Goal: Task Accomplishment & Management: Use online tool/utility

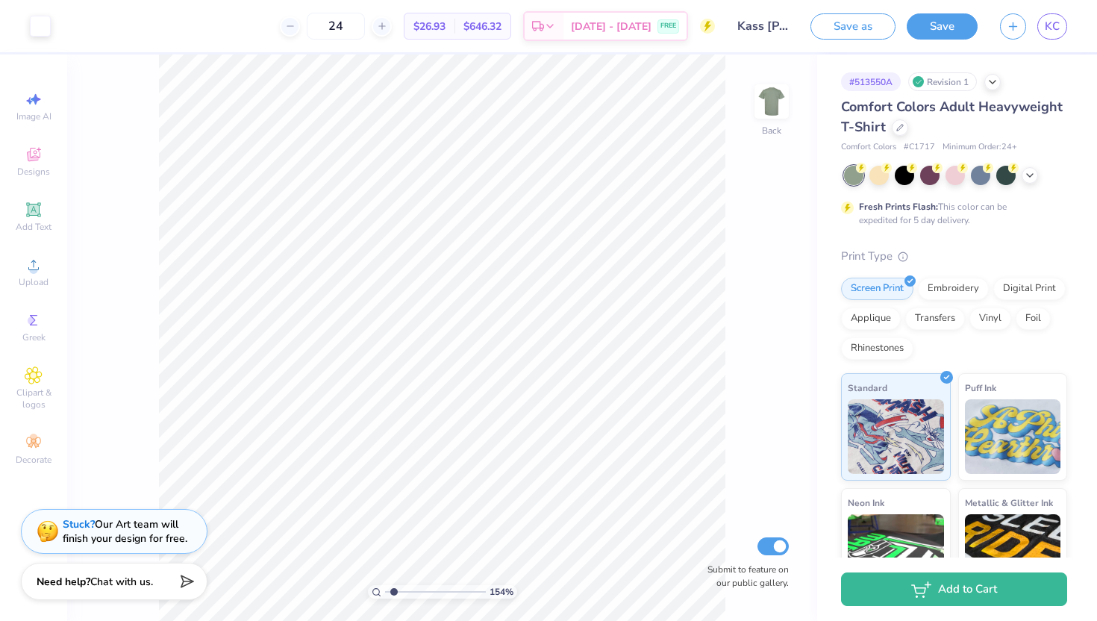
click at [394, 592] on input "range" at bounding box center [435, 591] width 101 height 13
drag, startPoint x: 394, startPoint y: 592, endPoint x: 374, endPoint y: 592, distance: 20.1
type input "1"
click at [385, 592] on input "range" at bounding box center [435, 591] width 101 height 13
click at [1054, 25] on span "KC" at bounding box center [1052, 26] width 15 height 17
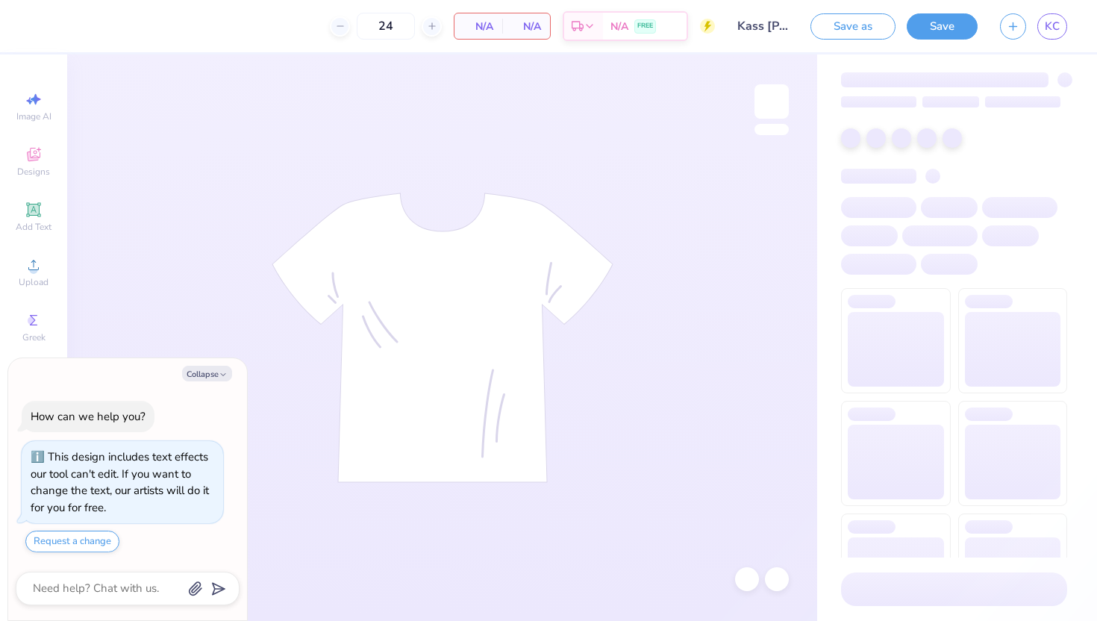
type textarea "x"
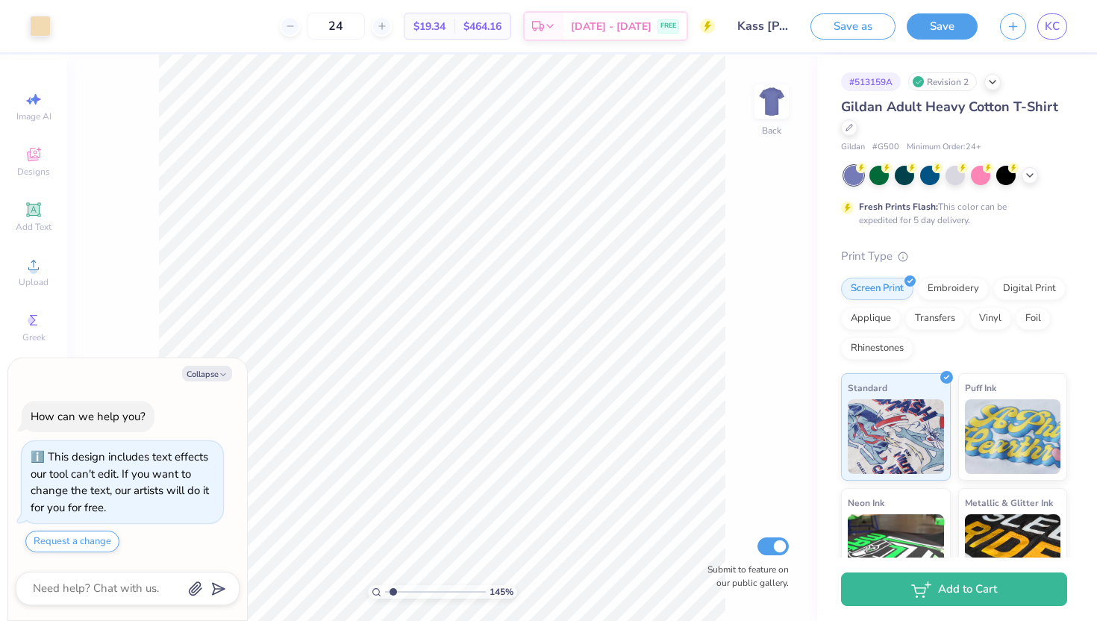
type input "1.45"
click at [392, 589] on input "range" at bounding box center [435, 591] width 101 height 13
click at [40, 19] on div at bounding box center [40, 24] width 21 height 21
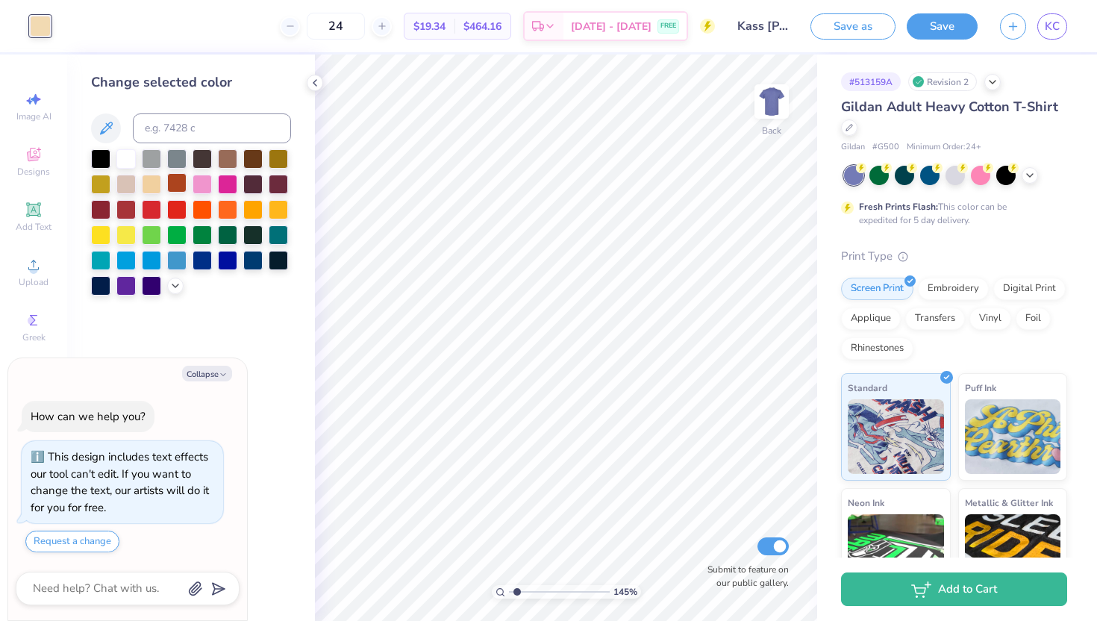
click at [177, 187] on div at bounding box center [176, 182] width 19 height 19
click at [124, 284] on div at bounding box center [125, 284] width 19 height 19
click at [145, 281] on div at bounding box center [151, 284] width 19 height 19
click at [256, 208] on div at bounding box center [252, 207] width 19 height 19
click at [275, 209] on div at bounding box center [278, 207] width 19 height 19
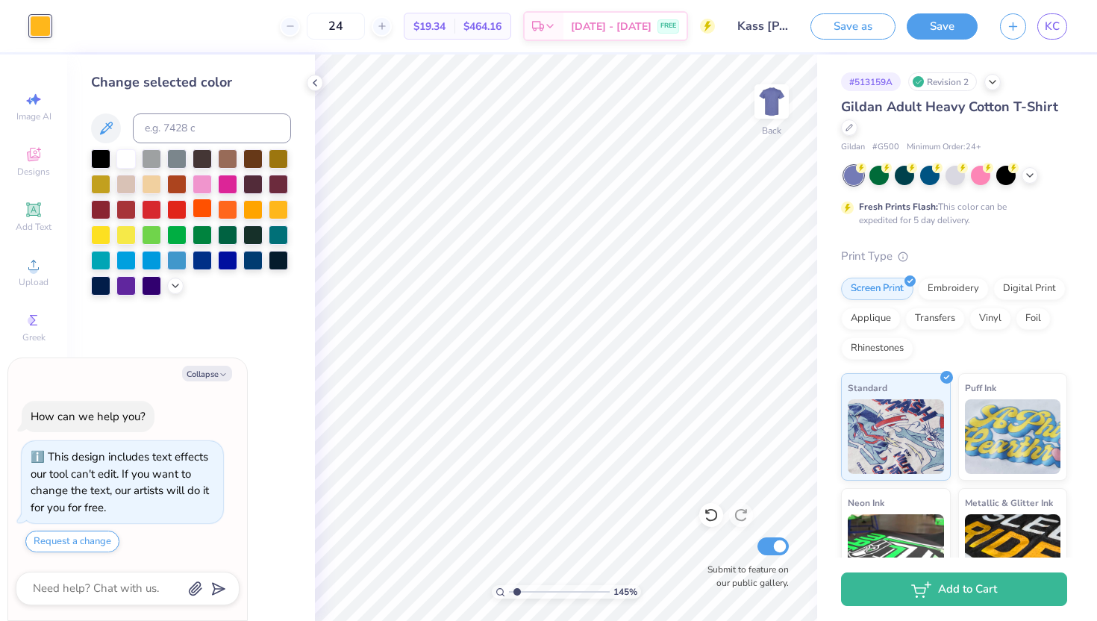
click at [207, 211] on div at bounding box center [202, 207] width 19 height 19
click at [230, 210] on div at bounding box center [227, 207] width 19 height 19
click at [255, 179] on div at bounding box center [252, 182] width 19 height 19
click at [281, 154] on div at bounding box center [278, 157] width 19 height 19
click at [233, 162] on div at bounding box center [227, 157] width 19 height 19
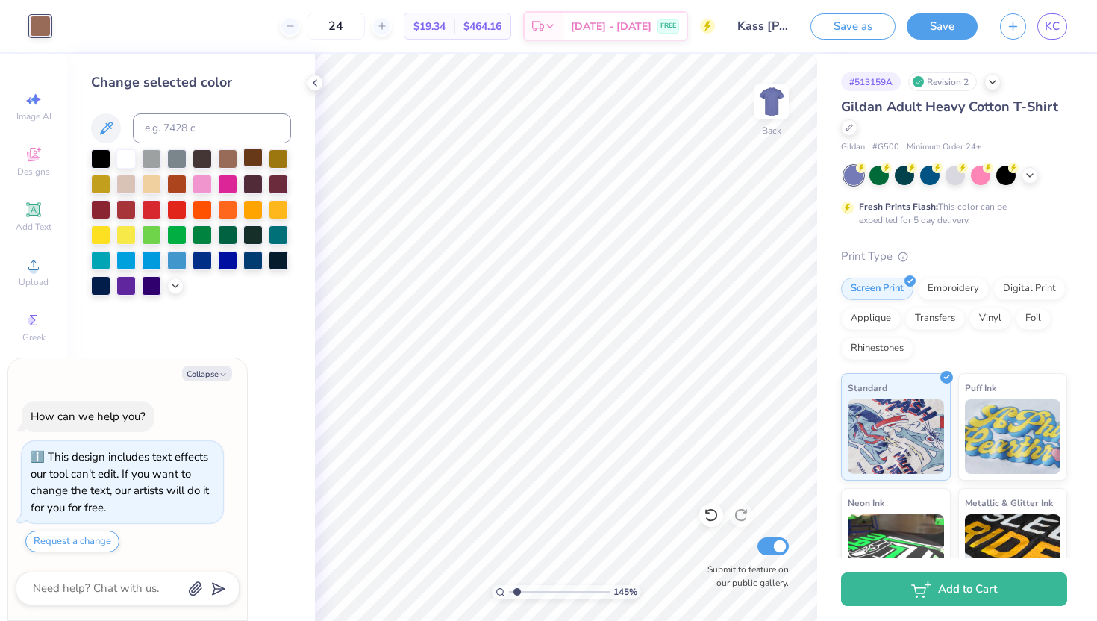
click at [252, 159] on div at bounding box center [252, 157] width 19 height 19
click at [226, 159] on div at bounding box center [227, 157] width 19 height 19
click at [274, 187] on div at bounding box center [278, 182] width 19 height 19
click at [280, 215] on div at bounding box center [278, 207] width 19 height 19
click at [278, 240] on div at bounding box center [278, 233] width 19 height 19
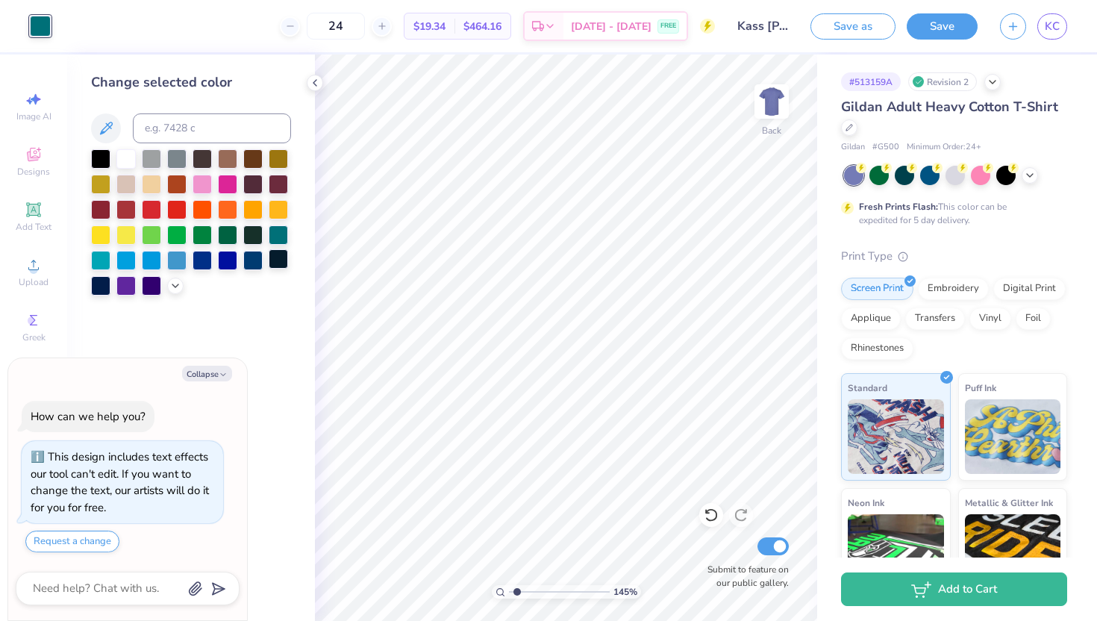
click at [278, 259] on div at bounding box center [278, 258] width 19 height 19
click at [314, 86] on icon at bounding box center [315, 83] width 12 height 12
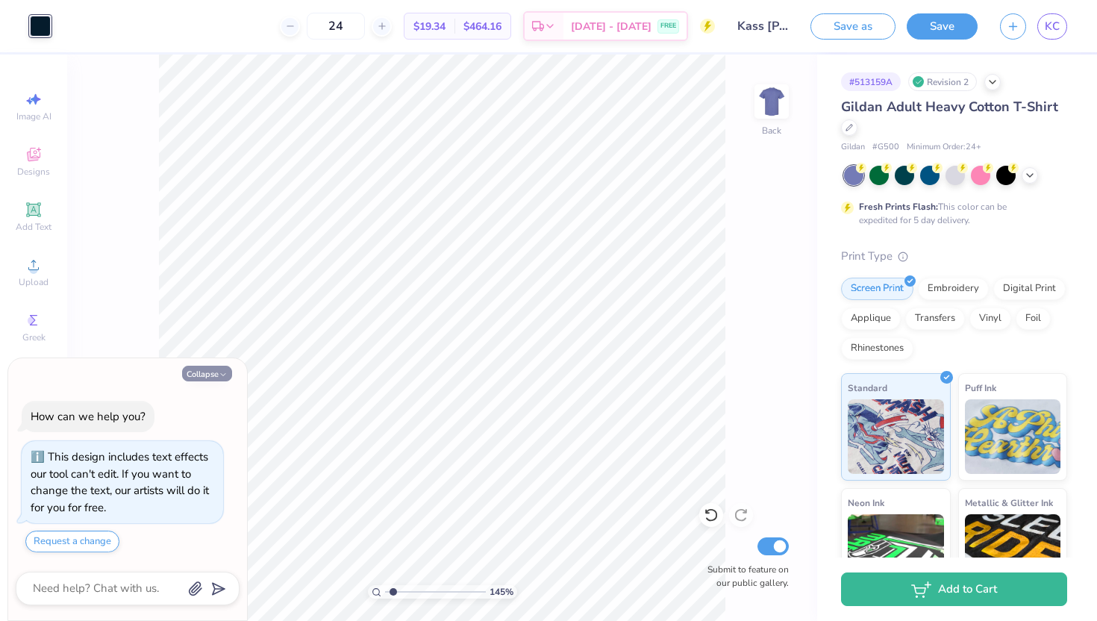
click at [222, 372] on icon "button" at bounding box center [223, 374] width 9 height 9
type textarea "x"
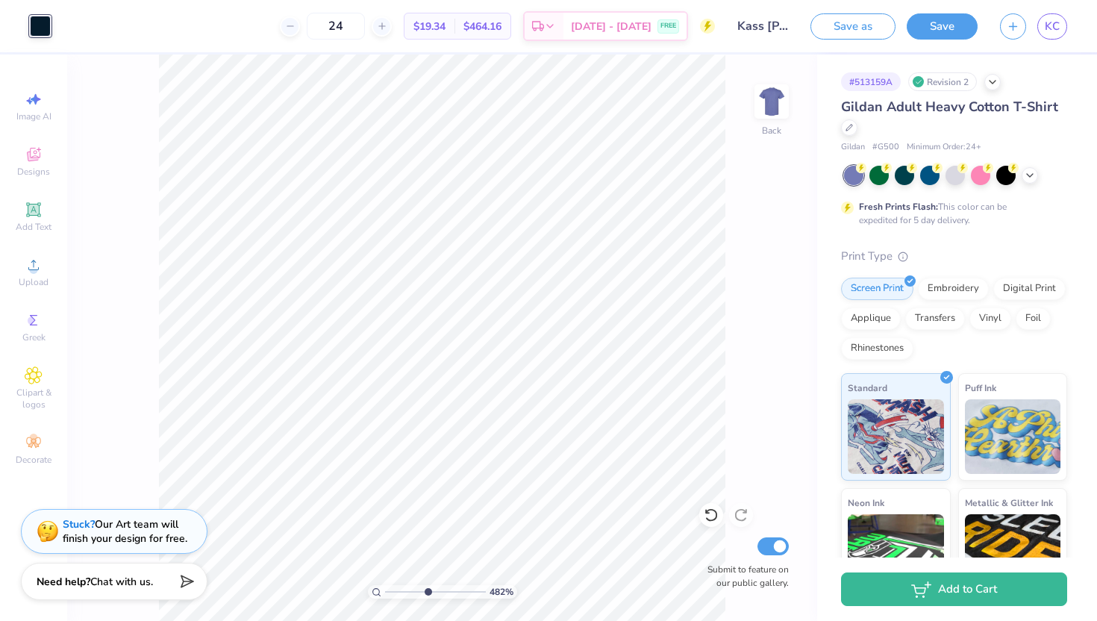
drag, startPoint x: 392, startPoint y: 592, endPoint x: 426, endPoint y: 591, distance: 33.6
click at [426, 591] on input "range" at bounding box center [435, 591] width 101 height 13
drag, startPoint x: 425, startPoint y: 589, endPoint x: 390, endPoint y: 588, distance: 34.3
type input "1.25"
click at [390, 588] on input "range" at bounding box center [435, 591] width 101 height 13
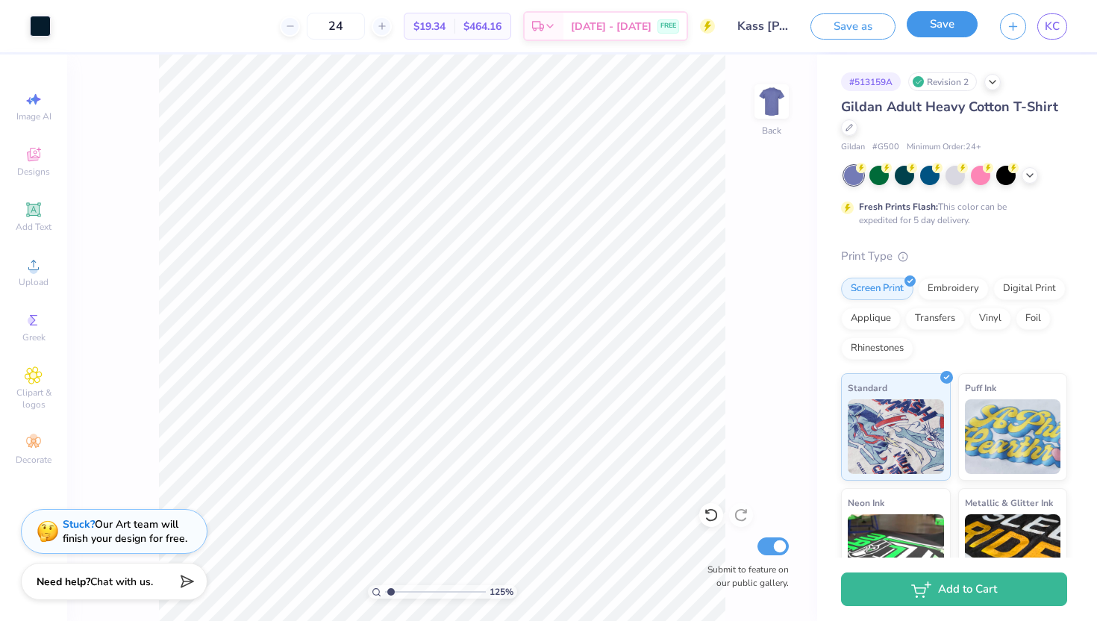
click at [960, 25] on button "Save" at bounding box center [942, 24] width 71 height 26
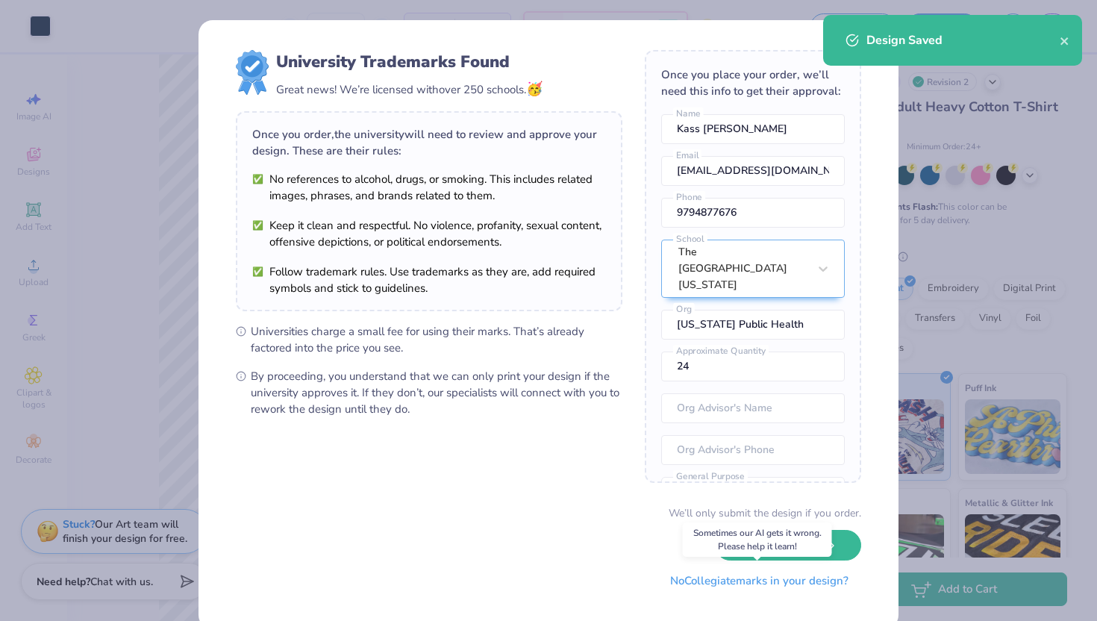
click at [807, 589] on button "No Collegiate marks in your design?" at bounding box center [759, 581] width 204 height 31
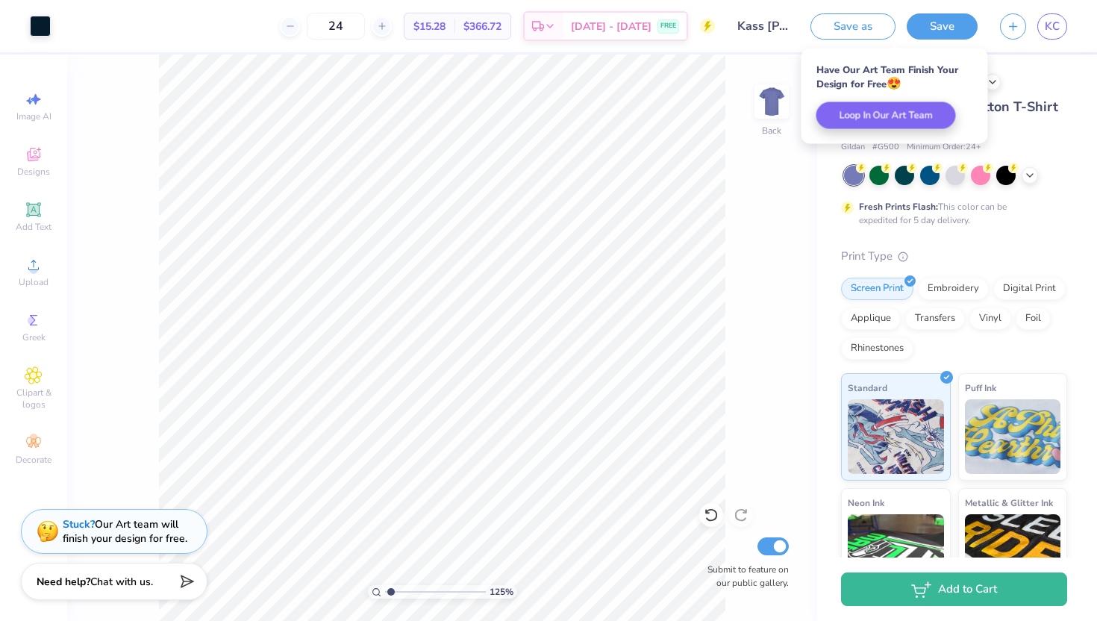
click at [1066, 20] on div "Save as Save KC" at bounding box center [953, 26] width 287 height 52
click at [1052, 35] on link "KC" at bounding box center [1052, 26] width 30 height 26
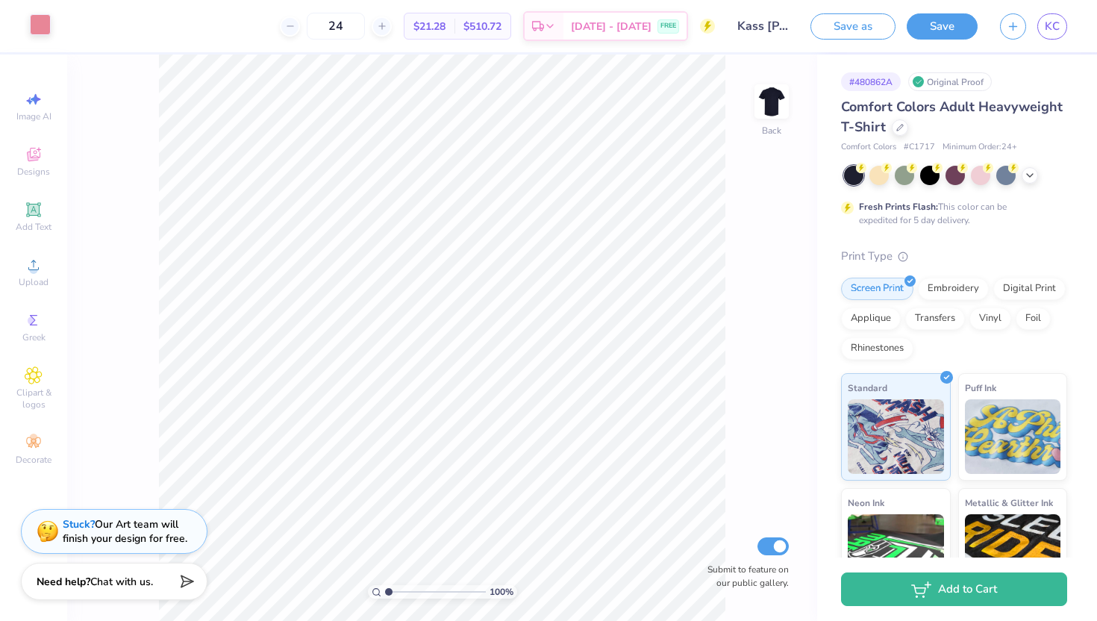
click at [42, 23] on div at bounding box center [40, 24] width 21 height 21
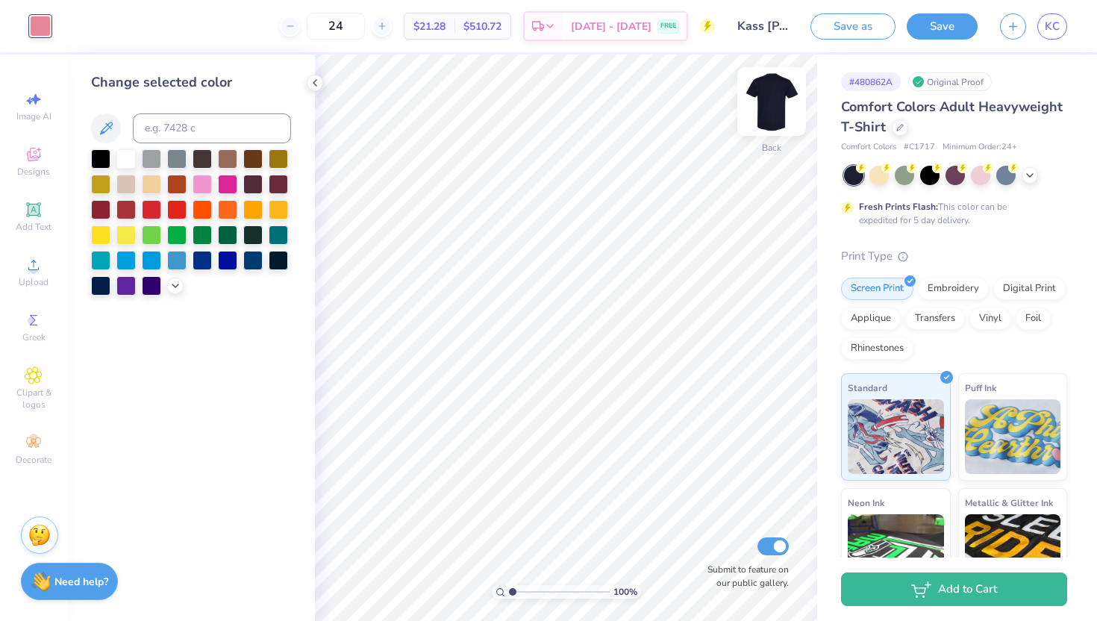
click at [777, 95] on img at bounding box center [772, 102] width 60 height 60
click at [777, 103] on img at bounding box center [772, 102] width 30 height 30
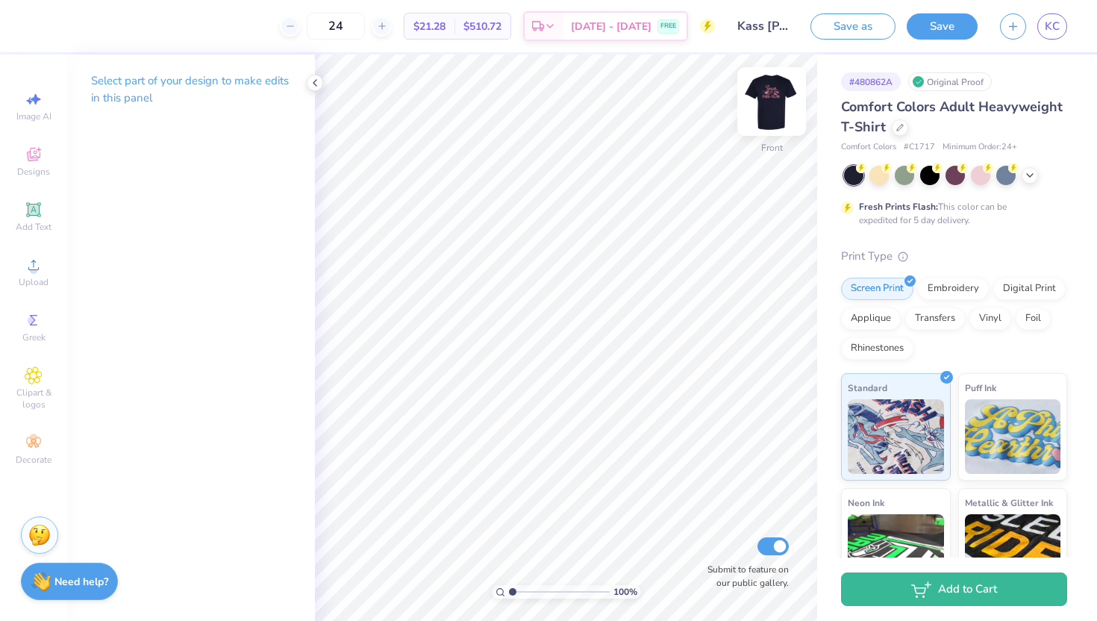
click at [777, 102] on img at bounding box center [772, 102] width 60 height 60
click at [316, 80] on polyline at bounding box center [314, 83] width 3 height 6
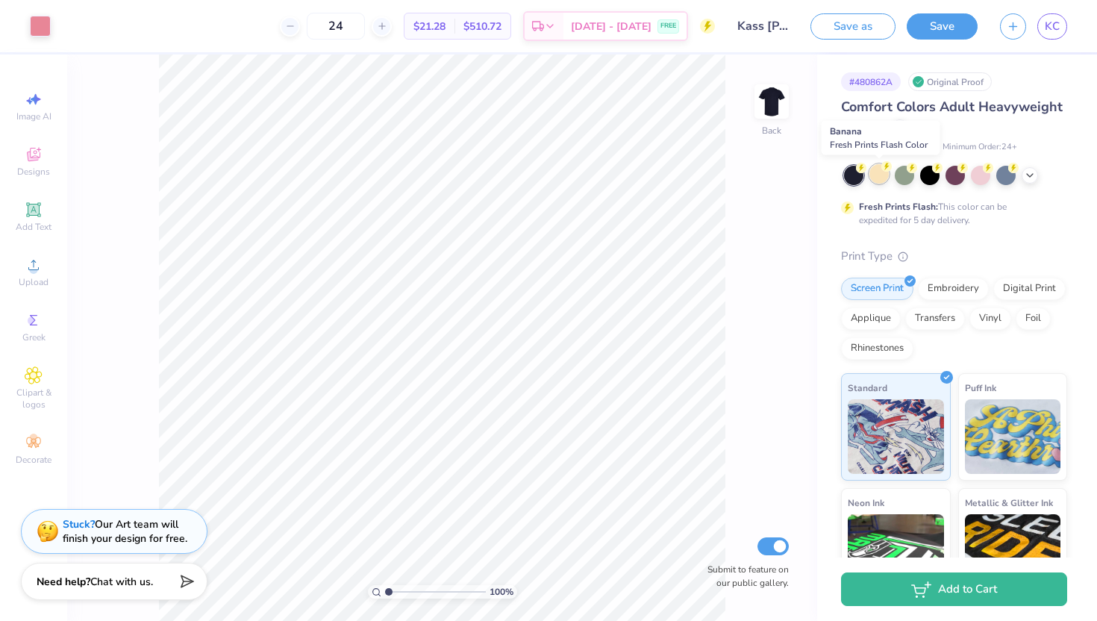
click at [876, 180] on div at bounding box center [878, 173] width 19 height 19
click at [903, 175] on div at bounding box center [904, 173] width 19 height 19
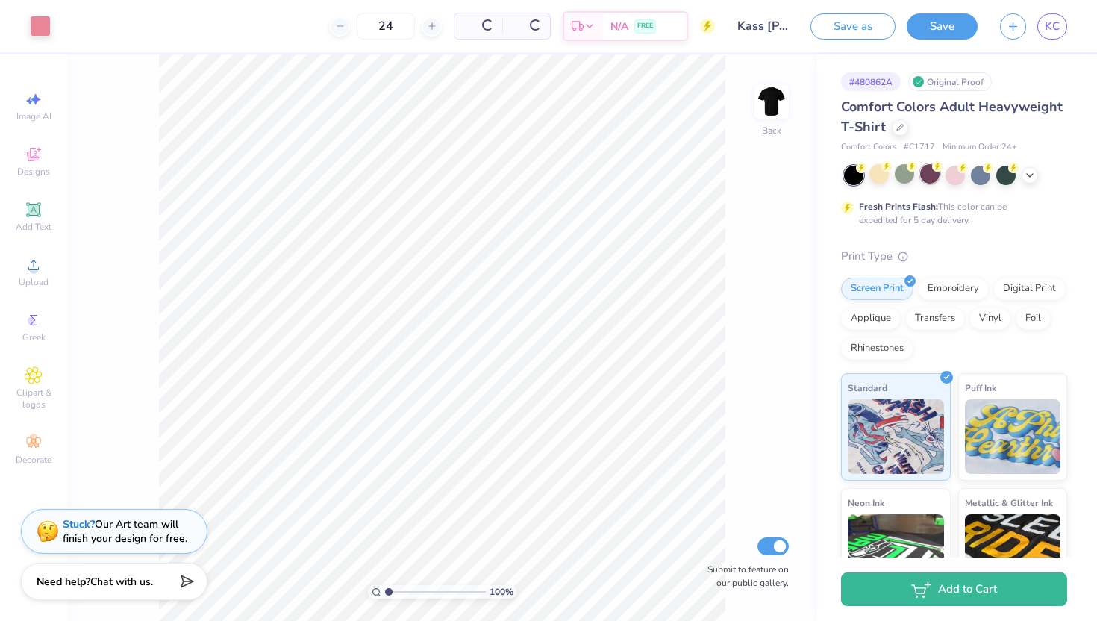
click at [921, 175] on div at bounding box center [929, 173] width 19 height 19
click at [951, 175] on div at bounding box center [954, 173] width 19 height 19
click at [977, 175] on div at bounding box center [980, 173] width 19 height 19
click at [1010, 179] on div at bounding box center [1005, 173] width 19 height 19
click at [906, 178] on div at bounding box center [904, 173] width 19 height 19
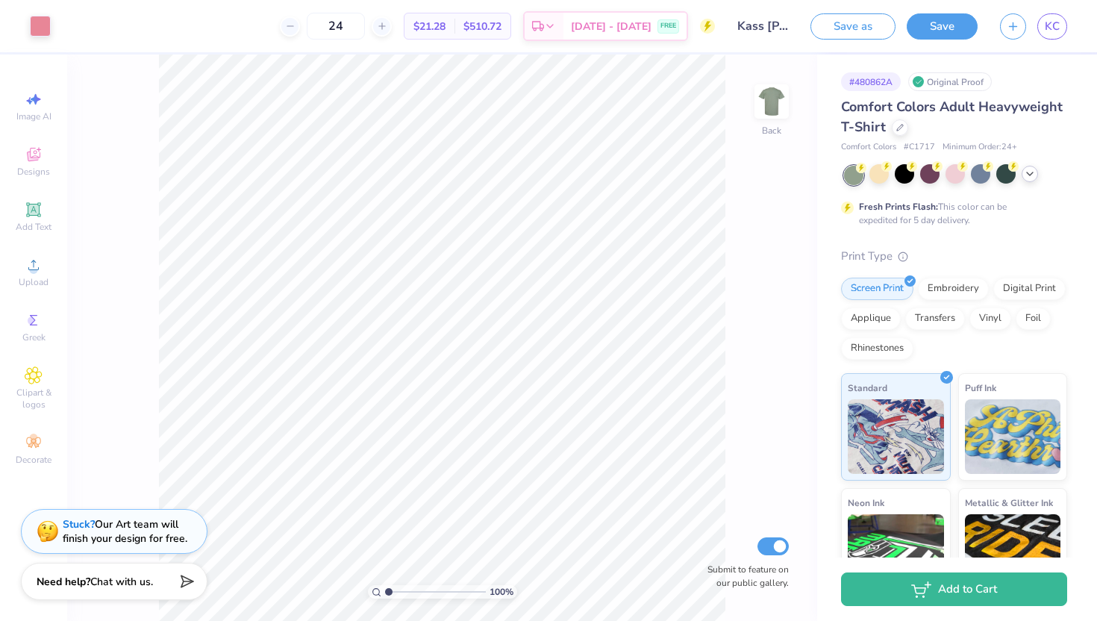
click at [1033, 174] on icon at bounding box center [1030, 174] width 12 height 12
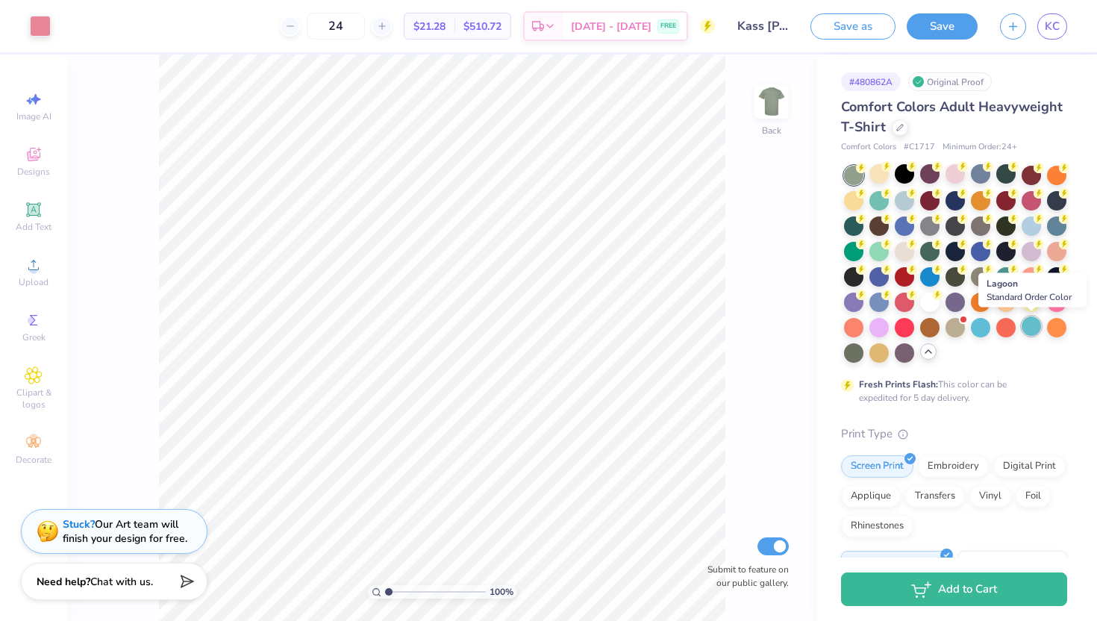
click at [1034, 328] on div at bounding box center [1030, 325] width 19 height 19
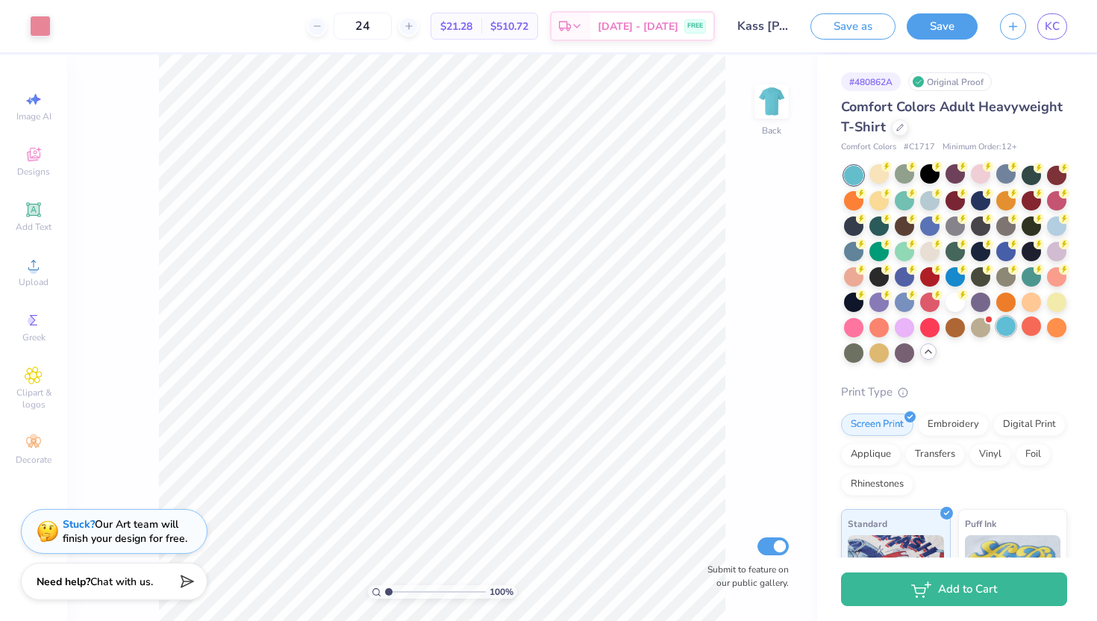
click at [1005, 326] on div at bounding box center [1005, 325] width 19 height 19
click at [983, 325] on div at bounding box center [980, 325] width 19 height 19
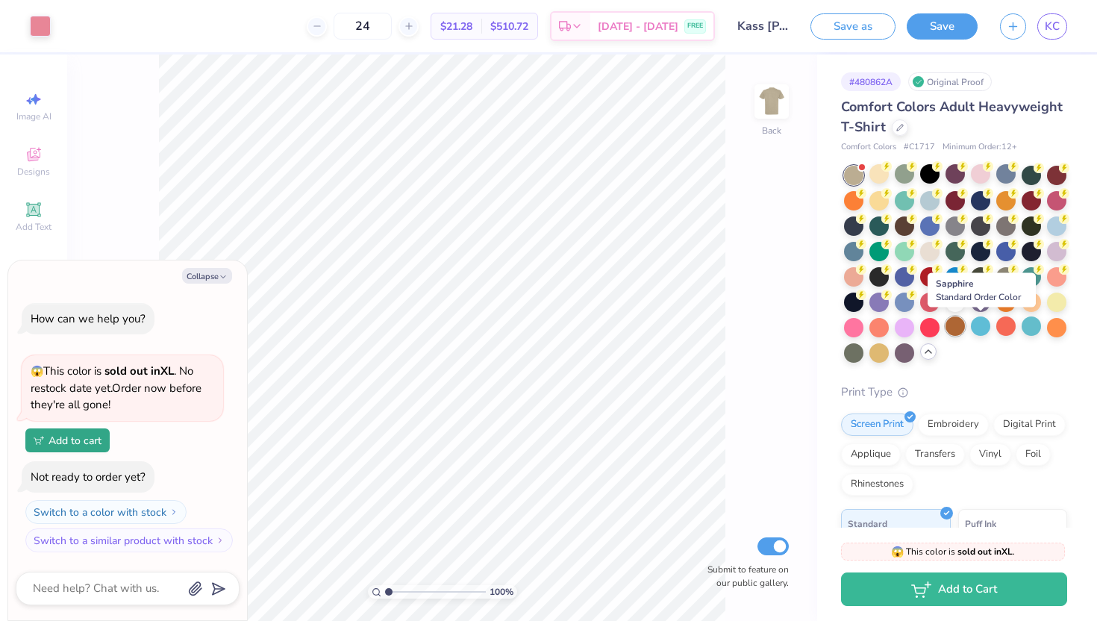
click at [952, 325] on div at bounding box center [954, 325] width 19 height 19
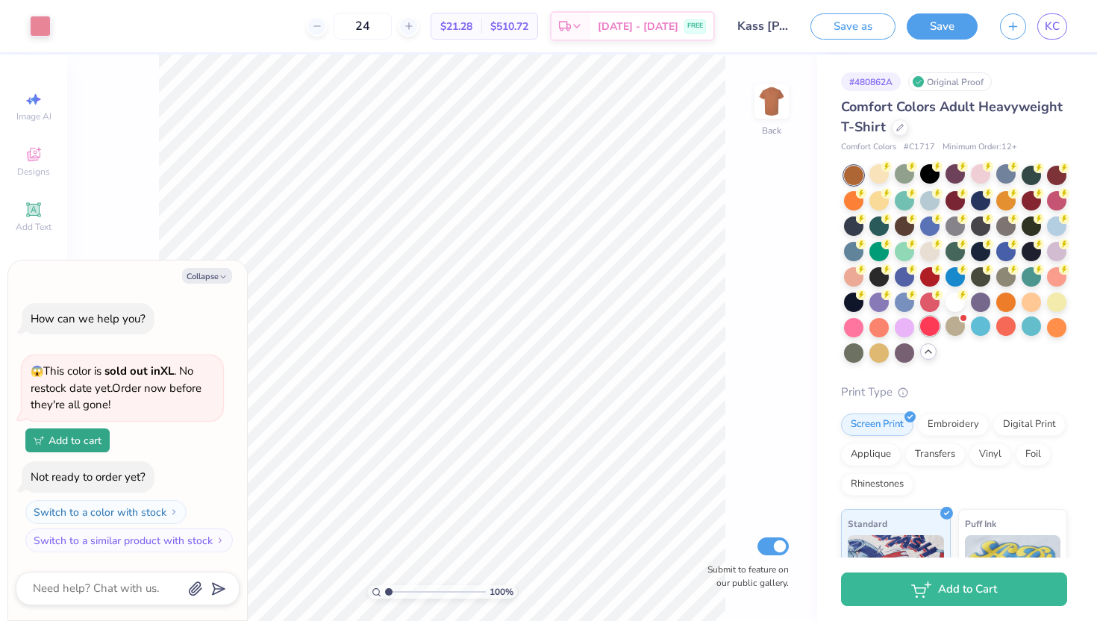
click at [927, 326] on div at bounding box center [929, 325] width 19 height 19
click at [884, 322] on div at bounding box center [878, 325] width 19 height 19
click at [855, 323] on div at bounding box center [853, 325] width 19 height 19
click at [856, 278] on div at bounding box center [853, 275] width 19 height 19
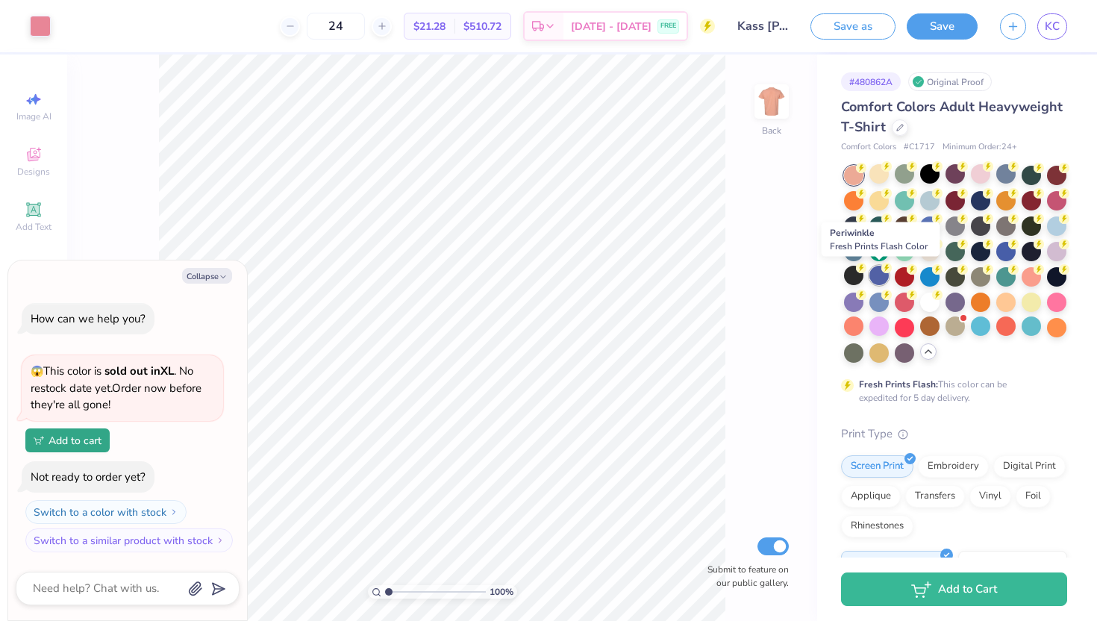
click at [877, 278] on div at bounding box center [878, 275] width 19 height 19
click at [848, 251] on div at bounding box center [853, 249] width 19 height 19
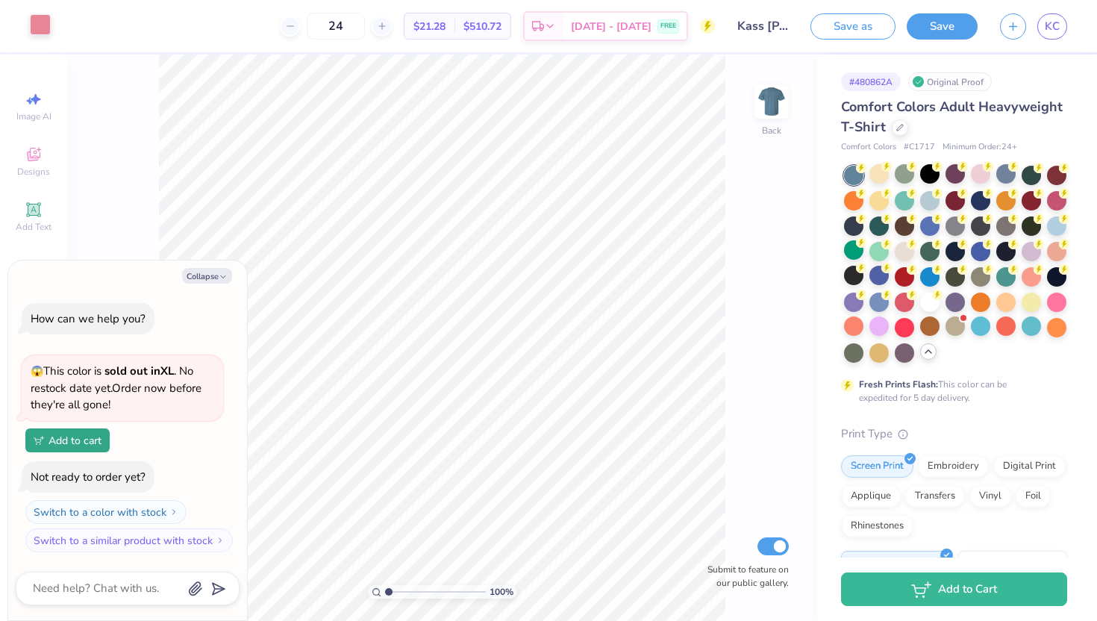
click at [34, 37] on div "Art colors" at bounding box center [25, 26] width 51 height 52
click at [37, 29] on div at bounding box center [40, 24] width 21 height 21
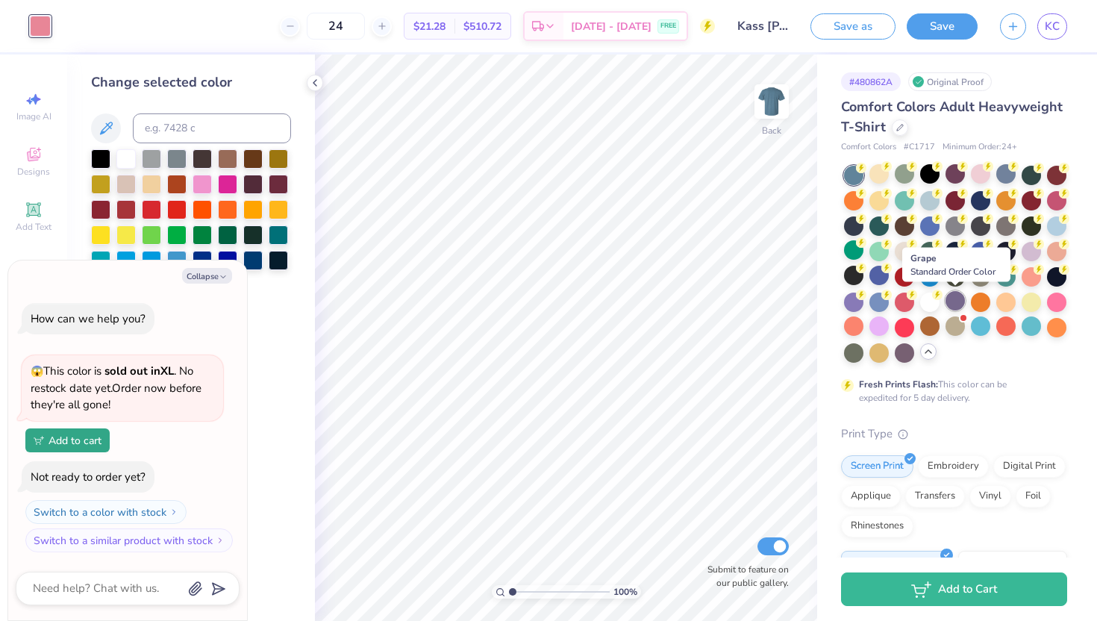
click at [958, 302] on div at bounding box center [954, 300] width 19 height 19
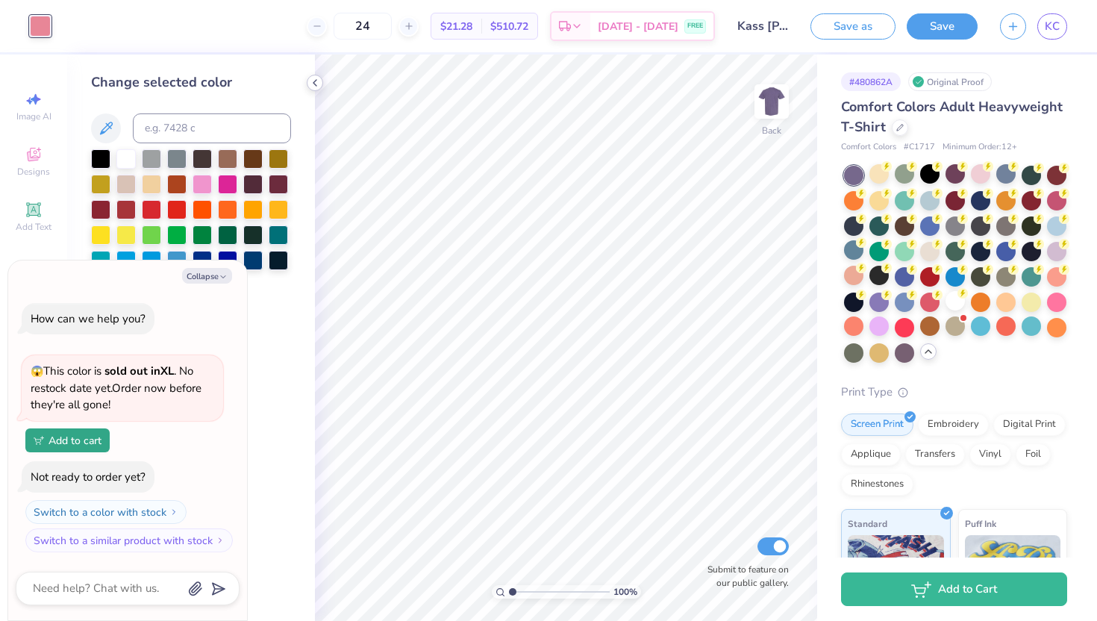
click at [316, 78] on icon at bounding box center [315, 83] width 12 height 12
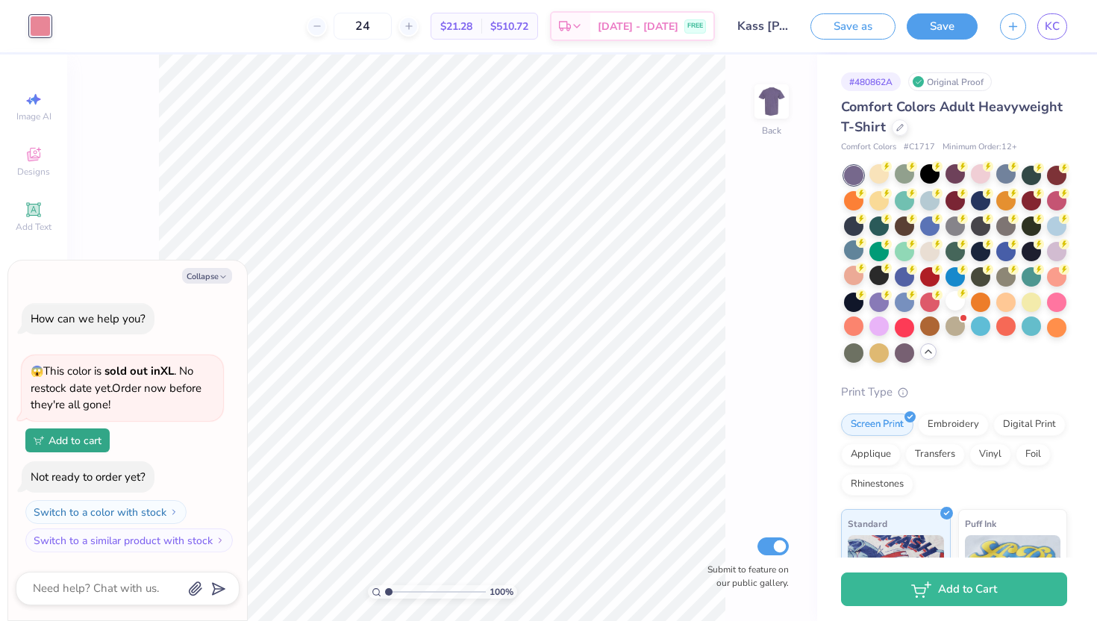
click at [34, 20] on div at bounding box center [40, 26] width 21 height 21
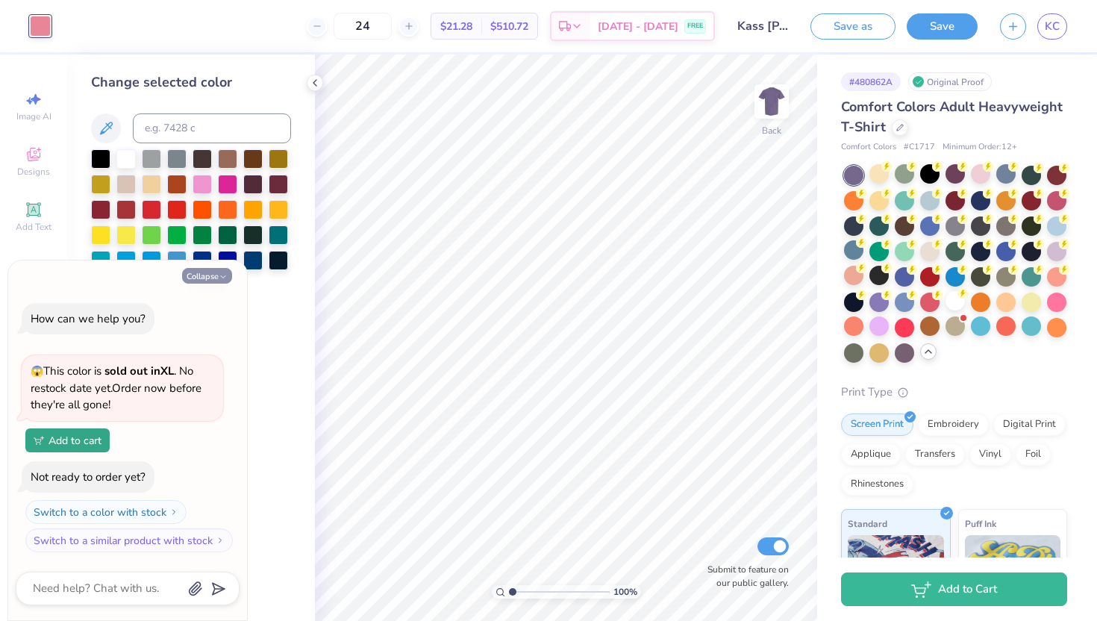
click at [209, 276] on button "Collapse" at bounding box center [207, 276] width 50 height 16
type textarea "x"
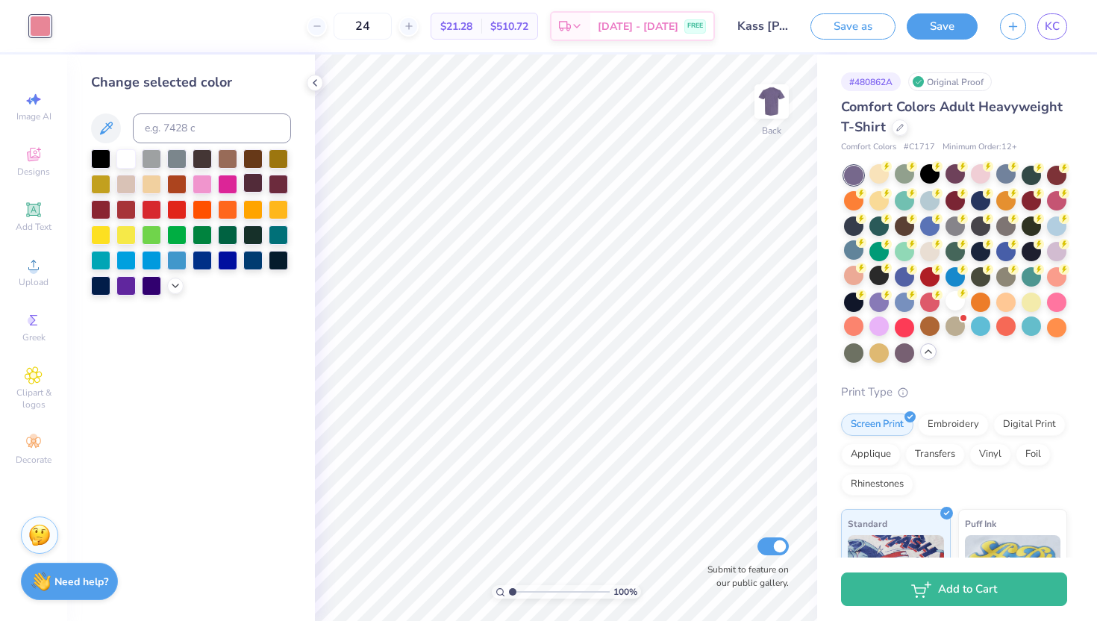
click at [256, 184] on div at bounding box center [252, 182] width 19 height 19
click at [280, 265] on div at bounding box center [278, 258] width 19 height 19
click at [313, 76] on div at bounding box center [315, 83] width 16 height 16
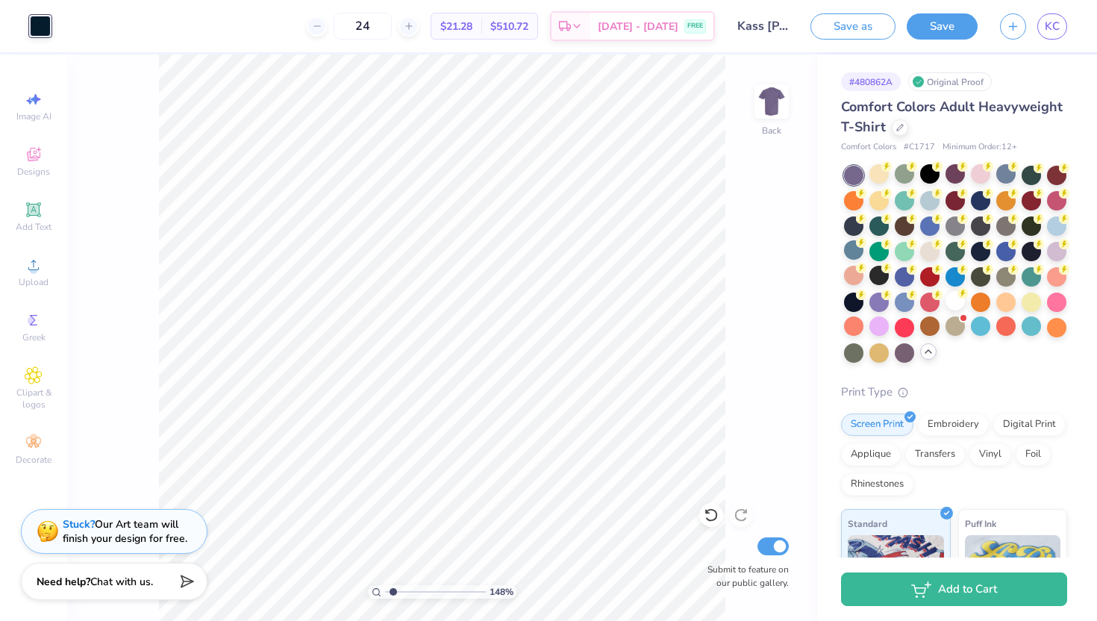
type input "1.45"
click at [392, 589] on input "range" at bounding box center [435, 591] width 101 height 13
click at [951, 22] on button "Save" at bounding box center [942, 24] width 71 height 26
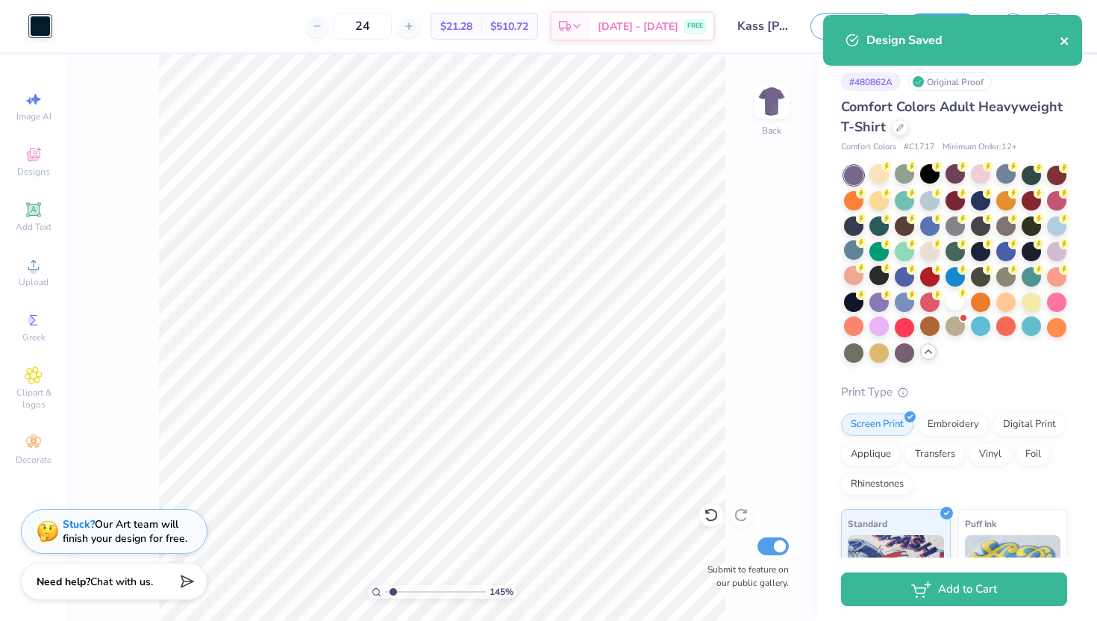
click at [1068, 39] on icon "close" at bounding box center [1065, 41] width 10 height 12
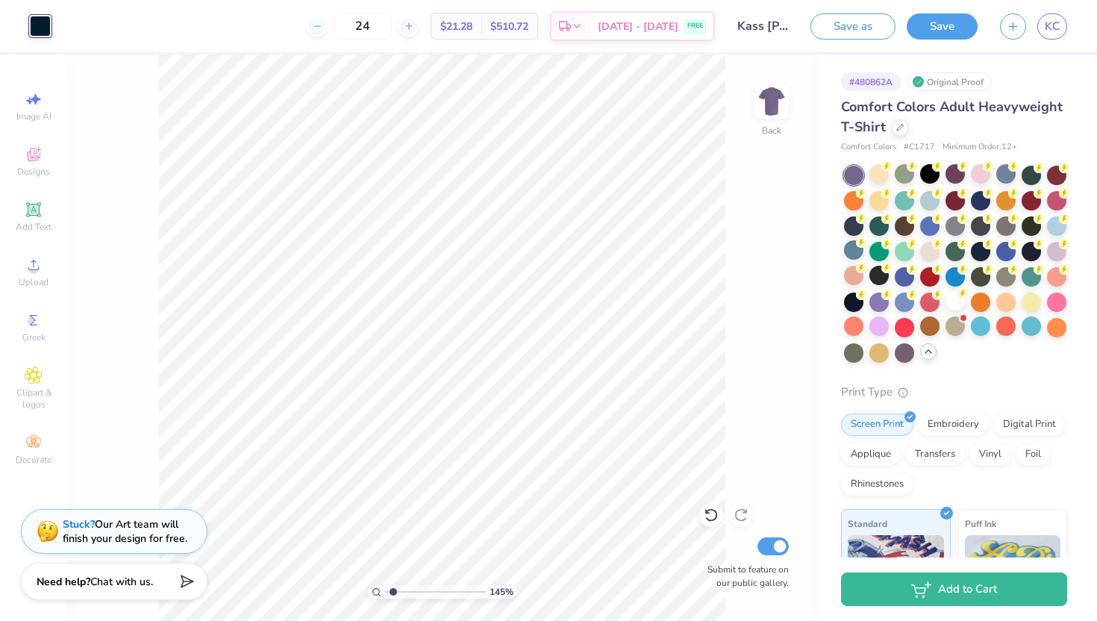
click at [1051, 28] on div "Design Saved" at bounding box center [952, 46] width 265 height 68
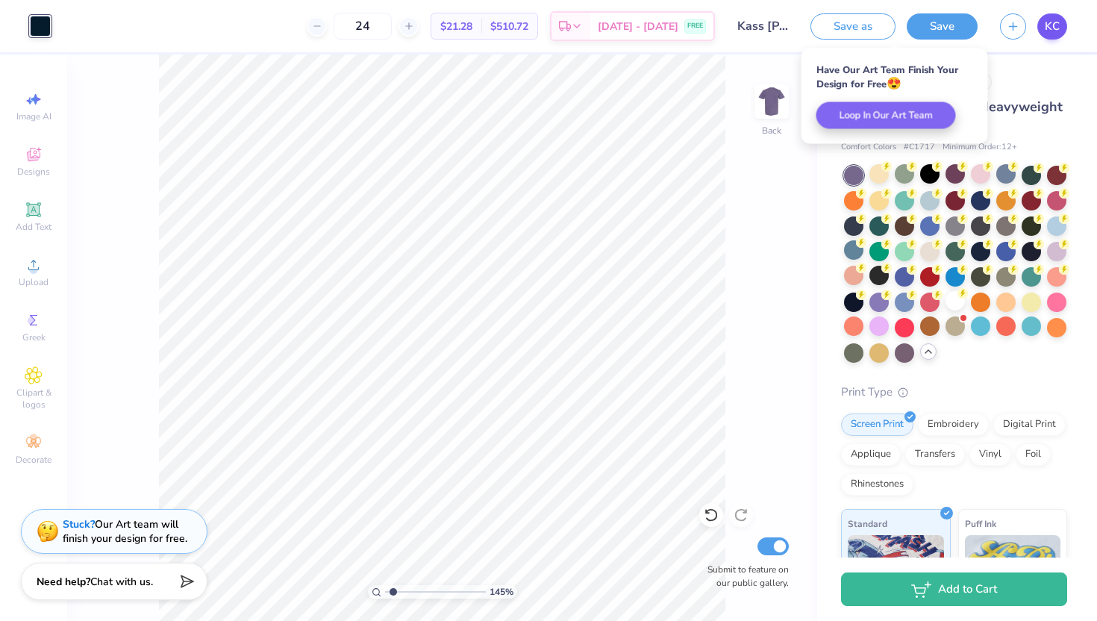
click at [1052, 32] on body "Art colors 24 $21.28 Per Item $510.72 Total Est. Delivery Sep 14 - 17 FREE Desi…" at bounding box center [548, 310] width 1097 height 621
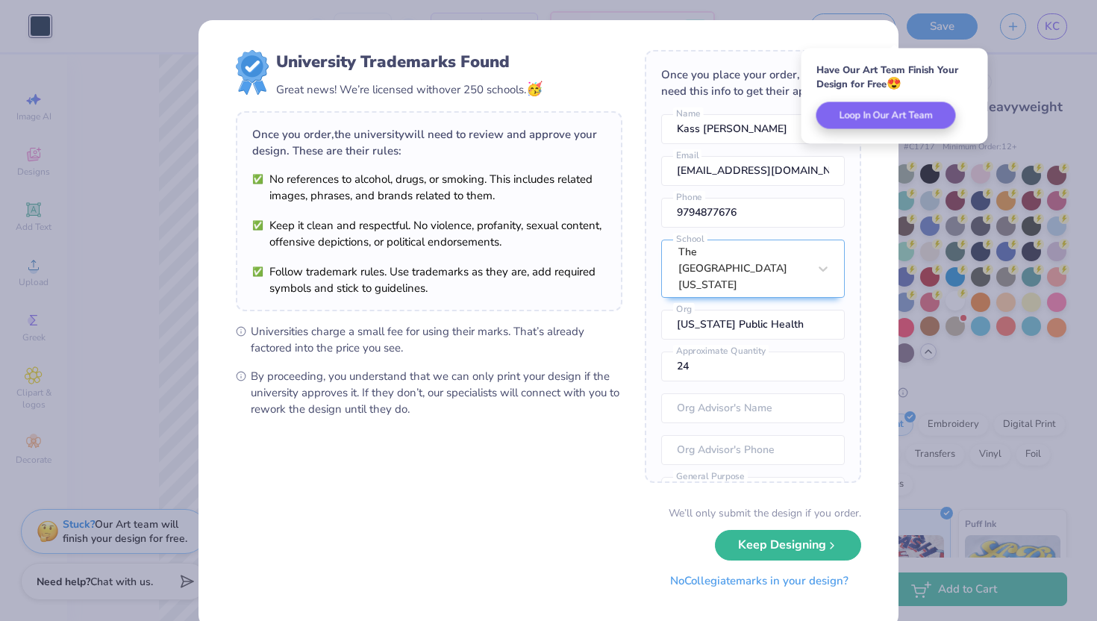
click at [751, 586] on button "No Collegiate marks in your design?" at bounding box center [759, 581] width 204 height 31
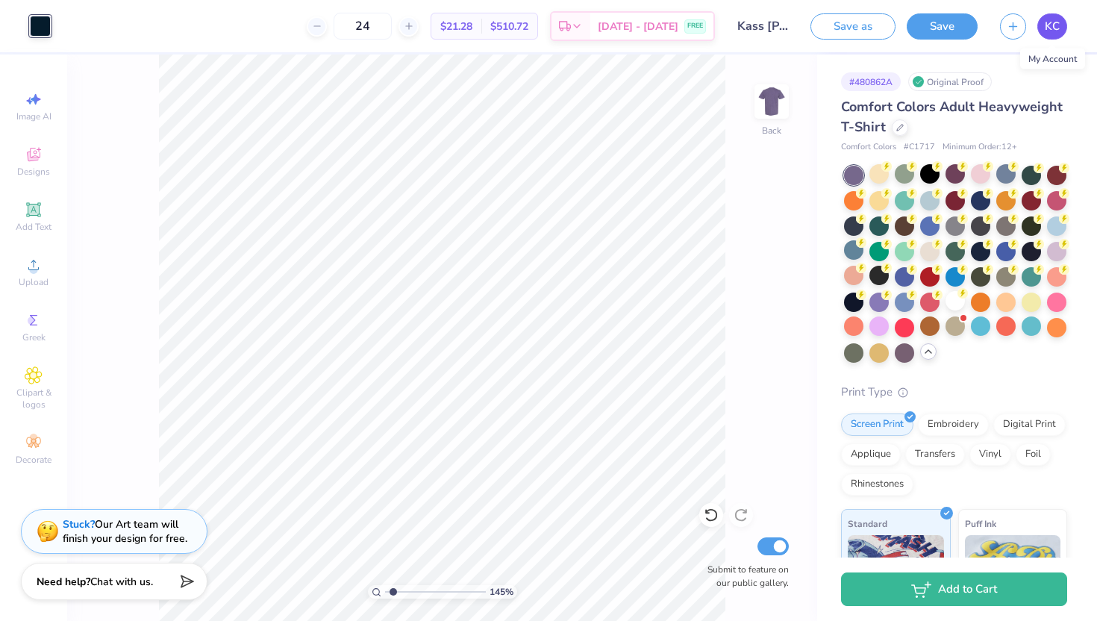
click at [1051, 19] on span "KC" at bounding box center [1052, 26] width 15 height 17
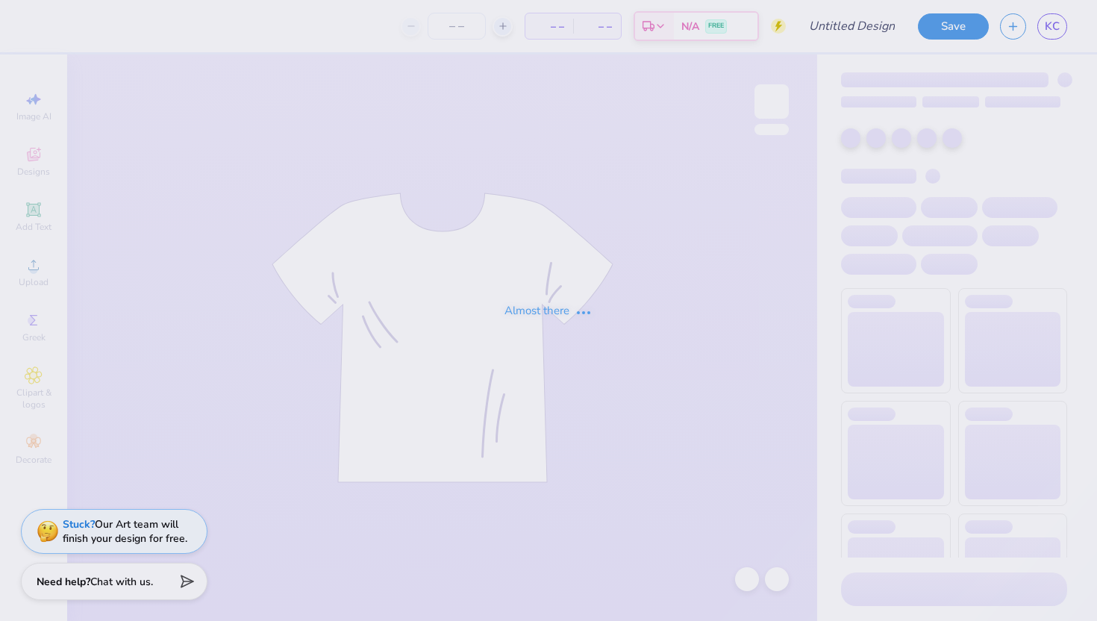
type input "Kass [PERSON_NAME] : The [GEOGRAPHIC_DATA][US_STATE]"
type input "24"
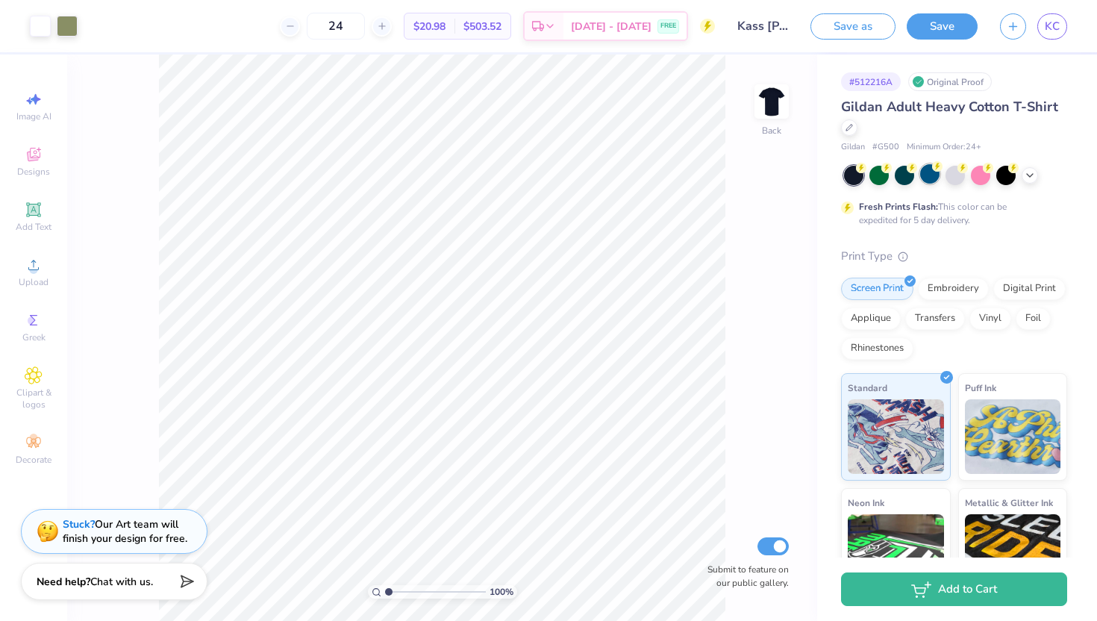
click at [928, 178] on div at bounding box center [929, 173] width 19 height 19
click at [1027, 177] on icon at bounding box center [1030, 174] width 12 height 12
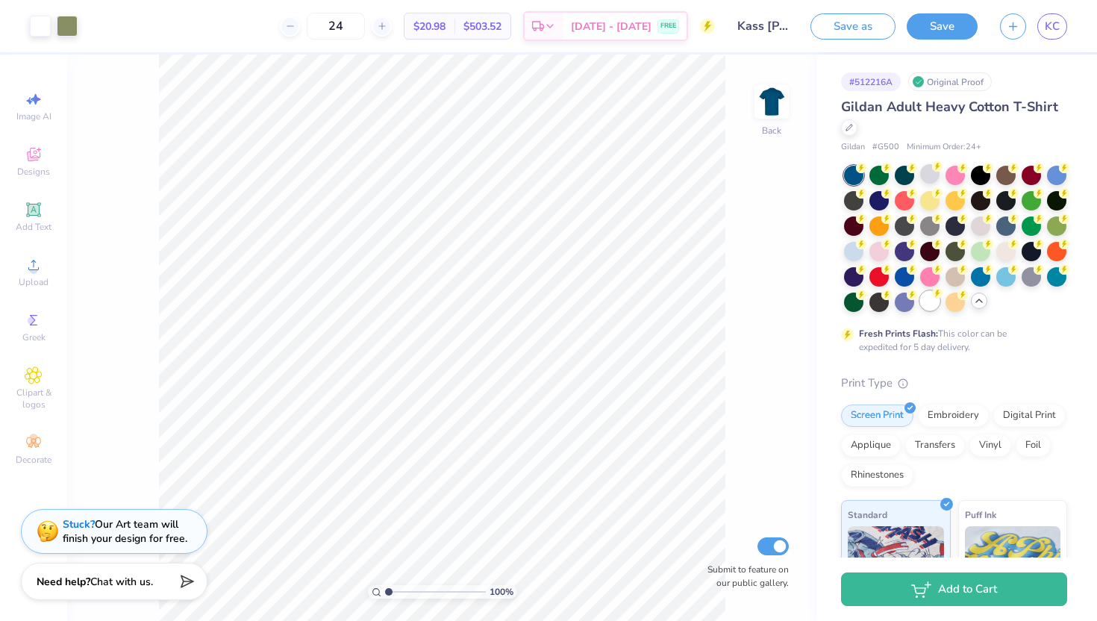
click at [930, 297] on div at bounding box center [929, 300] width 19 height 19
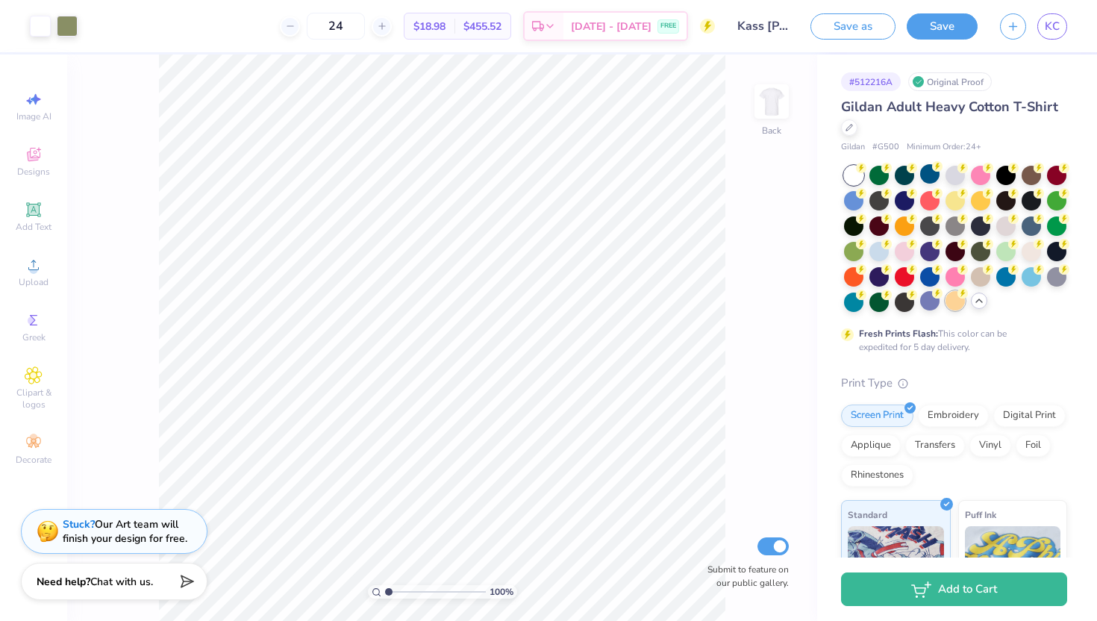
click at [957, 304] on div at bounding box center [954, 300] width 19 height 19
click at [1004, 279] on div at bounding box center [1005, 275] width 19 height 19
click at [1006, 253] on div at bounding box center [1005, 249] width 19 height 19
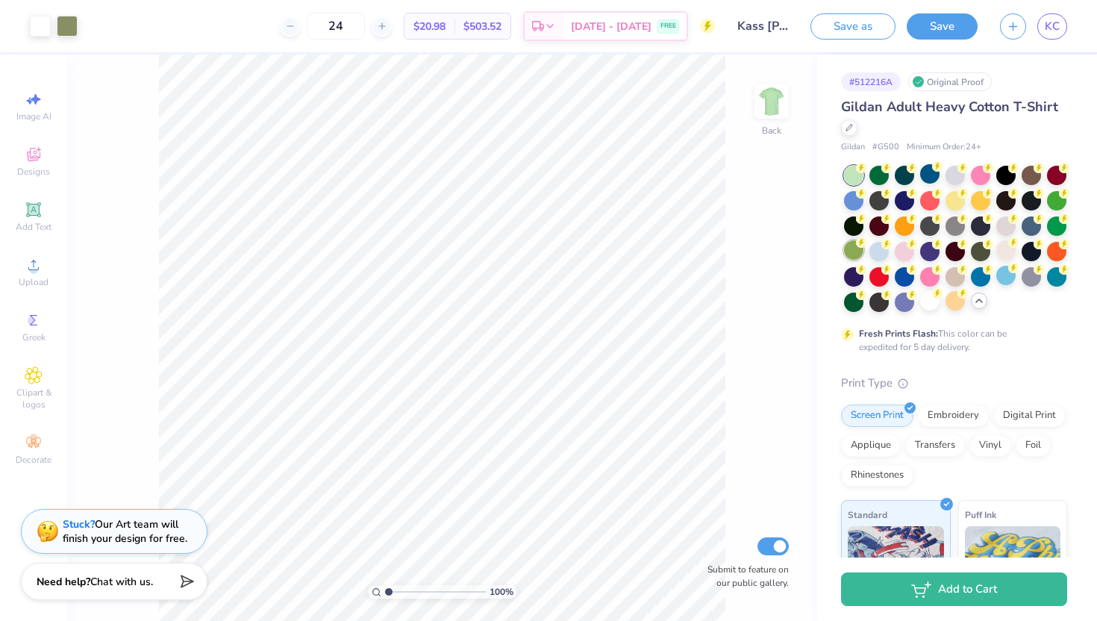
click at [860, 250] on div at bounding box center [853, 249] width 19 height 19
click at [880, 175] on div at bounding box center [878, 173] width 19 height 19
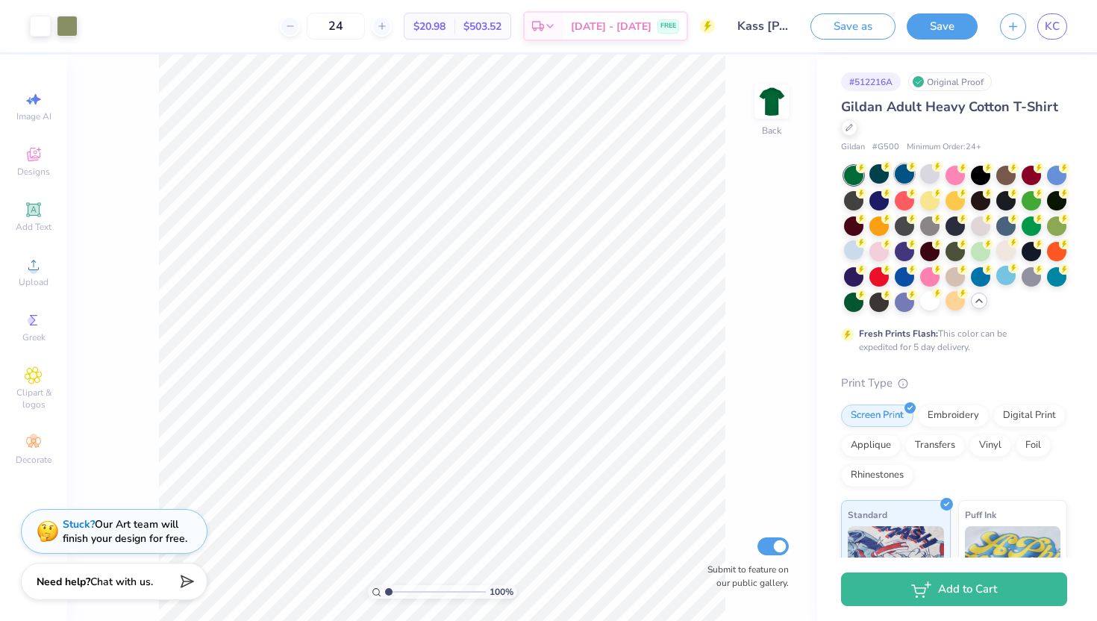
click at [907, 175] on div at bounding box center [904, 173] width 19 height 19
click at [853, 204] on div at bounding box center [853, 199] width 19 height 19
drag, startPoint x: 389, startPoint y: 590, endPoint x: 397, endPoint y: 575, distance: 16.7
click at [397, 585] on input "range" at bounding box center [435, 591] width 101 height 13
drag, startPoint x: 395, startPoint y: 589, endPoint x: 410, endPoint y: 591, distance: 15.0
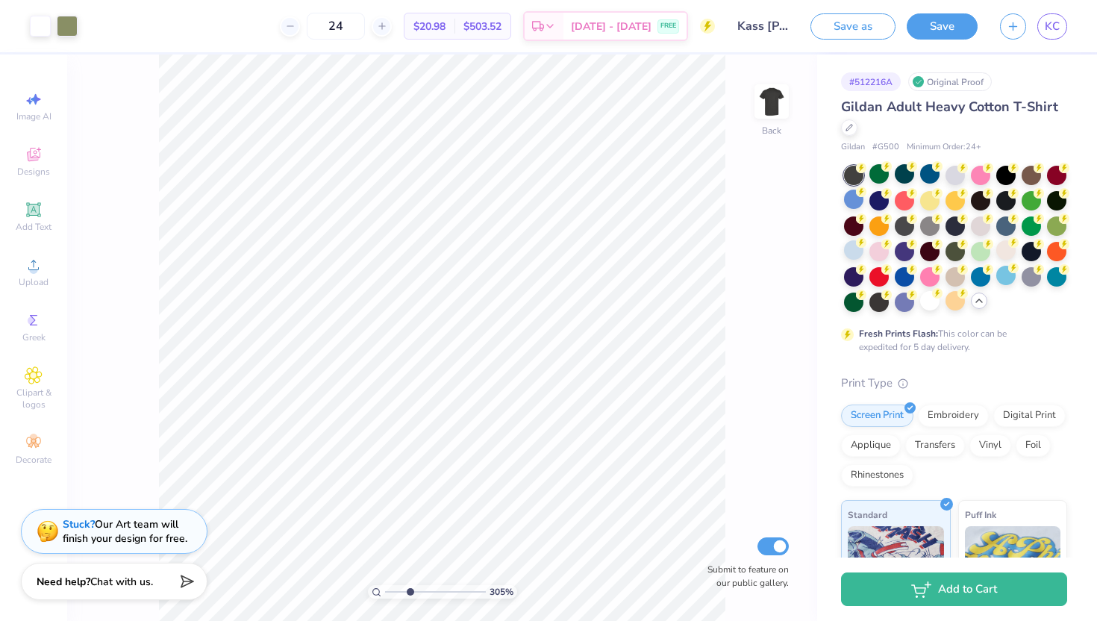
click at [410, 591] on input "range" at bounding box center [435, 591] width 101 height 13
drag, startPoint x: 409, startPoint y: 595, endPoint x: 388, endPoint y: 592, distance: 21.1
click at [388, 592] on input "range" at bounding box center [435, 591] width 101 height 13
click at [1062, 231] on div at bounding box center [1056, 224] width 19 height 19
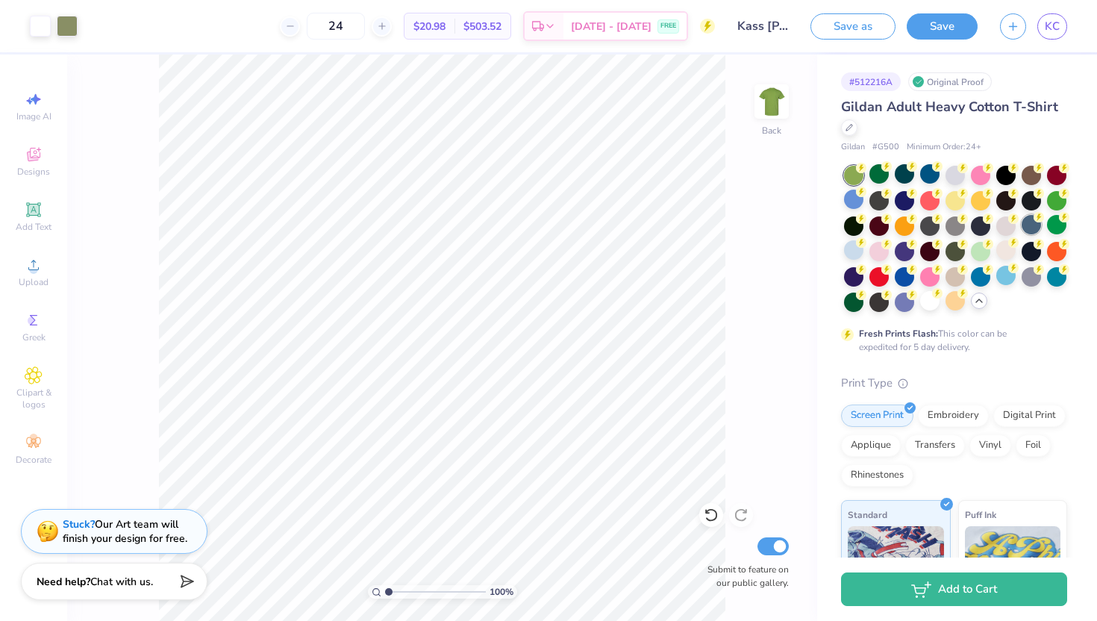
click at [1036, 224] on div at bounding box center [1030, 224] width 19 height 19
type input "1.54"
click at [393, 588] on input "range" at bounding box center [435, 591] width 101 height 13
click at [69, 25] on div at bounding box center [67, 24] width 21 height 21
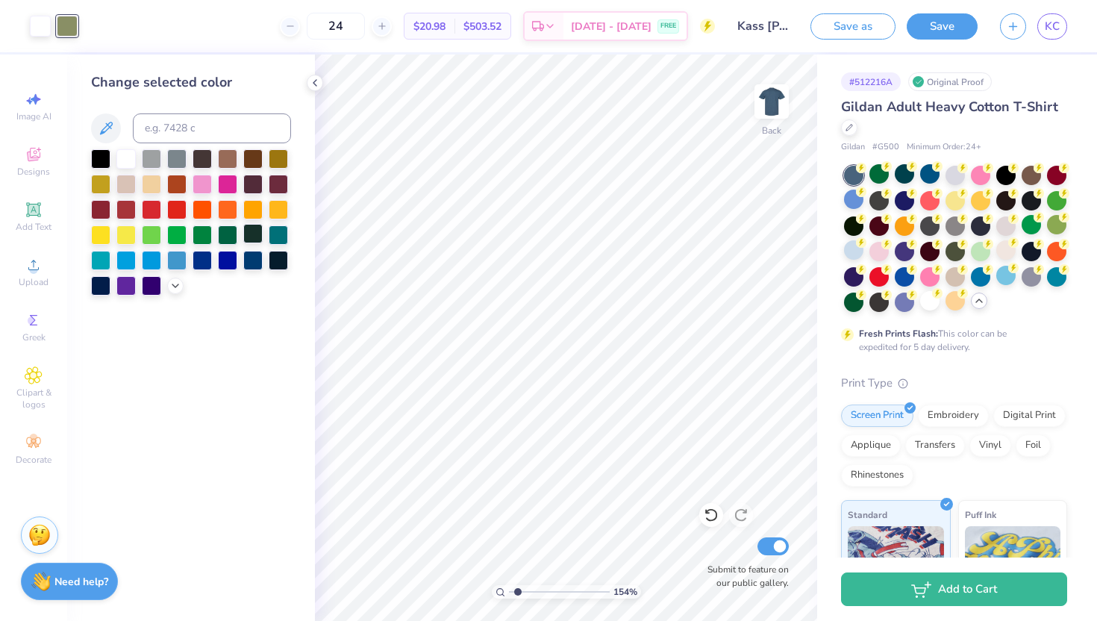
click at [254, 234] on div at bounding box center [252, 233] width 19 height 19
click at [309, 84] on icon at bounding box center [315, 83] width 12 height 12
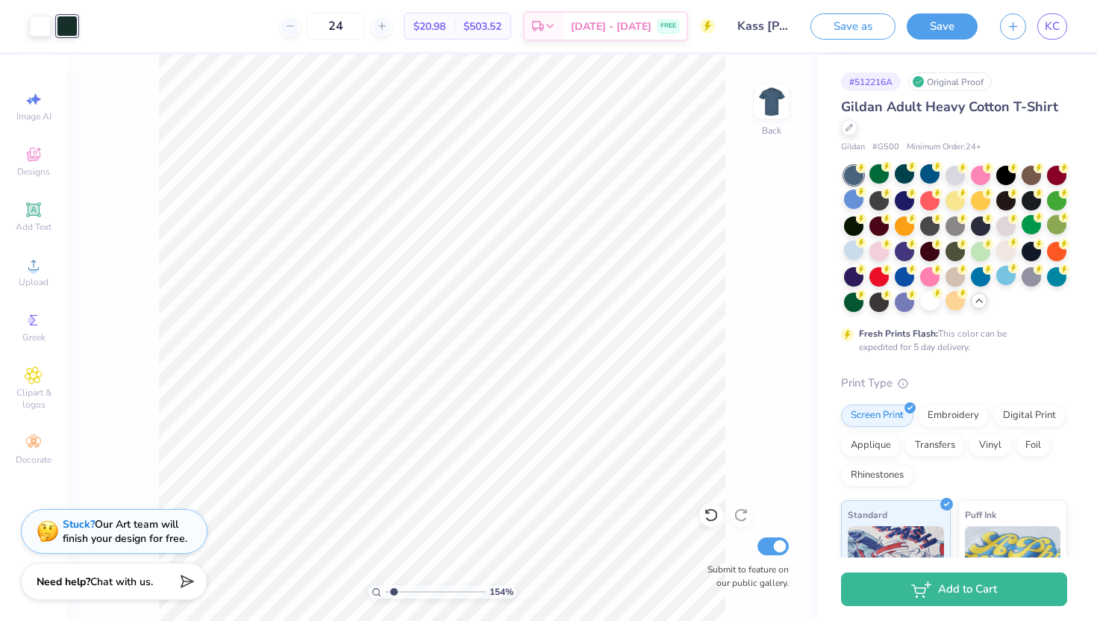
click at [954, 38] on div "Save" at bounding box center [942, 26] width 71 height 26
click at [1051, 22] on span "KC" at bounding box center [1052, 26] width 15 height 17
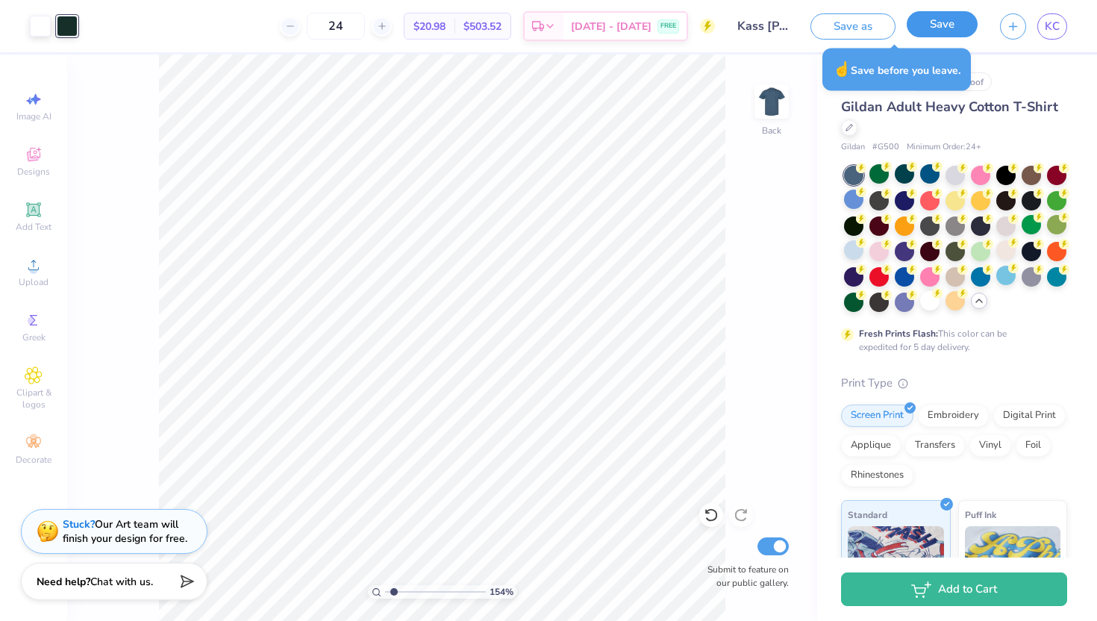
click at [966, 37] on button "Save" at bounding box center [942, 24] width 71 height 26
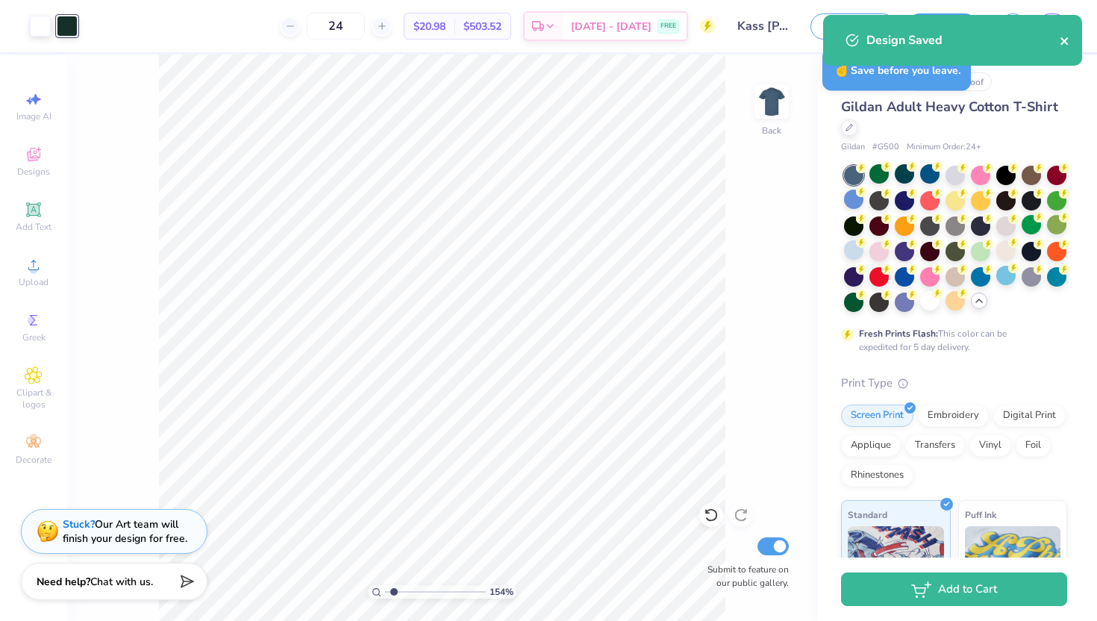
click at [1065, 43] on icon "close" at bounding box center [1063, 40] width 7 height 7
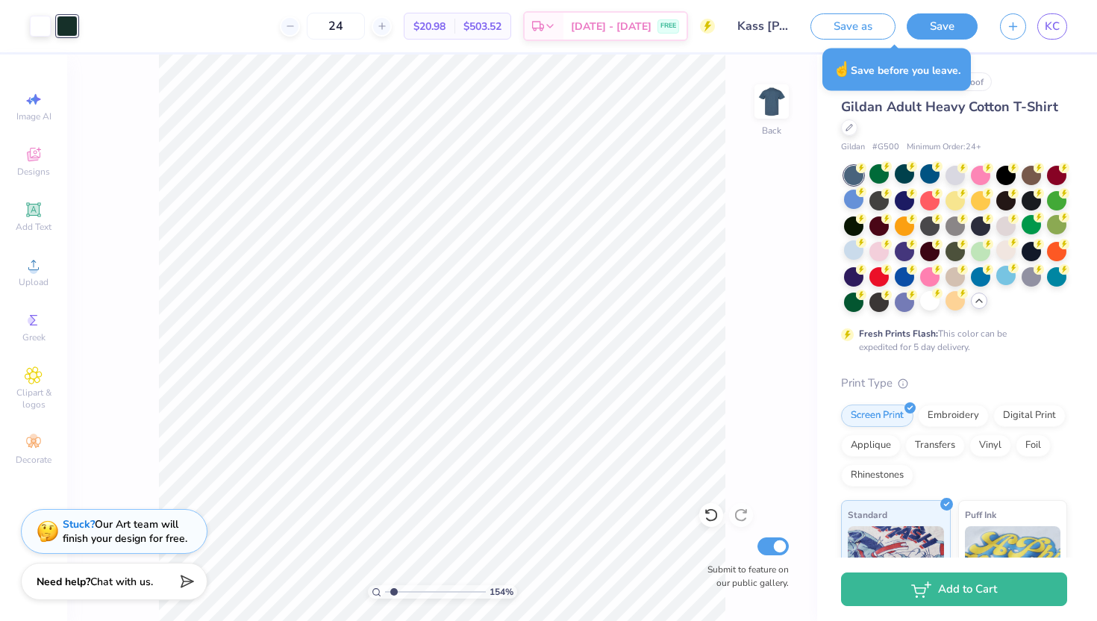
click at [1054, 25] on div "Design Saved" at bounding box center [952, 46] width 265 height 68
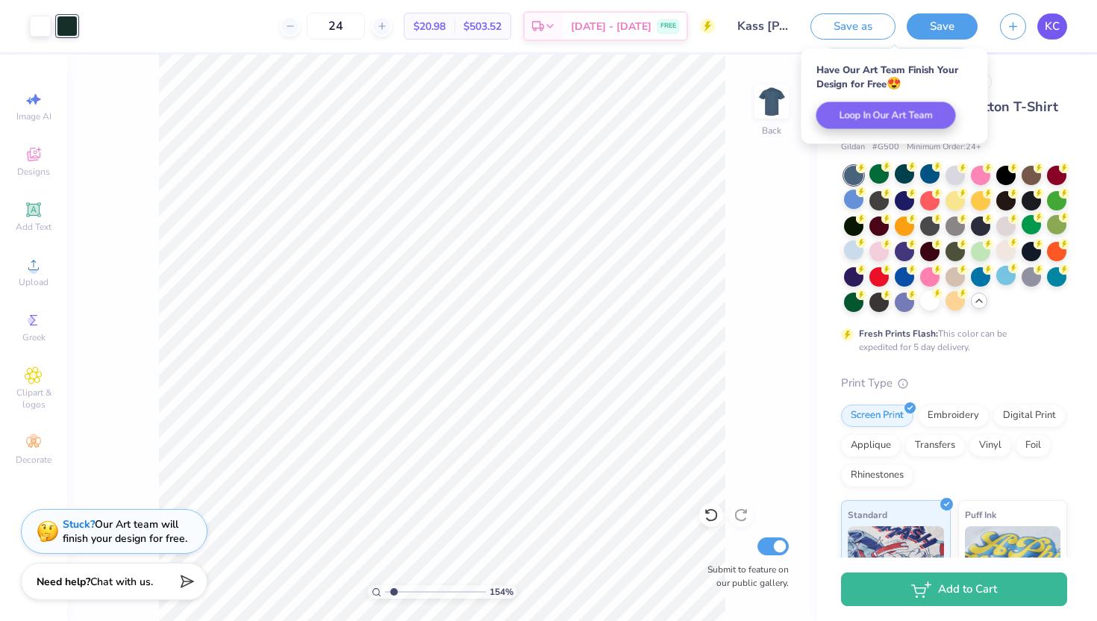
click at [1054, 35] on link "KC" at bounding box center [1052, 26] width 30 height 26
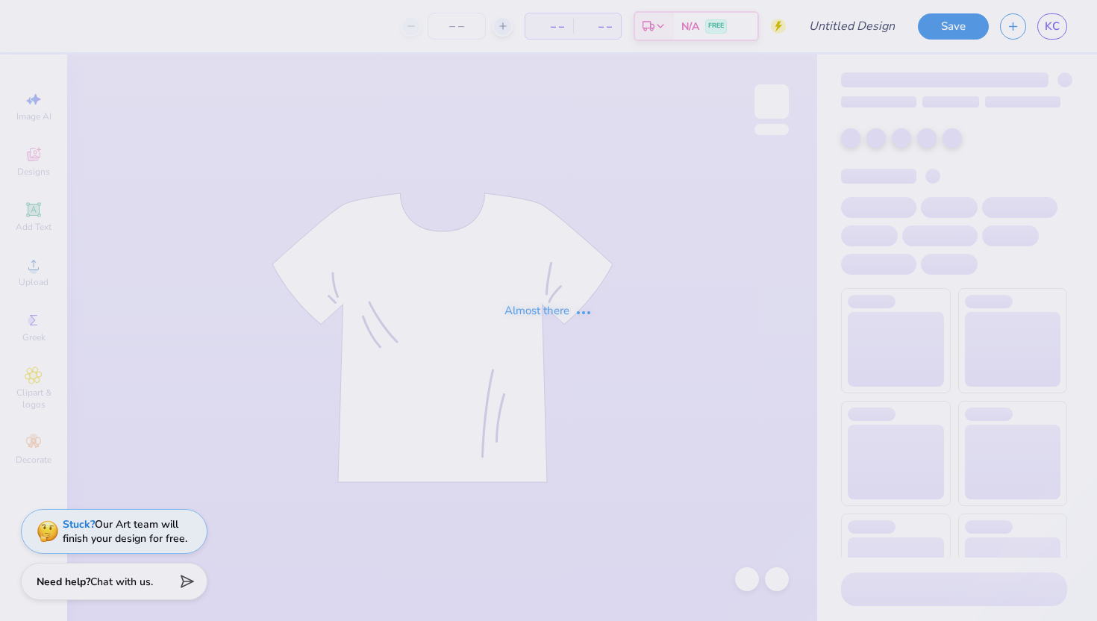
type input "Kass [PERSON_NAME] : The [GEOGRAPHIC_DATA][US_STATE]"
type input "25"
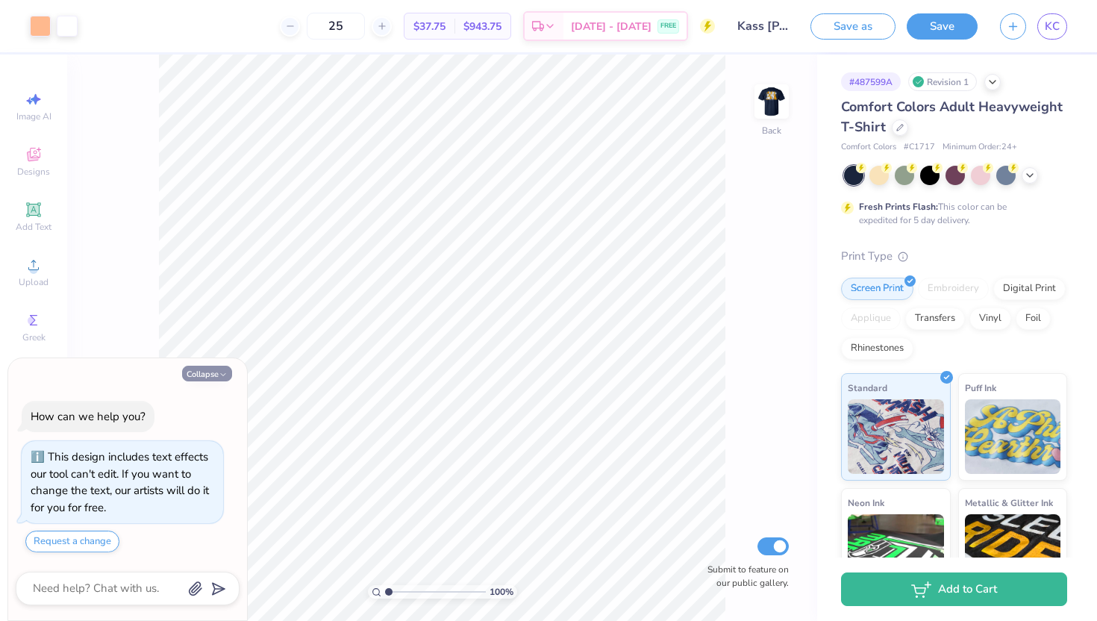
click at [210, 375] on button "Collapse" at bounding box center [207, 374] width 50 height 16
type textarea "x"
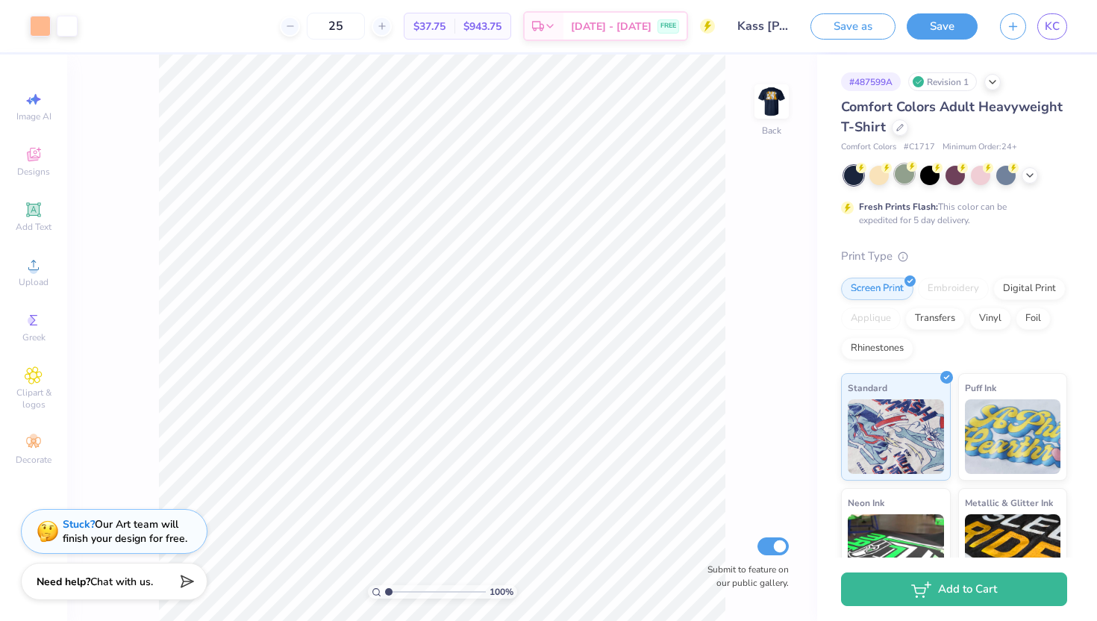
click at [906, 175] on div at bounding box center [904, 173] width 19 height 19
click at [769, 103] on img at bounding box center [772, 102] width 60 height 60
click at [42, 25] on div at bounding box center [40, 24] width 21 height 21
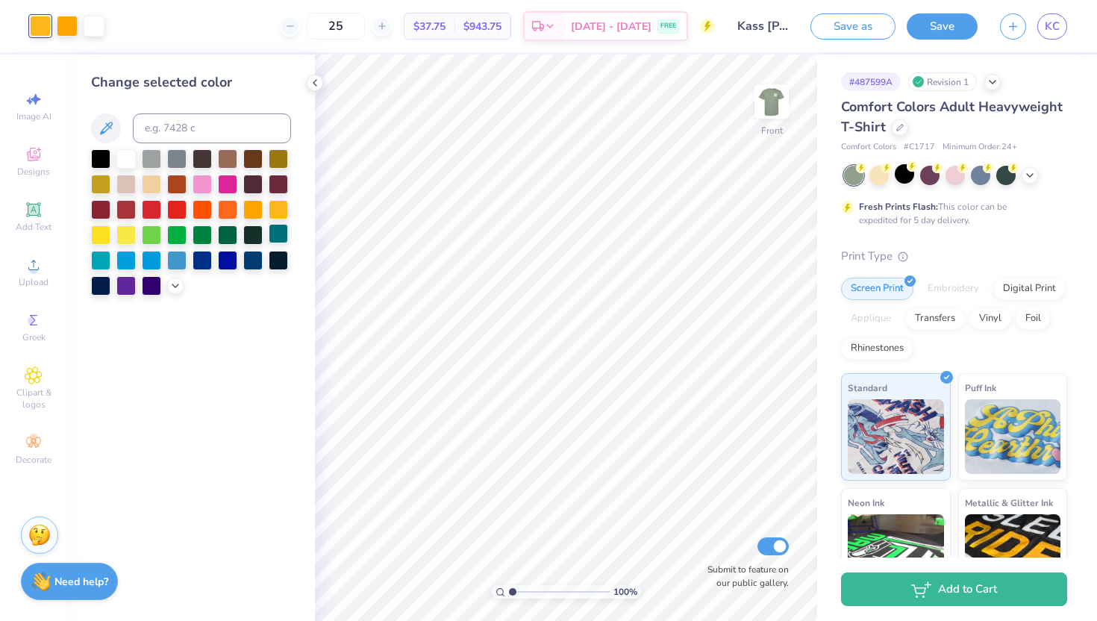
click at [275, 237] on div at bounding box center [278, 233] width 19 height 19
click at [274, 260] on div at bounding box center [278, 258] width 19 height 19
click at [64, 28] on div at bounding box center [67, 24] width 21 height 21
click at [250, 259] on div at bounding box center [252, 258] width 19 height 19
click at [225, 241] on div at bounding box center [227, 233] width 19 height 19
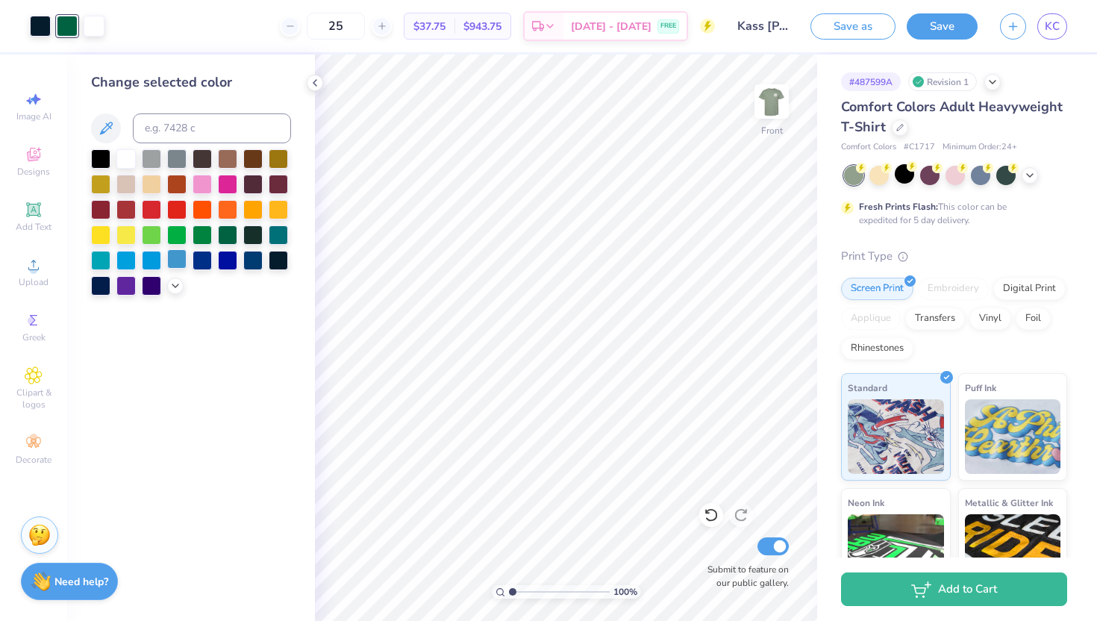
click at [175, 263] on div at bounding box center [176, 258] width 19 height 19
click at [145, 262] on div at bounding box center [151, 258] width 19 height 19
click at [127, 262] on div at bounding box center [125, 258] width 19 height 19
click at [103, 259] on div at bounding box center [100, 258] width 19 height 19
click at [102, 287] on div at bounding box center [100, 284] width 19 height 19
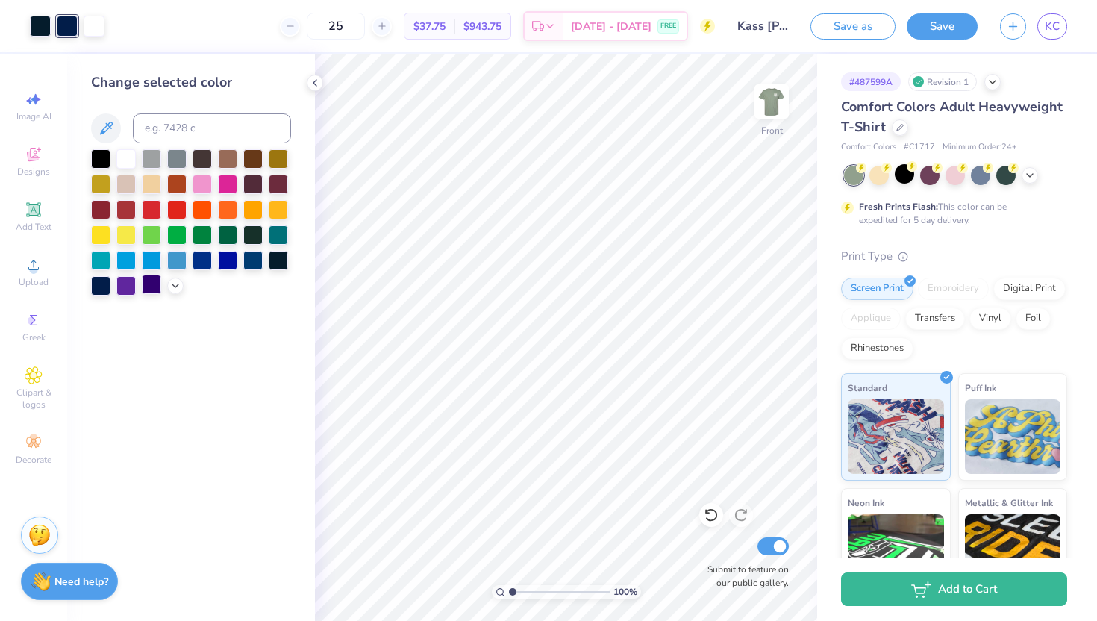
click at [149, 287] on div at bounding box center [151, 284] width 19 height 19
click at [126, 185] on div at bounding box center [125, 182] width 19 height 19
click at [94, 27] on div at bounding box center [94, 24] width 21 height 21
click at [104, 235] on div at bounding box center [100, 233] width 19 height 19
click at [283, 209] on div at bounding box center [278, 207] width 19 height 19
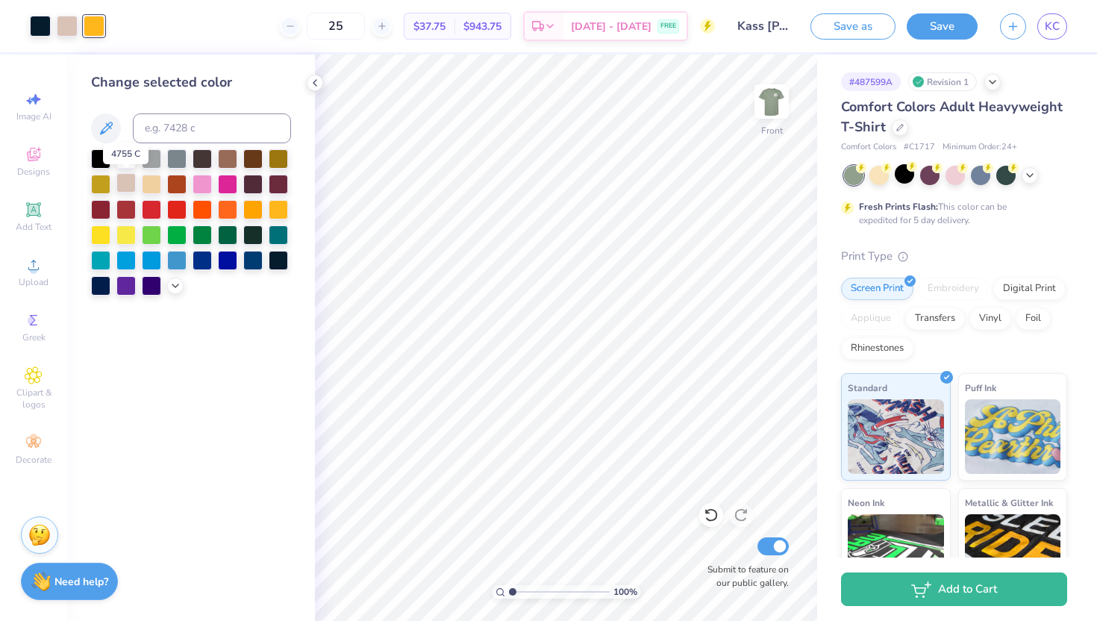
click at [124, 187] on div at bounding box center [125, 182] width 19 height 19
click at [711, 512] on icon at bounding box center [711, 514] width 15 height 15
click at [179, 264] on div at bounding box center [176, 258] width 19 height 19
click at [902, 176] on div at bounding box center [904, 173] width 19 height 19
click at [984, 175] on div at bounding box center [980, 173] width 19 height 19
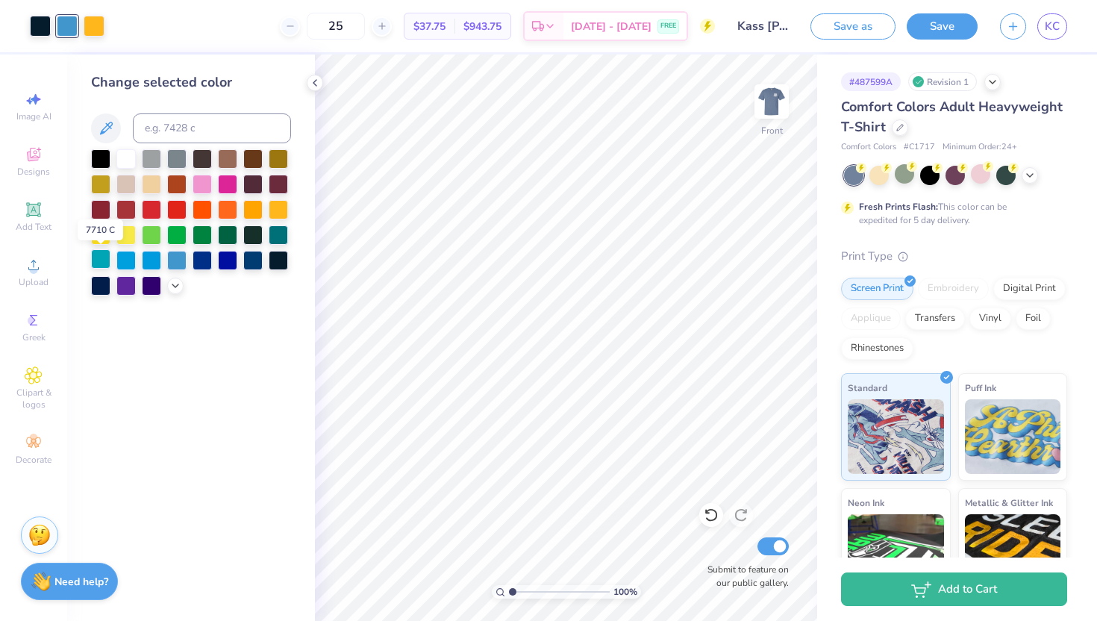
click at [104, 257] on div at bounding box center [100, 258] width 19 height 19
click at [221, 256] on div at bounding box center [227, 258] width 19 height 19
click at [207, 265] on div at bounding box center [202, 258] width 19 height 19
click at [278, 237] on div at bounding box center [278, 233] width 19 height 19
click at [223, 236] on div at bounding box center [227, 233] width 19 height 19
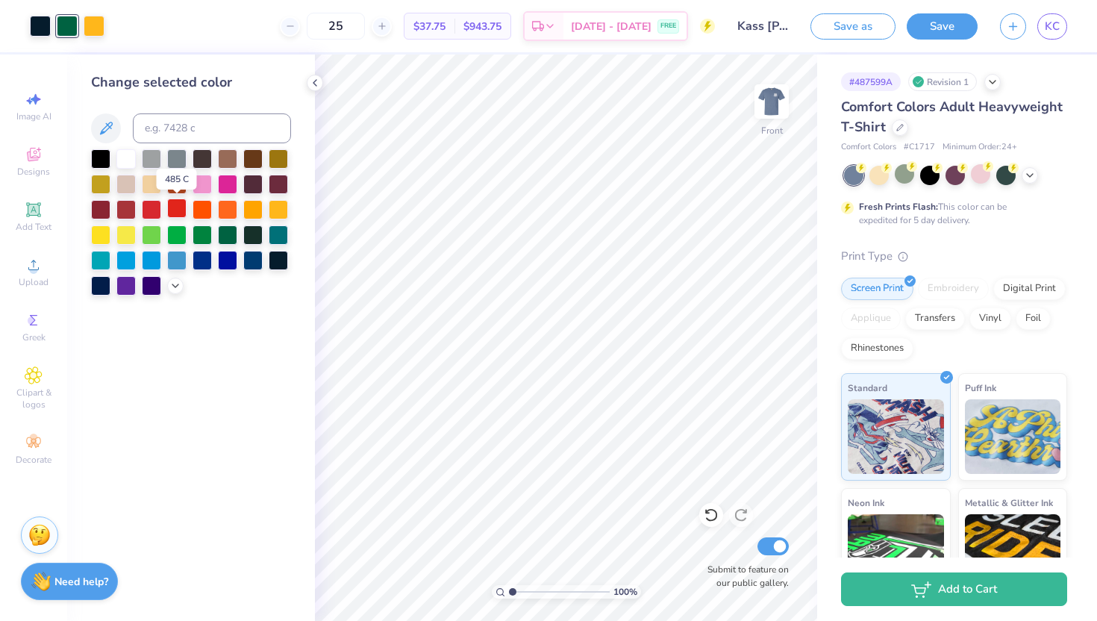
click at [170, 213] on div at bounding box center [176, 207] width 19 height 19
click at [227, 210] on div at bounding box center [227, 207] width 19 height 19
click at [40, 28] on div at bounding box center [40, 24] width 21 height 21
click at [254, 184] on div at bounding box center [252, 182] width 19 height 19
click at [66, 34] on div at bounding box center [67, 24] width 21 height 21
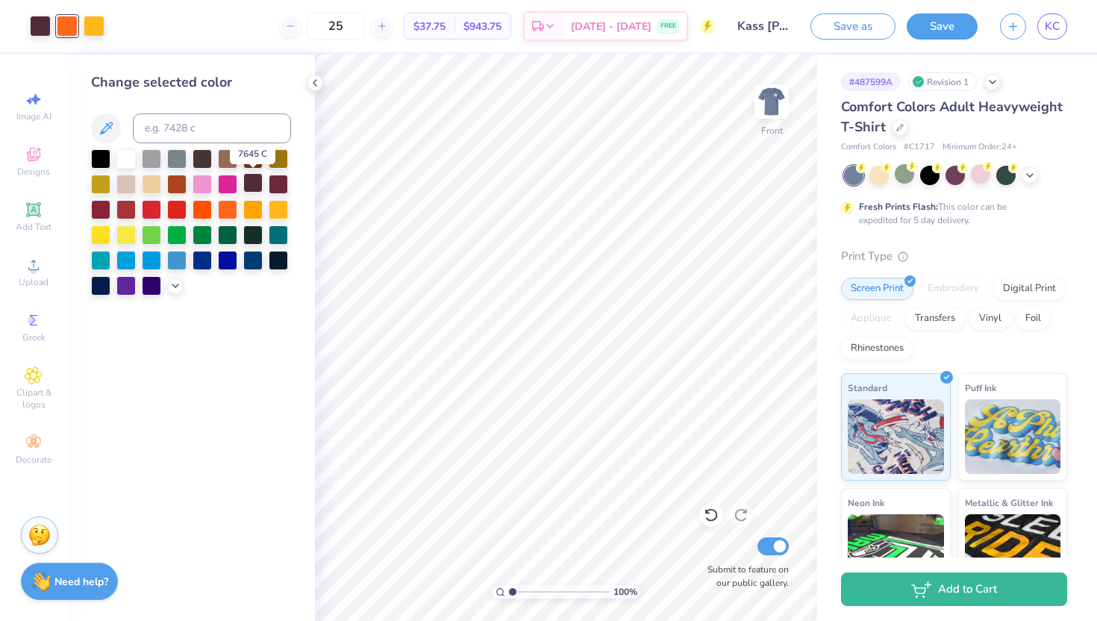
click at [254, 184] on div at bounding box center [252, 182] width 19 height 19
click at [706, 510] on icon at bounding box center [707, 511] width 3 height 3
click at [277, 184] on div at bounding box center [278, 182] width 19 height 19
click at [65, 23] on div at bounding box center [67, 24] width 21 height 21
click at [257, 161] on div at bounding box center [252, 157] width 19 height 19
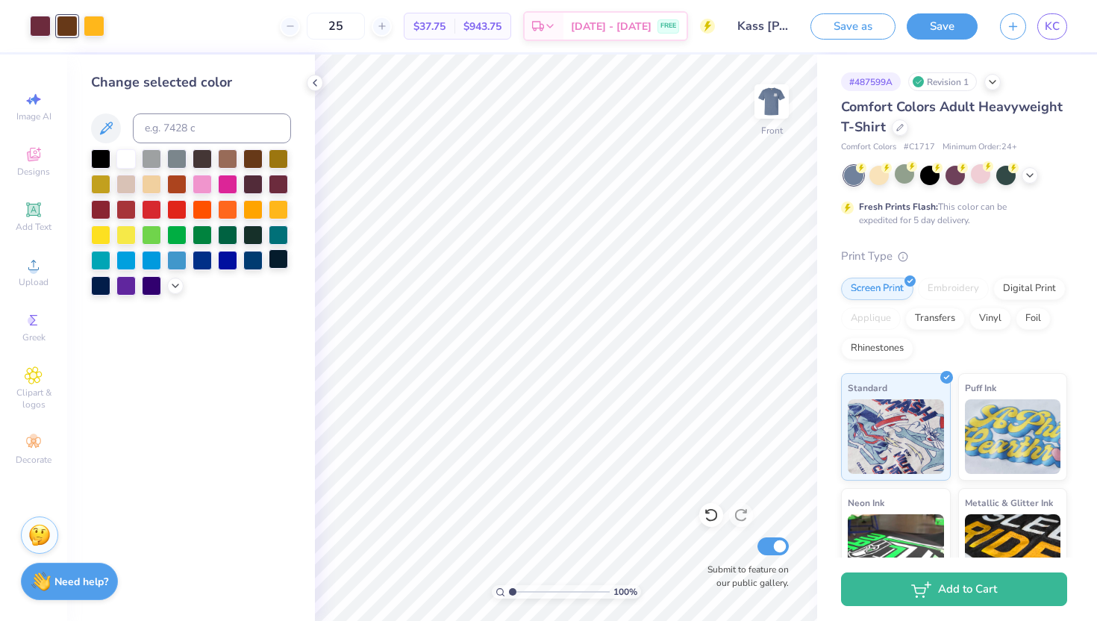
click at [271, 258] on div at bounding box center [278, 258] width 19 height 19
click at [93, 28] on div at bounding box center [94, 24] width 21 height 21
click at [252, 211] on div at bounding box center [252, 207] width 19 height 19
click at [219, 212] on div at bounding box center [227, 207] width 19 height 19
click at [225, 239] on div at bounding box center [227, 233] width 19 height 19
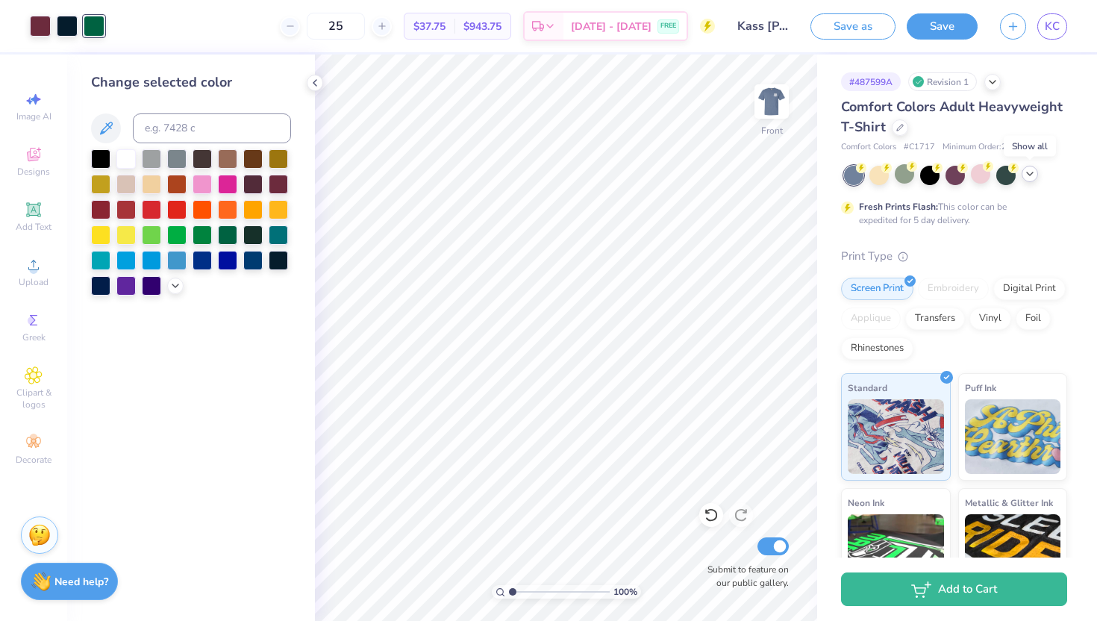
click at [1026, 175] on icon at bounding box center [1030, 174] width 12 height 12
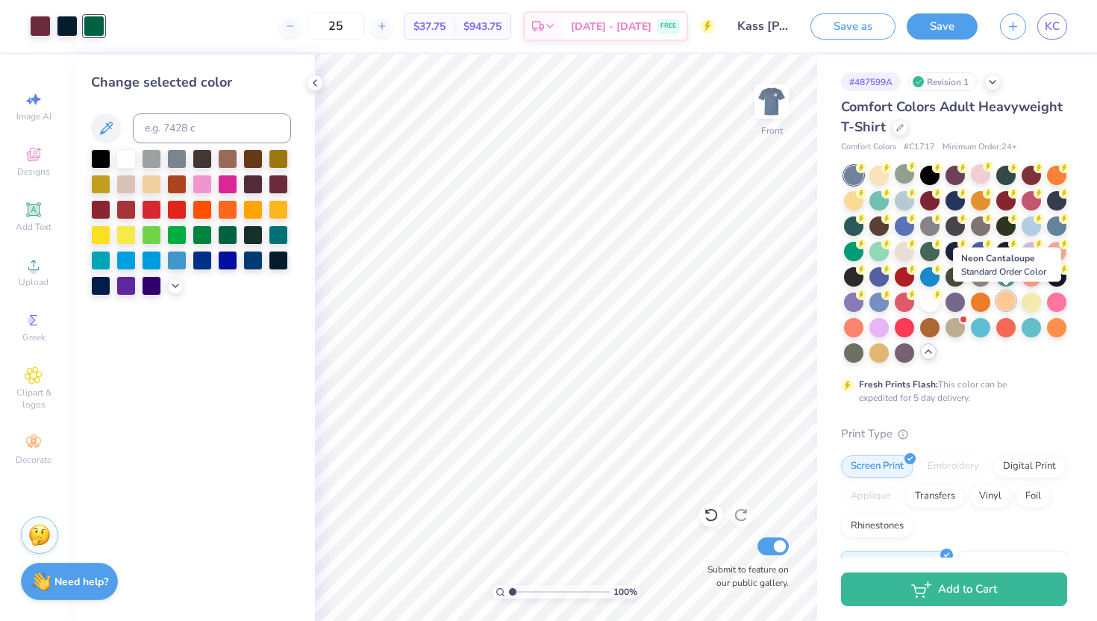
click at [1004, 304] on div at bounding box center [1005, 300] width 19 height 19
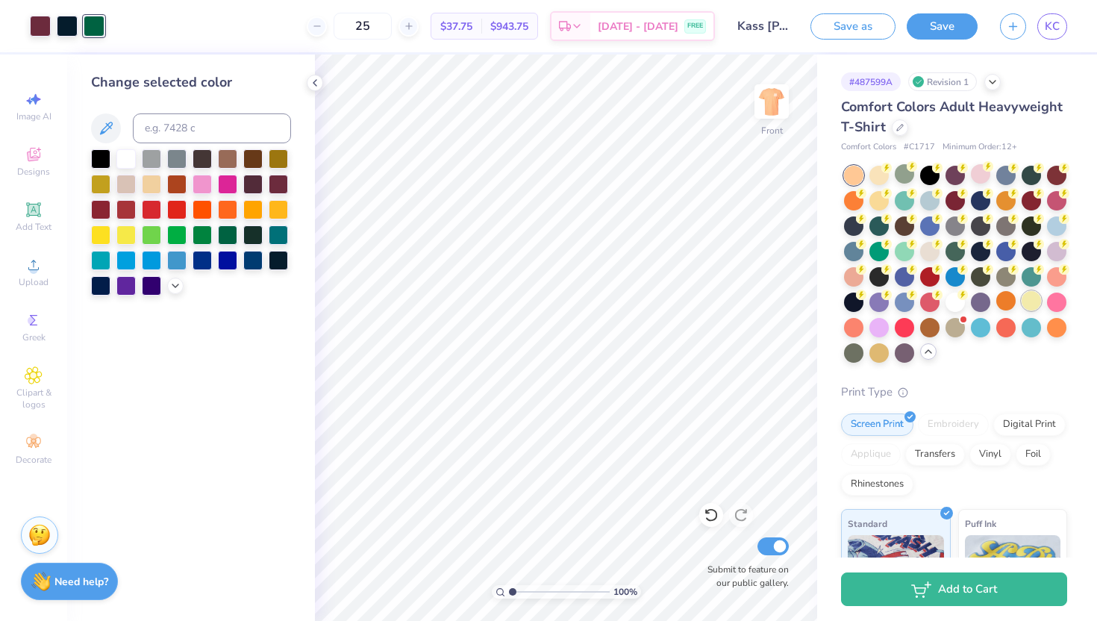
click at [1027, 307] on div at bounding box center [1030, 300] width 19 height 19
click at [1058, 309] on div at bounding box center [1056, 300] width 19 height 19
click at [1060, 328] on div at bounding box center [1056, 325] width 19 height 19
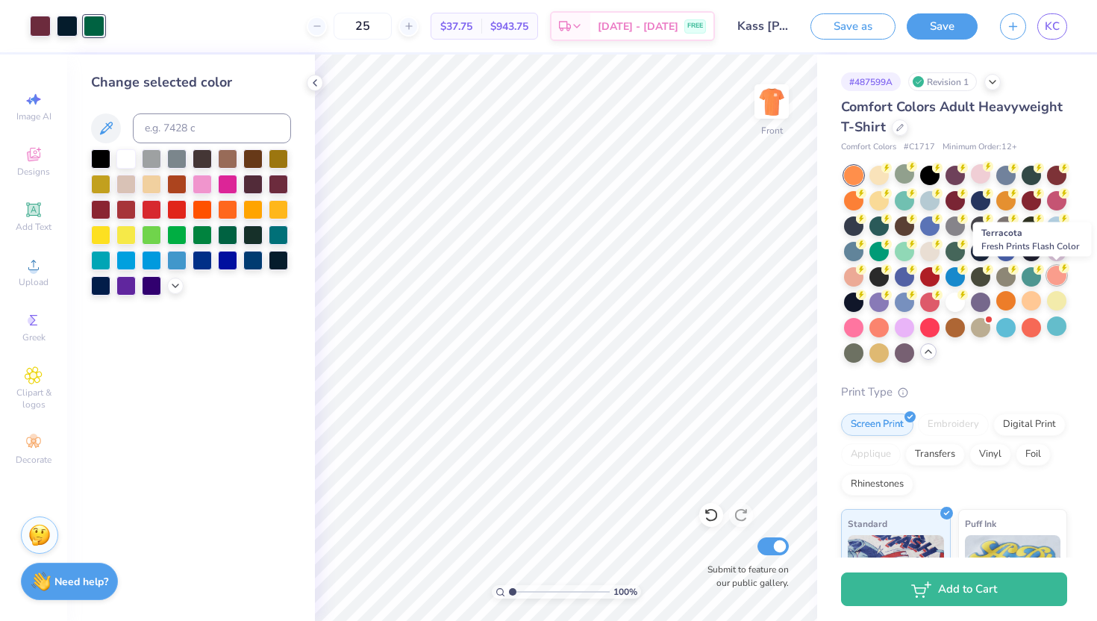
click at [1056, 275] on div at bounding box center [1056, 275] width 19 height 19
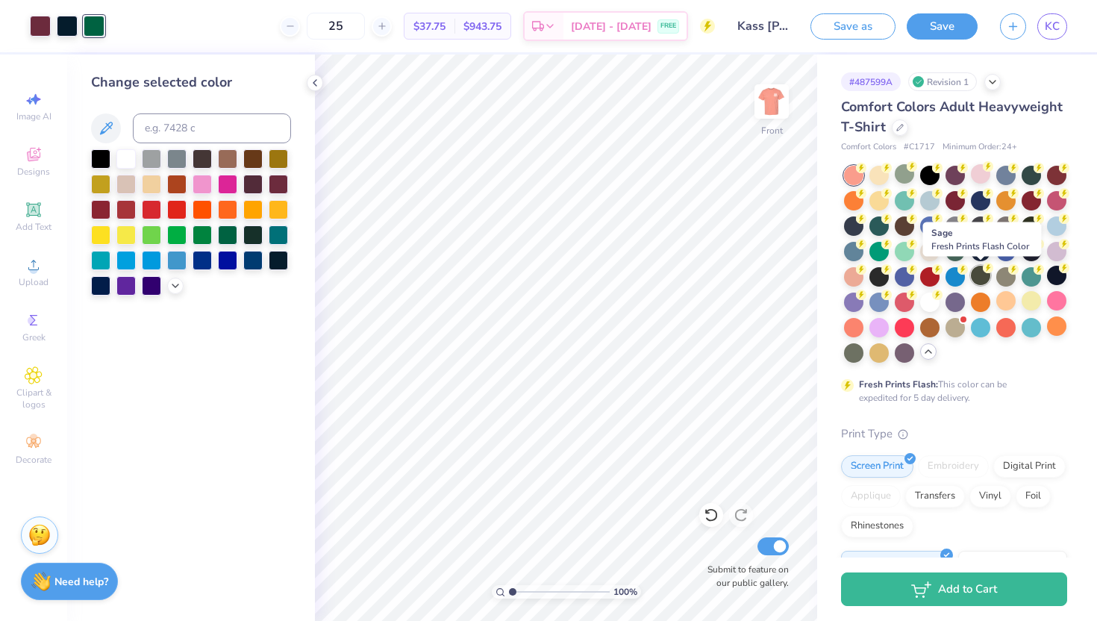
click at [979, 278] on div at bounding box center [980, 275] width 19 height 19
click at [1003, 277] on div at bounding box center [1005, 275] width 19 height 19
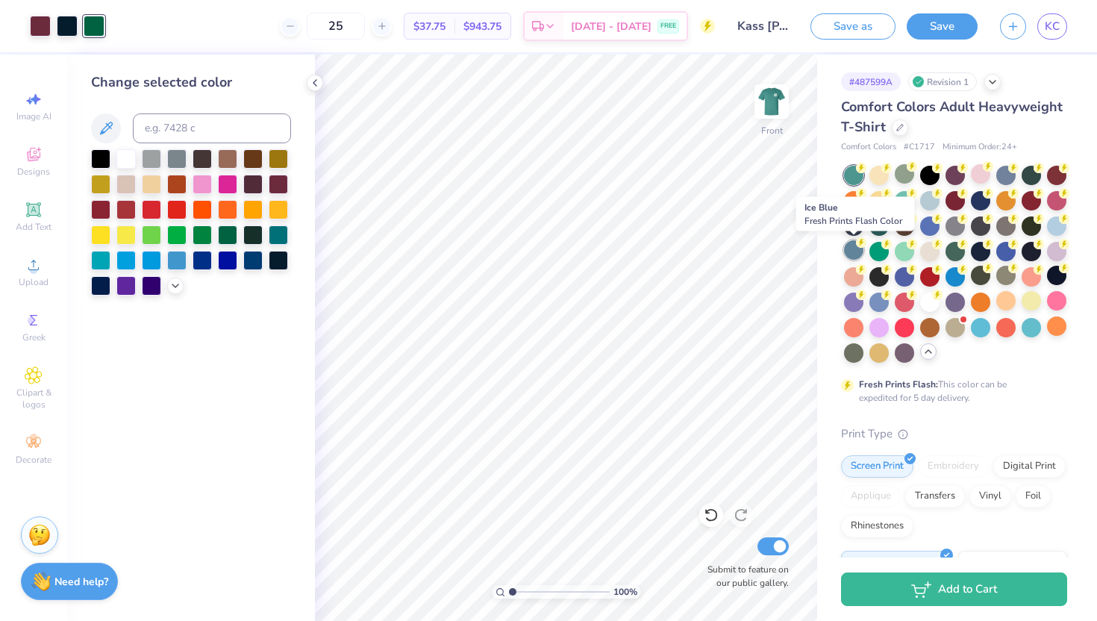
click at [856, 252] on div at bounding box center [853, 249] width 19 height 19
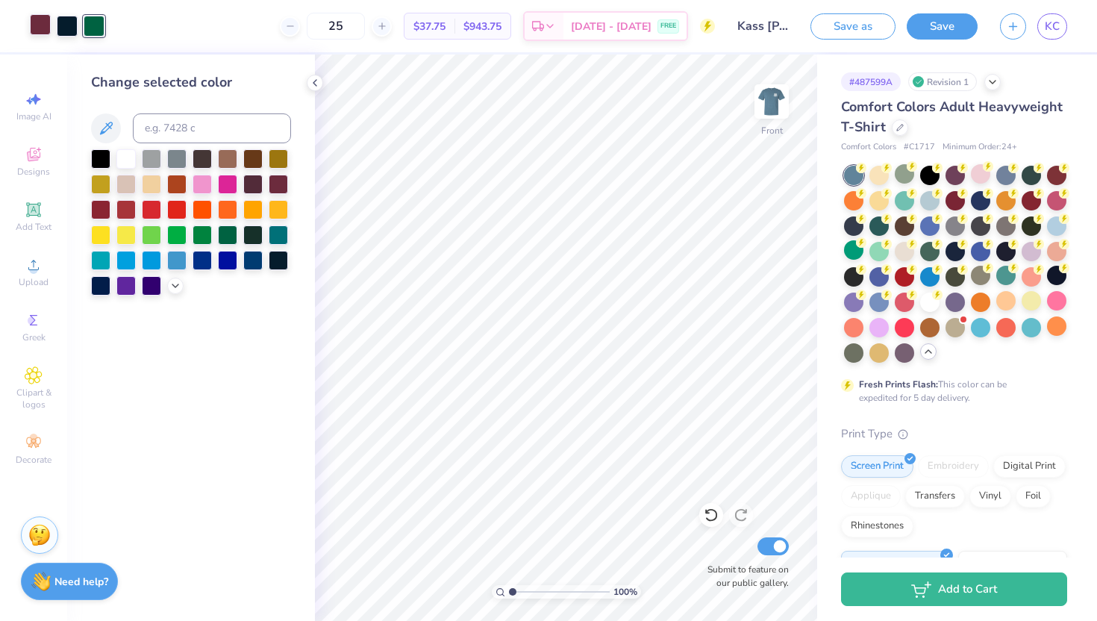
click at [41, 22] on div at bounding box center [40, 24] width 21 height 21
click at [154, 159] on div at bounding box center [151, 157] width 19 height 19
click at [63, 21] on div at bounding box center [67, 24] width 21 height 21
click at [119, 165] on div at bounding box center [125, 157] width 19 height 19
click at [98, 26] on div at bounding box center [94, 24] width 21 height 21
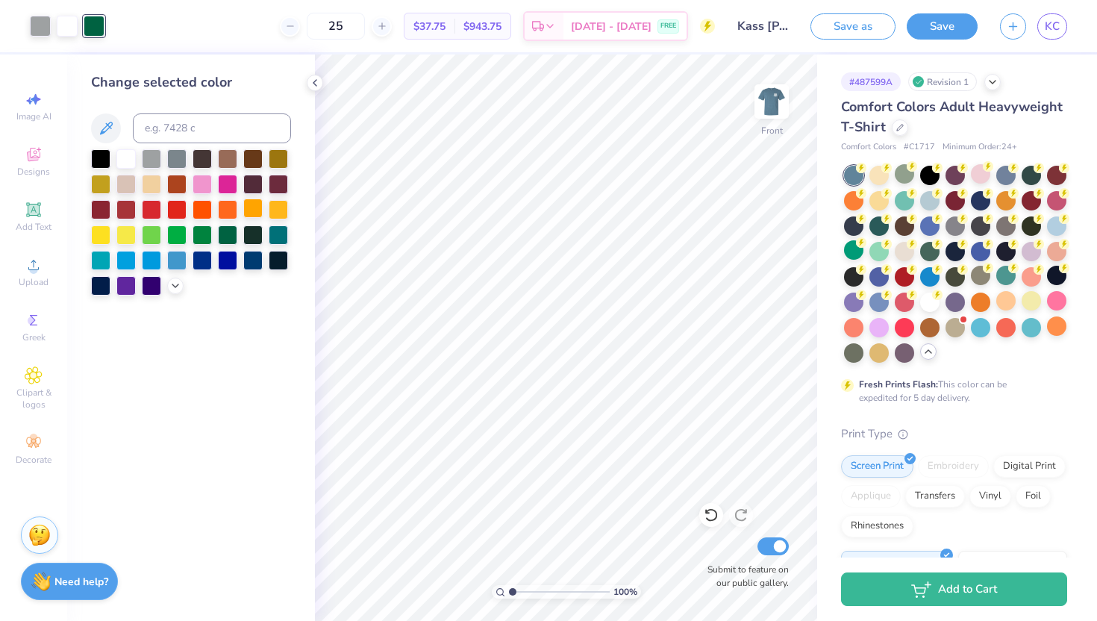
click at [253, 210] on div at bounding box center [252, 207] width 19 height 19
click at [31, 19] on div at bounding box center [40, 24] width 21 height 21
click at [149, 213] on div at bounding box center [151, 207] width 19 height 19
click at [123, 210] on div at bounding box center [125, 207] width 19 height 19
click at [90, 24] on div at bounding box center [94, 24] width 21 height 21
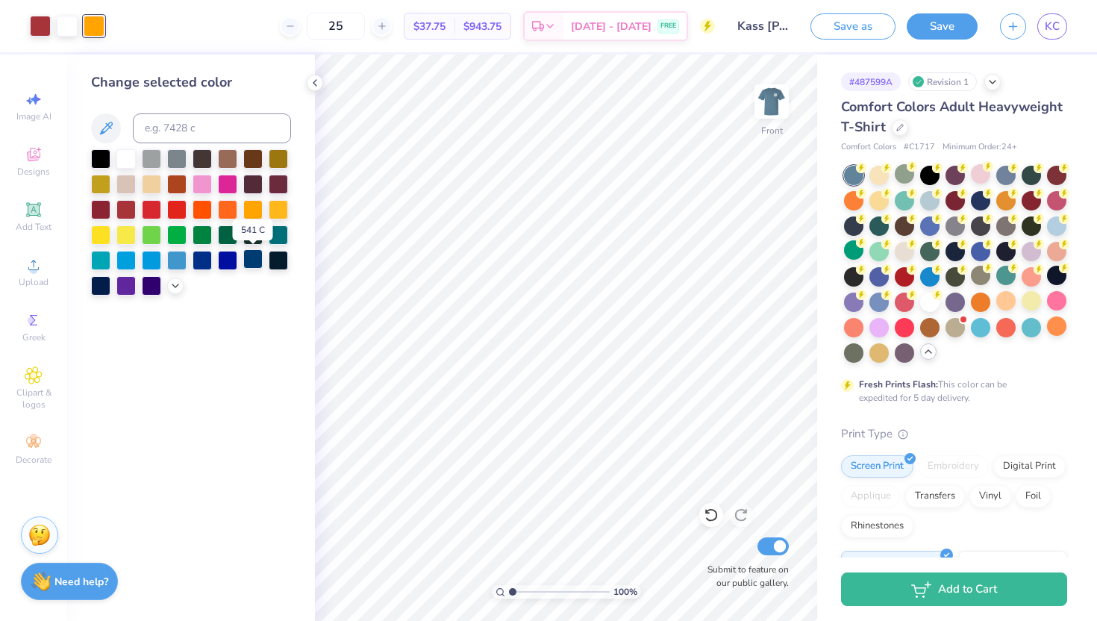
click at [256, 263] on div at bounding box center [252, 258] width 19 height 19
click at [60, 28] on div at bounding box center [67, 24] width 21 height 21
click at [274, 260] on div at bounding box center [278, 258] width 19 height 19
click at [37, 22] on div at bounding box center [40, 24] width 21 height 21
click at [128, 155] on div at bounding box center [125, 157] width 19 height 19
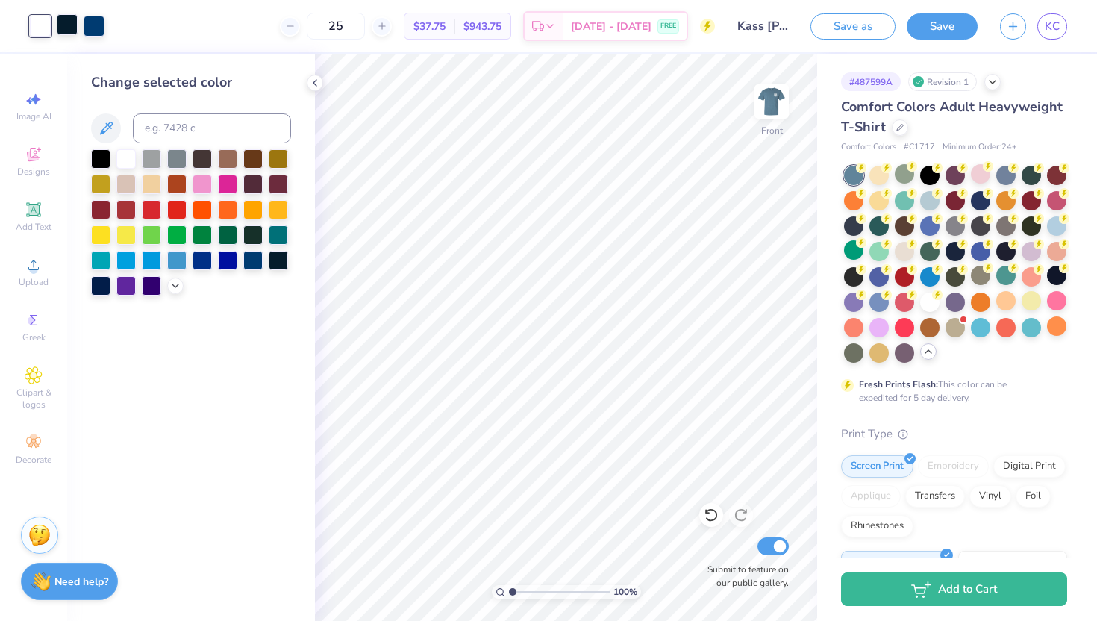
click at [68, 28] on div at bounding box center [67, 24] width 21 height 21
click at [175, 263] on div at bounding box center [176, 258] width 19 height 19
click at [96, 265] on div at bounding box center [100, 258] width 19 height 19
click at [125, 260] on div at bounding box center [125, 258] width 19 height 19
click at [154, 259] on div at bounding box center [151, 258] width 19 height 19
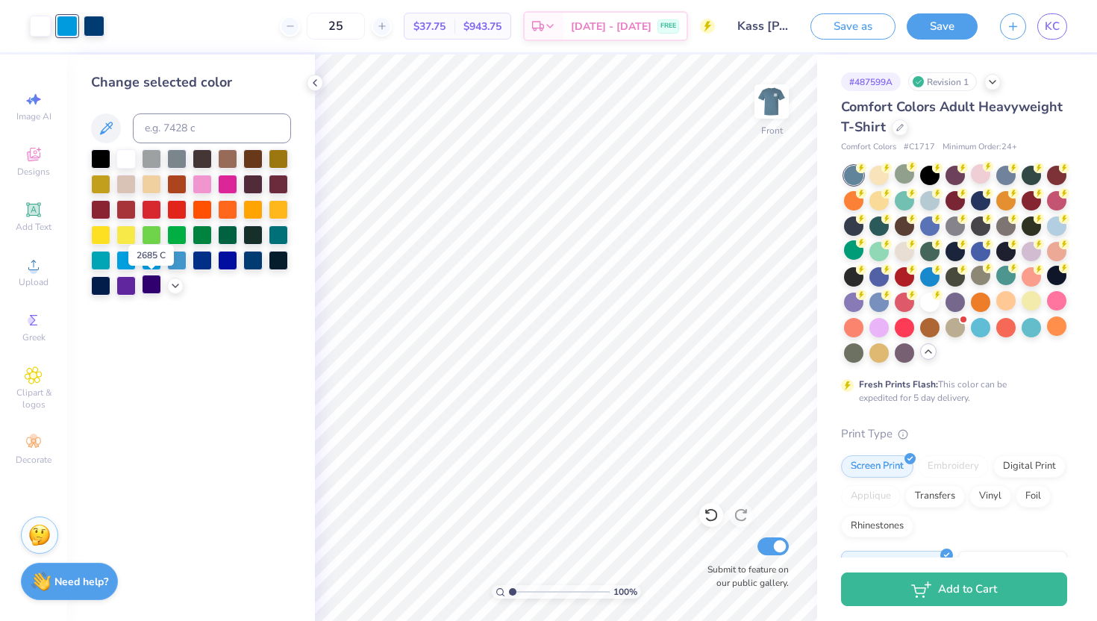
click at [150, 290] on div at bounding box center [151, 284] width 19 height 19
click at [104, 288] on div at bounding box center [100, 284] width 19 height 19
click at [257, 237] on div at bounding box center [252, 233] width 19 height 19
click at [283, 236] on div at bounding box center [278, 233] width 19 height 19
click at [253, 261] on div at bounding box center [252, 258] width 19 height 19
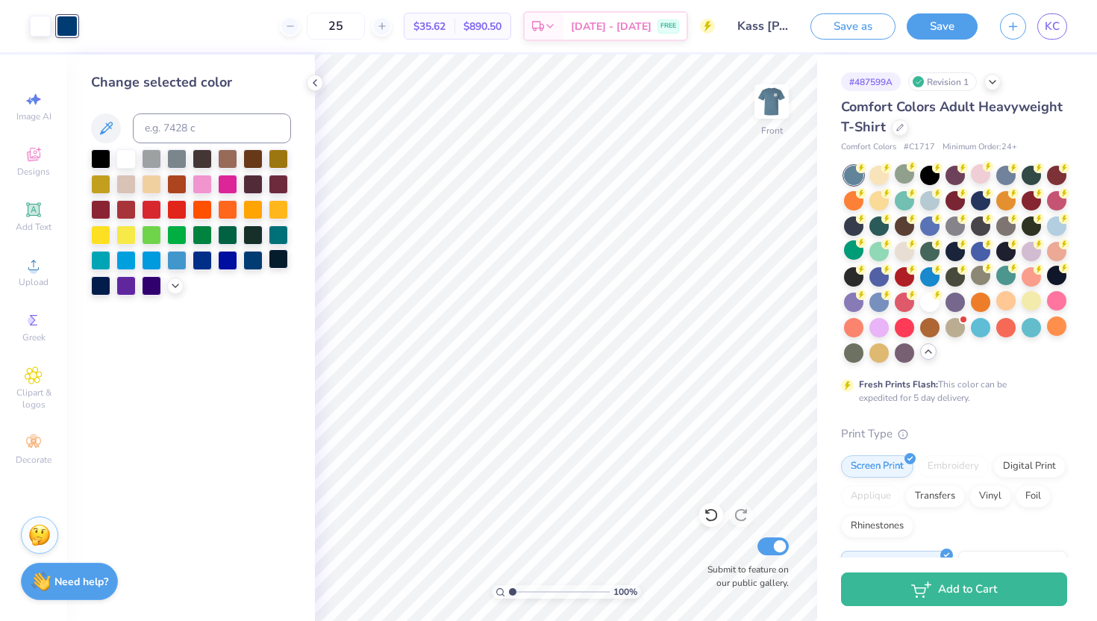
click at [277, 260] on div at bounding box center [278, 258] width 19 height 19
click at [716, 518] on icon at bounding box center [710, 515] width 13 height 13
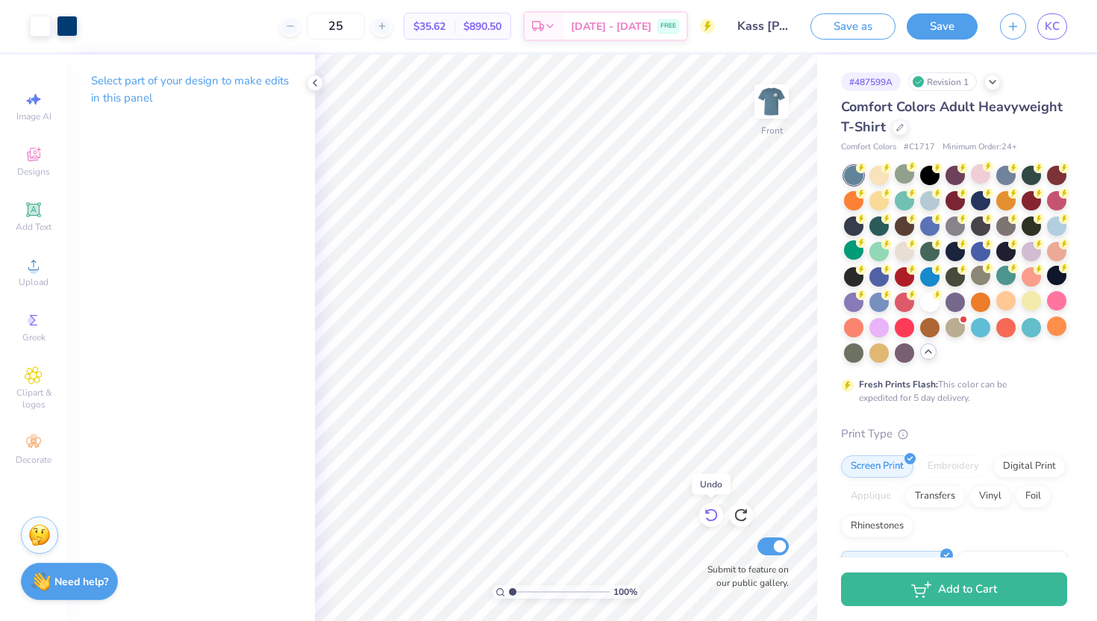
click at [713, 516] on icon at bounding box center [711, 514] width 15 height 15
click at [62, 23] on div at bounding box center [67, 24] width 21 height 21
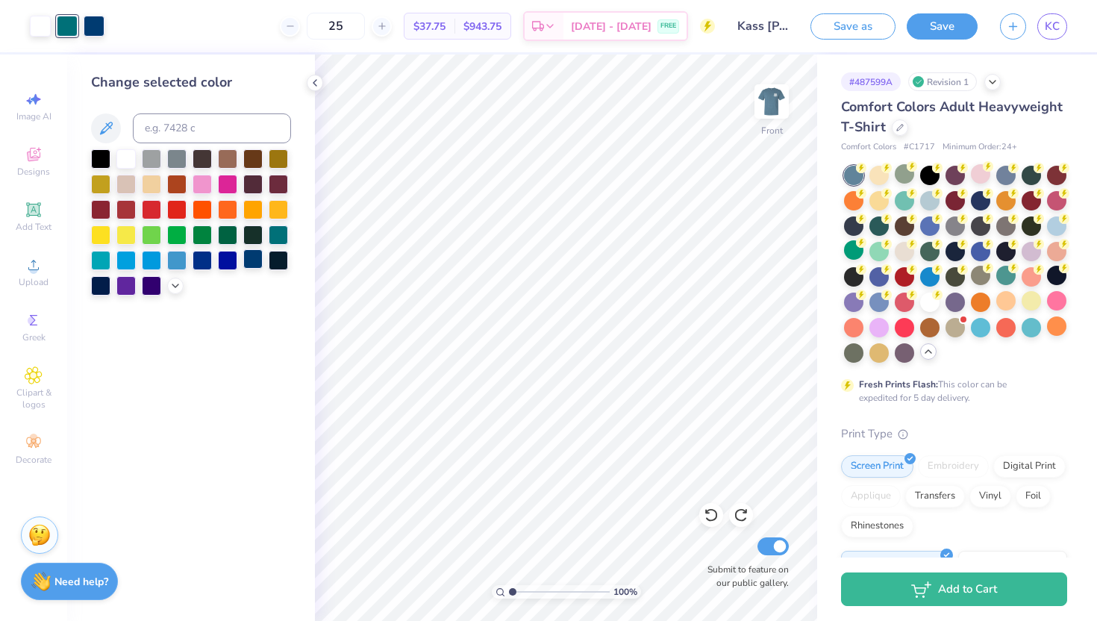
click at [257, 260] on div at bounding box center [252, 258] width 19 height 19
click at [707, 513] on icon at bounding box center [707, 511] width 3 height 3
click at [69, 28] on div at bounding box center [67, 24] width 21 height 21
click at [281, 259] on div at bounding box center [278, 258] width 19 height 19
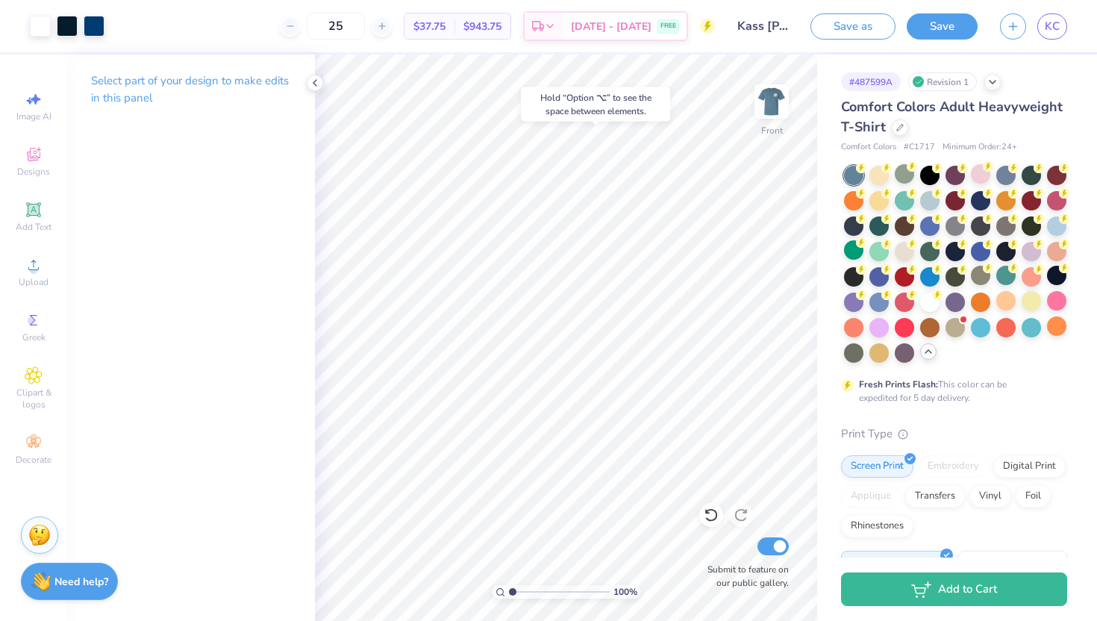
click at [169, 311] on div "Select part of your design to make edits in this panel" at bounding box center [191, 337] width 248 height 566
click at [66, 27] on div at bounding box center [67, 24] width 21 height 21
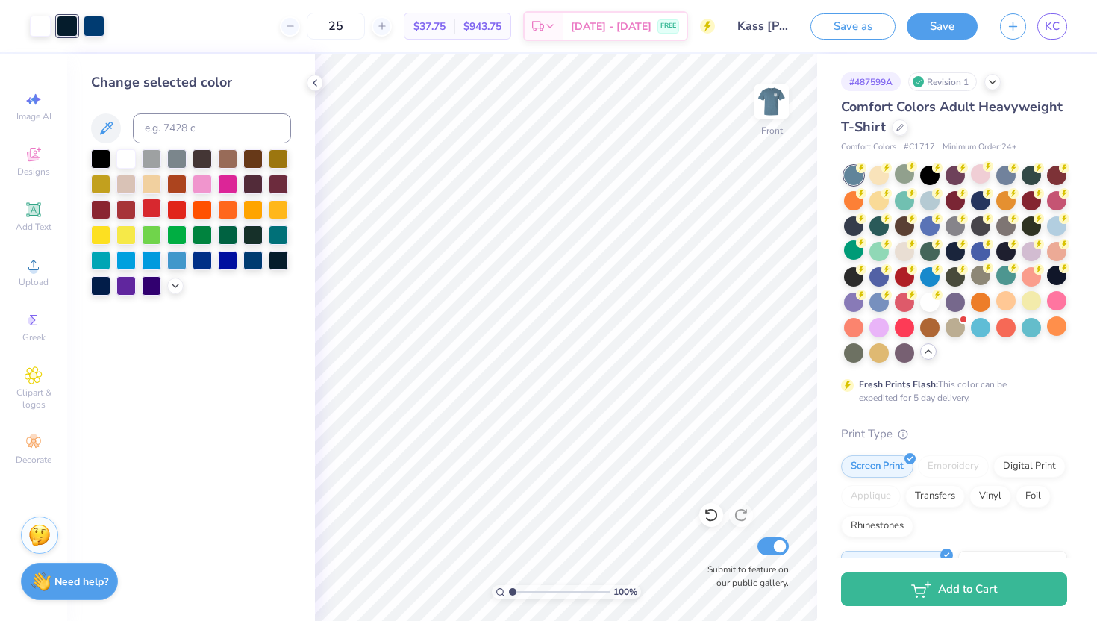
click at [151, 210] on div at bounding box center [151, 207] width 19 height 19
click at [1057, 201] on div at bounding box center [1056, 199] width 19 height 19
click at [1010, 203] on div at bounding box center [1005, 199] width 19 height 19
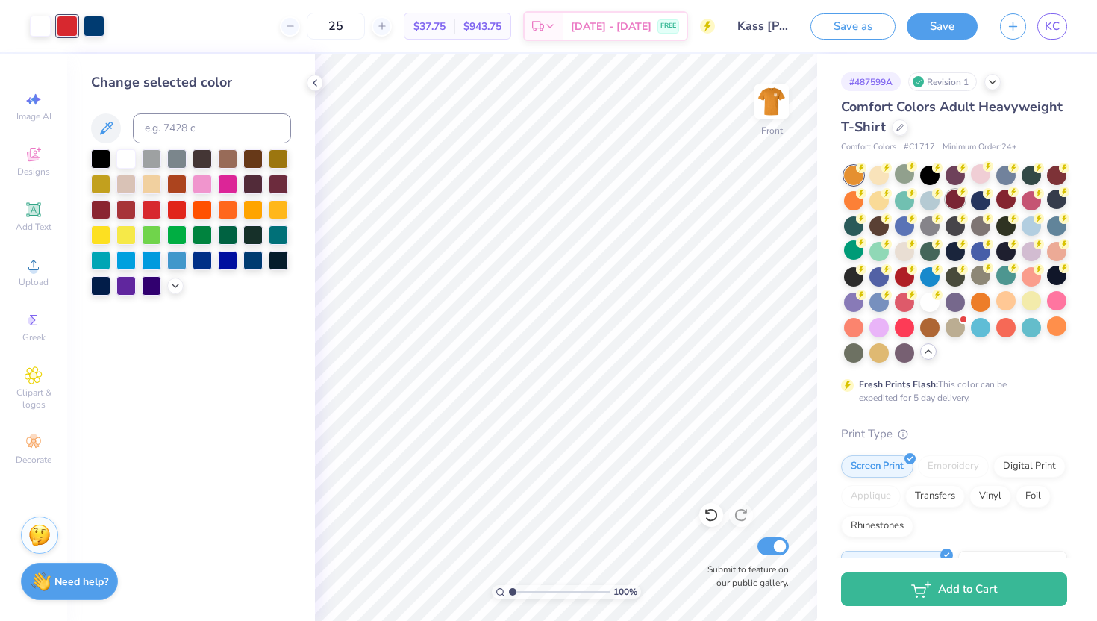
click at [953, 202] on div at bounding box center [954, 199] width 19 height 19
click at [924, 201] on div at bounding box center [929, 199] width 19 height 19
click at [901, 200] on div at bounding box center [904, 199] width 19 height 19
click at [901, 171] on div at bounding box center [904, 173] width 19 height 19
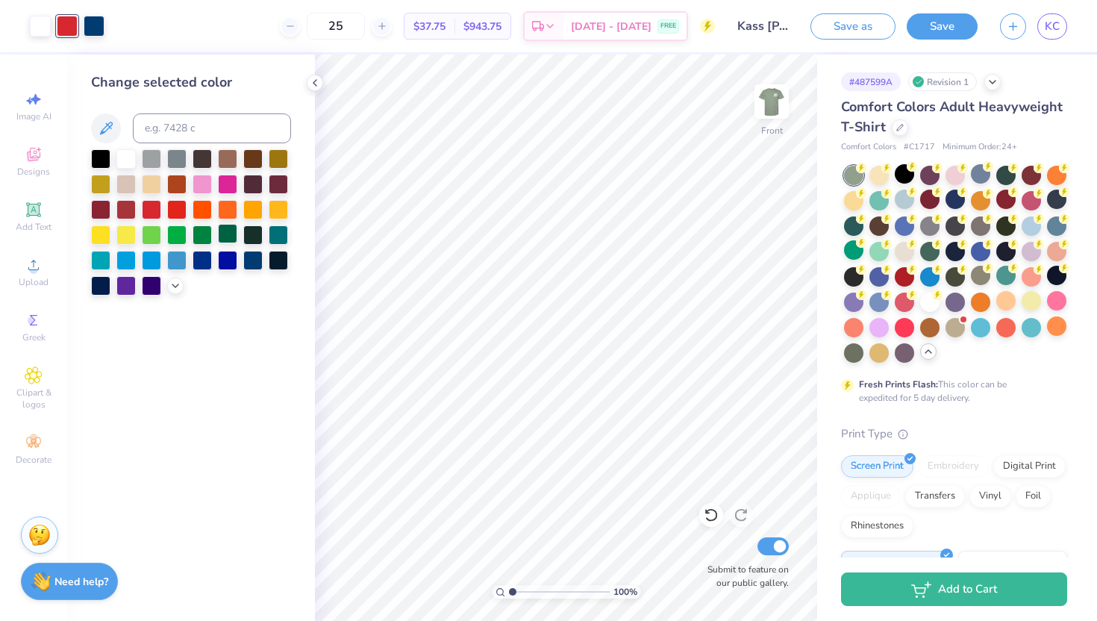
click at [231, 237] on div at bounding box center [227, 233] width 19 height 19
click at [277, 240] on div at bounding box center [278, 233] width 19 height 19
click at [98, 26] on div at bounding box center [94, 24] width 21 height 21
click at [277, 259] on div at bounding box center [278, 258] width 19 height 19
click at [772, 108] on img at bounding box center [772, 102] width 60 height 60
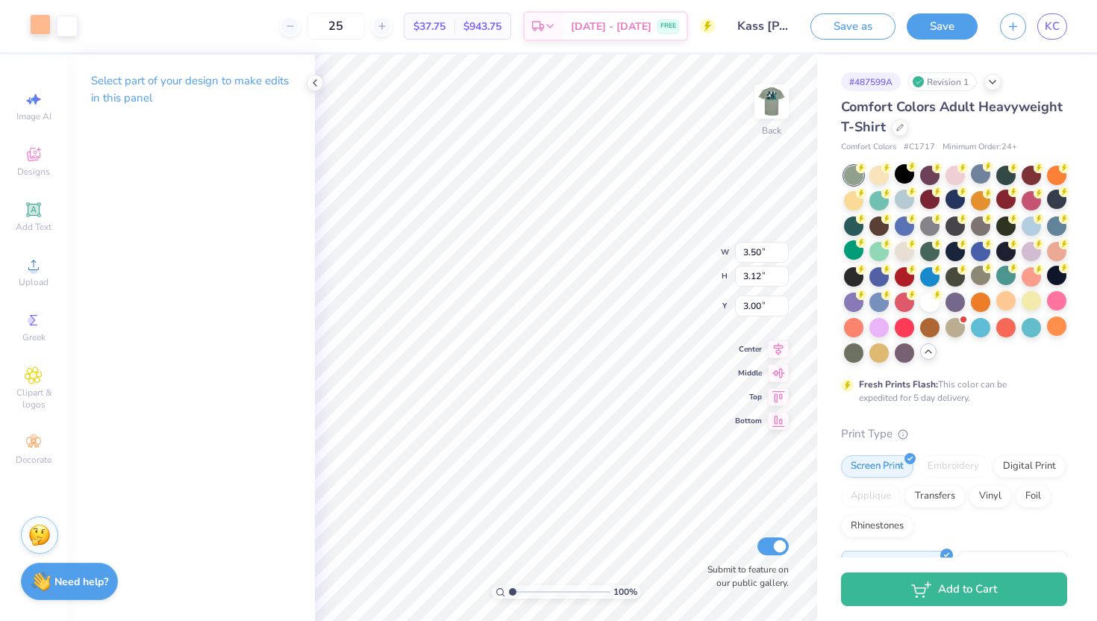
click at [38, 31] on div at bounding box center [40, 24] width 21 height 21
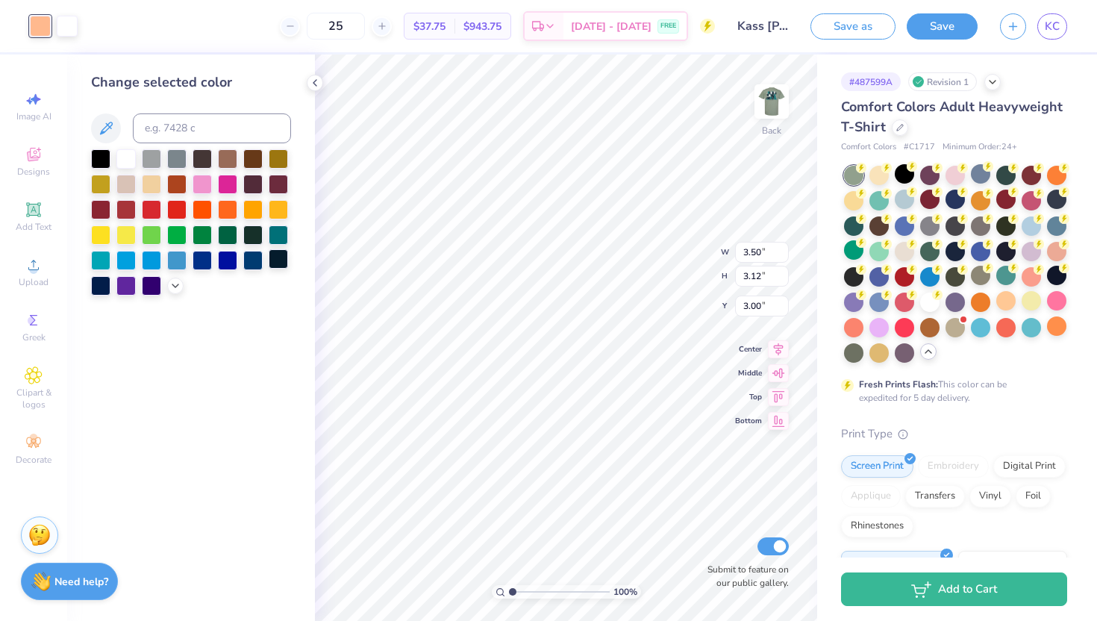
click at [278, 262] on div at bounding box center [278, 258] width 19 height 19
click at [765, 101] on img at bounding box center [772, 102] width 60 height 60
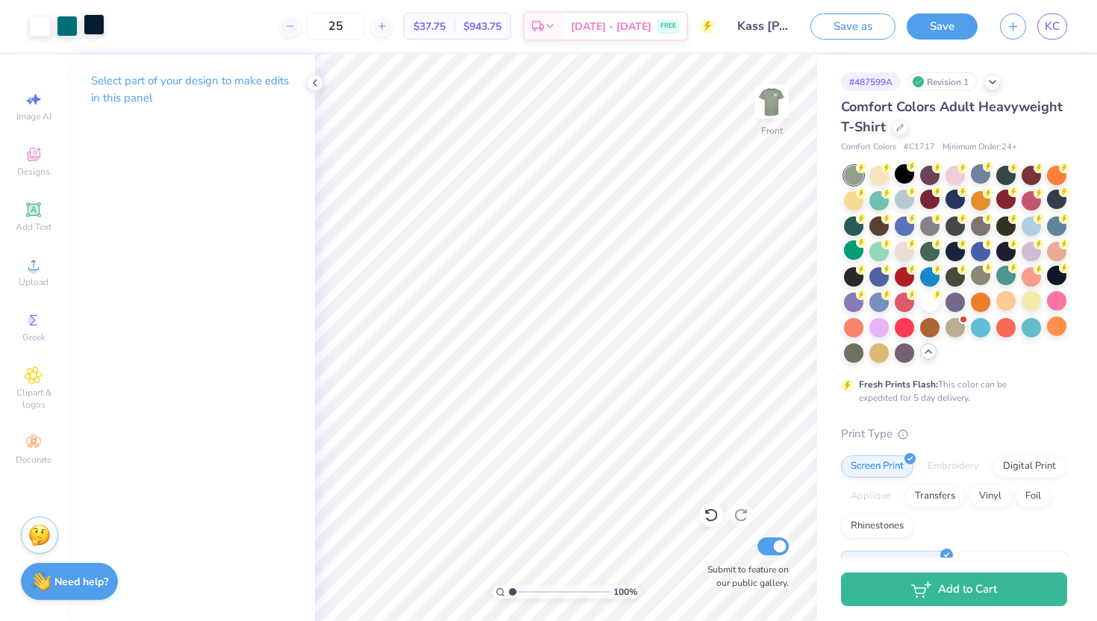
click at [99, 25] on div at bounding box center [94, 24] width 21 height 21
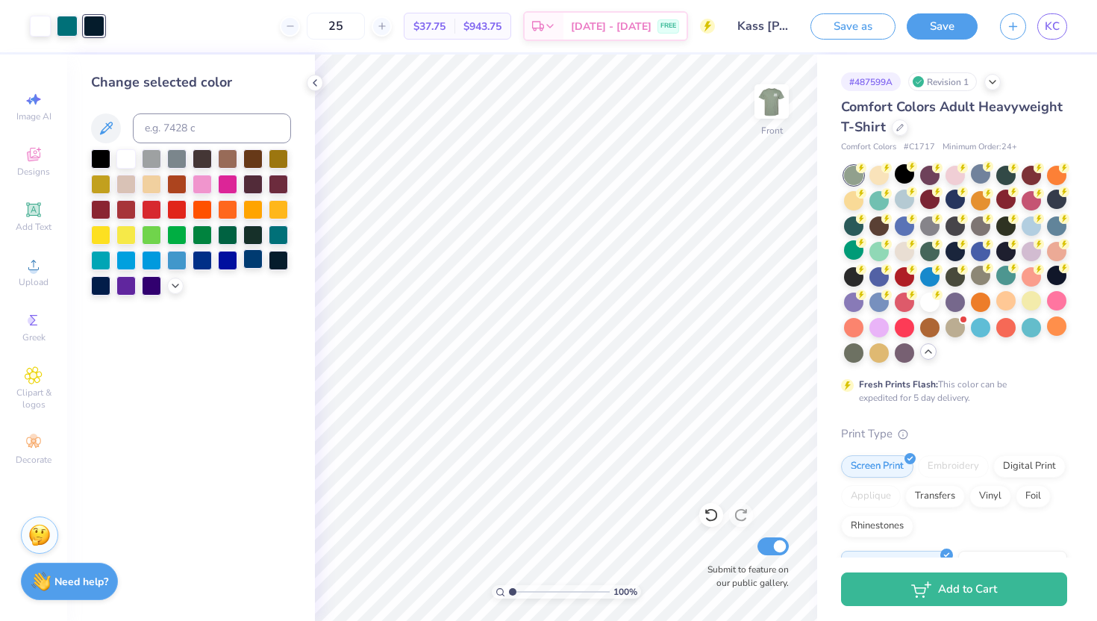
click at [252, 263] on div at bounding box center [252, 258] width 19 height 19
click at [774, 103] on img at bounding box center [772, 102] width 60 height 60
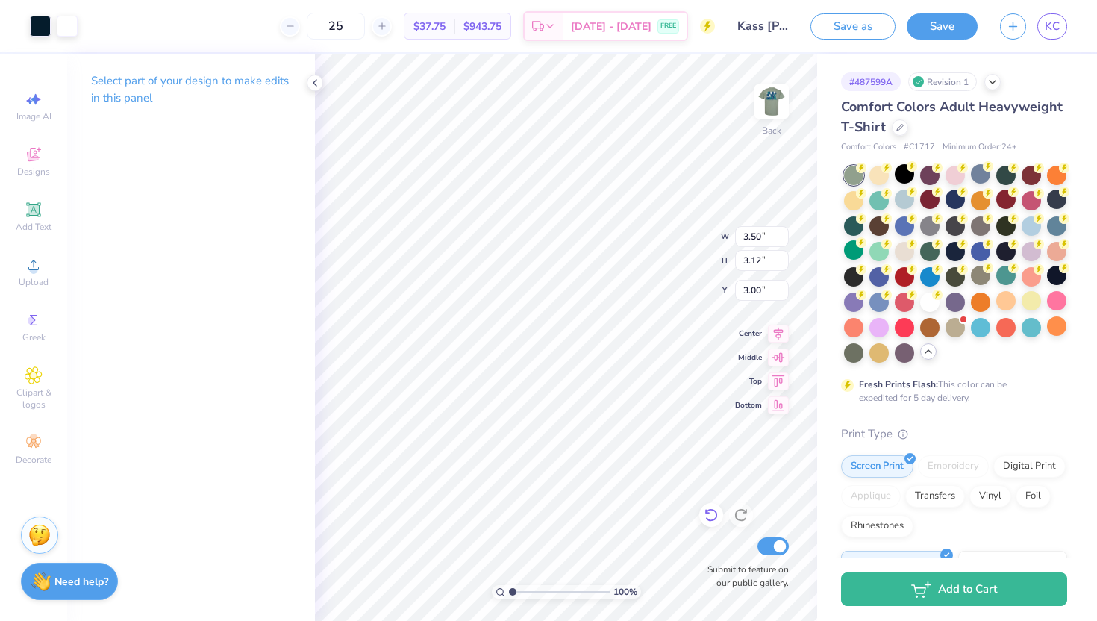
click at [710, 513] on icon at bounding box center [711, 514] width 15 height 15
click at [38, 25] on div at bounding box center [40, 24] width 21 height 21
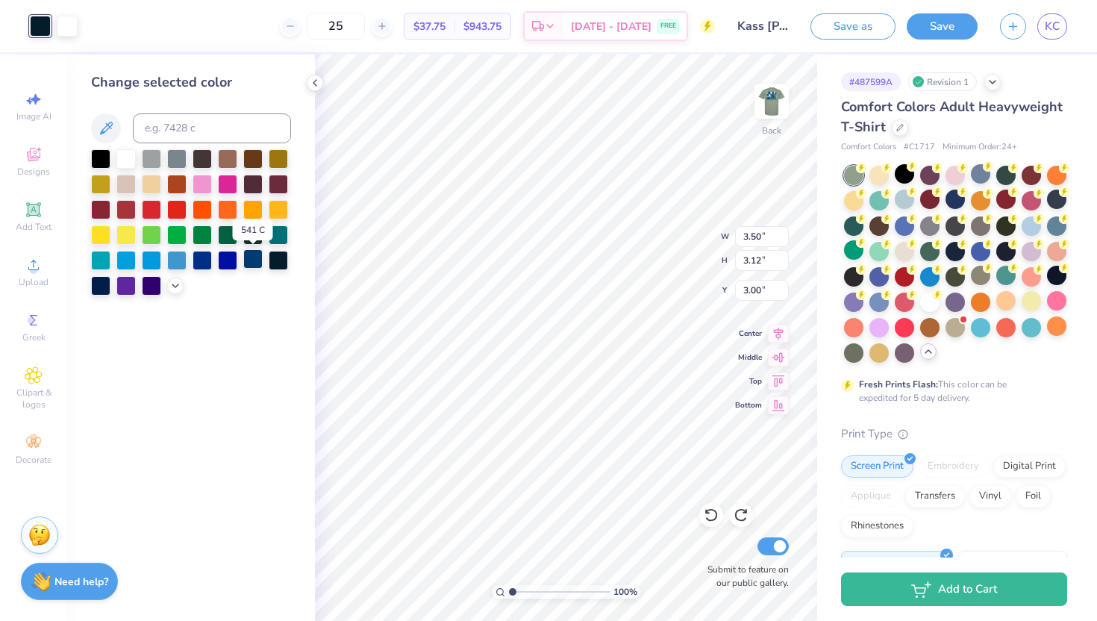
click at [255, 261] on div at bounding box center [252, 258] width 19 height 19
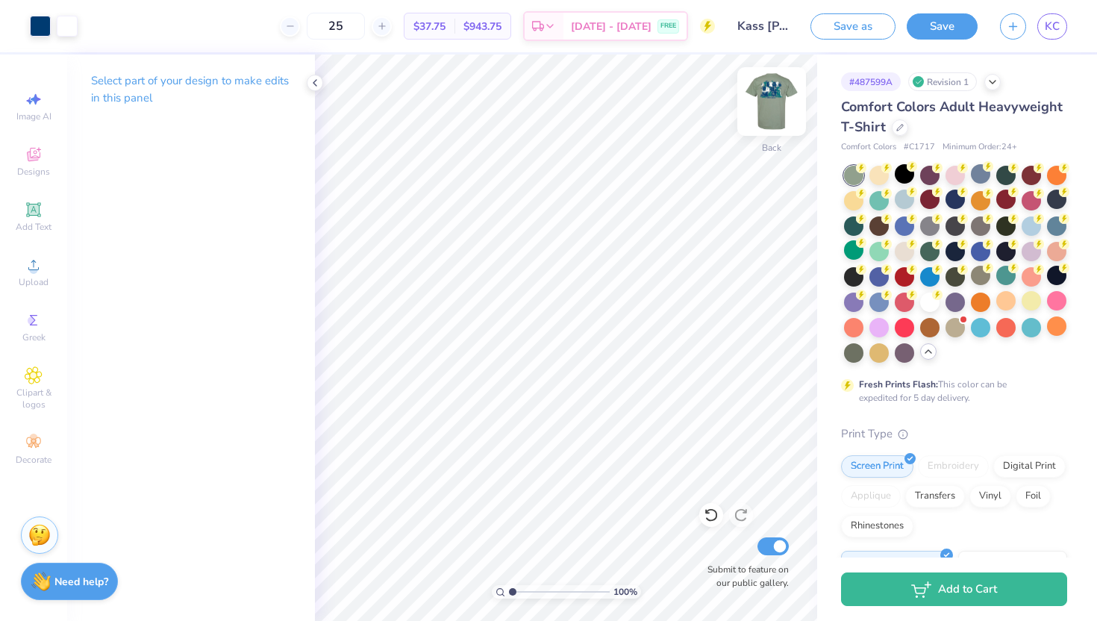
click at [757, 100] on img at bounding box center [772, 102] width 60 height 60
click at [96, 22] on div at bounding box center [94, 24] width 21 height 21
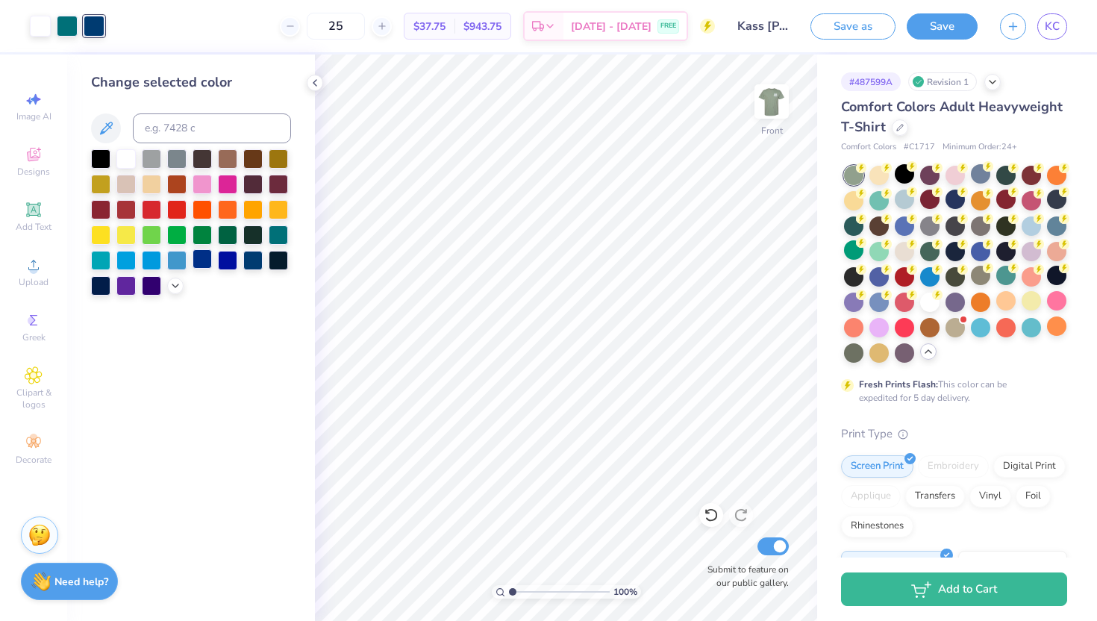
click at [201, 263] on div at bounding box center [202, 258] width 19 height 19
click at [258, 262] on div at bounding box center [252, 258] width 19 height 19
click at [278, 263] on div at bounding box center [278, 258] width 19 height 19
click at [770, 96] on img at bounding box center [772, 102] width 60 height 60
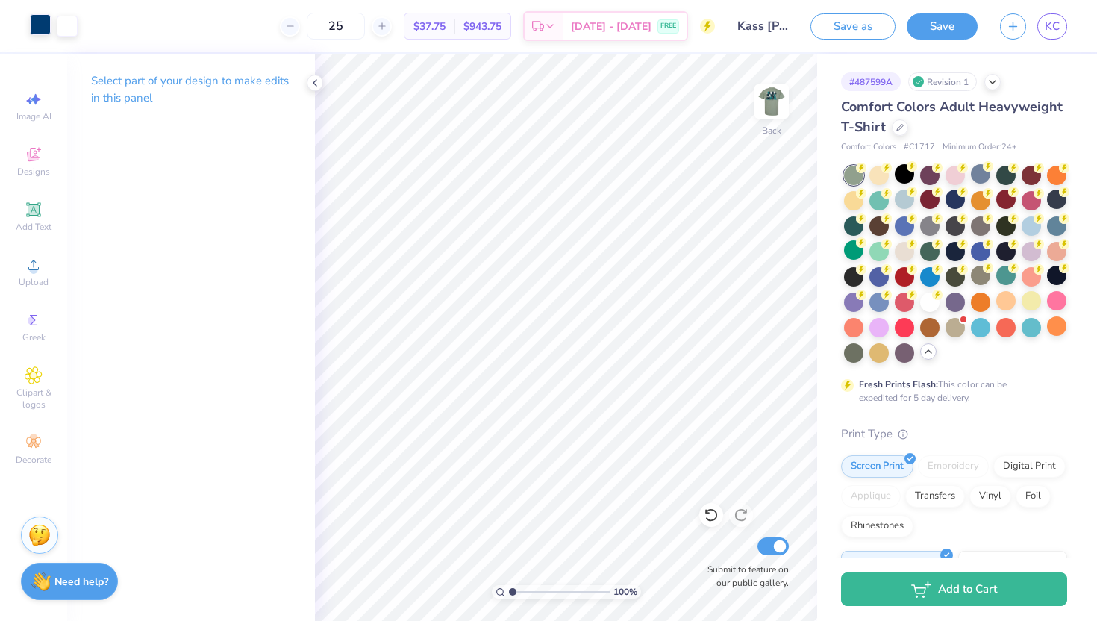
click at [35, 25] on div at bounding box center [40, 24] width 21 height 21
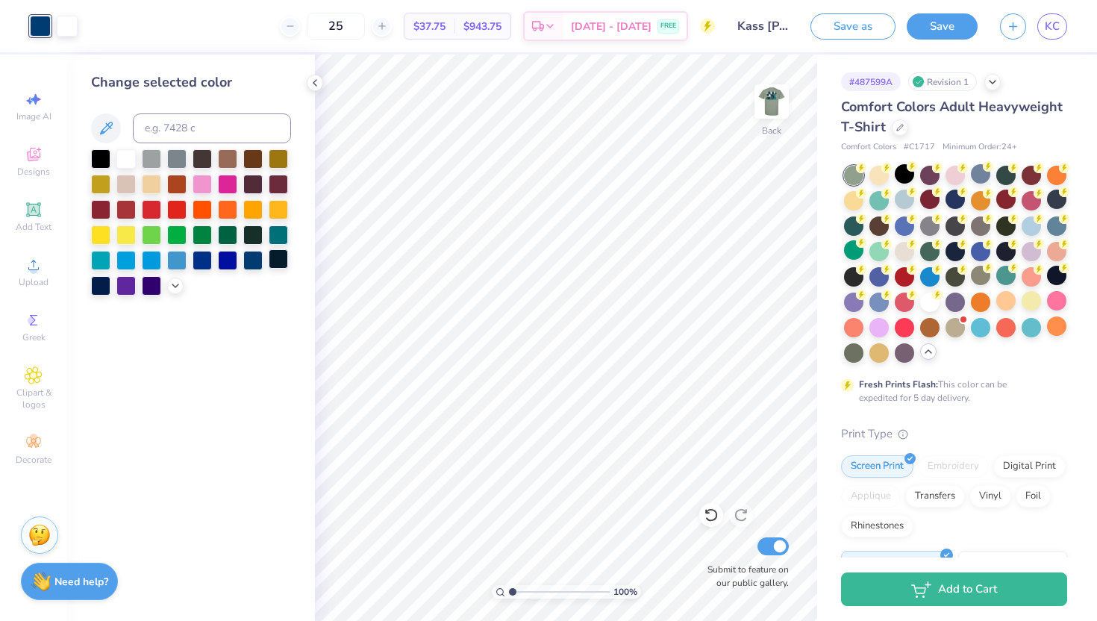
click at [272, 260] on div at bounding box center [278, 258] width 19 height 19
click at [779, 89] on img at bounding box center [772, 102] width 60 height 60
click at [315, 80] on polyline at bounding box center [314, 83] width 3 height 6
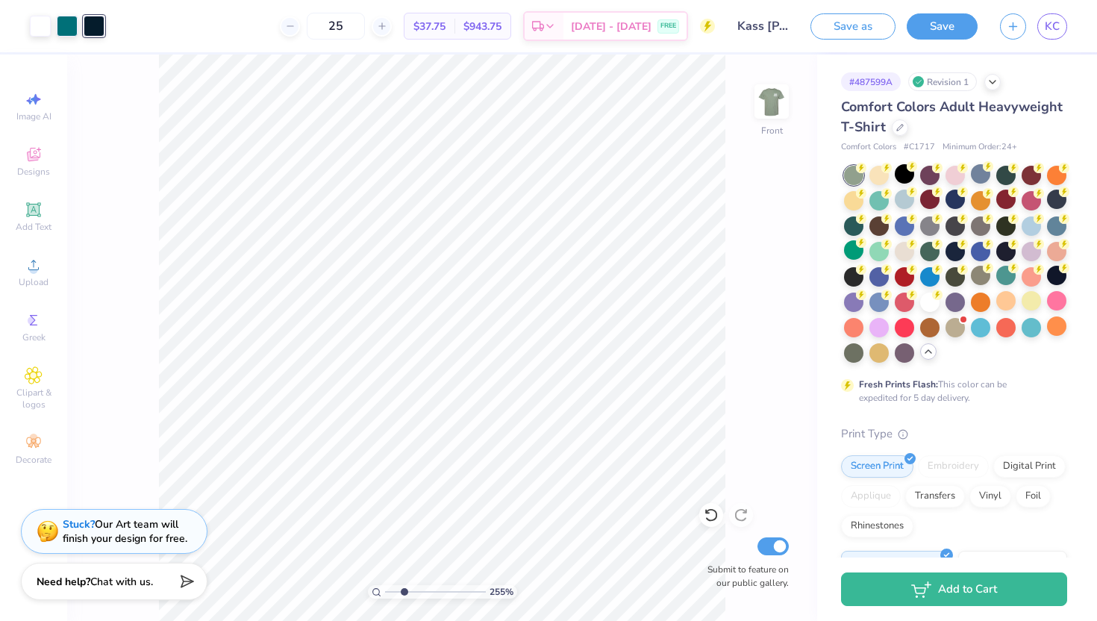
drag, startPoint x: 389, startPoint y: 592, endPoint x: 404, endPoint y: 592, distance: 14.9
click at [404, 592] on input "range" at bounding box center [435, 591] width 101 height 13
drag, startPoint x: 404, startPoint y: 593, endPoint x: 397, endPoint y: 592, distance: 7.5
type input "1.91"
click at [397, 592] on input "range" at bounding box center [435, 591] width 101 height 13
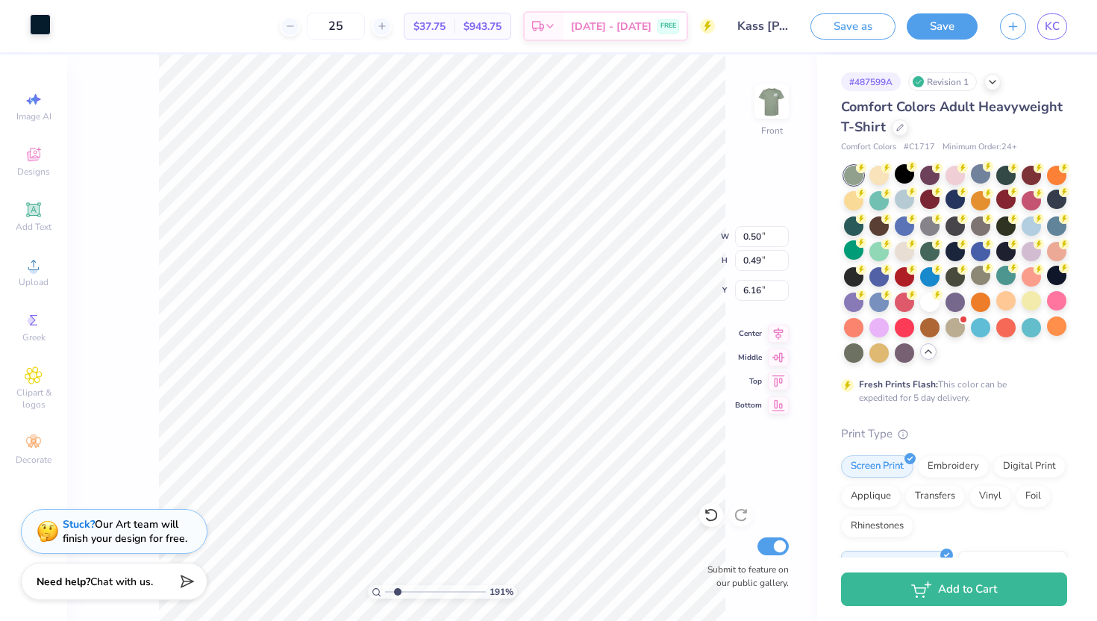
click at [43, 30] on div at bounding box center [40, 24] width 21 height 21
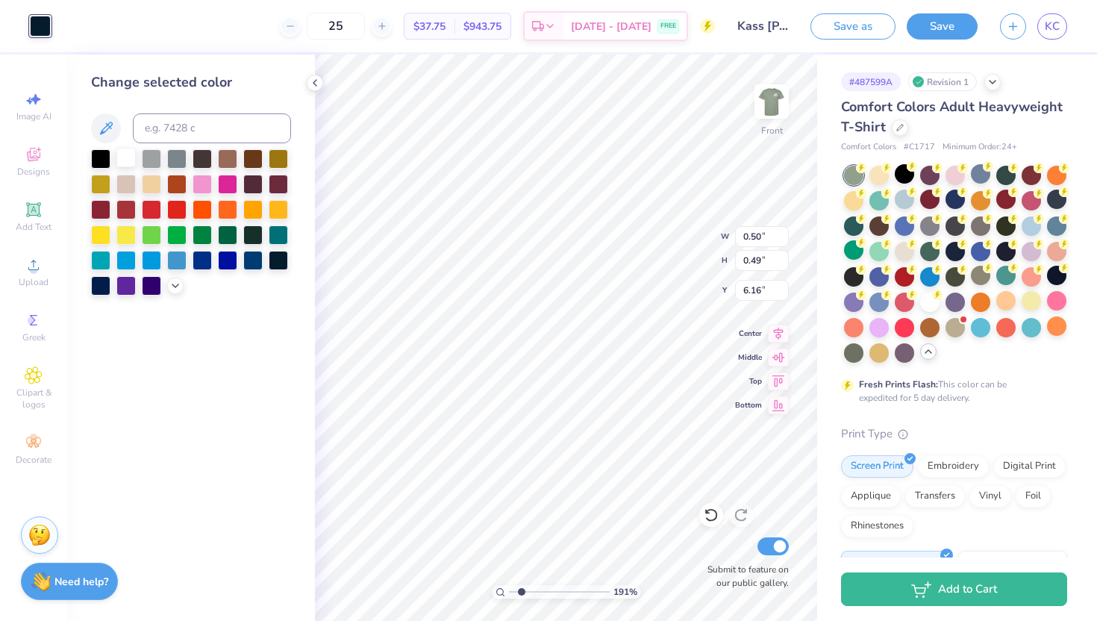
click at [126, 151] on div at bounding box center [125, 157] width 19 height 19
click at [278, 234] on div at bounding box center [278, 233] width 19 height 19
click at [281, 258] on div at bounding box center [278, 258] width 19 height 19
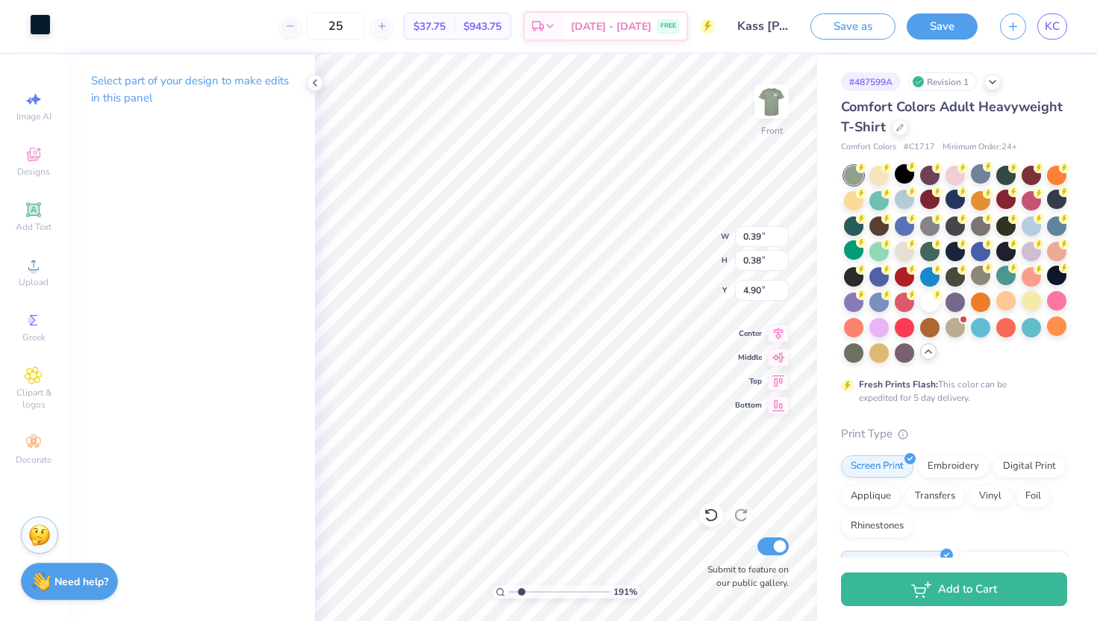
click at [45, 26] on div at bounding box center [40, 24] width 21 height 21
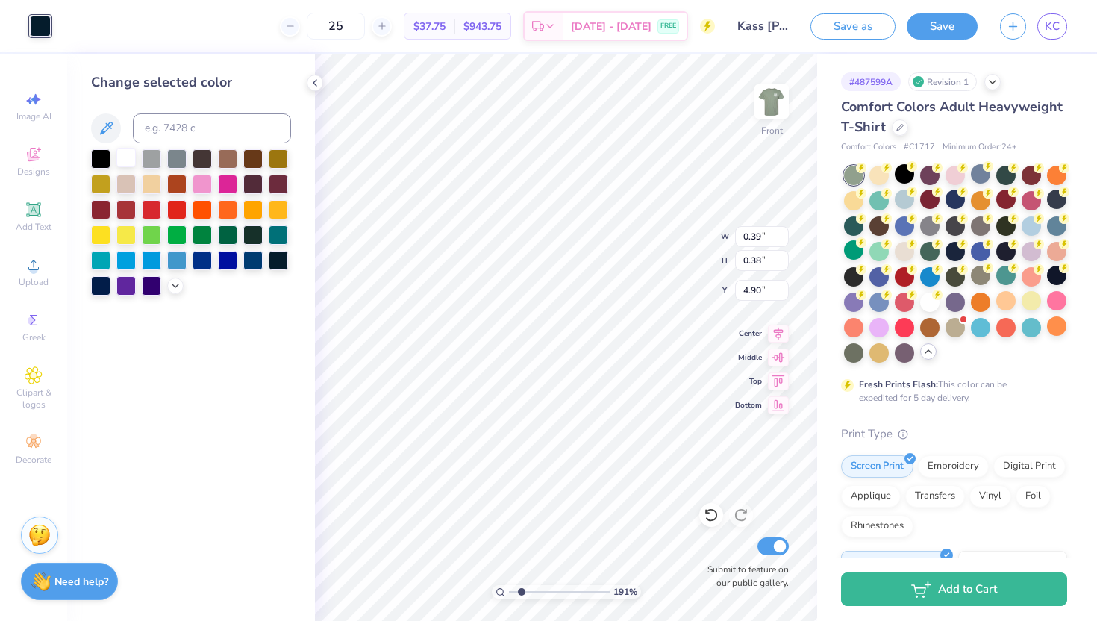
click at [128, 160] on div at bounding box center [125, 157] width 19 height 19
type input "0.35"
type input "0.39"
type input "5.07"
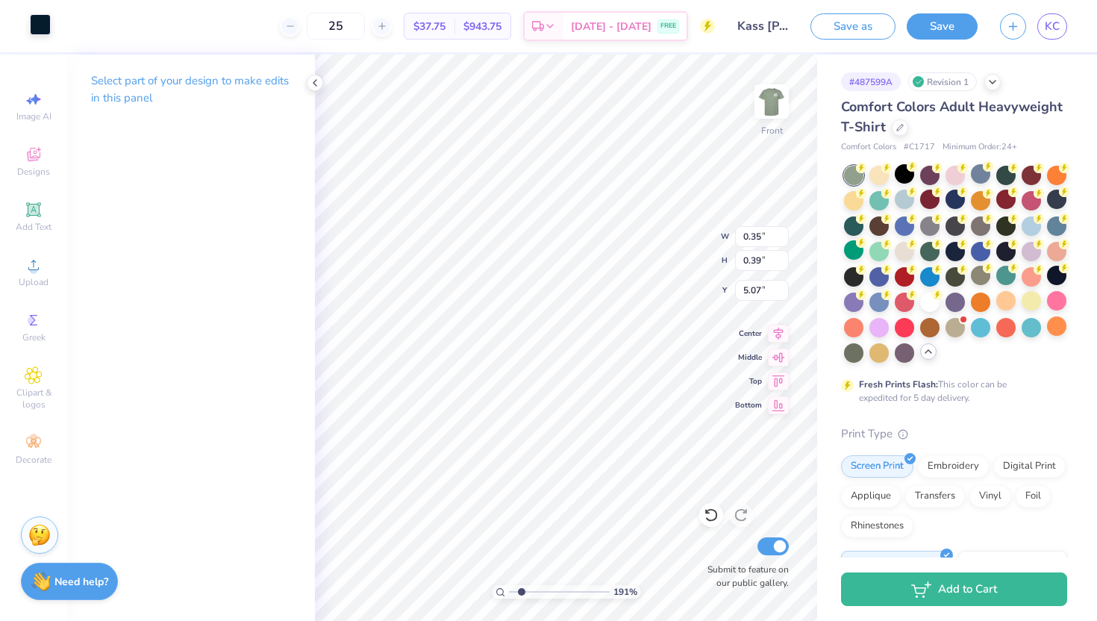
click at [42, 27] on div at bounding box center [40, 24] width 21 height 21
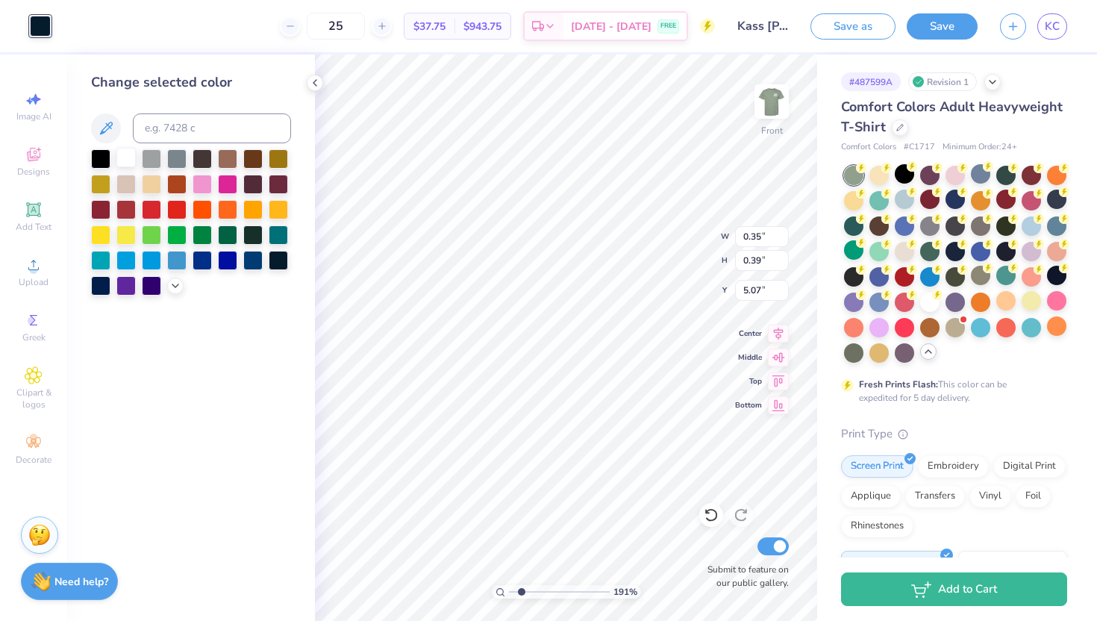
click at [131, 160] on div at bounding box center [125, 157] width 19 height 19
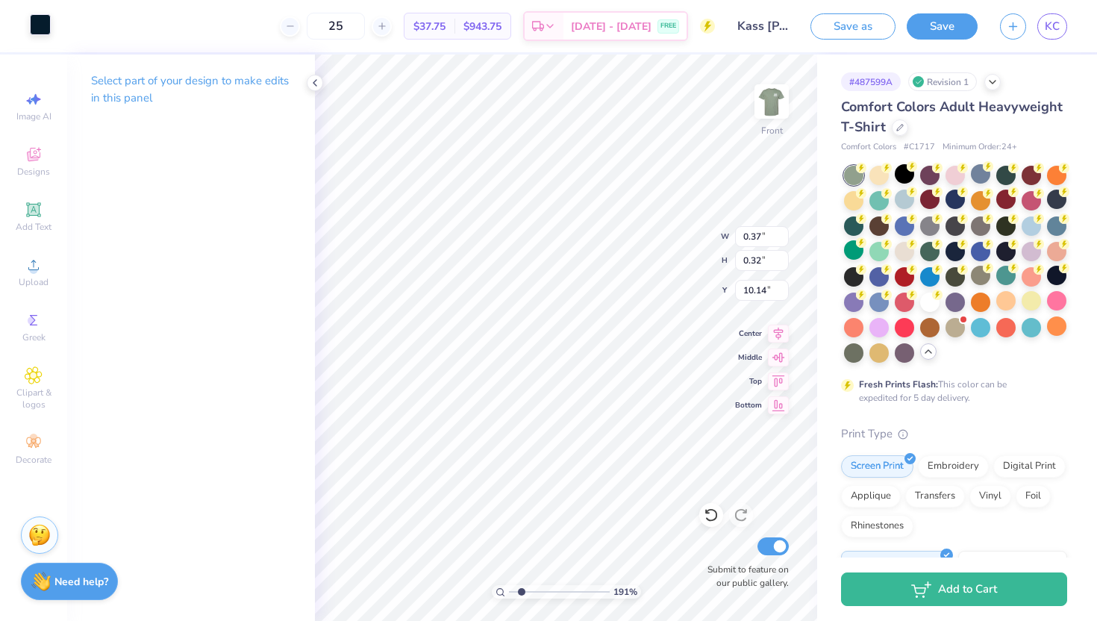
click at [49, 26] on div at bounding box center [40, 24] width 21 height 21
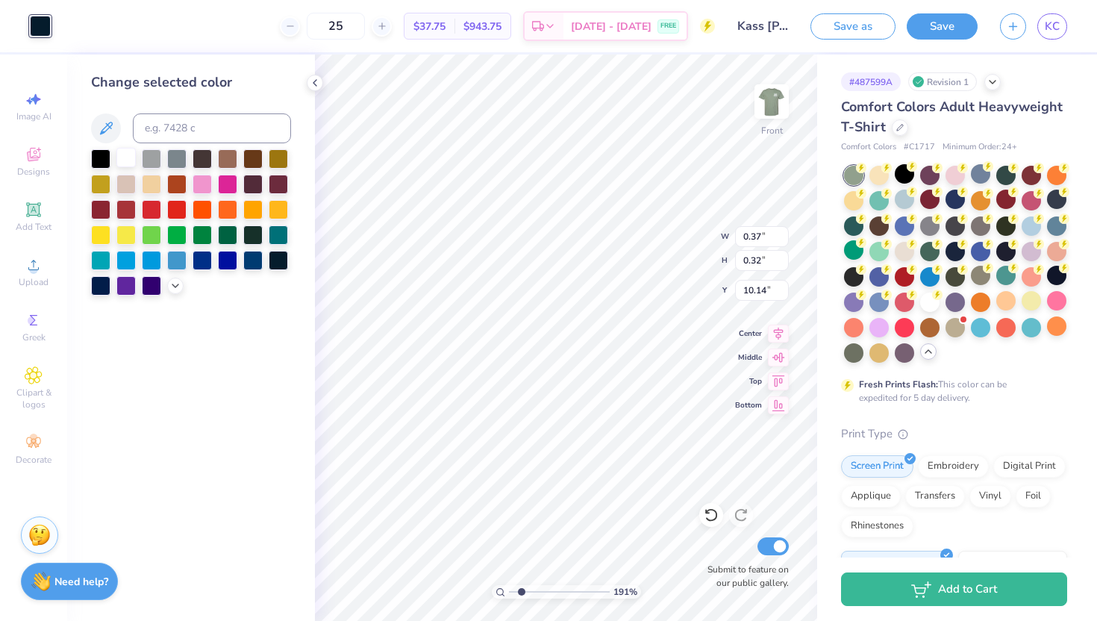
click at [123, 155] on div at bounding box center [125, 157] width 19 height 19
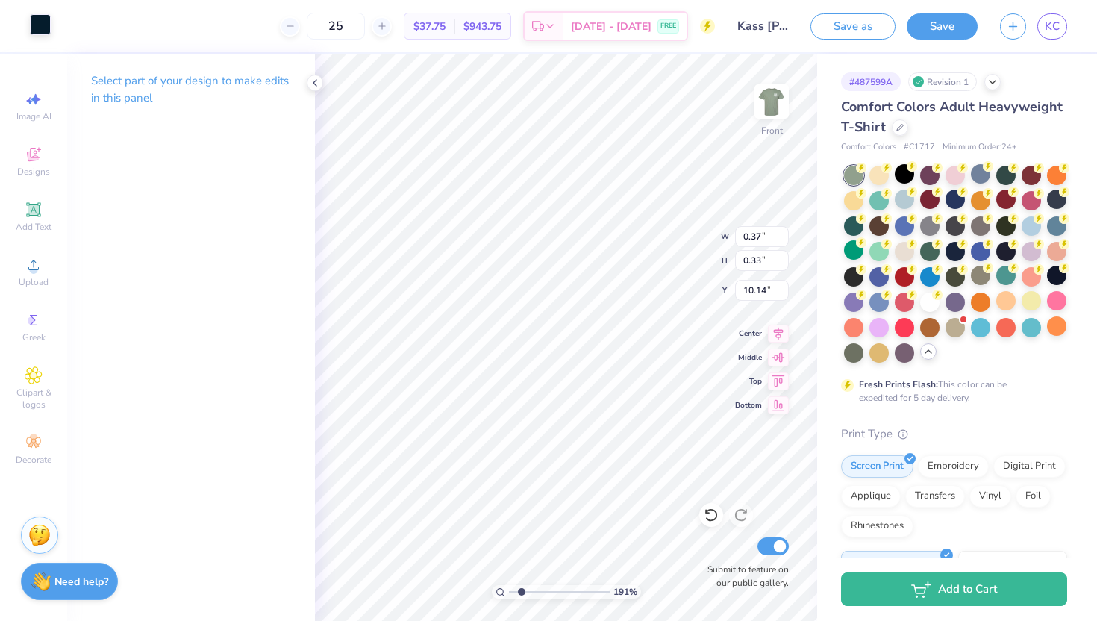
click at [38, 20] on div at bounding box center [40, 24] width 21 height 21
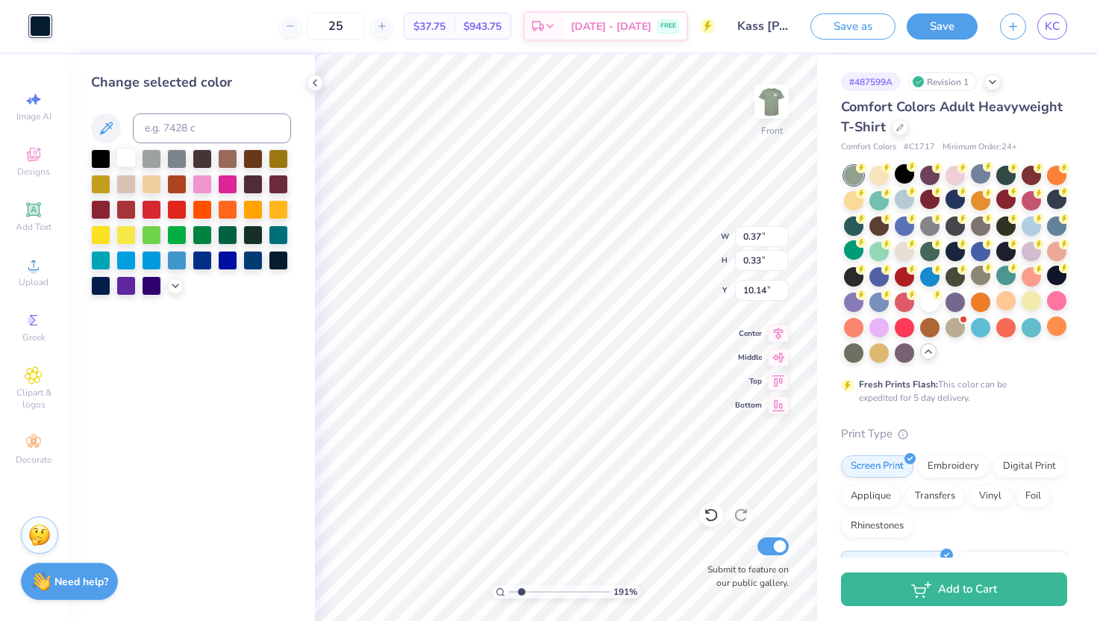
click at [125, 154] on div at bounding box center [125, 157] width 19 height 19
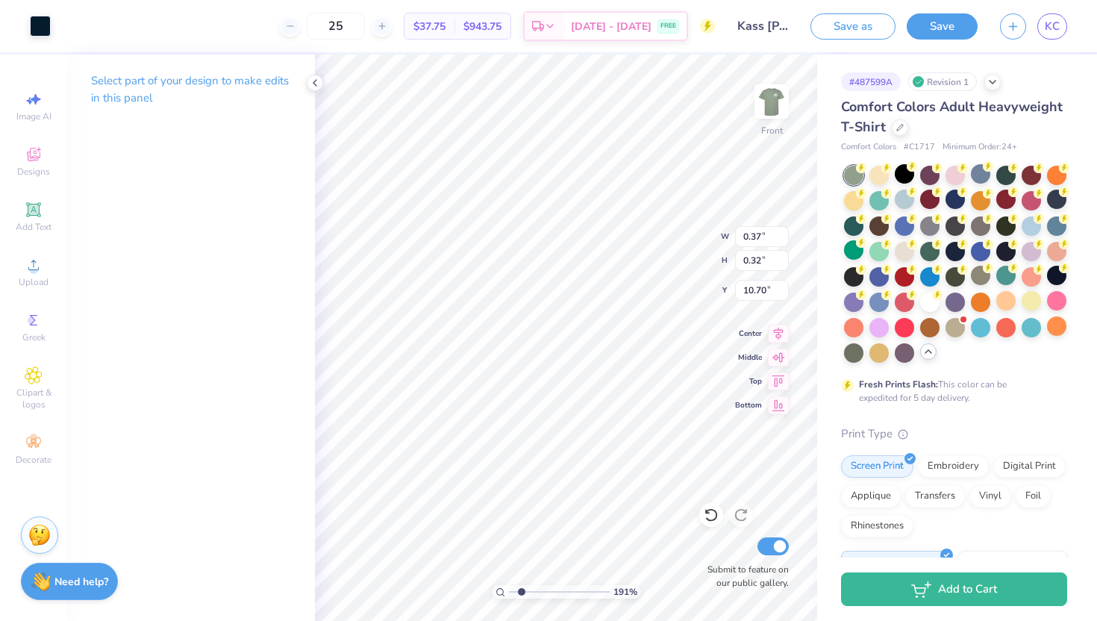
click at [31, 10] on div "Art colors" at bounding box center [25, 26] width 51 height 52
click at [34, 21] on div at bounding box center [40, 24] width 21 height 21
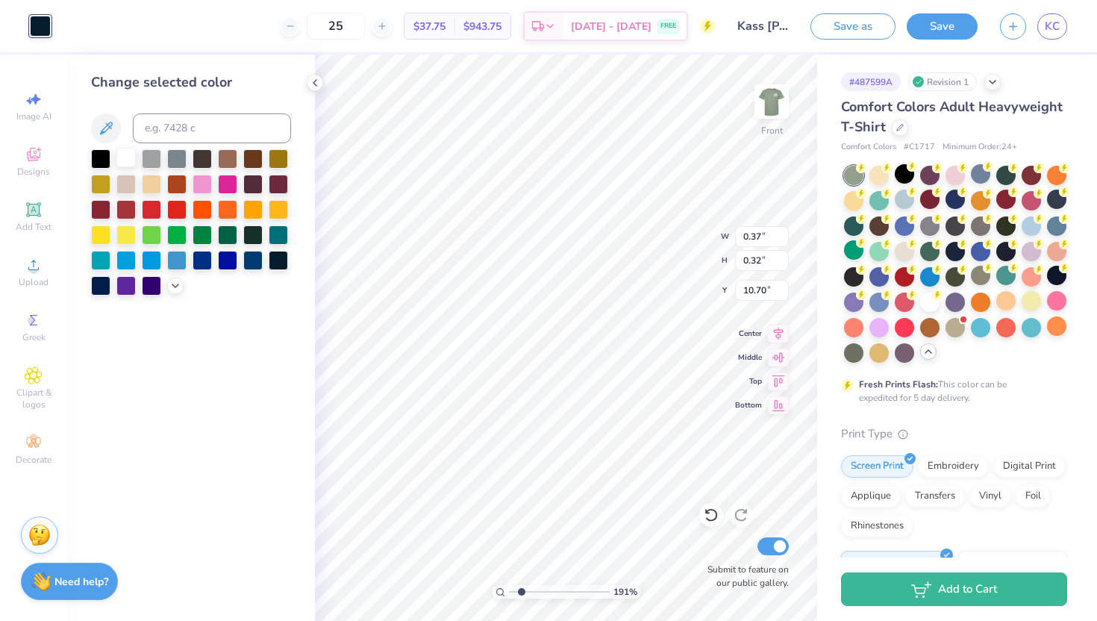
click at [129, 151] on div at bounding box center [125, 157] width 19 height 19
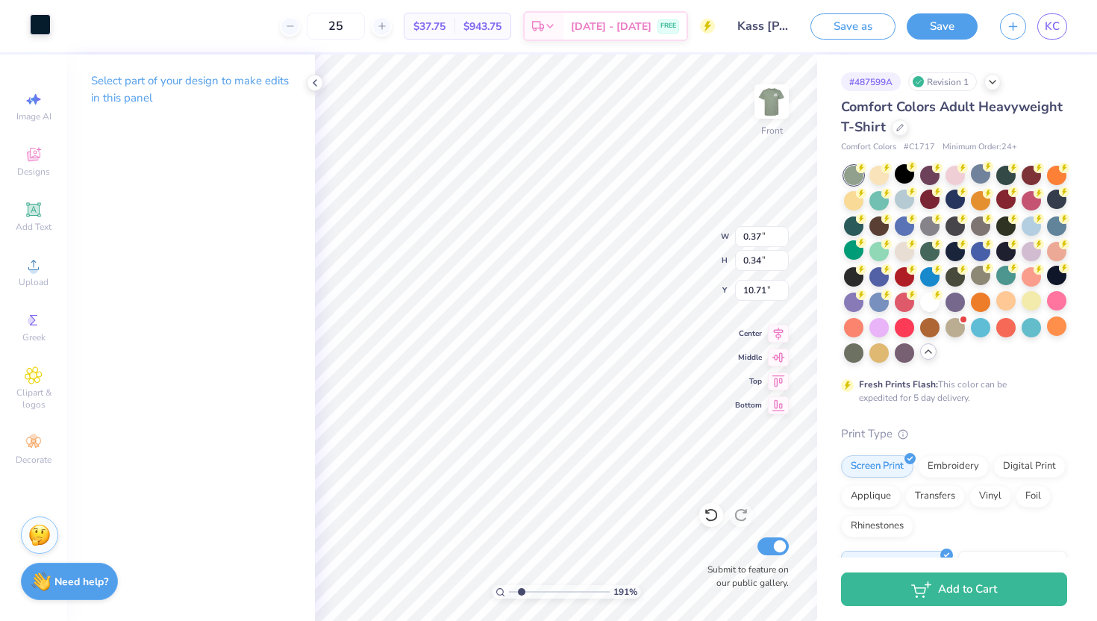
click at [40, 22] on div at bounding box center [40, 24] width 21 height 21
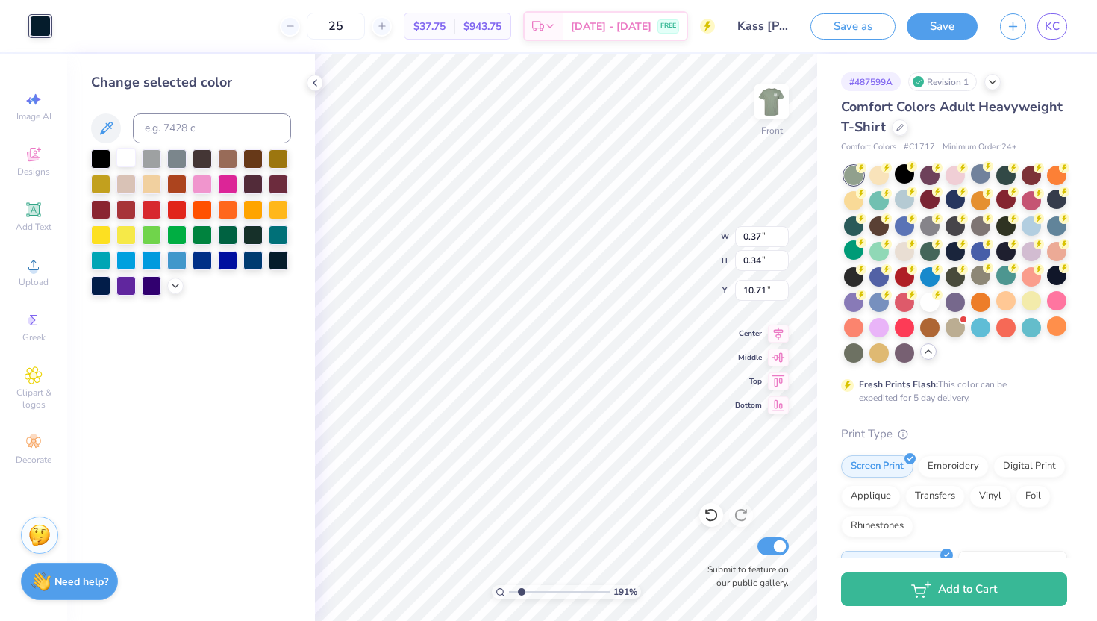
click at [128, 157] on div at bounding box center [125, 157] width 19 height 19
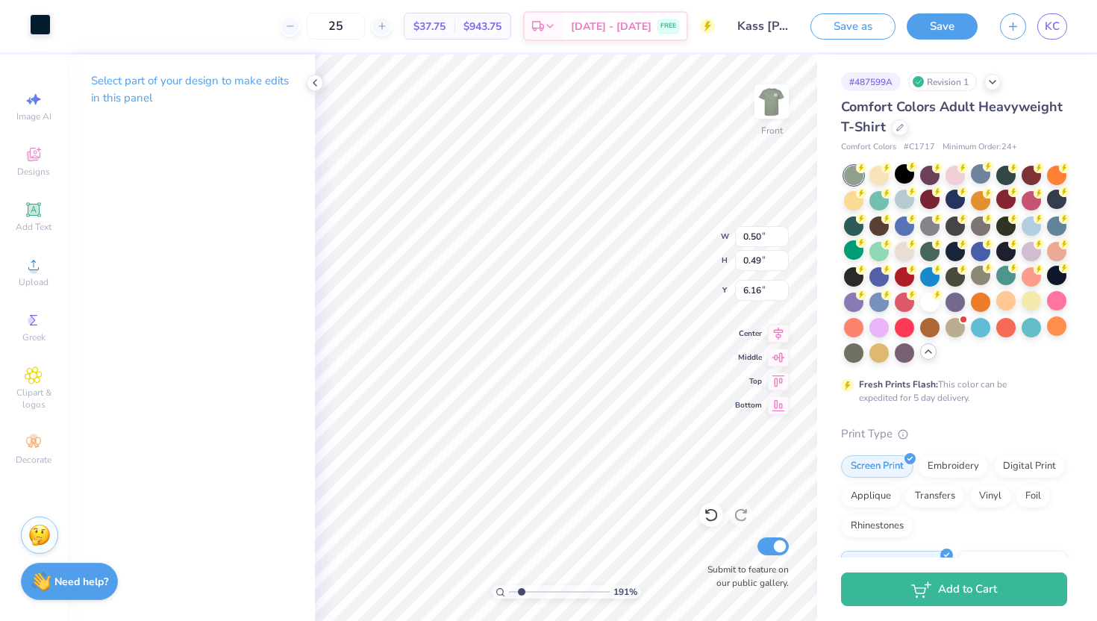
click at [43, 32] on div at bounding box center [40, 24] width 21 height 21
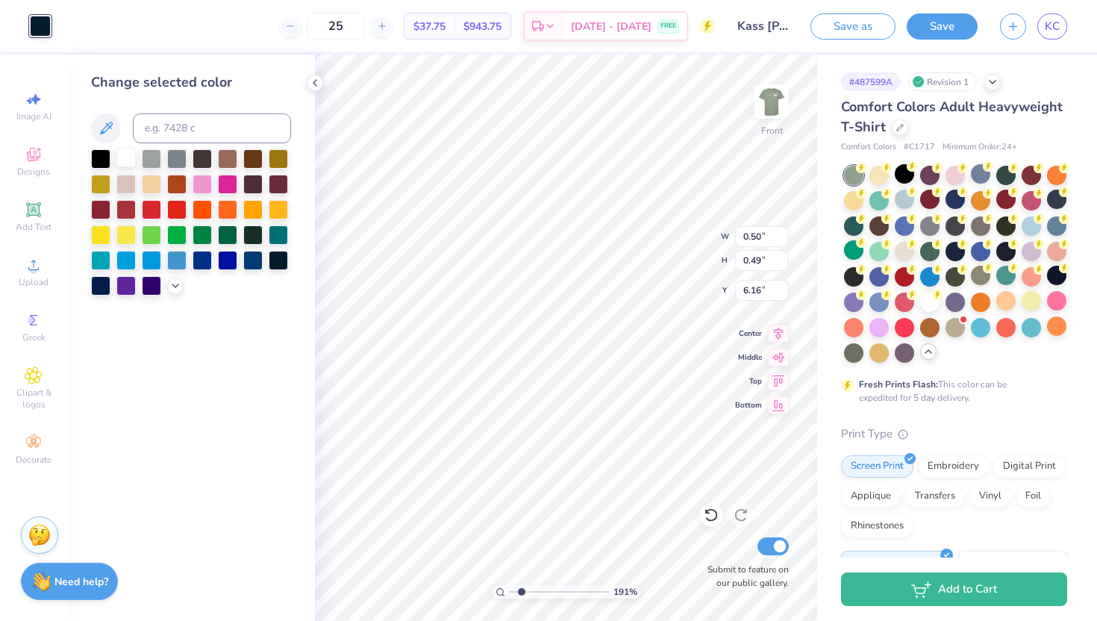
click at [123, 157] on div at bounding box center [125, 157] width 19 height 19
type input "0.44"
type input "0.50"
type input "6.12"
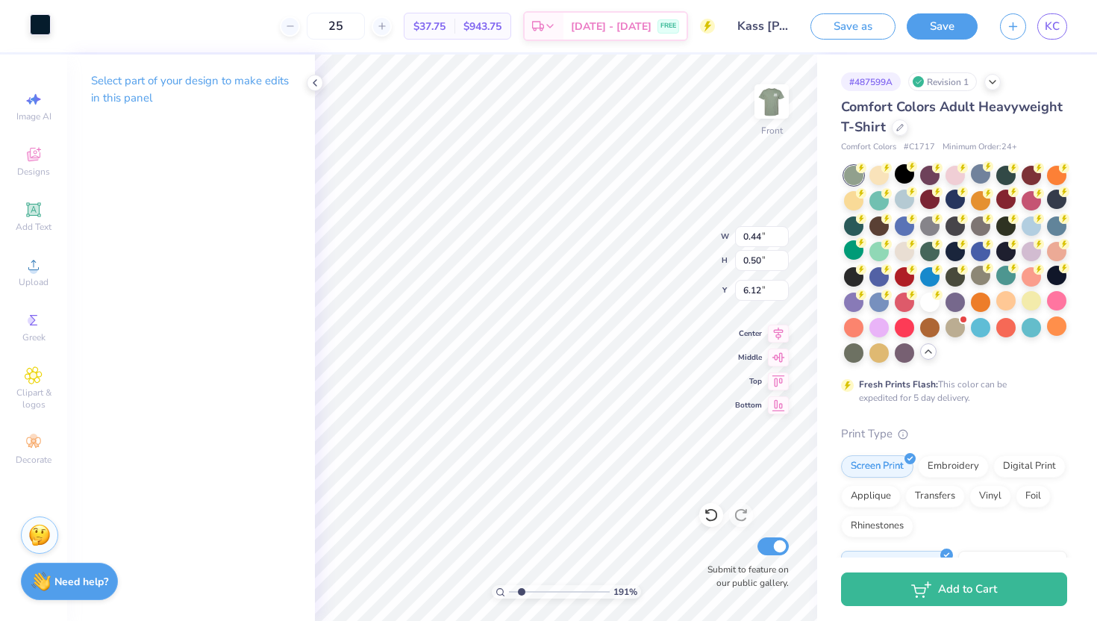
click at [39, 28] on div at bounding box center [40, 24] width 21 height 21
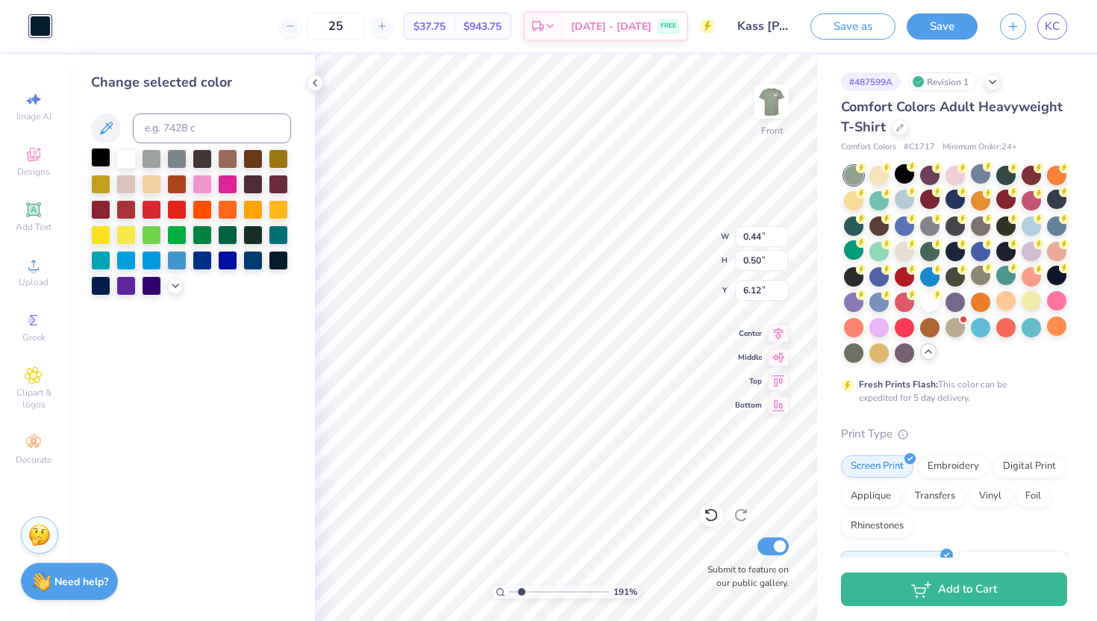
click at [96, 156] on div at bounding box center [100, 157] width 19 height 19
click at [122, 158] on div at bounding box center [125, 157] width 19 height 19
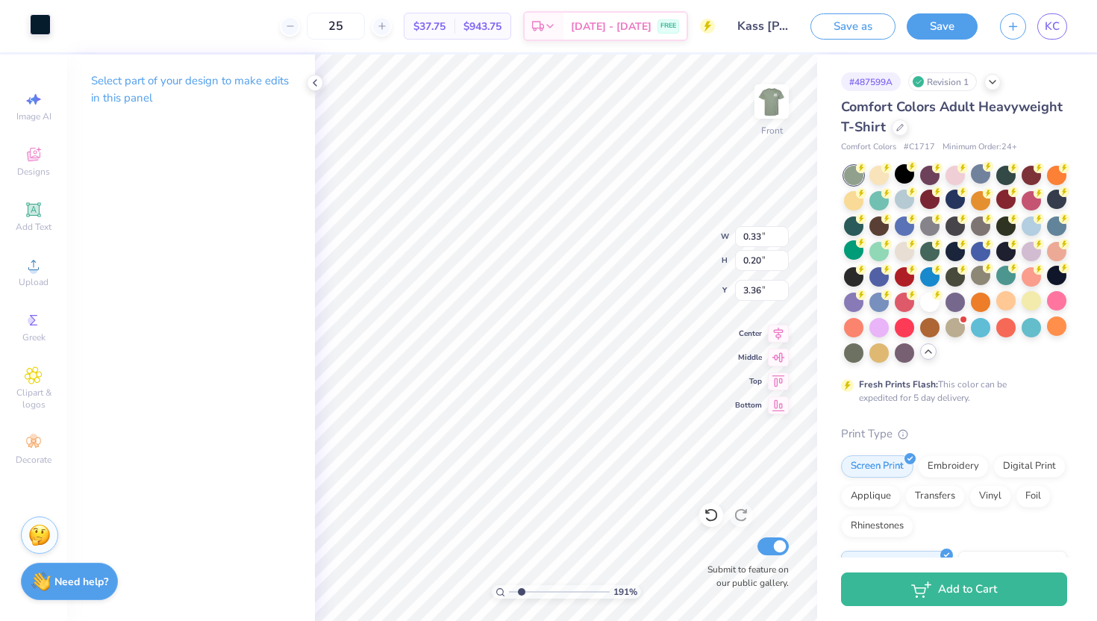
click at [38, 24] on div at bounding box center [40, 24] width 21 height 21
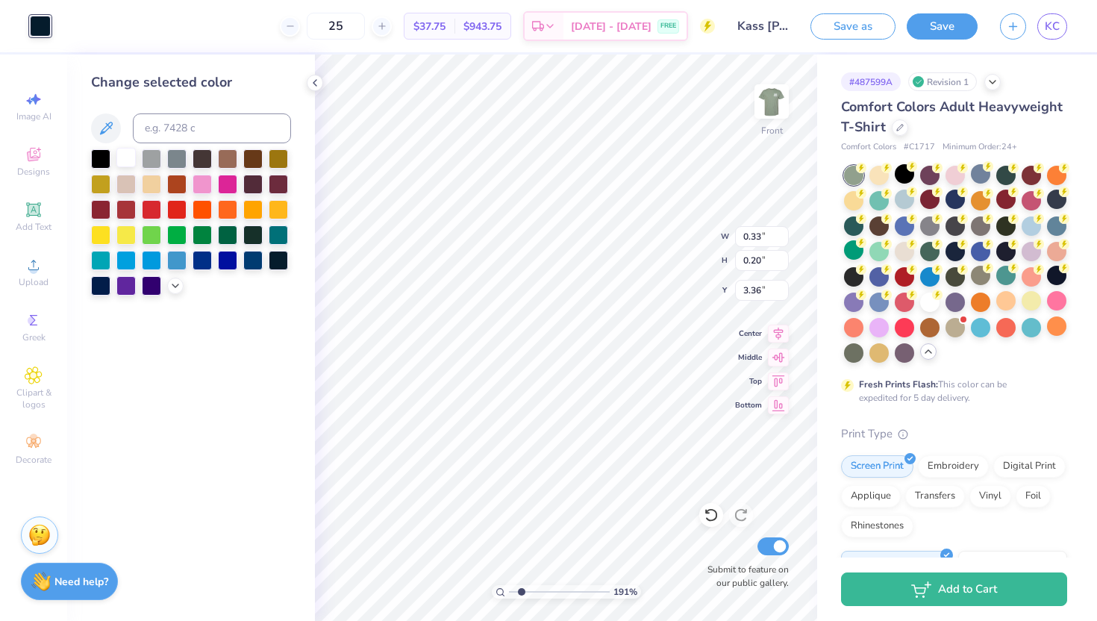
click at [125, 156] on div at bounding box center [125, 157] width 19 height 19
type input "0.30"
type input "0.17"
type input "3.16"
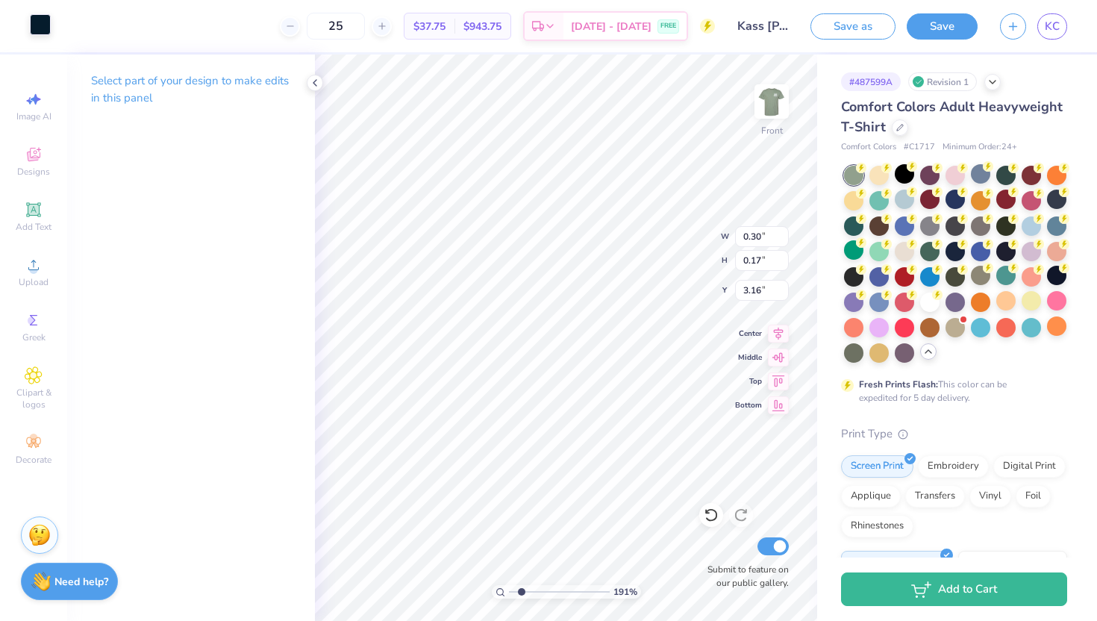
click at [41, 29] on div at bounding box center [40, 24] width 21 height 21
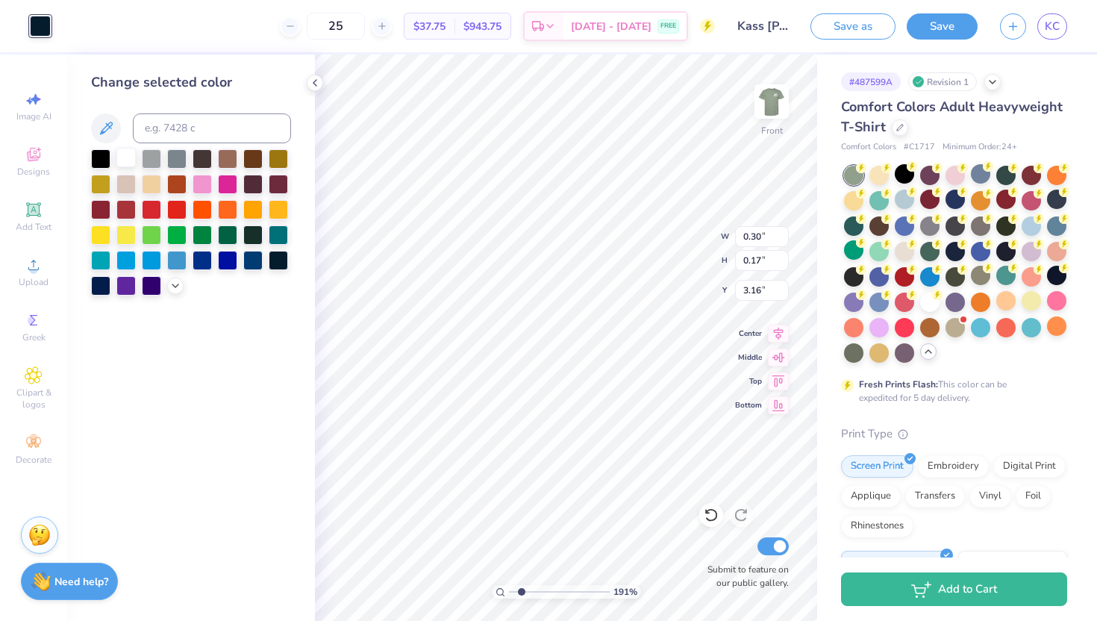
click at [127, 157] on div at bounding box center [125, 157] width 19 height 19
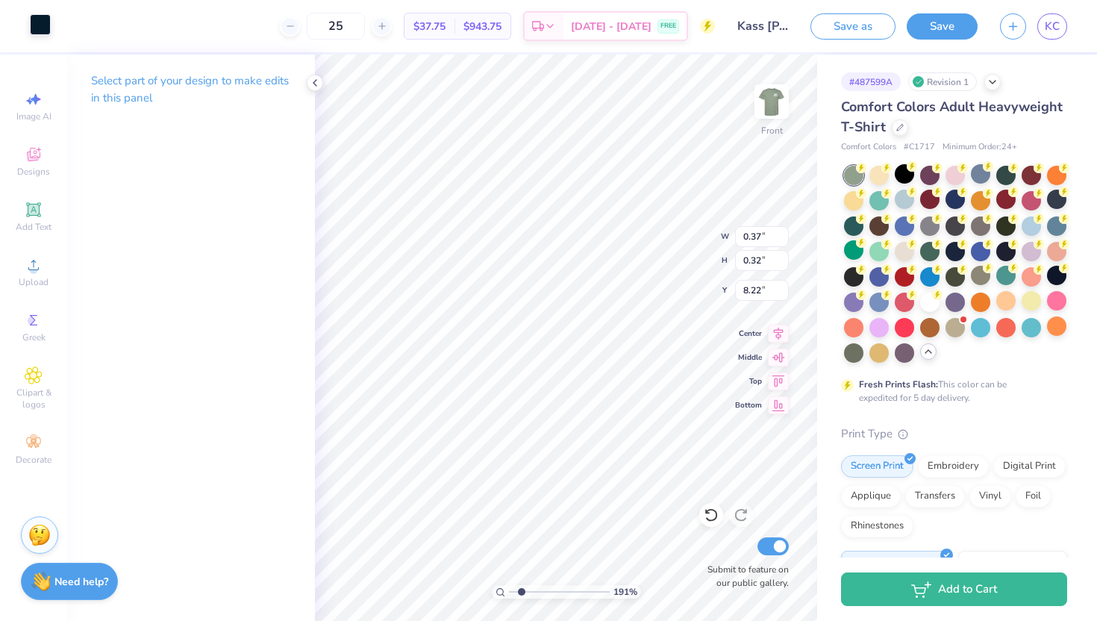
click at [31, 25] on div at bounding box center [40, 24] width 21 height 21
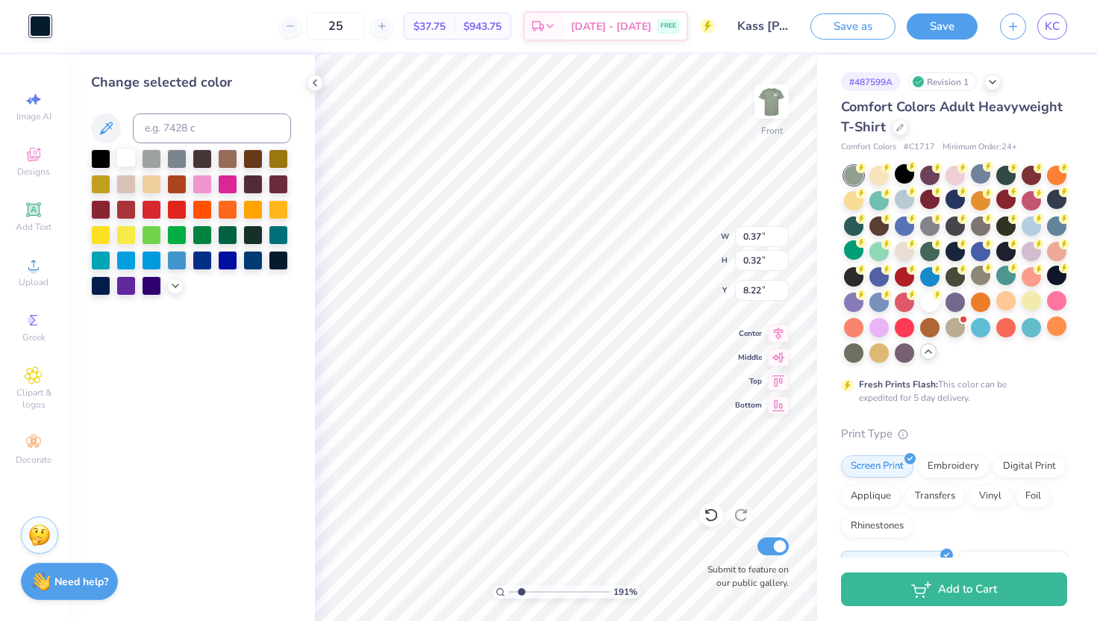
click at [122, 154] on div at bounding box center [125, 157] width 19 height 19
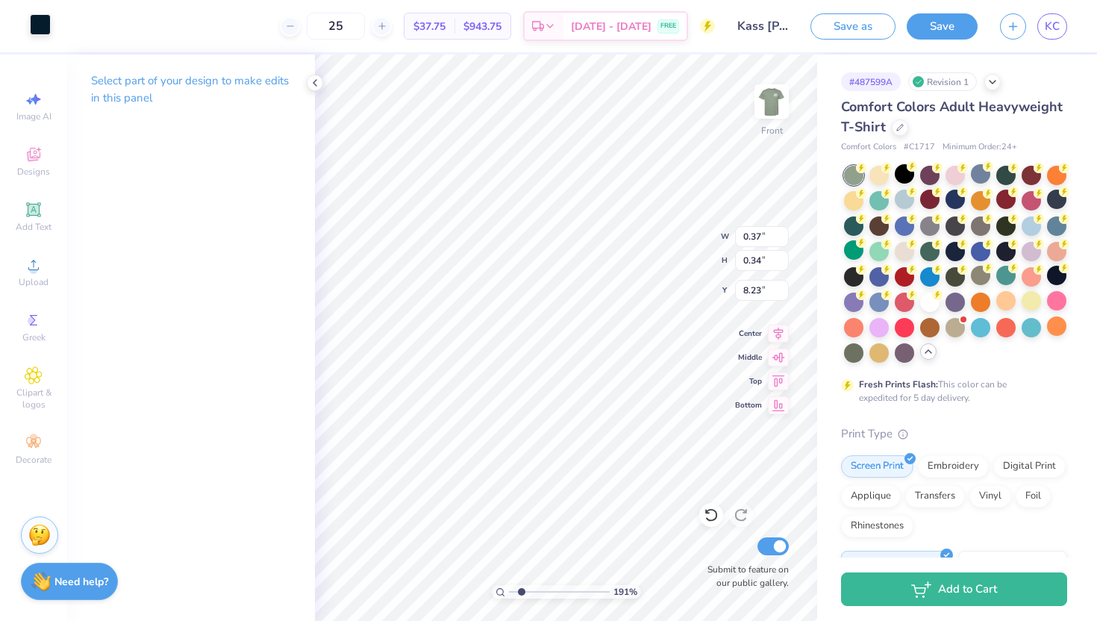
click at [40, 35] on div at bounding box center [40, 24] width 21 height 21
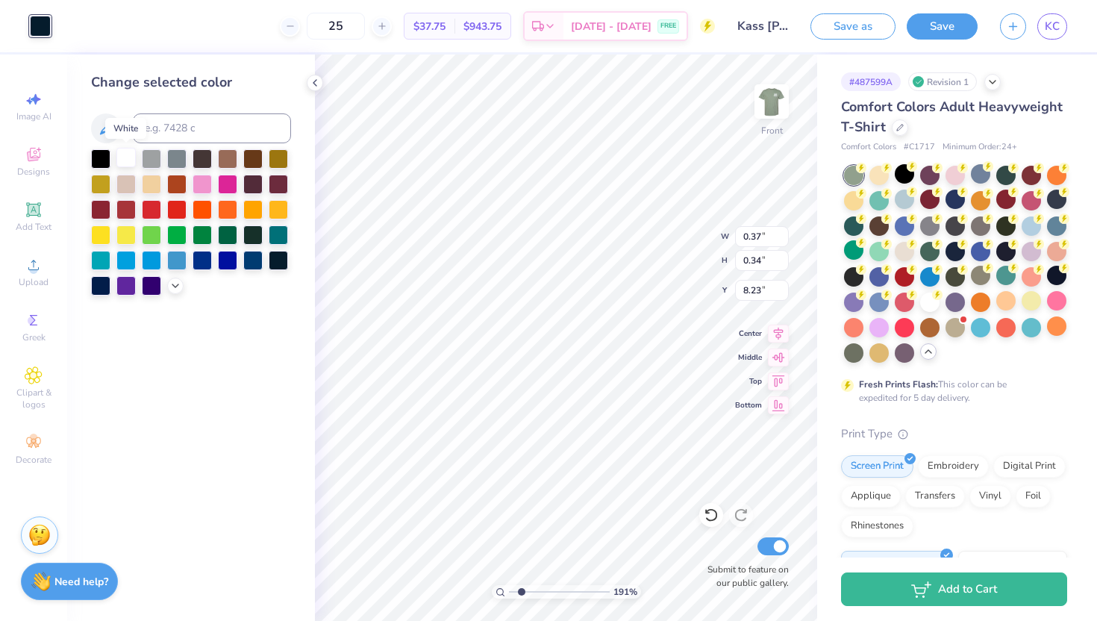
click at [132, 151] on div at bounding box center [125, 157] width 19 height 19
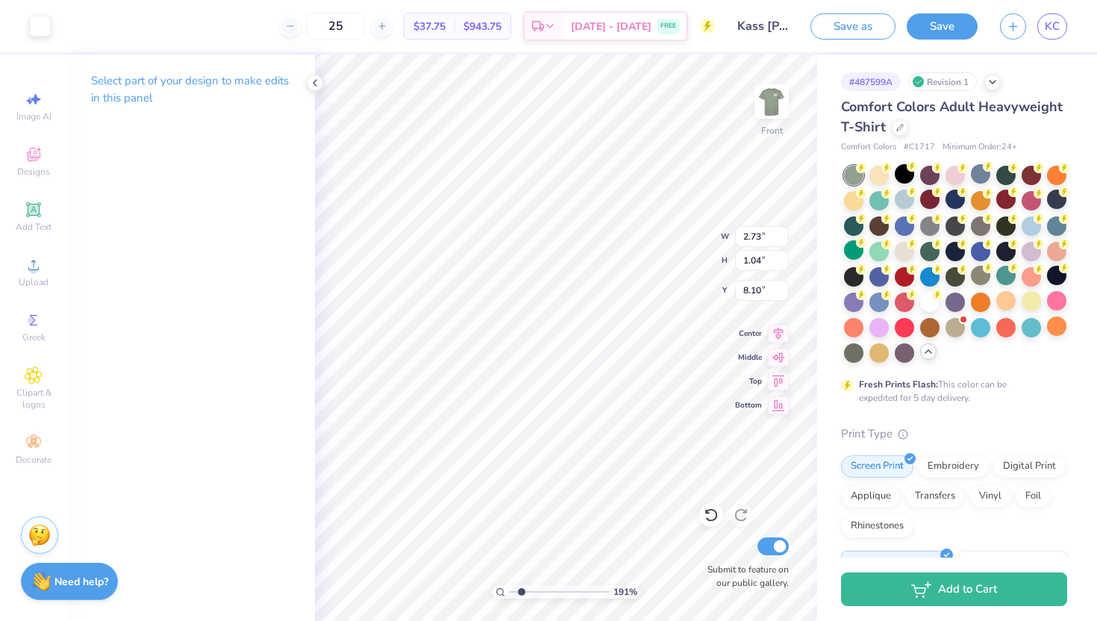
type input "8.13"
click at [40, 22] on div at bounding box center [40, 24] width 21 height 21
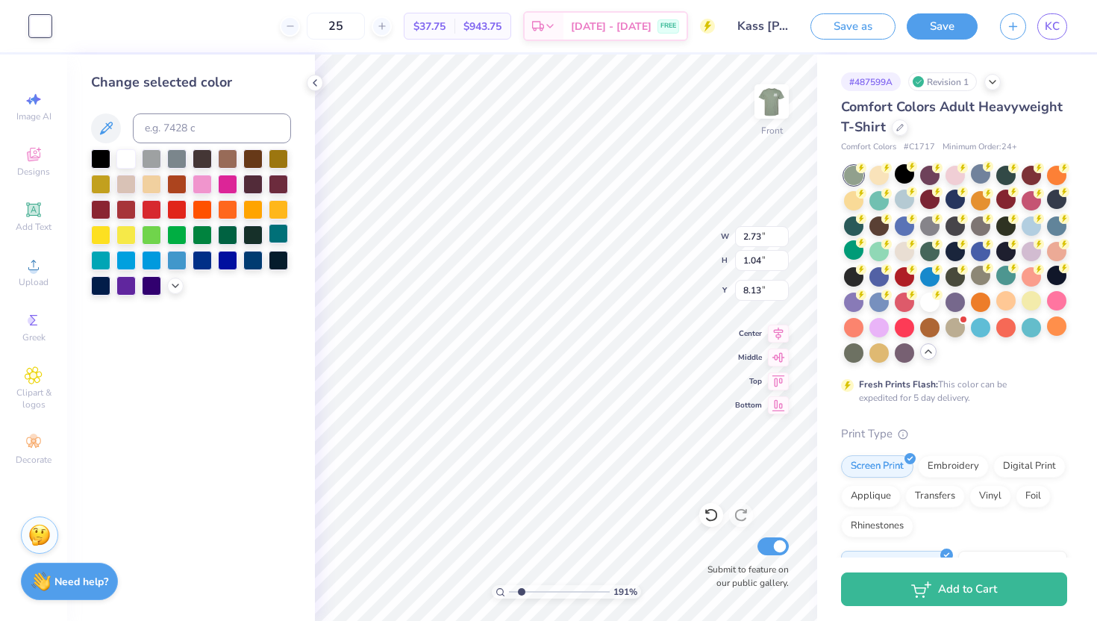
click at [274, 236] on div at bounding box center [278, 233] width 19 height 19
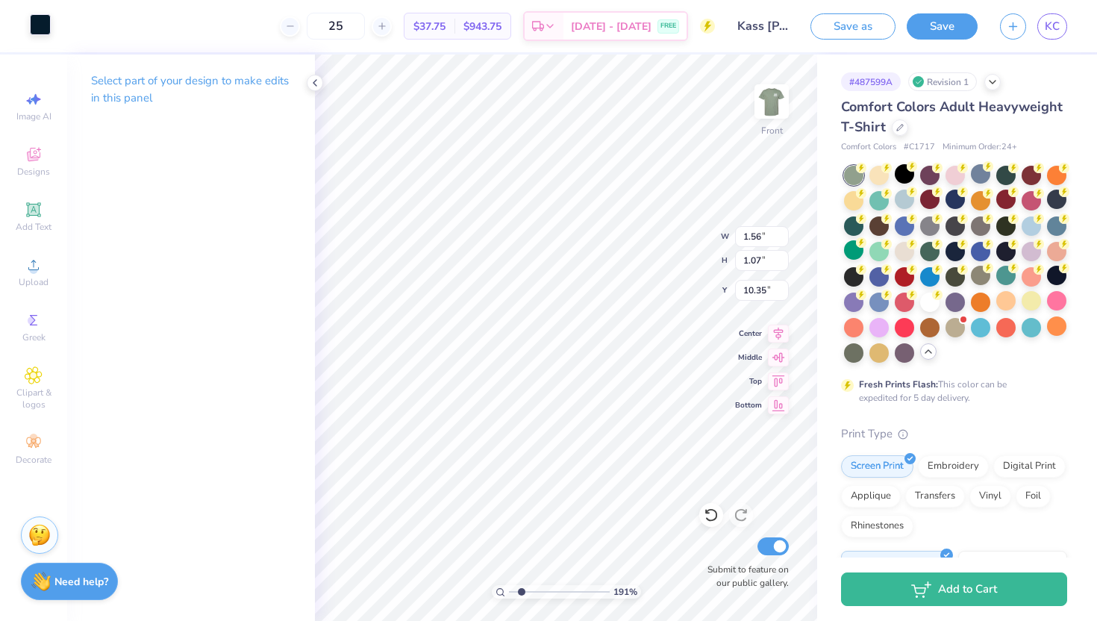
click at [34, 18] on div at bounding box center [40, 24] width 21 height 21
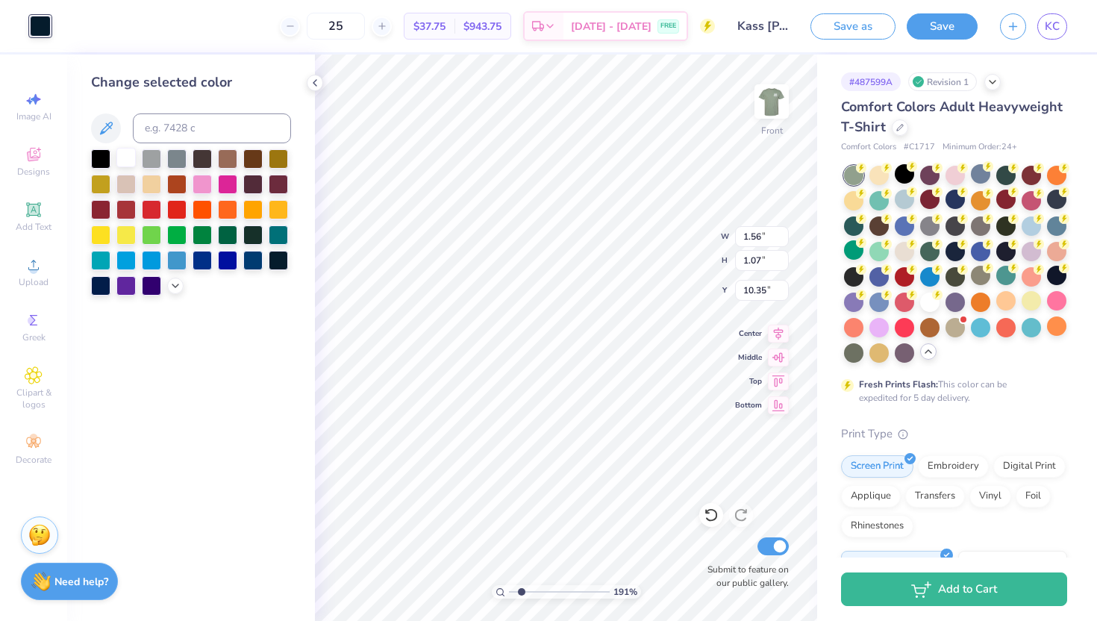
click at [131, 156] on div at bounding box center [125, 157] width 19 height 19
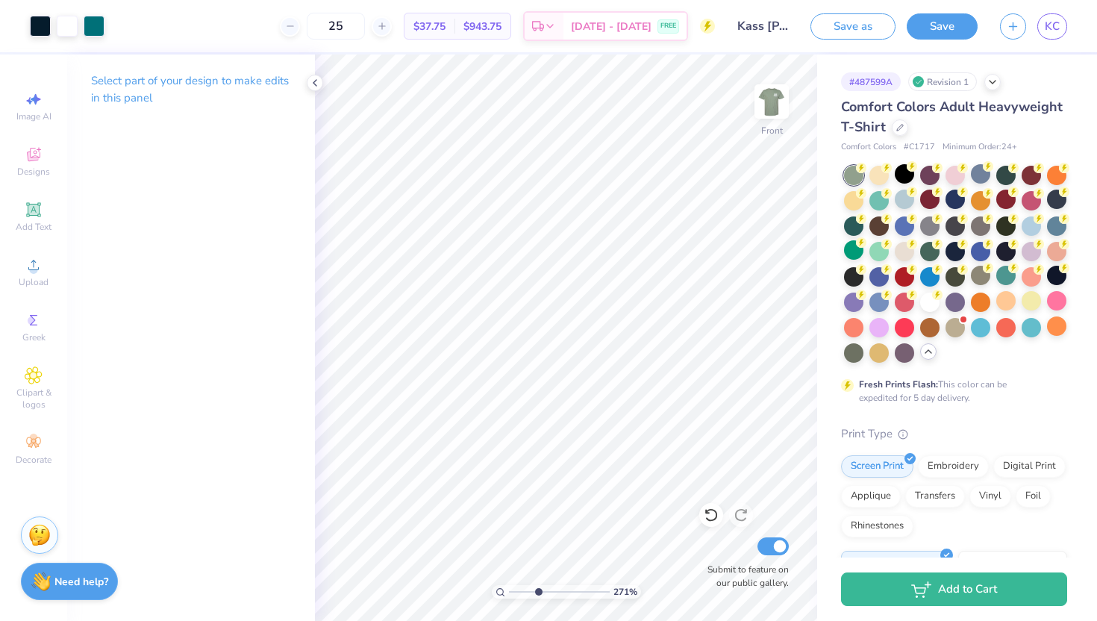
drag, startPoint x: 524, startPoint y: 592, endPoint x: 537, endPoint y: 592, distance: 13.4
type input "3.52"
click at [537, 592] on input "range" at bounding box center [559, 591] width 101 height 13
click at [43, 26] on div at bounding box center [40, 24] width 21 height 21
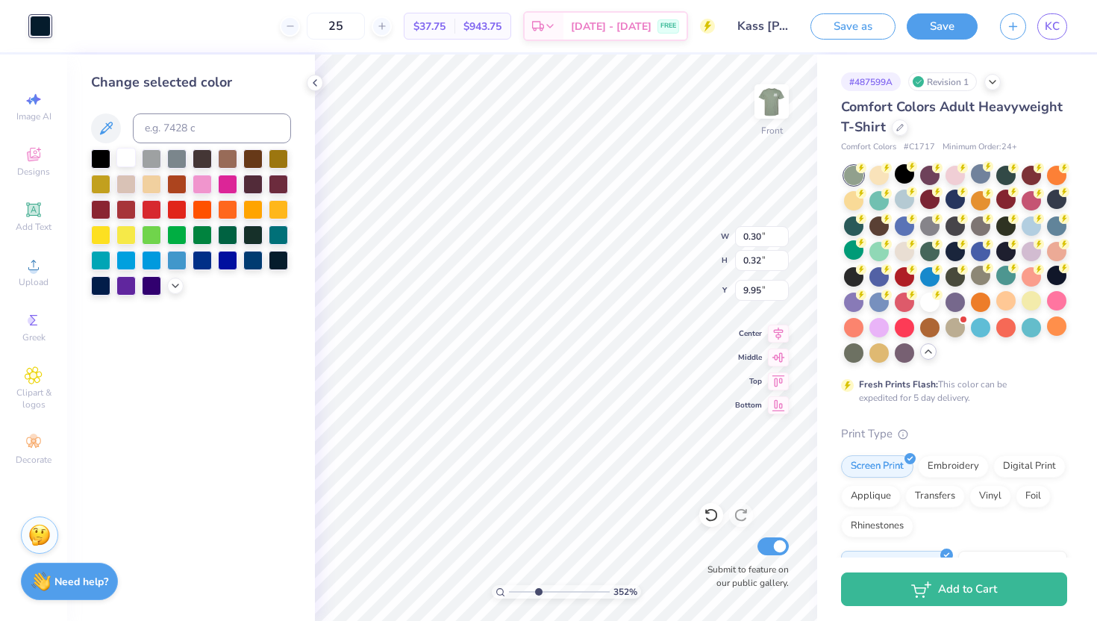
click at [130, 159] on div at bounding box center [125, 157] width 19 height 19
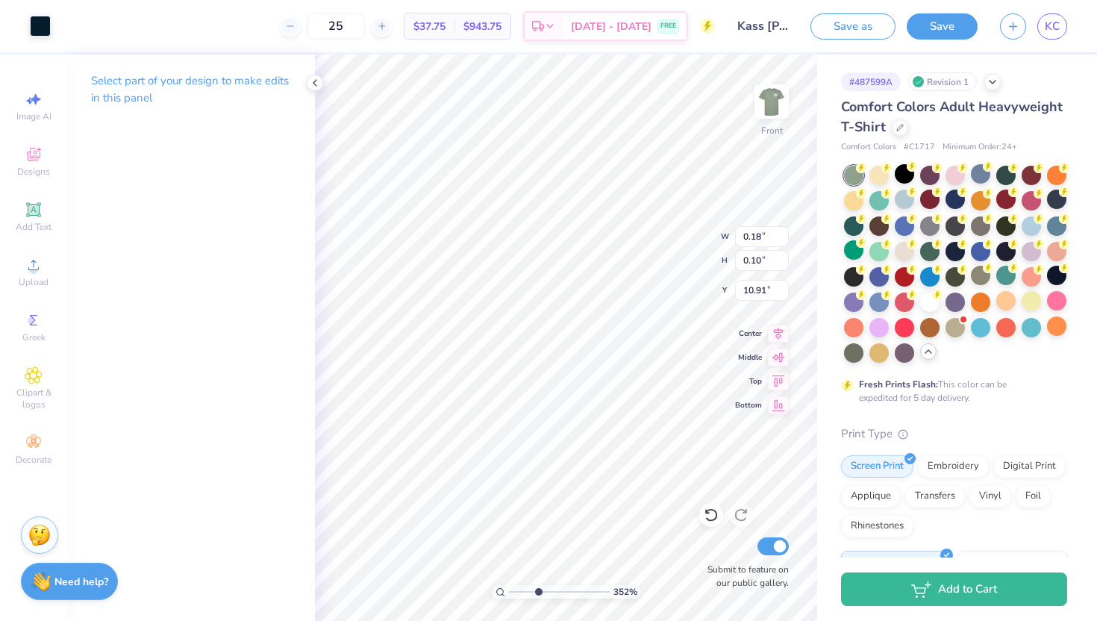
type input "10.89"
click at [34, 19] on div at bounding box center [40, 24] width 21 height 21
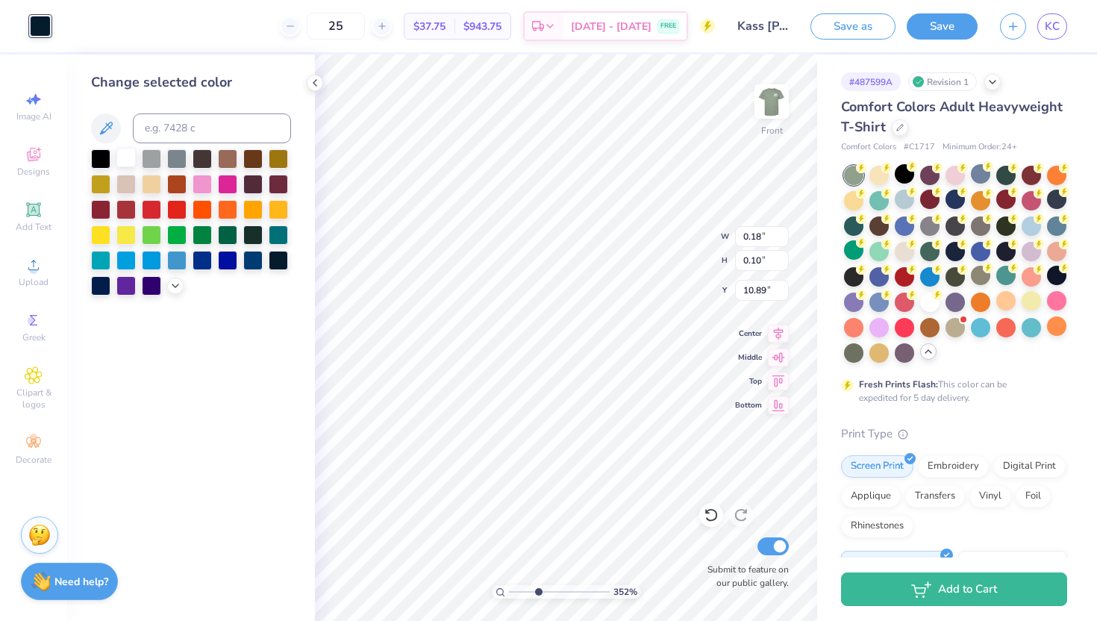
click at [120, 156] on div at bounding box center [125, 157] width 19 height 19
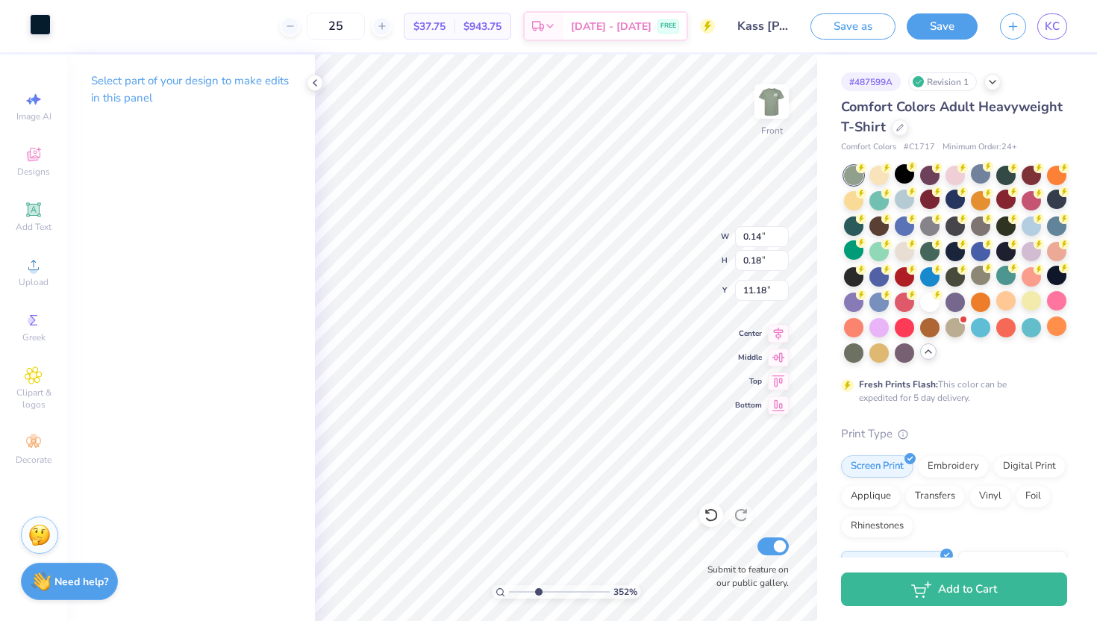
click at [37, 19] on div at bounding box center [40, 24] width 21 height 21
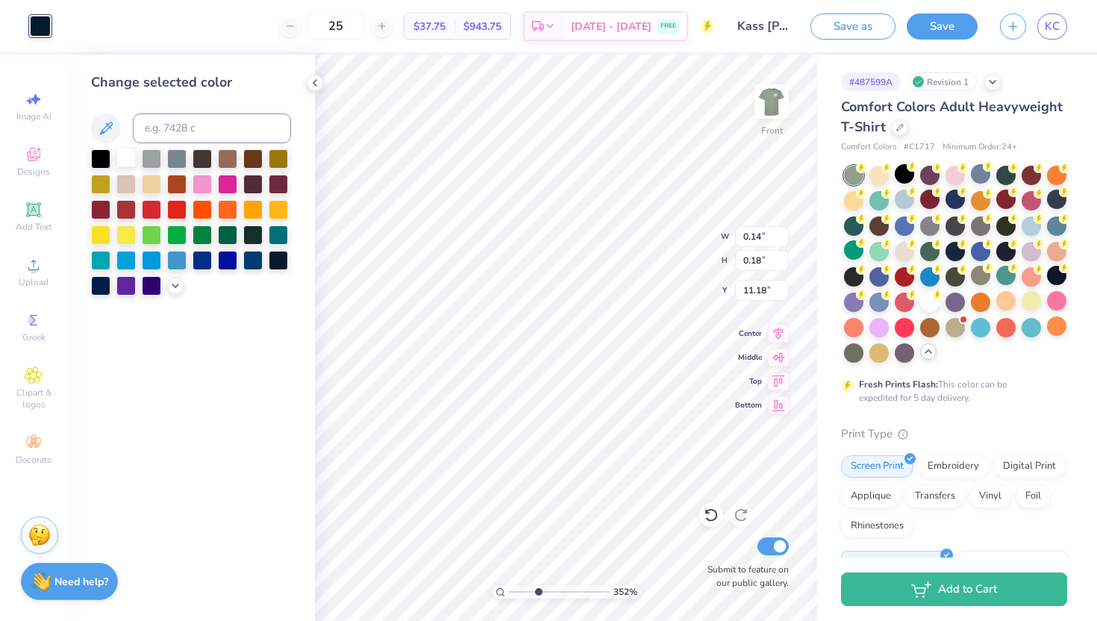
click at [132, 154] on div at bounding box center [125, 157] width 19 height 19
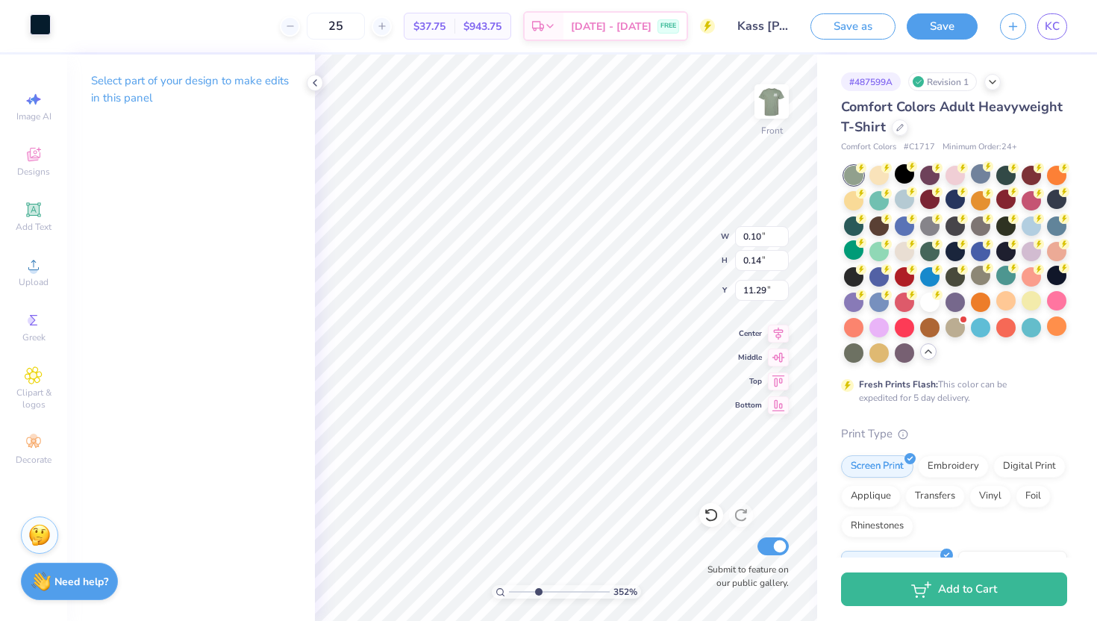
click at [30, 15] on div at bounding box center [40, 24] width 21 height 21
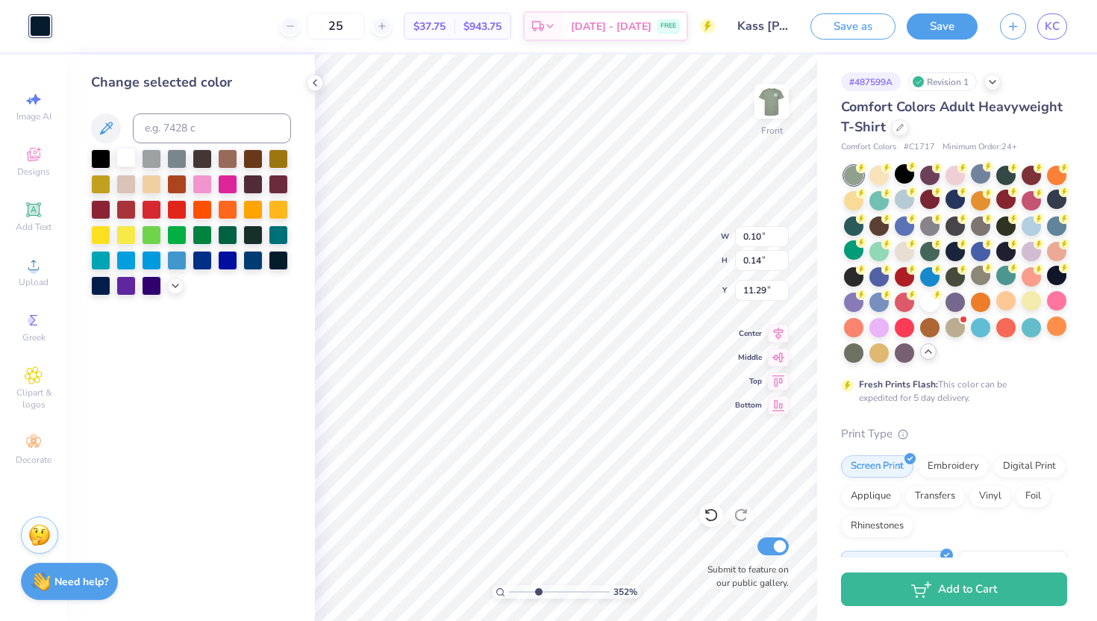
click at [125, 157] on div at bounding box center [125, 157] width 19 height 19
type input "0.17"
type input "0.12"
type input "10.80"
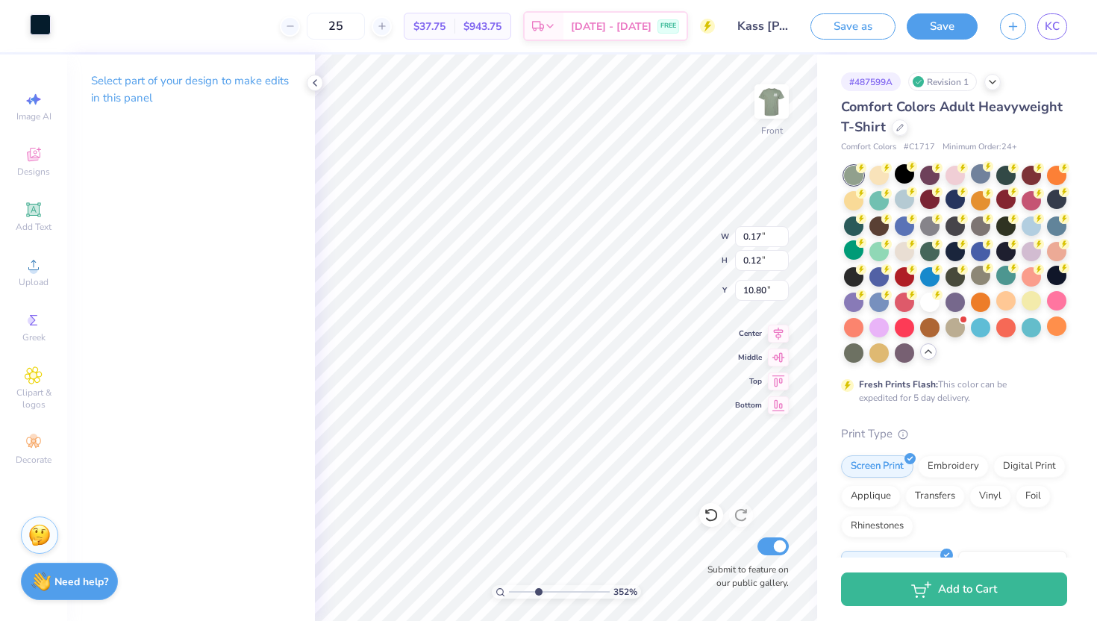
click at [40, 30] on div at bounding box center [40, 24] width 21 height 21
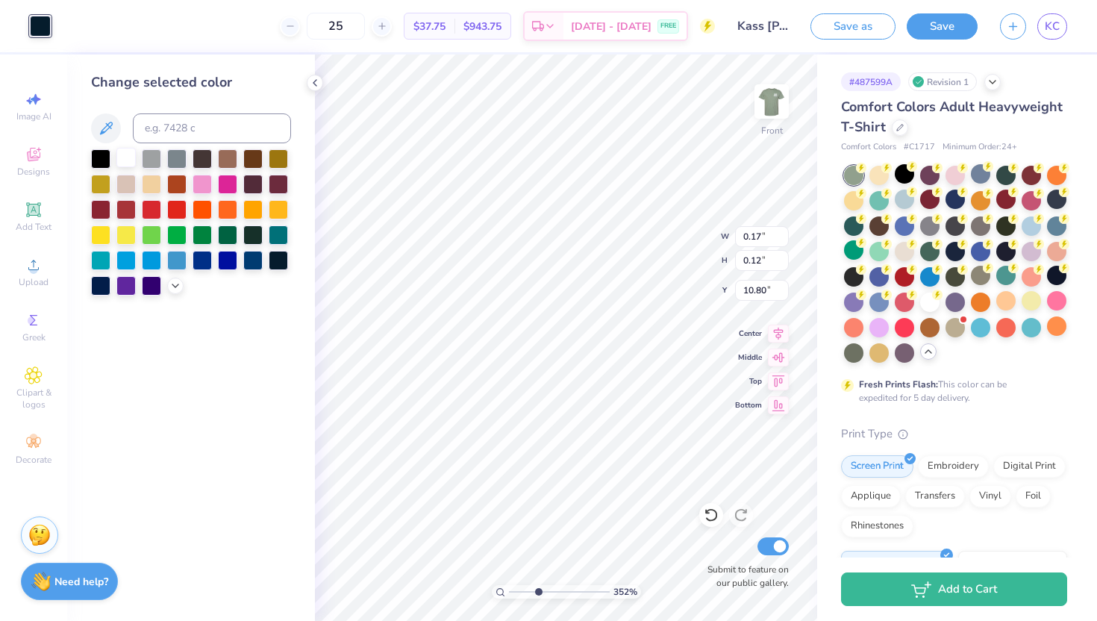
click at [127, 159] on div at bounding box center [125, 157] width 19 height 19
type input "0.17"
type input "10.14"
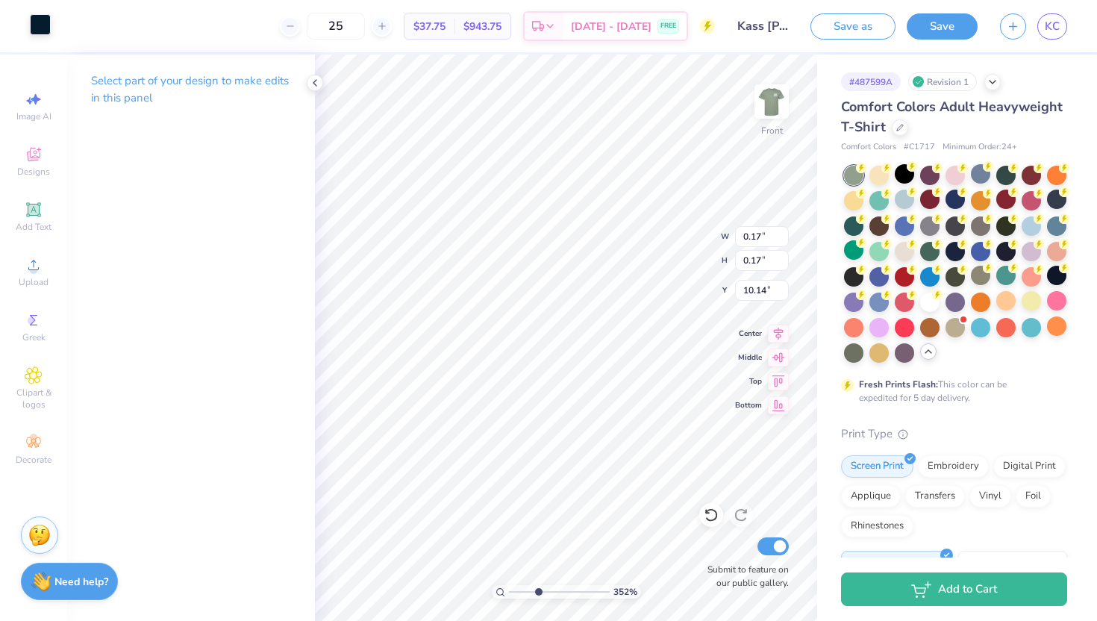
click at [45, 34] on div at bounding box center [40, 24] width 21 height 21
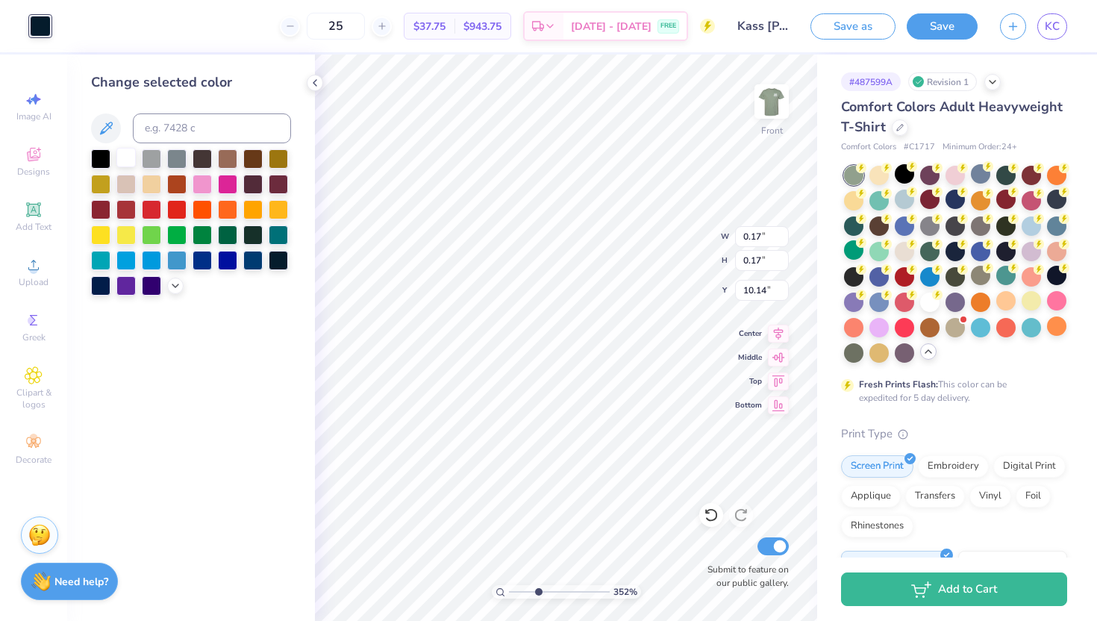
click at [126, 155] on div at bounding box center [125, 157] width 19 height 19
type input "0.08"
type input "0.12"
type input "10.00"
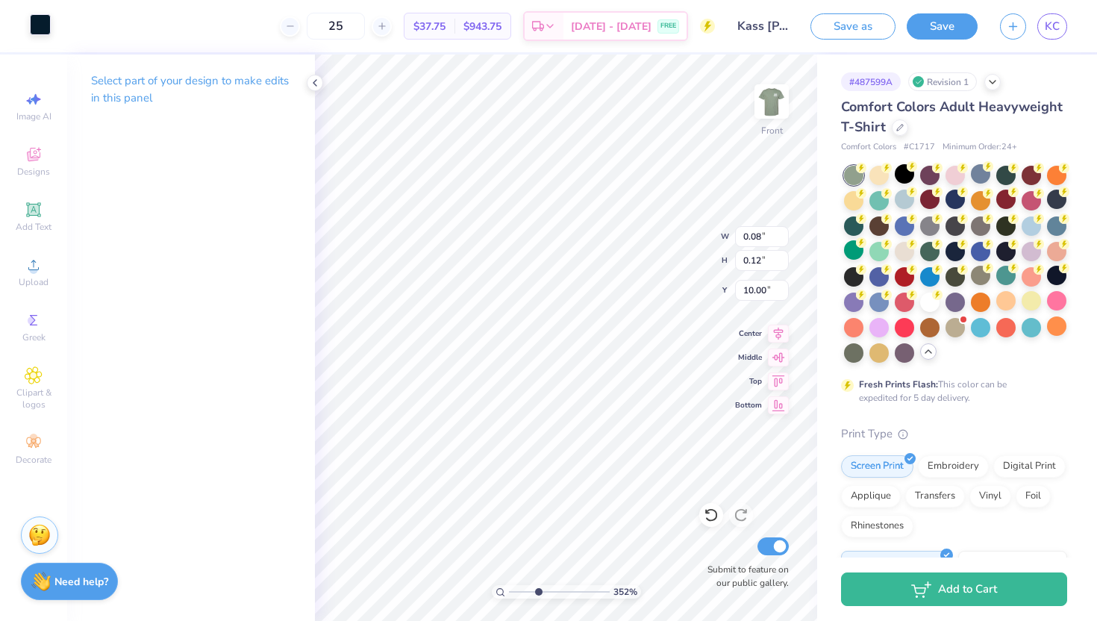
click at [39, 25] on div at bounding box center [40, 24] width 21 height 21
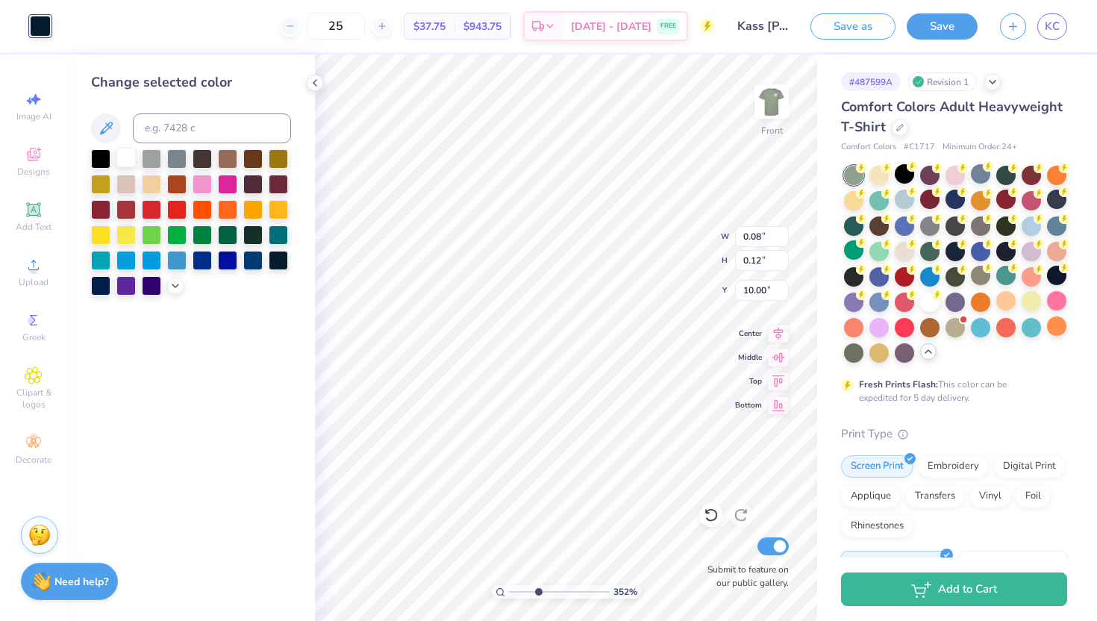
click at [125, 163] on div at bounding box center [125, 157] width 19 height 19
type input "0.14"
type input "0.20"
type input "9.84"
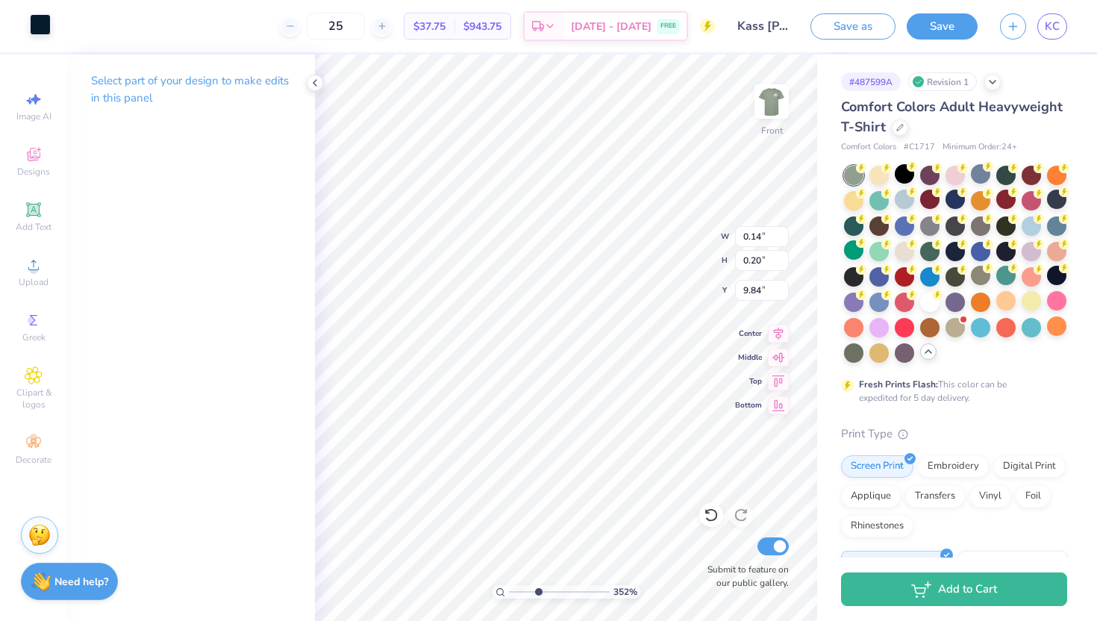
click at [37, 26] on div at bounding box center [40, 24] width 21 height 21
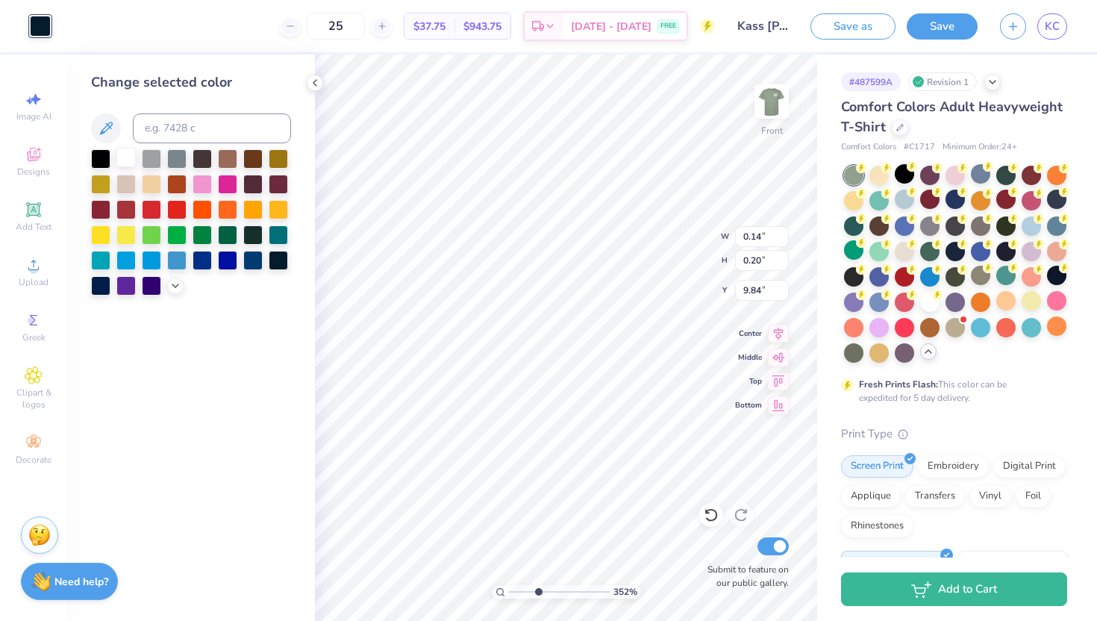
click at [126, 163] on div at bounding box center [125, 157] width 19 height 19
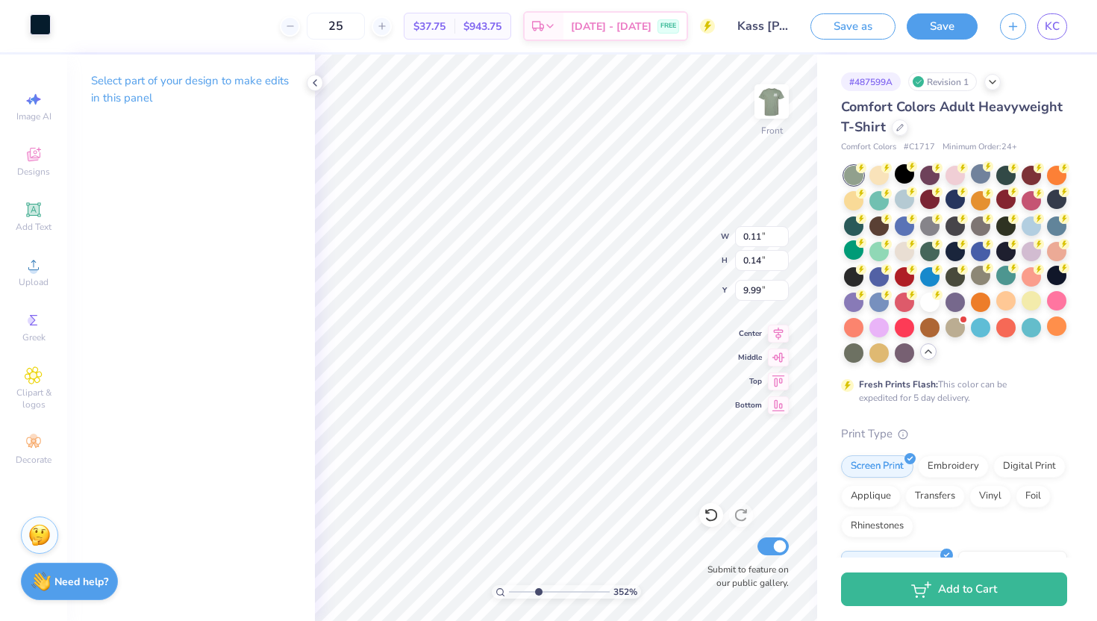
click at [45, 19] on div at bounding box center [40, 24] width 21 height 21
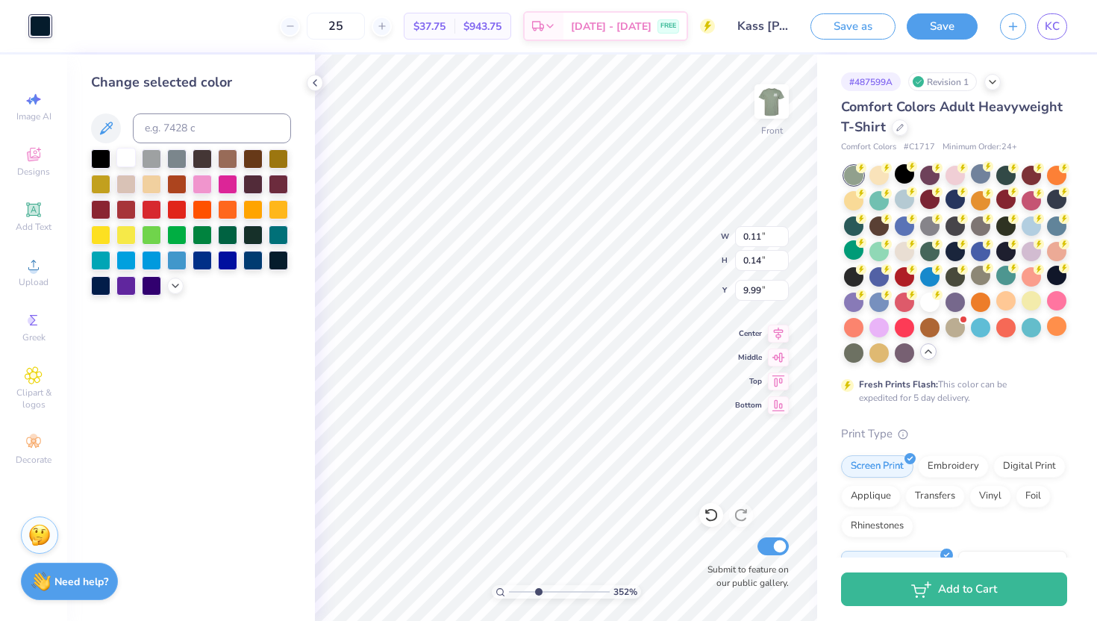
click at [131, 153] on div at bounding box center [125, 157] width 19 height 19
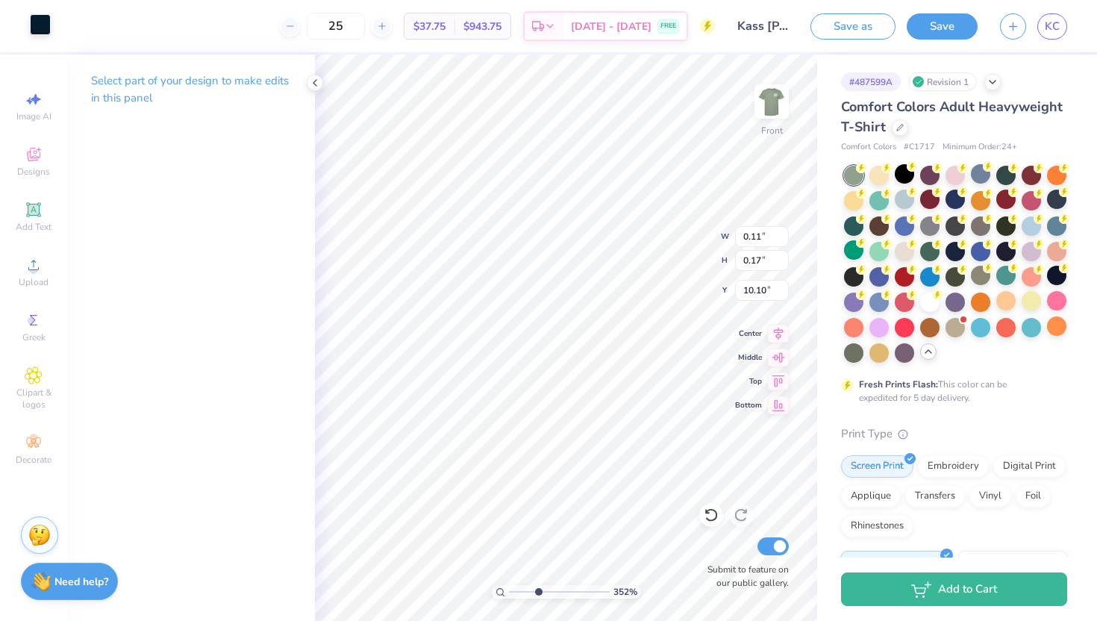
click at [36, 27] on div at bounding box center [40, 24] width 21 height 21
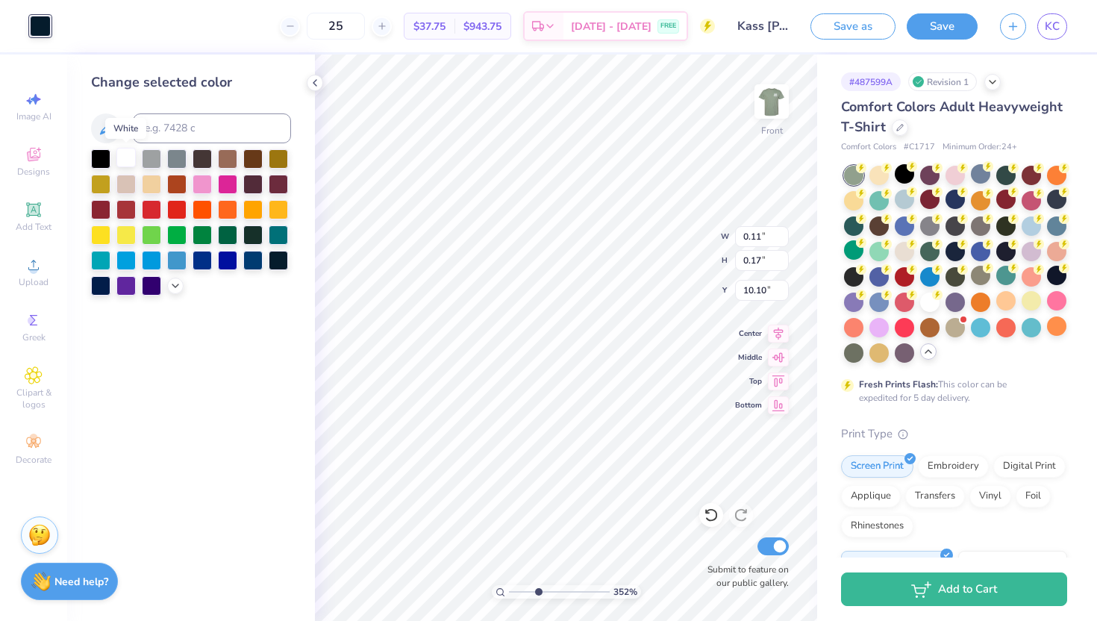
click at [123, 155] on div at bounding box center [125, 157] width 19 height 19
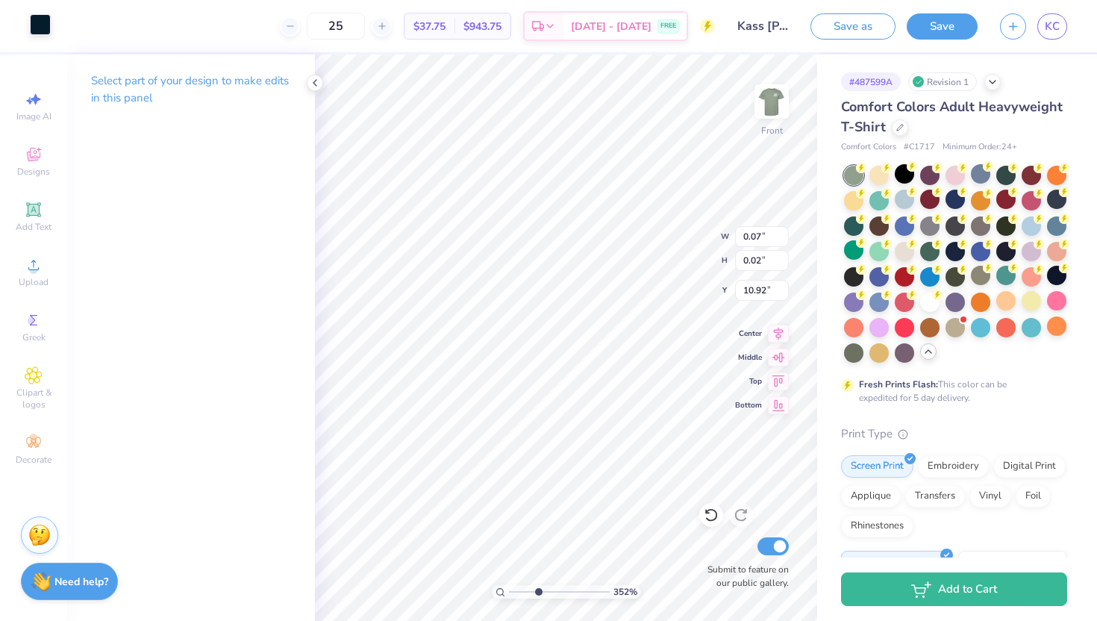
click at [40, 25] on div at bounding box center [40, 24] width 21 height 21
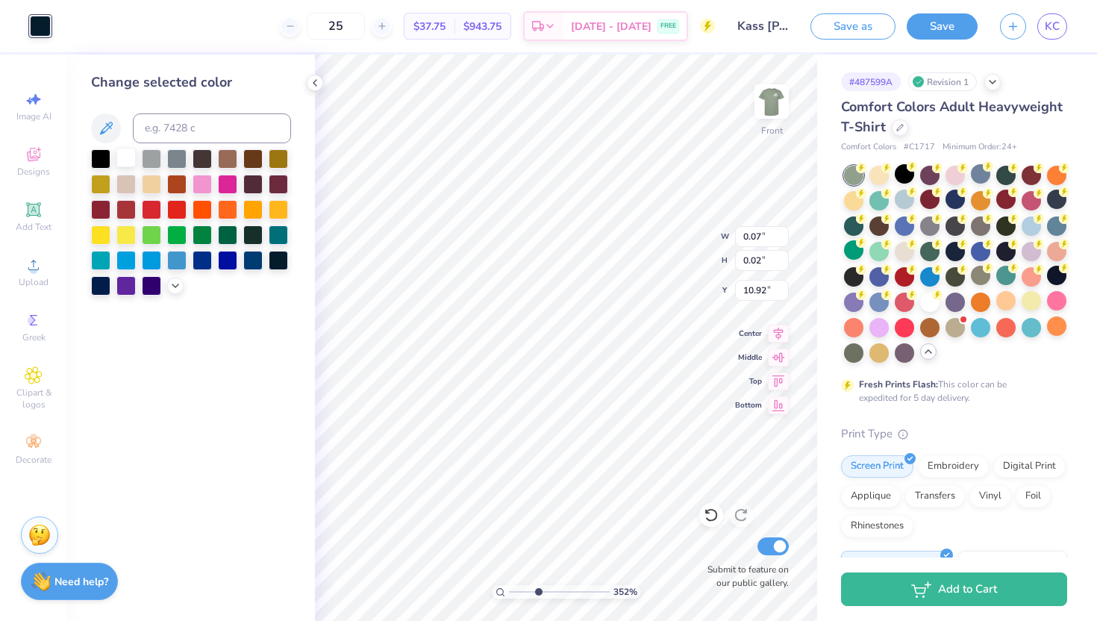
click at [124, 157] on div at bounding box center [125, 157] width 19 height 19
type input "0.18"
type input "0.16"
type input "10.27"
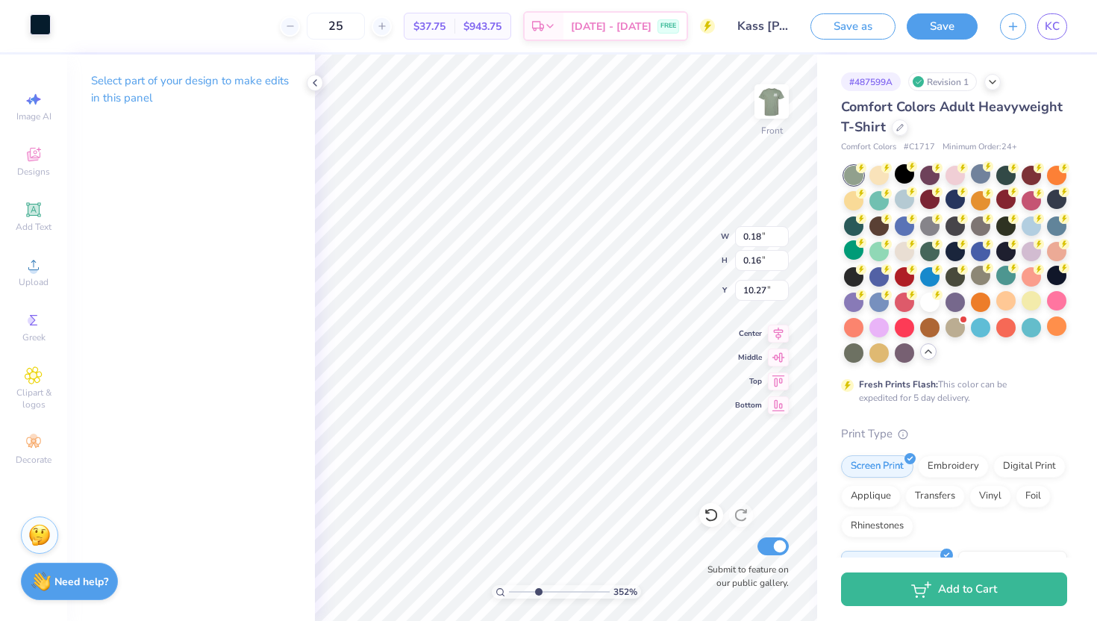
click at [37, 26] on div at bounding box center [40, 24] width 21 height 21
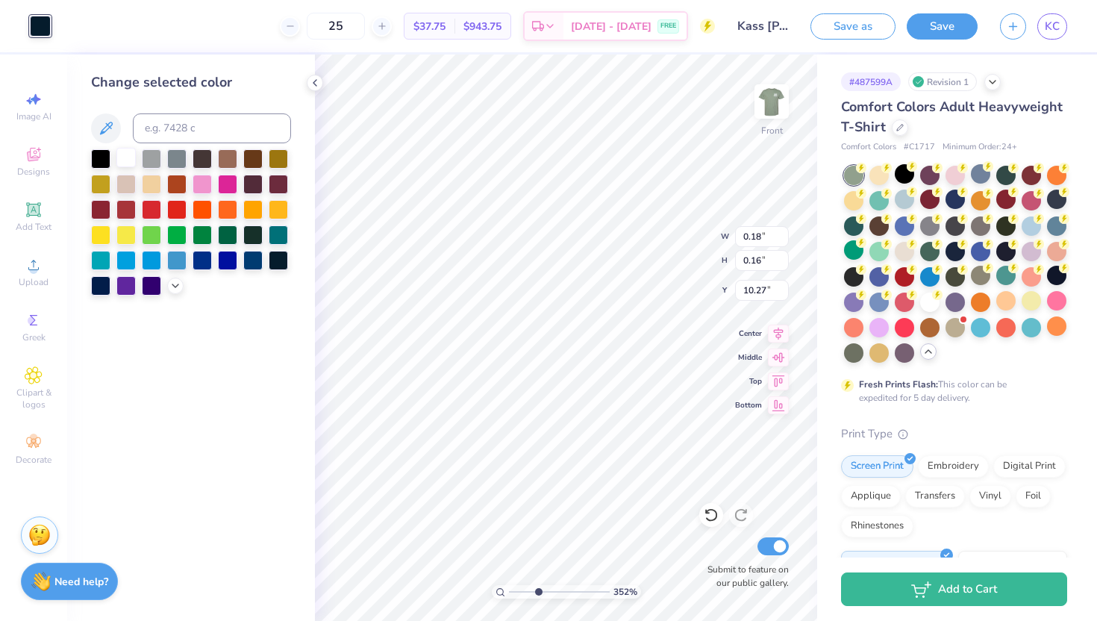
click at [125, 157] on div at bounding box center [125, 157] width 19 height 19
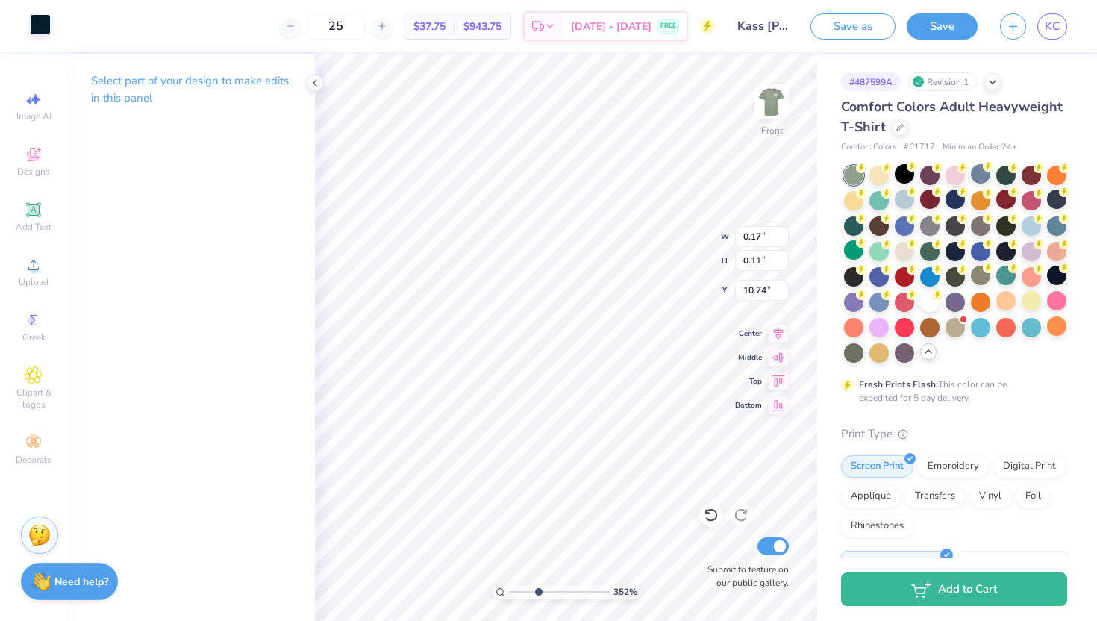
click at [35, 20] on div at bounding box center [40, 24] width 21 height 21
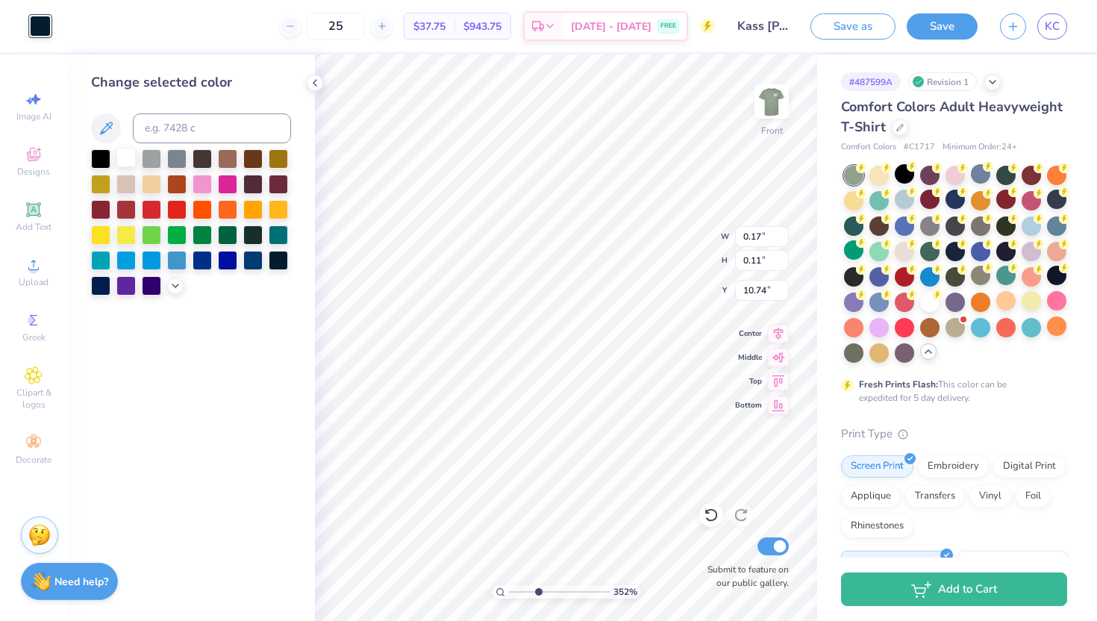
click at [122, 150] on div at bounding box center [125, 157] width 19 height 19
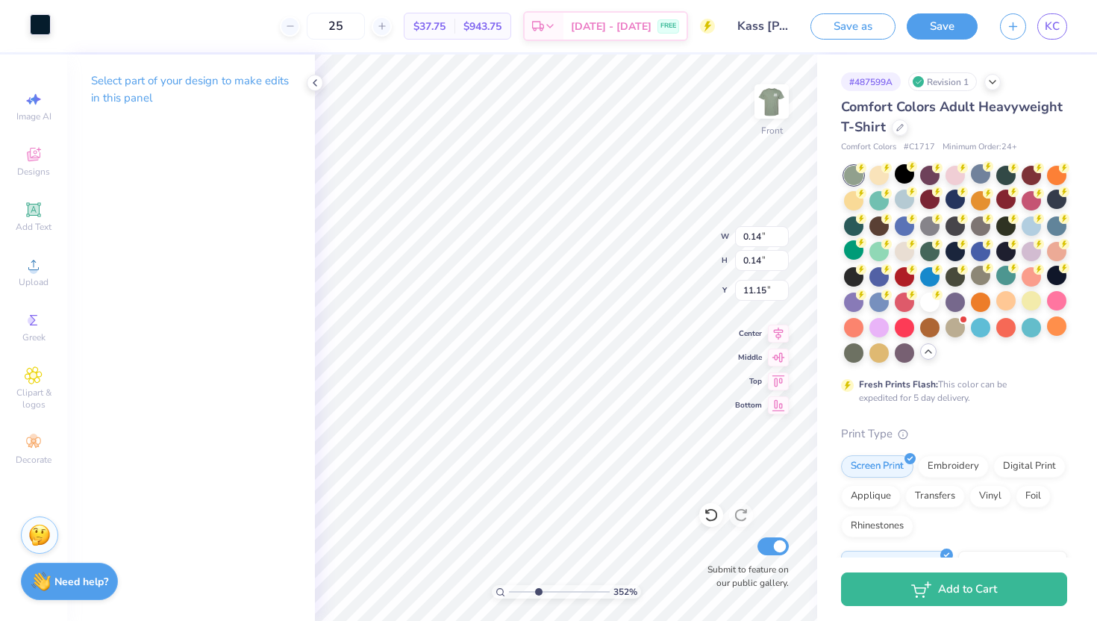
click at [36, 26] on div at bounding box center [40, 24] width 21 height 21
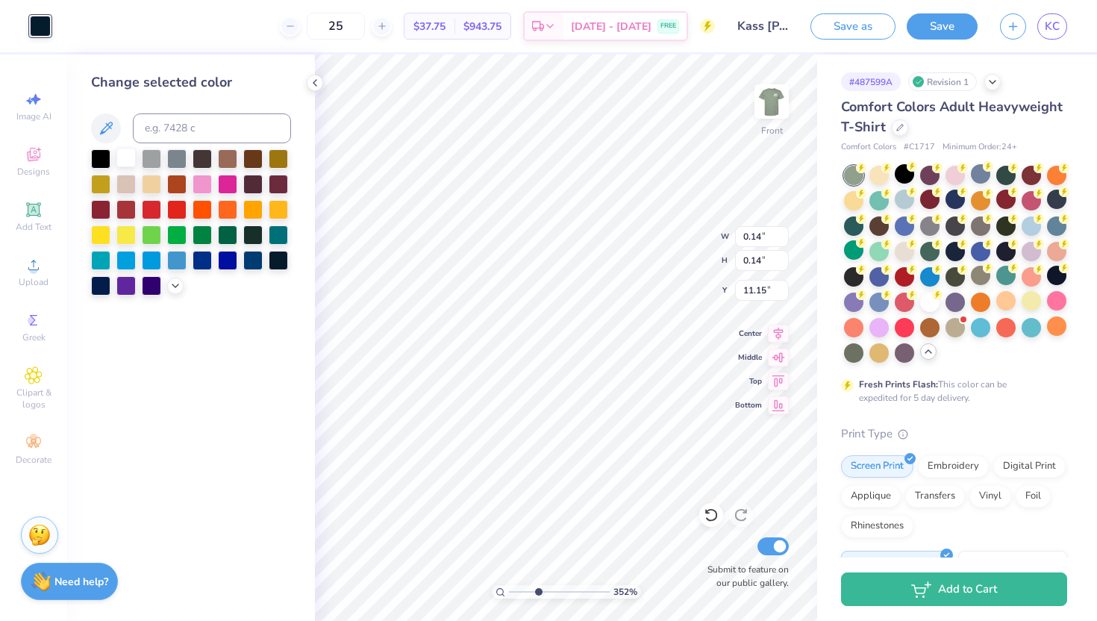
click at [125, 161] on div at bounding box center [125, 157] width 19 height 19
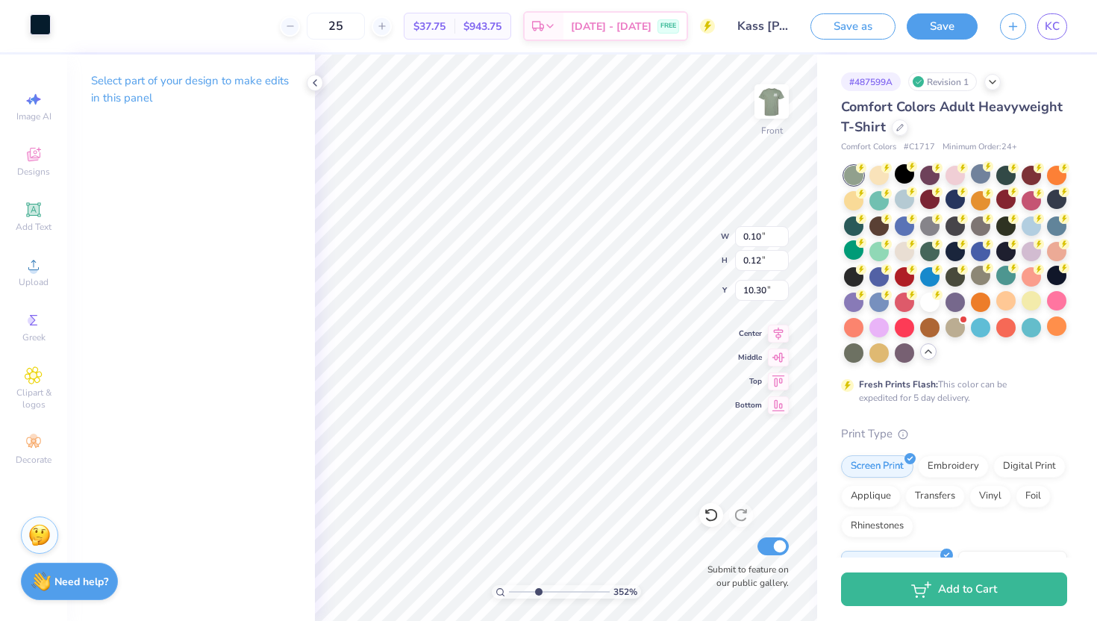
click at [42, 23] on div at bounding box center [40, 24] width 21 height 21
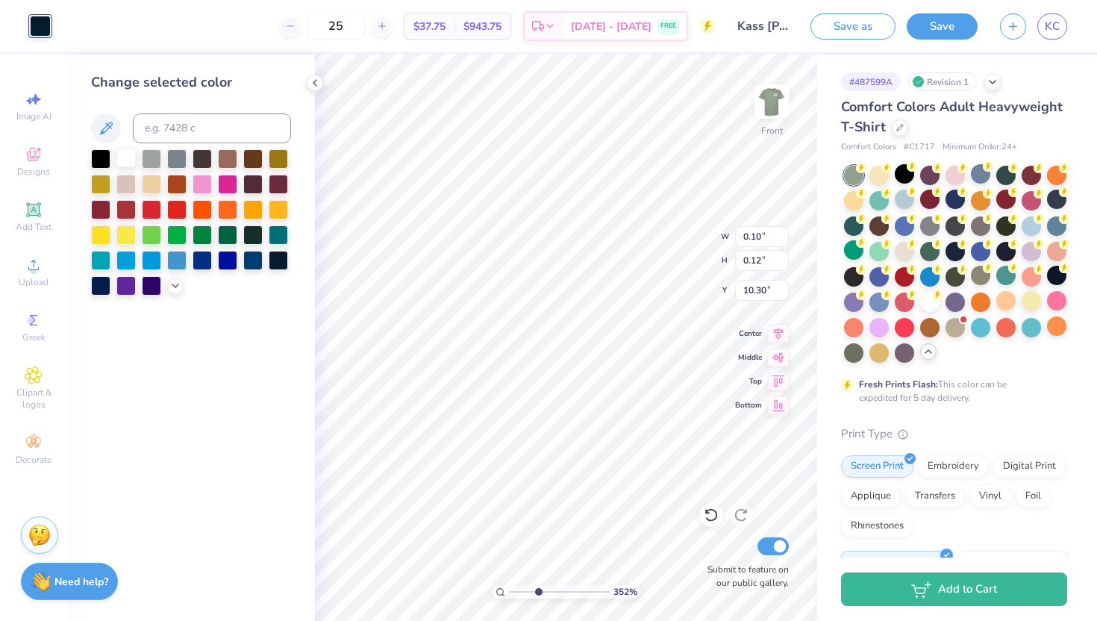
click at [119, 157] on div at bounding box center [125, 157] width 19 height 19
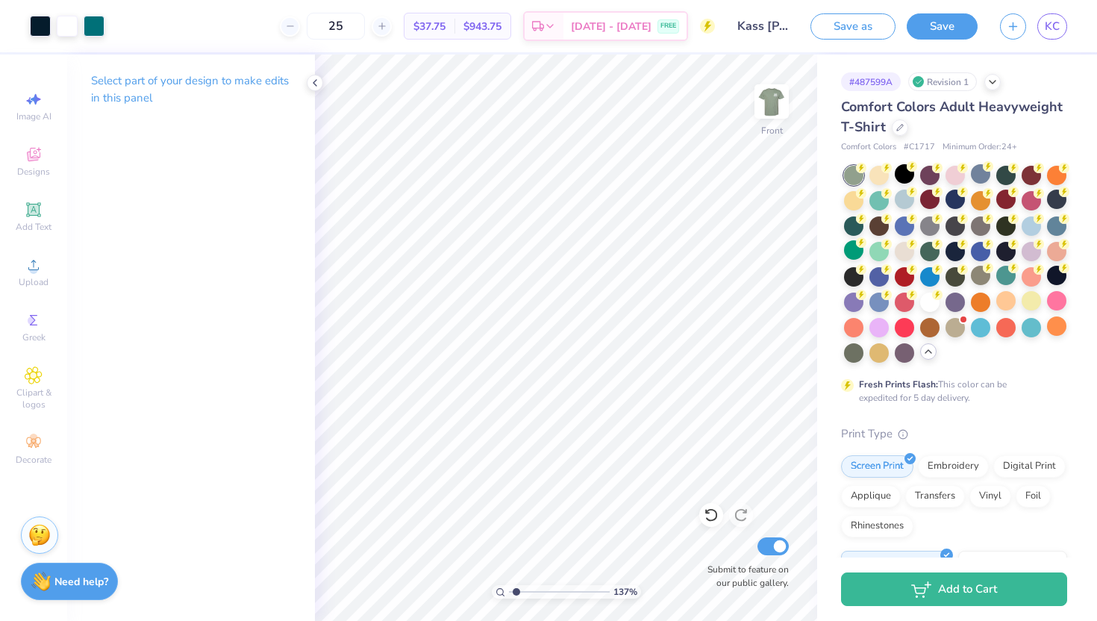
drag, startPoint x: 536, startPoint y: 589, endPoint x: 516, endPoint y: 588, distance: 20.9
click at [516, 588] on input "range" at bounding box center [559, 591] width 101 height 13
click at [522, 592] on input "range" at bounding box center [559, 591] width 101 height 13
click at [313, 77] on icon at bounding box center [315, 83] width 12 height 12
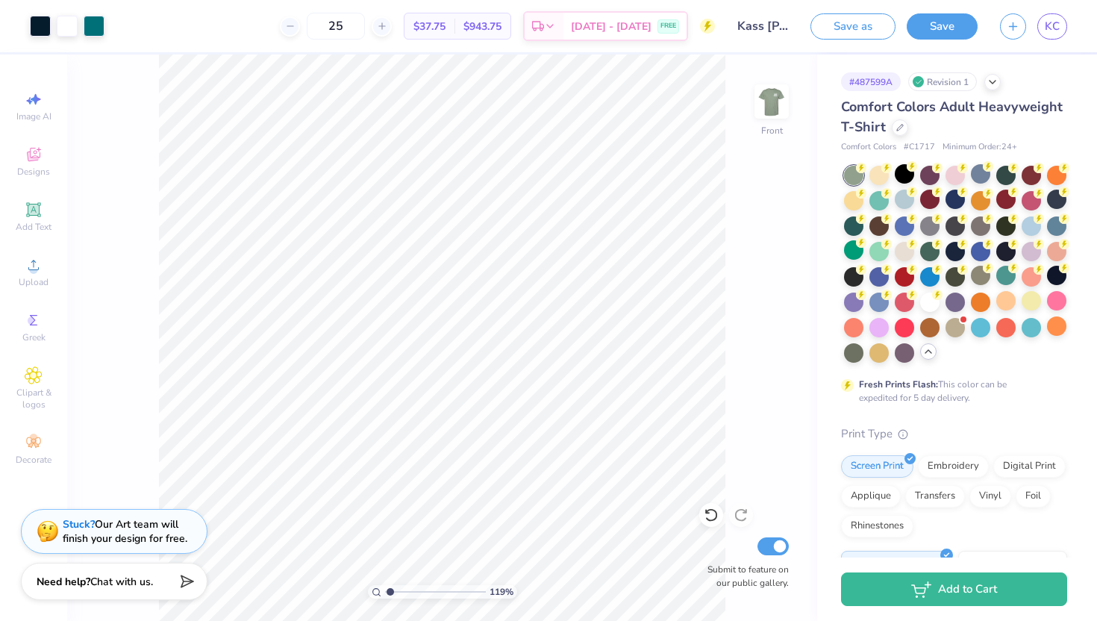
drag, startPoint x: 399, startPoint y: 592, endPoint x: 390, endPoint y: 592, distance: 9.0
click at [390, 592] on input "range" at bounding box center [435, 591] width 101 height 13
type input "1.53"
click at [393, 588] on input "range" at bounding box center [435, 591] width 101 height 13
click at [953, 28] on button "Save" at bounding box center [942, 24] width 71 height 26
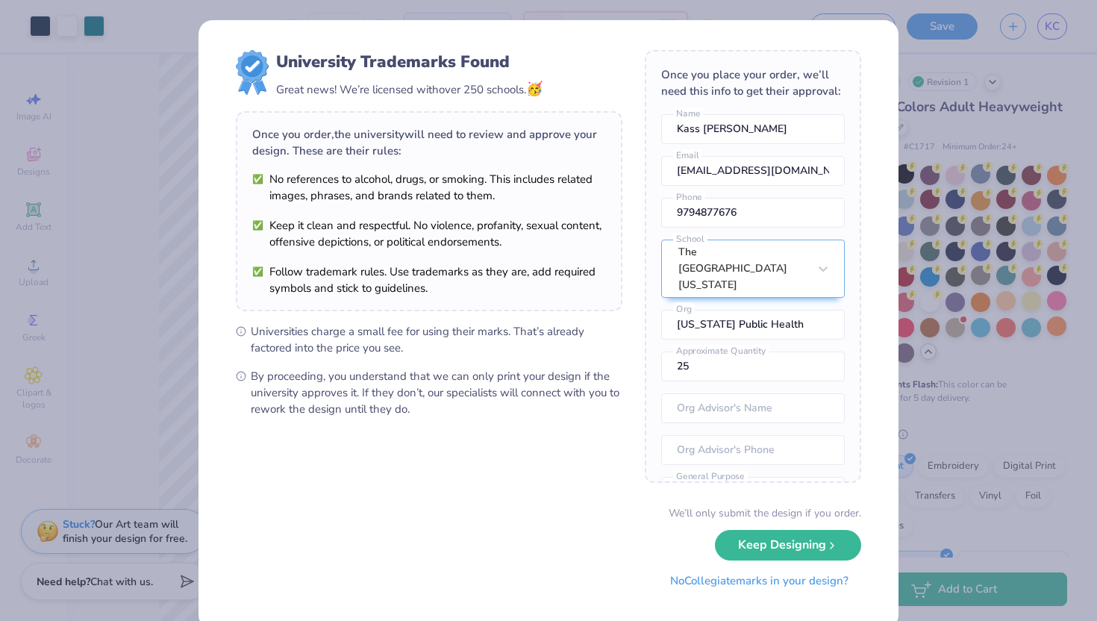
click at [741, 581] on button "No Collegiate marks in your design?" at bounding box center [759, 581] width 204 height 31
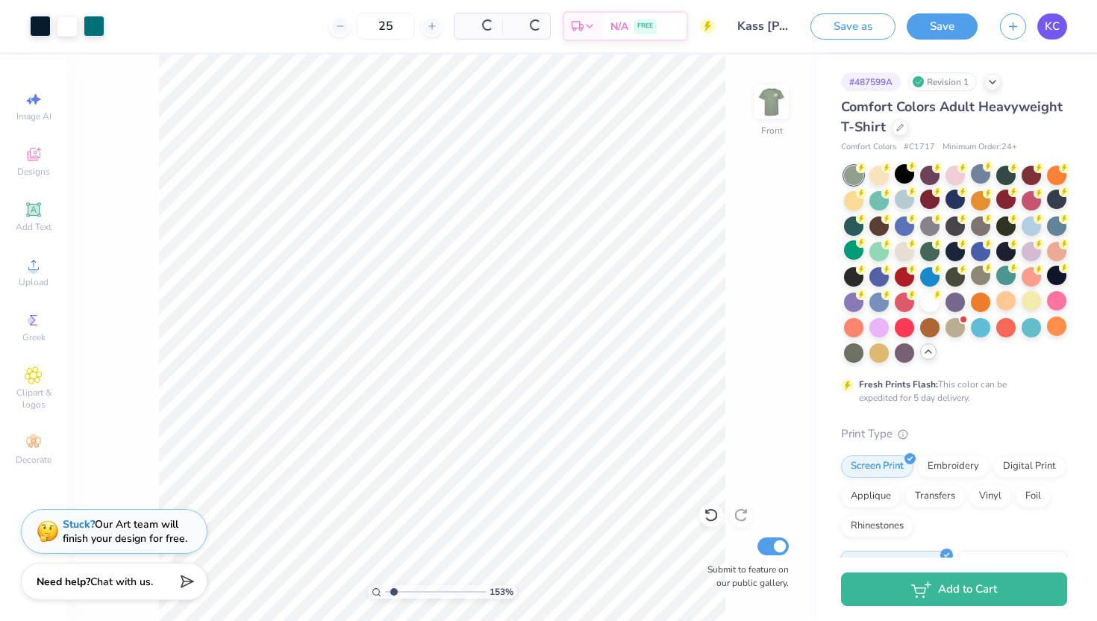
click at [1057, 22] on span "KC" at bounding box center [1052, 26] width 15 height 17
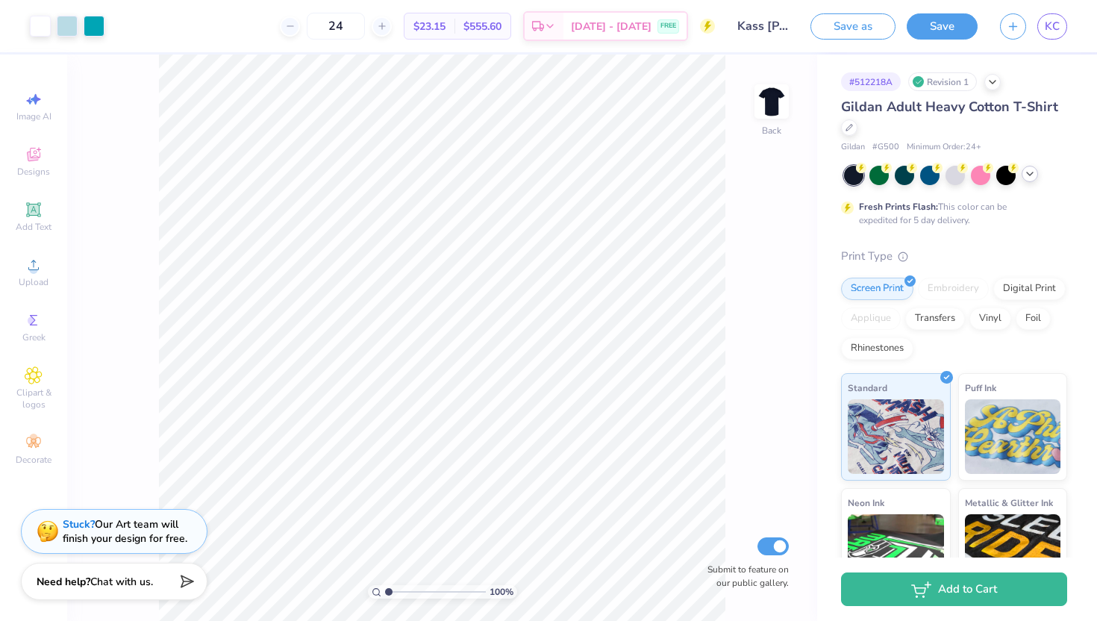
click at [1031, 172] on icon at bounding box center [1030, 174] width 12 height 12
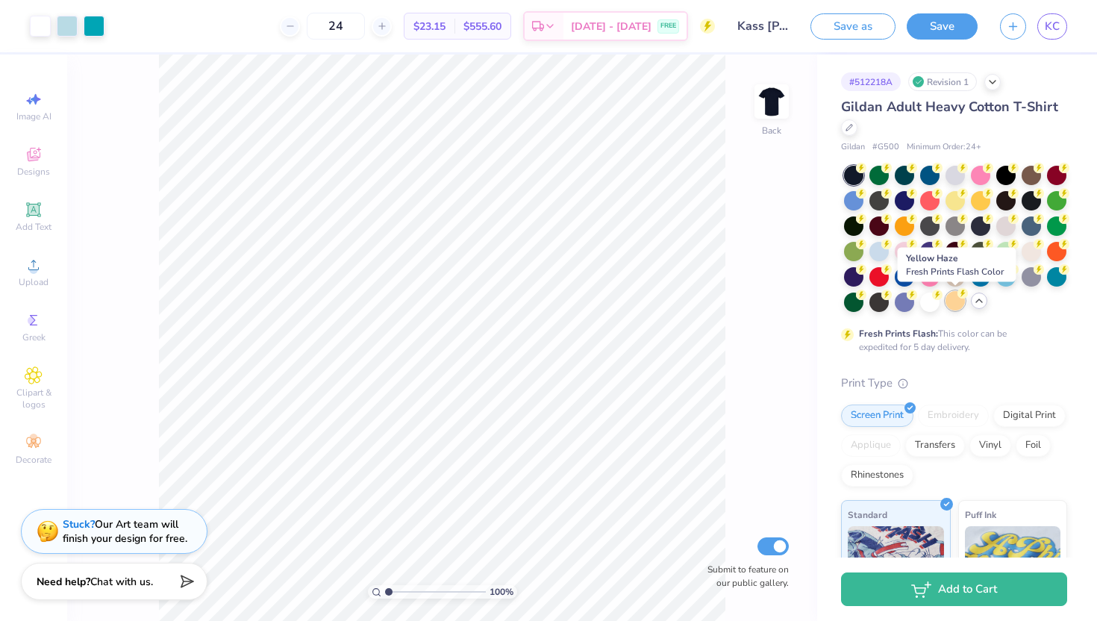
click at [956, 304] on div at bounding box center [954, 300] width 19 height 19
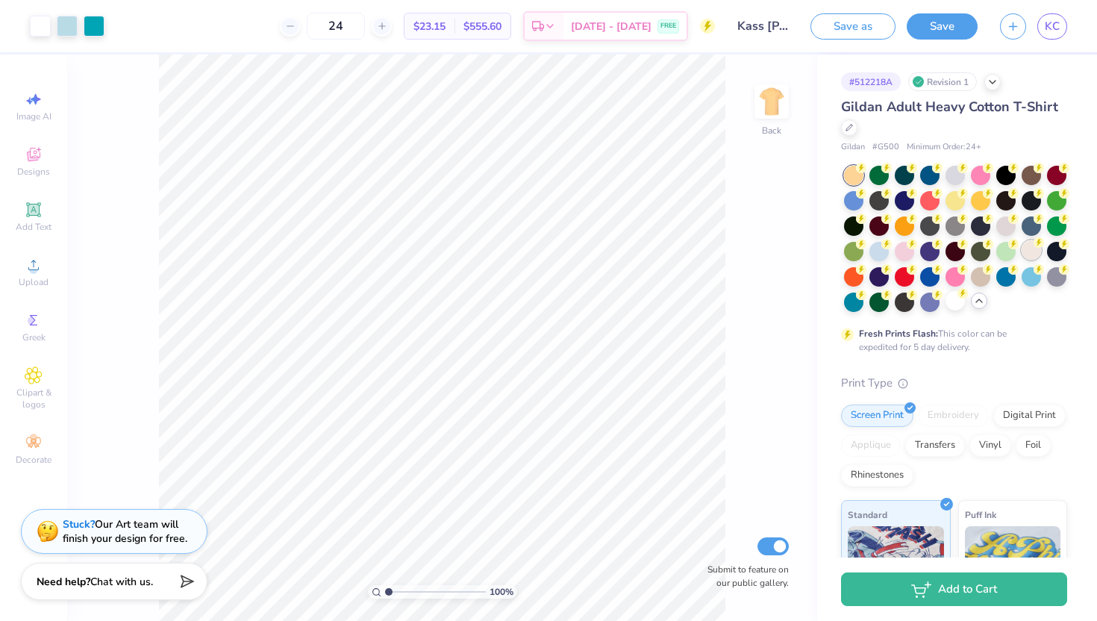
click at [1035, 252] on div at bounding box center [1030, 249] width 19 height 19
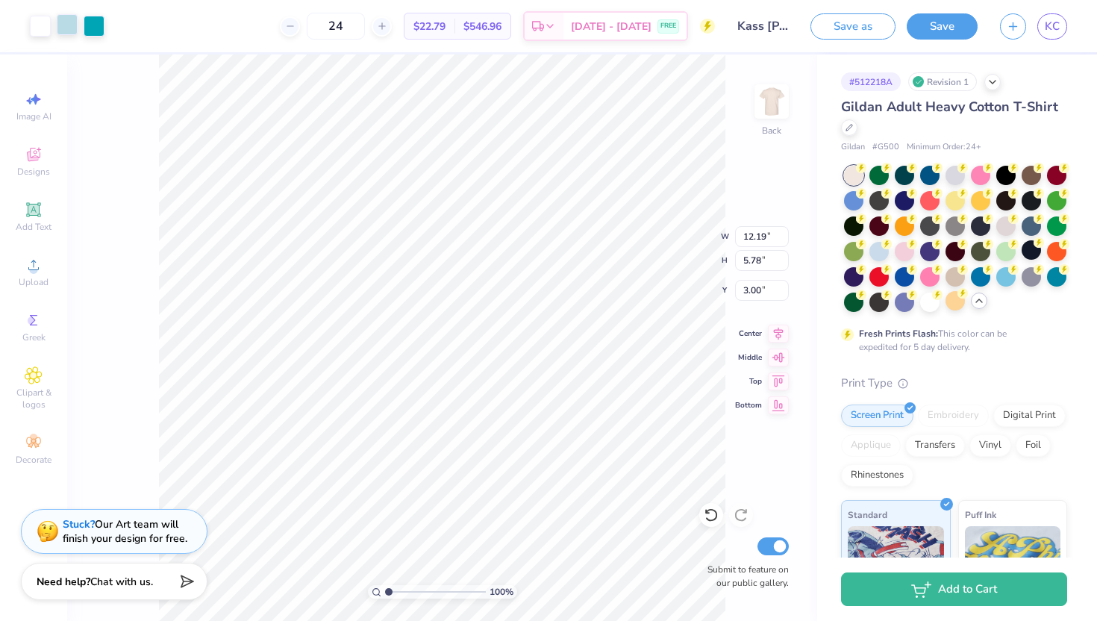
click at [67, 26] on div at bounding box center [67, 24] width 21 height 21
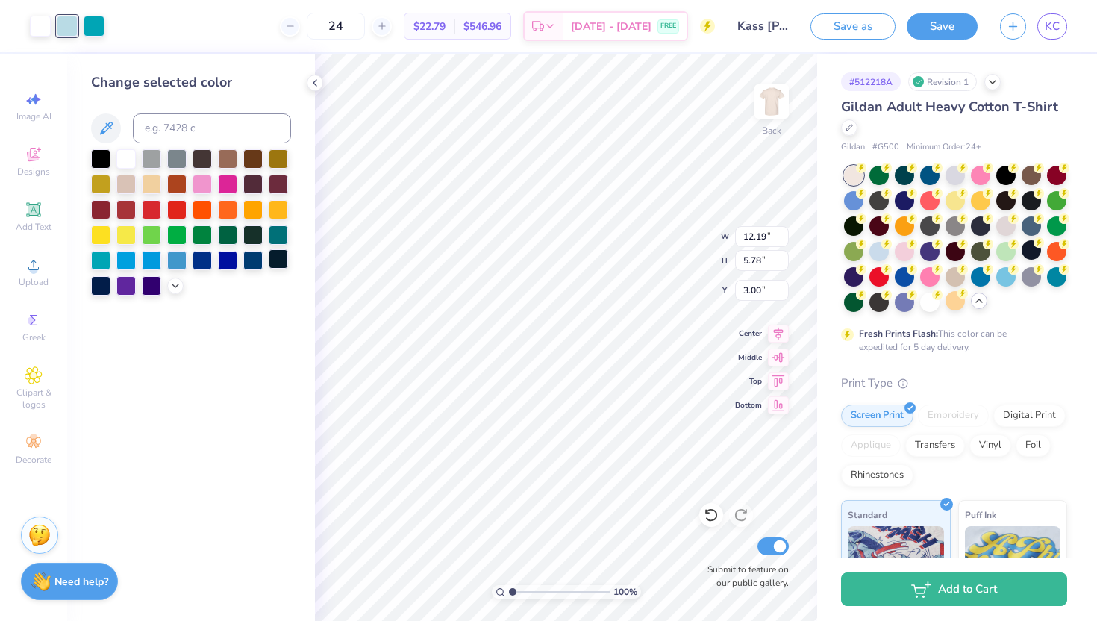
click at [274, 259] on div at bounding box center [278, 258] width 19 height 19
click at [96, 29] on div at bounding box center [94, 24] width 21 height 21
click at [178, 259] on div at bounding box center [176, 258] width 19 height 19
click at [46, 26] on div at bounding box center [40, 24] width 21 height 21
click at [173, 257] on div at bounding box center [176, 258] width 19 height 19
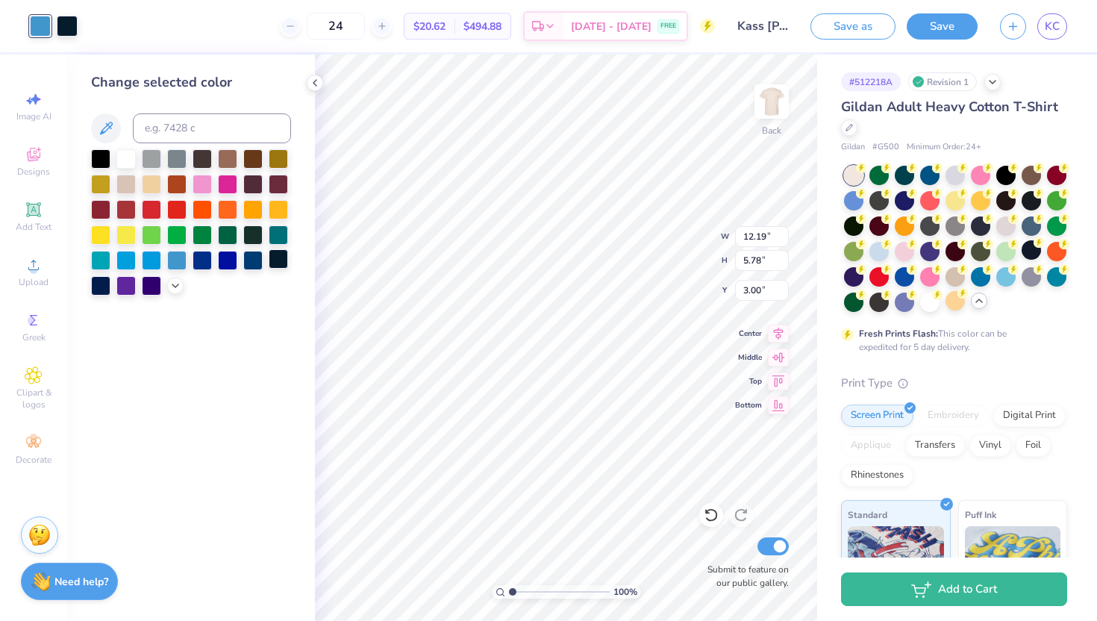
click at [285, 257] on div at bounding box center [278, 258] width 19 height 19
click at [710, 514] on icon at bounding box center [711, 514] width 15 height 15
click at [37, 25] on div at bounding box center [40, 24] width 21 height 21
click at [63, 25] on div at bounding box center [67, 24] width 21 height 21
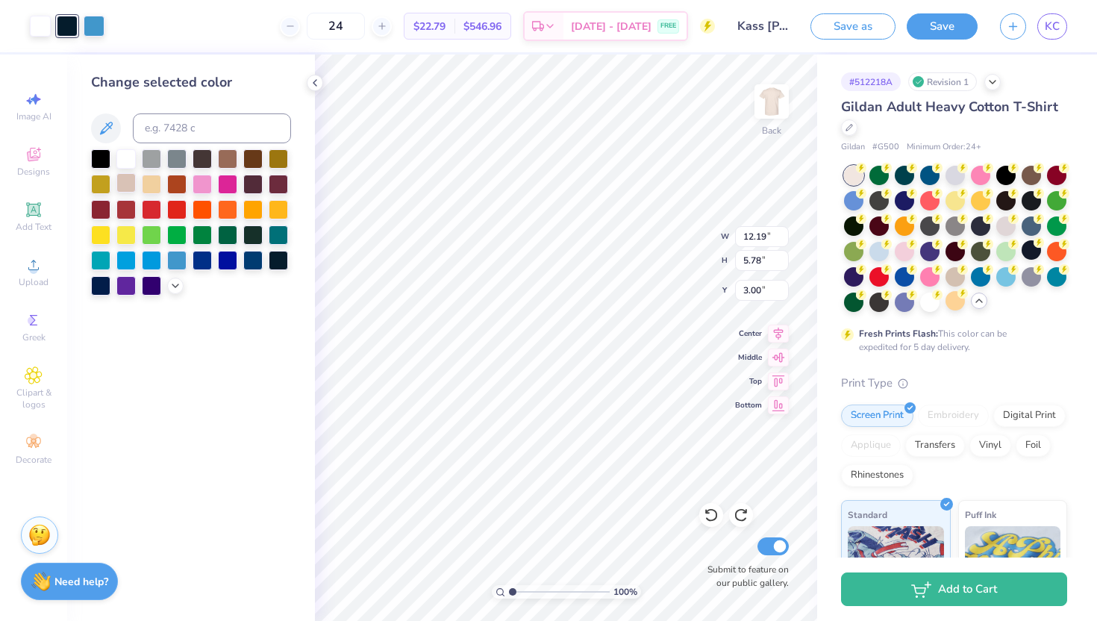
click at [131, 189] on div at bounding box center [125, 182] width 19 height 19
click at [42, 29] on div at bounding box center [40, 24] width 21 height 21
click at [281, 260] on div at bounding box center [278, 258] width 19 height 19
click at [68, 23] on div at bounding box center [67, 24] width 21 height 21
click at [172, 258] on div at bounding box center [176, 258] width 19 height 19
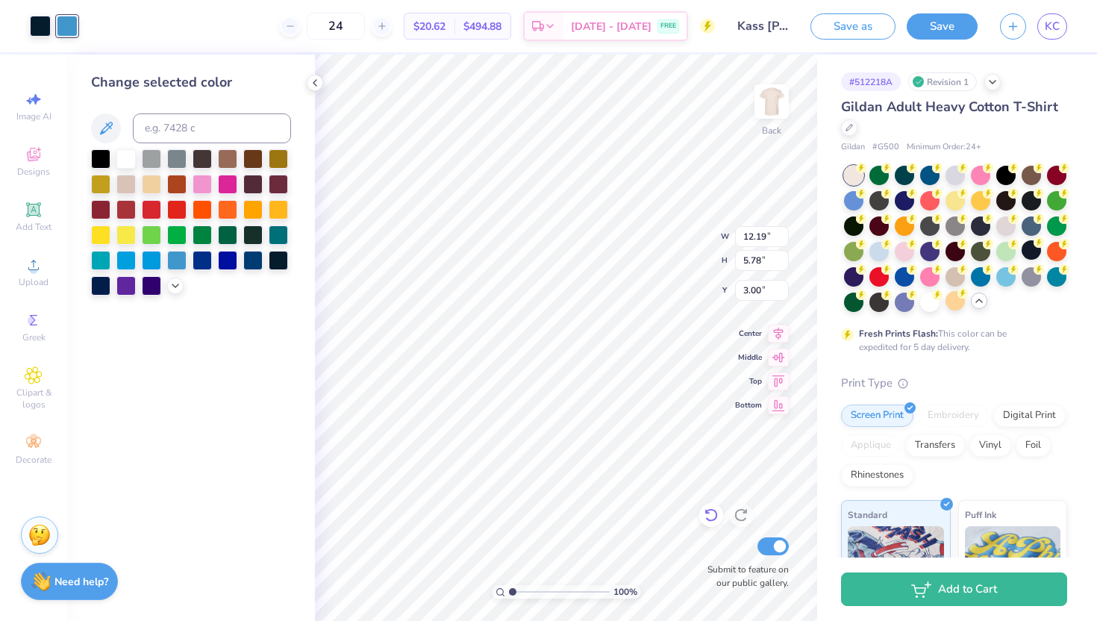
click at [705, 513] on icon at bounding box center [711, 514] width 15 height 15
click at [252, 260] on div at bounding box center [252, 258] width 19 height 19
click at [69, 24] on div at bounding box center [67, 24] width 21 height 21
click at [130, 184] on div at bounding box center [125, 182] width 19 height 19
click at [104, 260] on div at bounding box center [100, 258] width 19 height 19
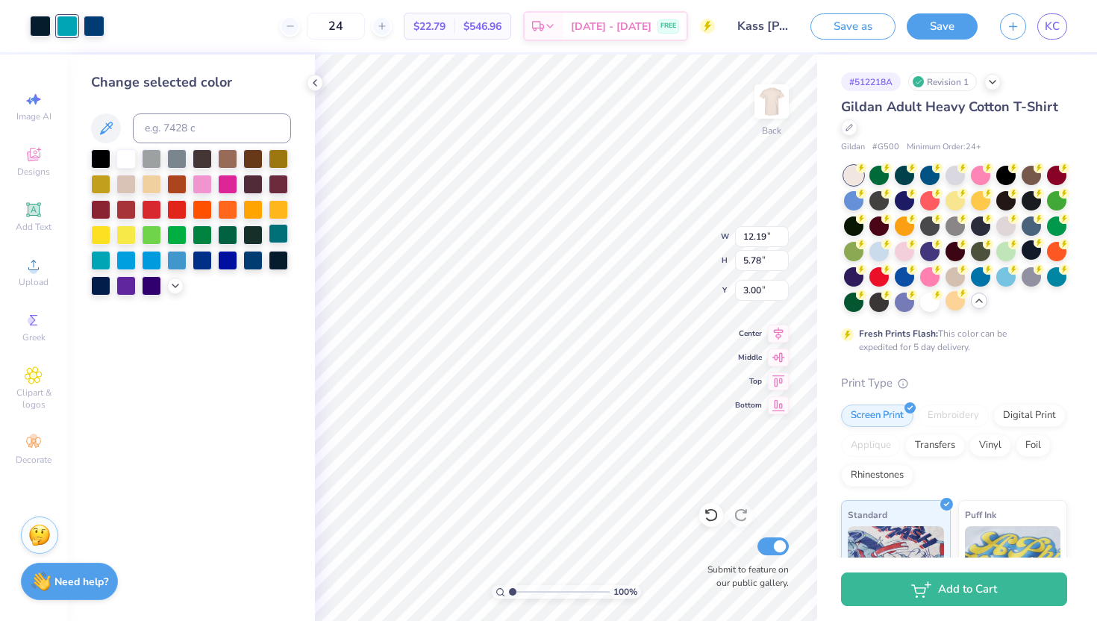
click at [279, 233] on div at bounding box center [278, 233] width 19 height 19
click at [178, 260] on div at bounding box center [176, 258] width 19 height 19
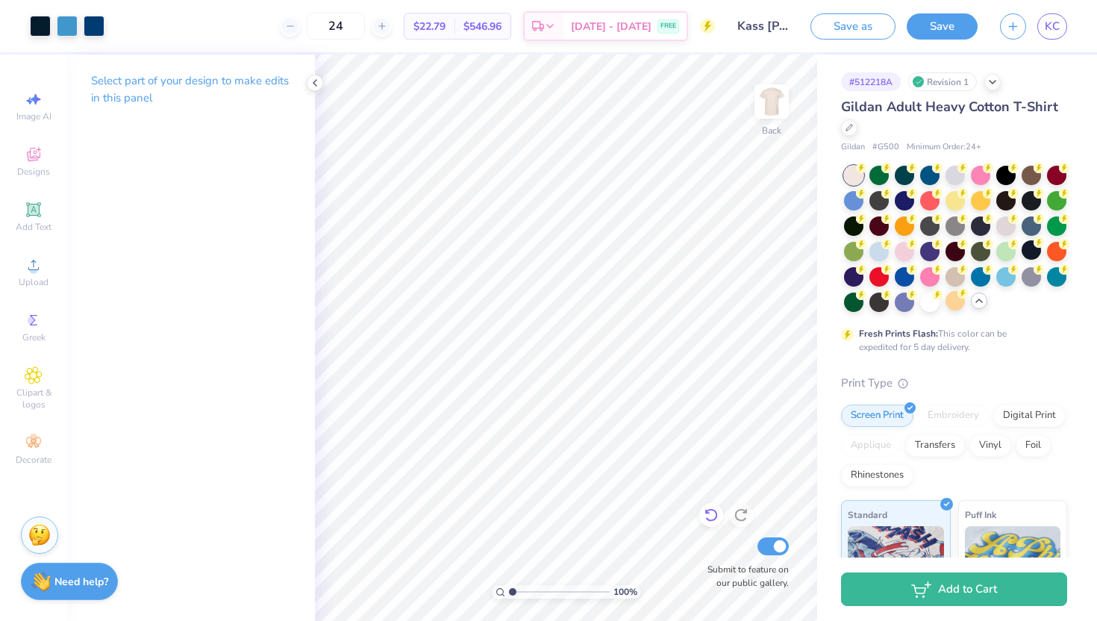
click at [709, 514] on icon at bounding box center [711, 514] width 15 height 15
click at [68, 21] on div at bounding box center [67, 24] width 21 height 21
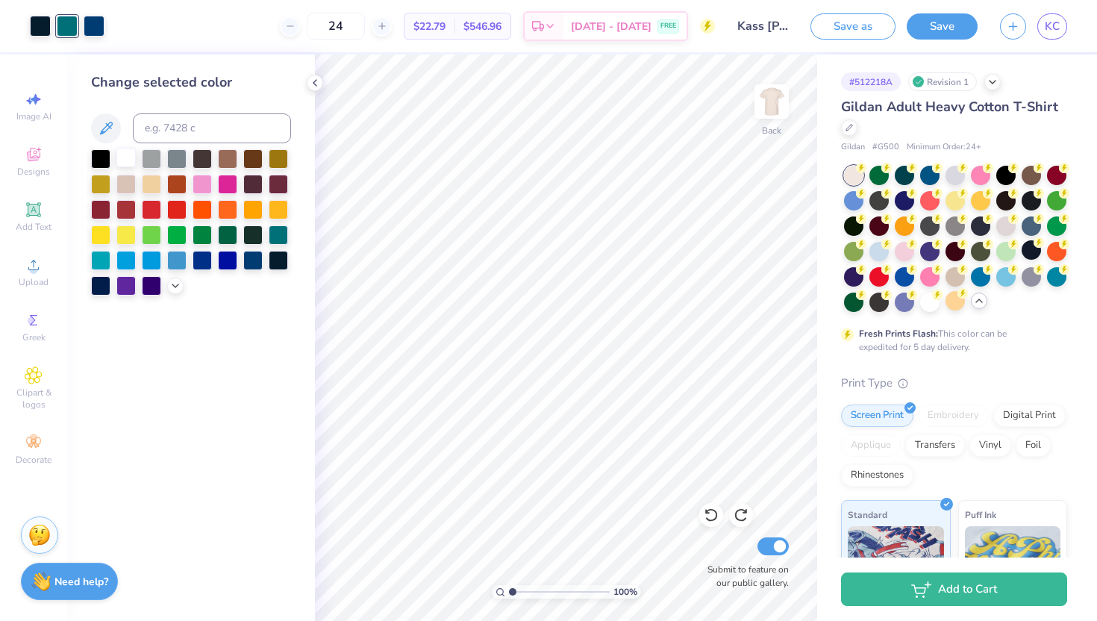
click at [124, 152] on div at bounding box center [125, 157] width 19 height 19
click at [710, 513] on icon at bounding box center [711, 514] width 15 height 15
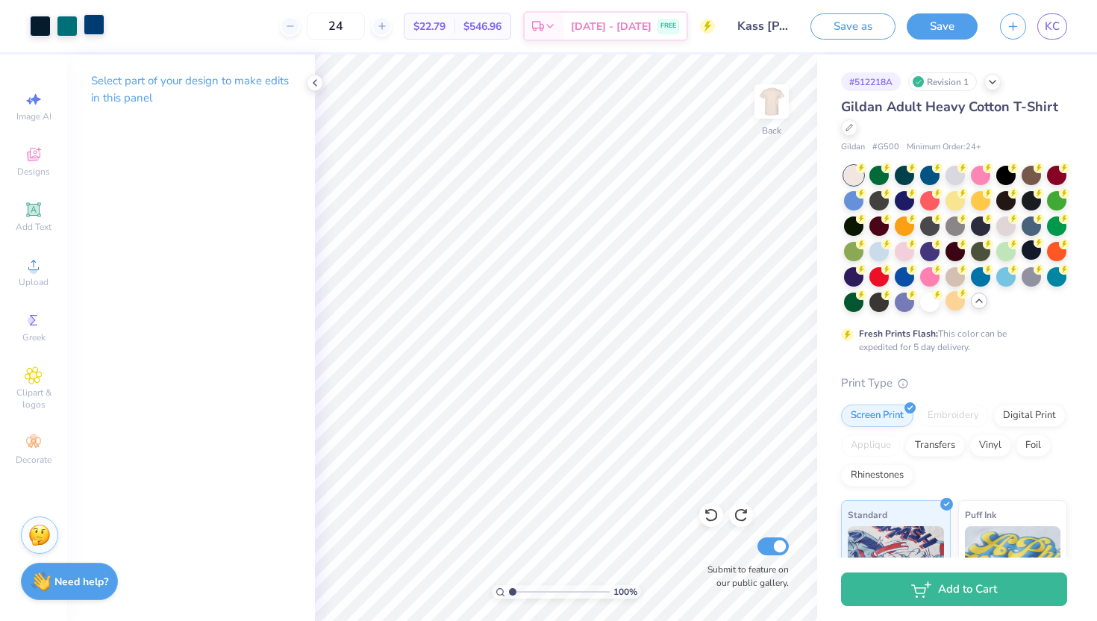
click at [97, 30] on div at bounding box center [94, 24] width 21 height 21
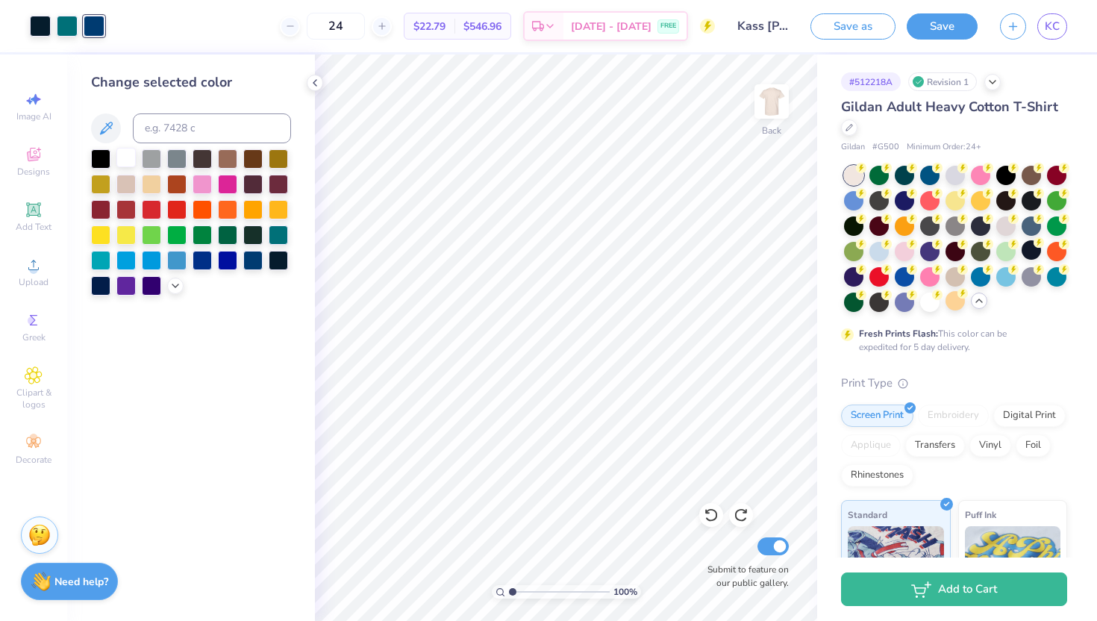
click at [126, 153] on div at bounding box center [125, 157] width 19 height 19
click at [37, 31] on div at bounding box center [40, 24] width 21 height 21
click at [255, 260] on div at bounding box center [252, 258] width 19 height 19
click at [169, 259] on div at bounding box center [176, 258] width 19 height 19
click at [68, 27] on div at bounding box center [67, 24] width 21 height 21
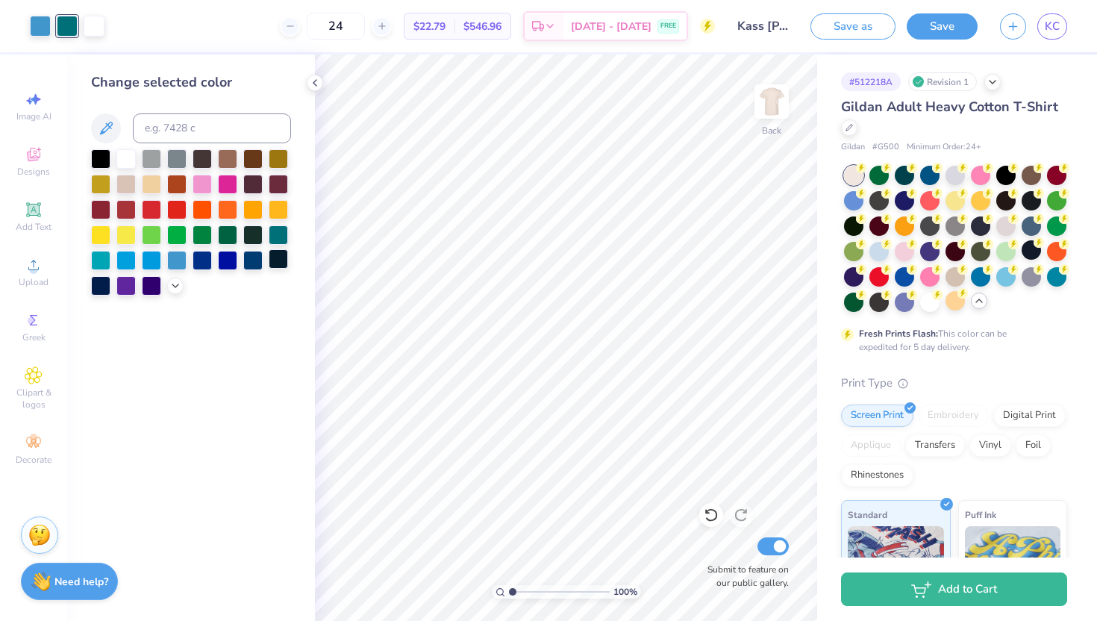
click at [278, 254] on div at bounding box center [278, 258] width 19 height 19
click at [206, 259] on div at bounding box center [202, 258] width 19 height 19
click at [251, 263] on div at bounding box center [252, 258] width 19 height 19
click at [315, 81] on polyline at bounding box center [314, 83] width 3 height 6
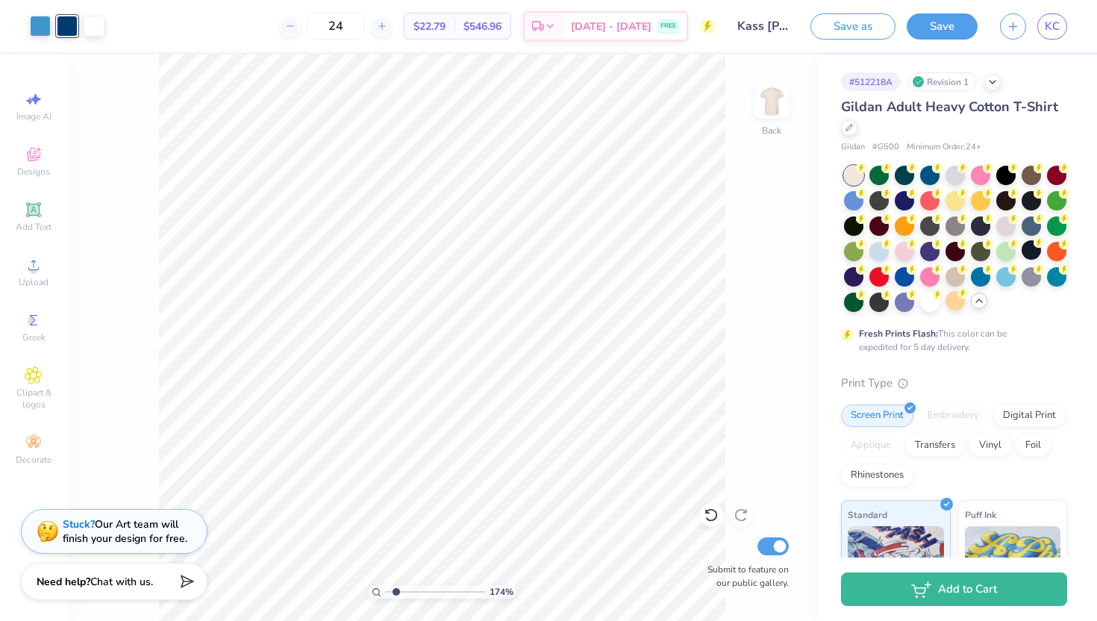
drag, startPoint x: 384, startPoint y: 589, endPoint x: 395, endPoint y: 581, distance: 13.5
type input "1.74"
click at [395, 585] on input "range" at bounding box center [435, 591] width 101 height 13
type input "5.48"
type input "2.50"
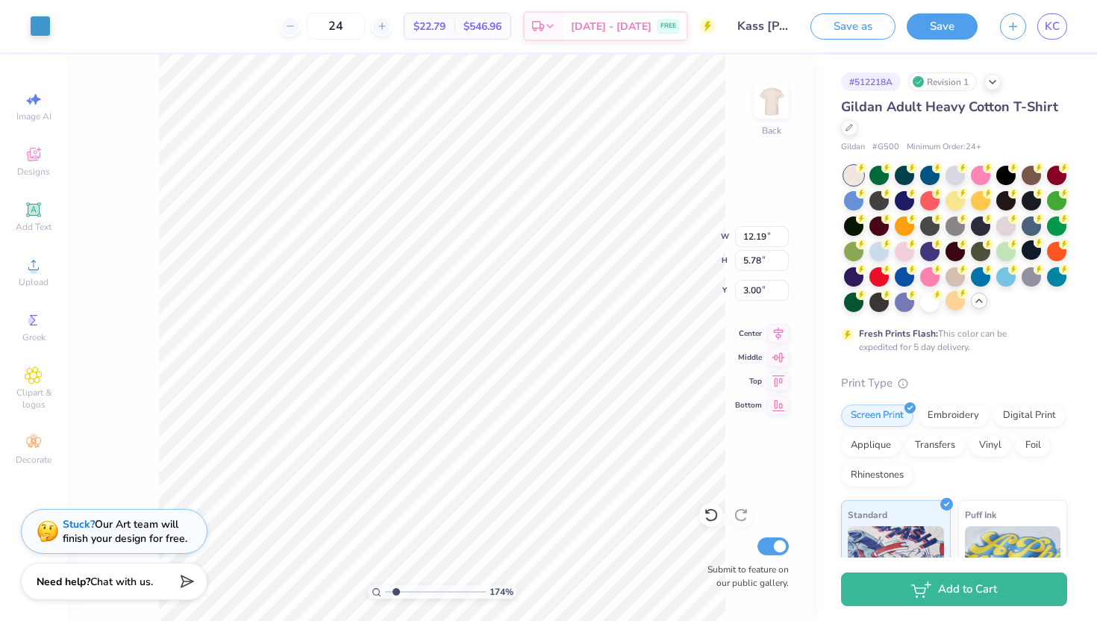
type input "3.49"
drag, startPoint x: 395, startPoint y: 589, endPoint x: 456, endPoint y: 589, distance: 60.4
click at [456, 589] on input "range" at bounding box center [435, 591] width 101 height 13
drag, startPoint x: 456, startPoint y: 588, endPoint x: 388, endPoint y: 582, distance: 68.2
click at [388, 585] on input "range" at bounding box center [435, 591] width 101 height 13
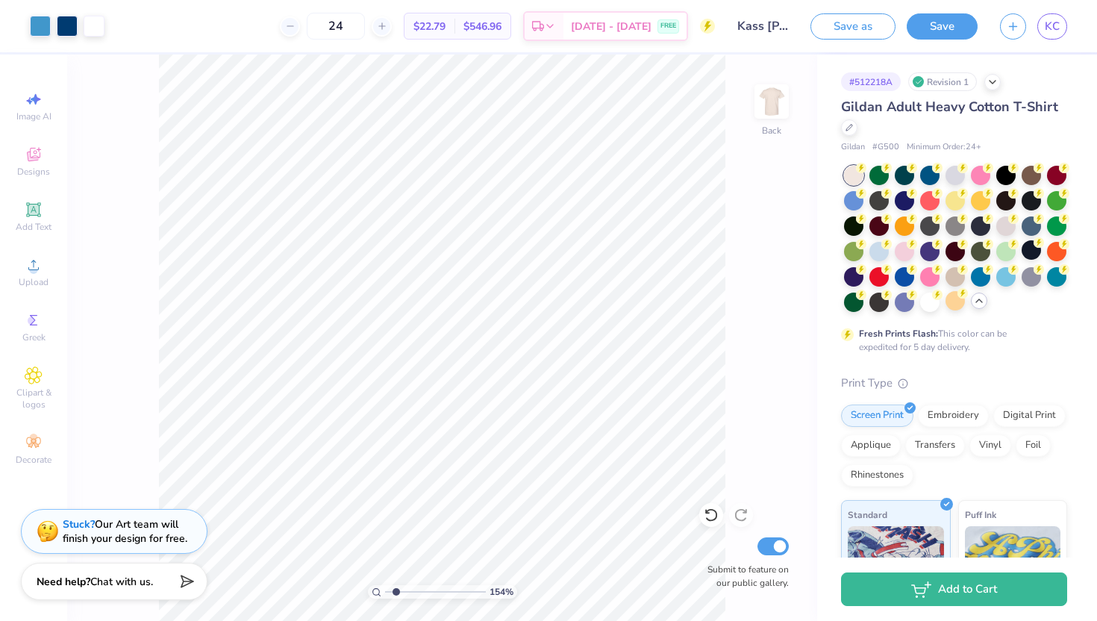
drag, startPoint x: 388, startPoint y: 591, endPoint x: 395, endPoint y: 590, distance: 7.5
click at [395, 590] on input "range" at bounding box center [435, 591] width 101 height 13
type input "1.41"
click at [392, 588] on input "range" at bounding box center [435, 591] width 101 height 13
click at [954, 29] on button "Save" at bounding box center [942, 24] width 71 height 26
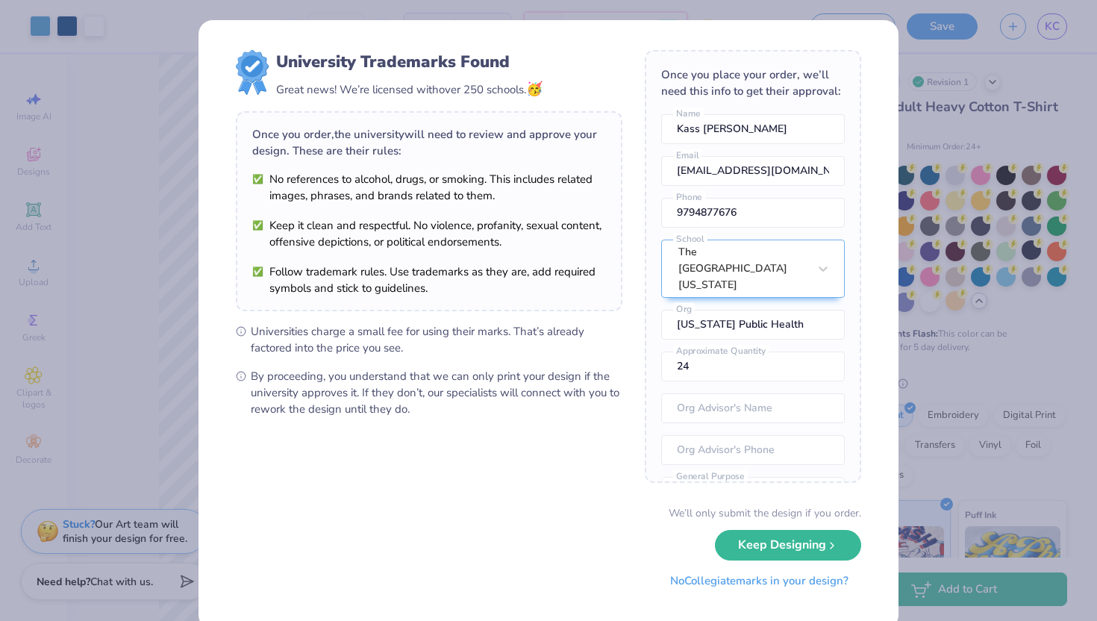
click at [784, 585] on button "No Collegiate marks in your design?" at bounding box center [759, 581] width 204 height 31
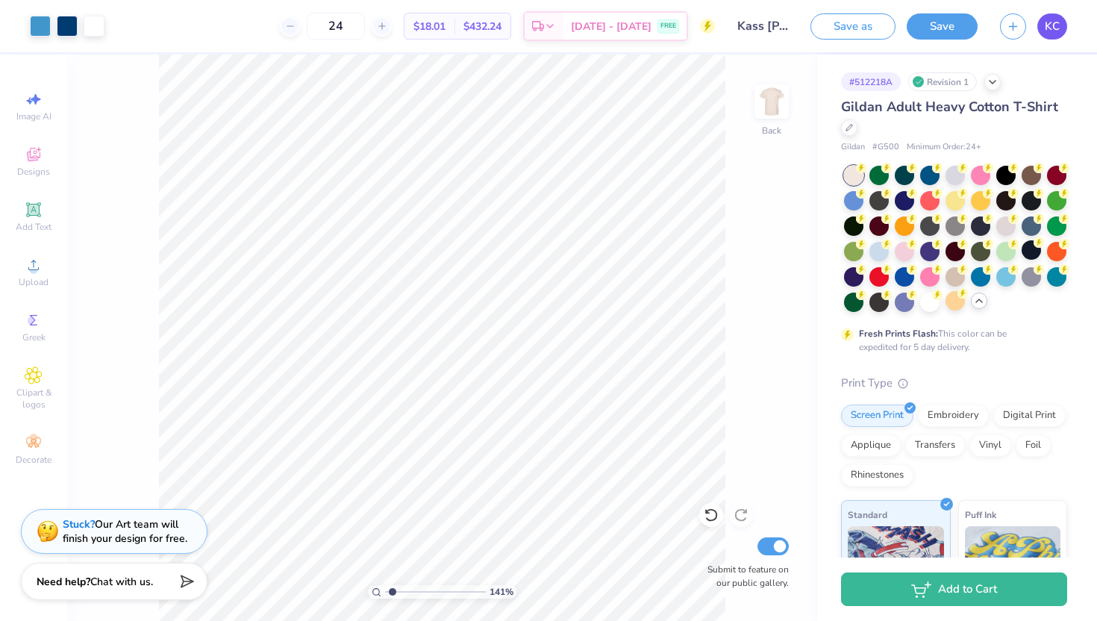
click at [1045, 25] on span "KC" at bounding box center [1052, 26] width 15 height 17
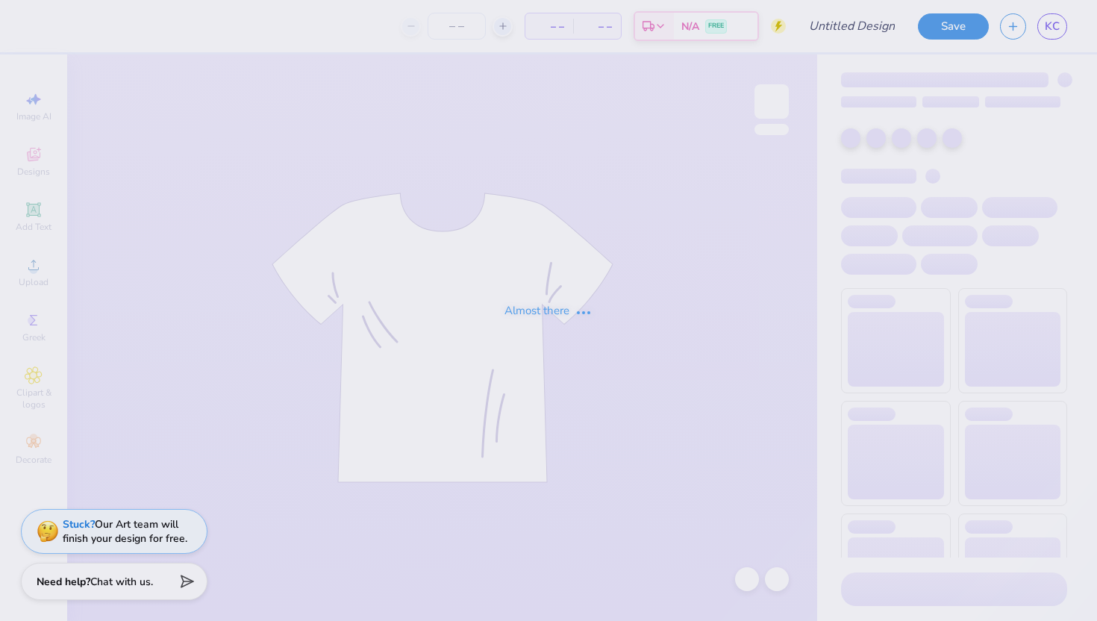
type input "Kass [PERSON_NAME] : The [GEOGRAPHIC_DATA][US_STATE]"
type input "24"
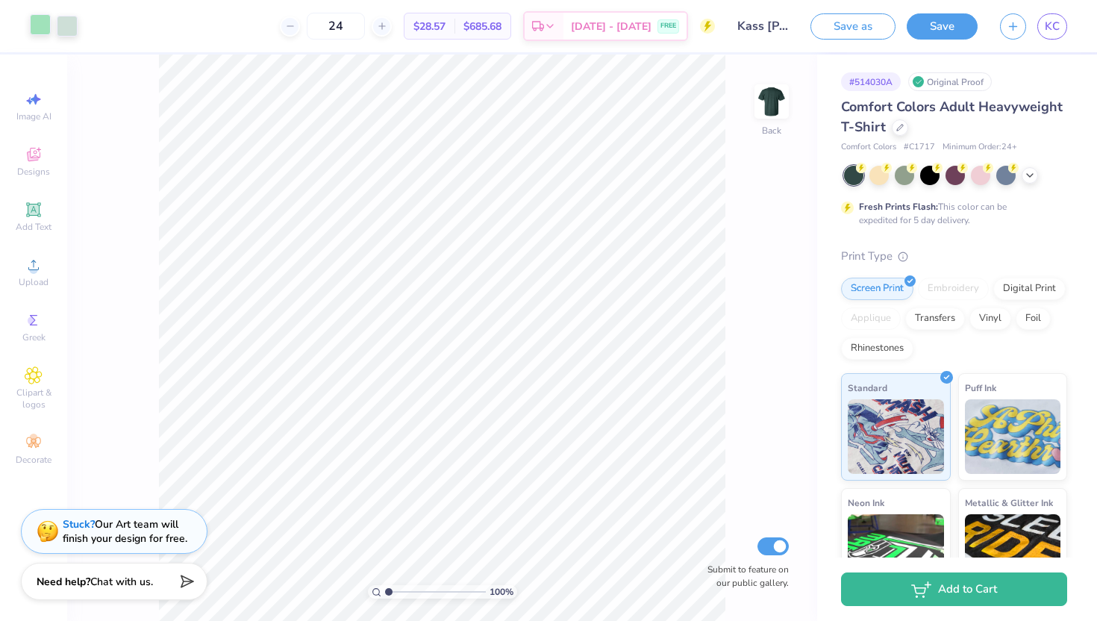
click at [40, 27] on div at bounding box center [40, 24] width 21 height 21
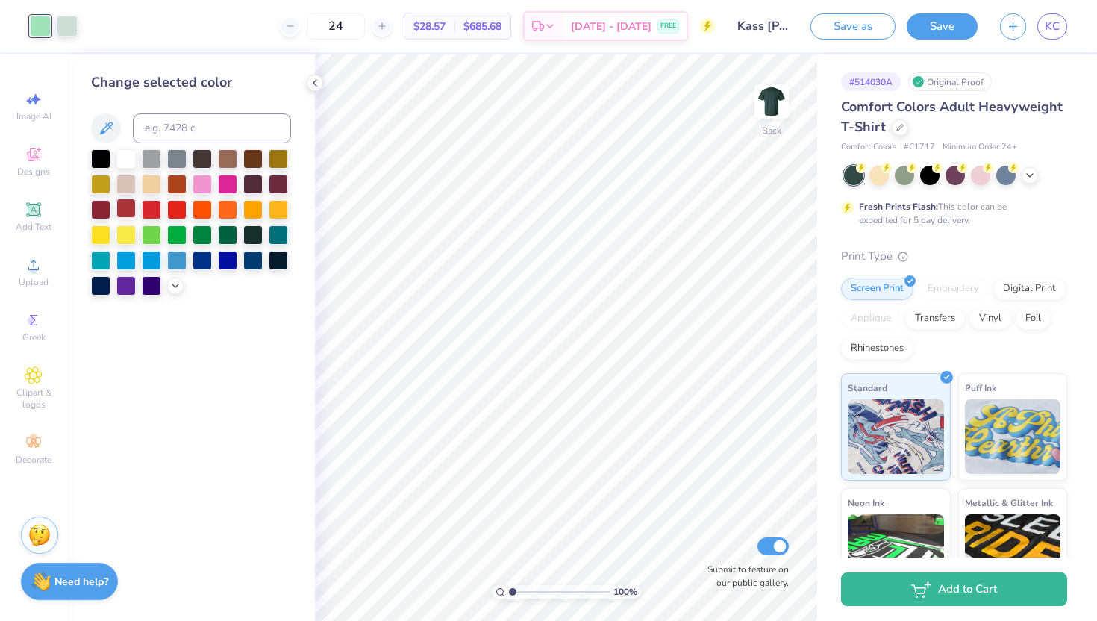
click at [124, 208] on div at bounding box center [125, 207] width 19 height 19
click at [100, 202] on div at bounding box center [100, 207] width 19 height 19
click at [152, 186] on div at bounding box center [151, 182] width 19 height 19
click at [68, 24] on div at bounding box center [67, 24] width 21 height 21
click at [199, 185] on div at bounding box center [202, 182] width 19 height 19
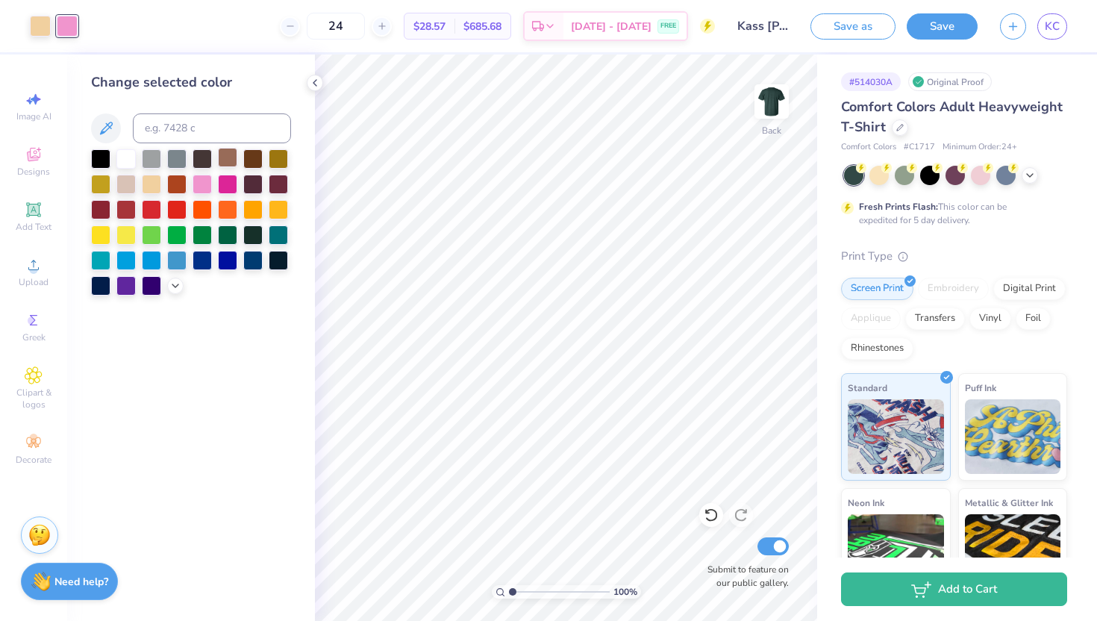
click at [231, 158] on div at bounding box center [227, 157] width 19 height 19
click at [228, 157] on div at bounding box center [227, 157] width 19 height 19
click at [281, 187] on div at bounding box center [278, 182] width 19 height 19
click at [245, 165] on div at bounding box center [252, 157] width 19 height 19
click at [225, 160] on div at bounding box center [227, 157] width 19 height 19
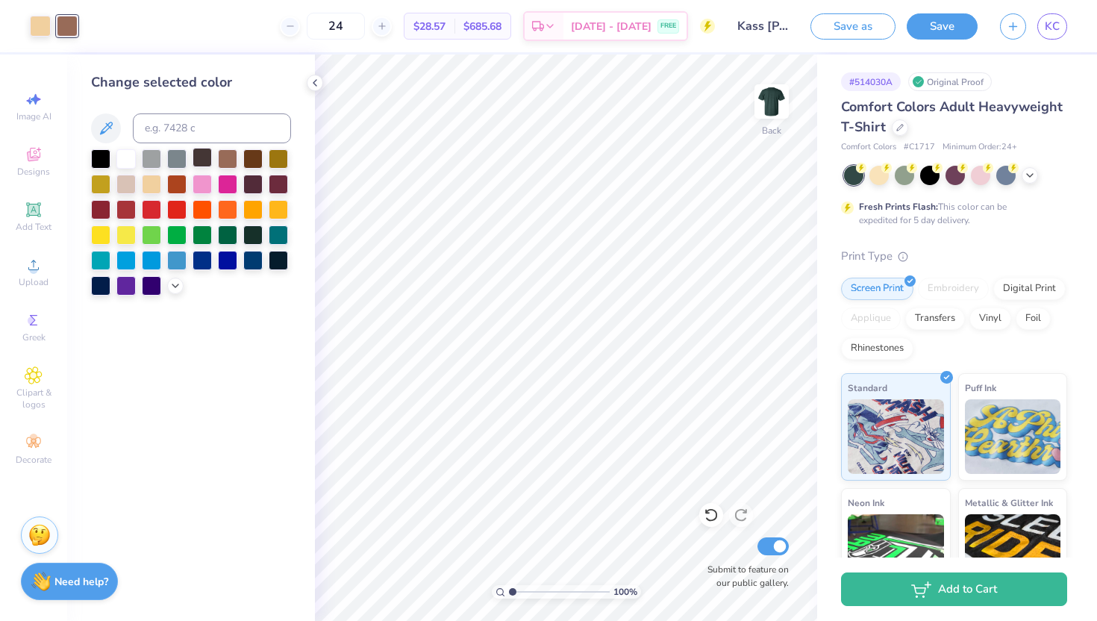
click at [197, 162] on div at bounding box center [202, 157] width 19 height 19
click at [125, 235] on div at bounding box center [125, 233] width 19 height 19
click at [96, 240] on div at bounding box center [100, 233] width 19 height 19
click at [156, 184] on div at bounding box center [151, 182] width 19 height 19
click at [713, 522] on icon at bounding box center [711, 514] width 15 height 15
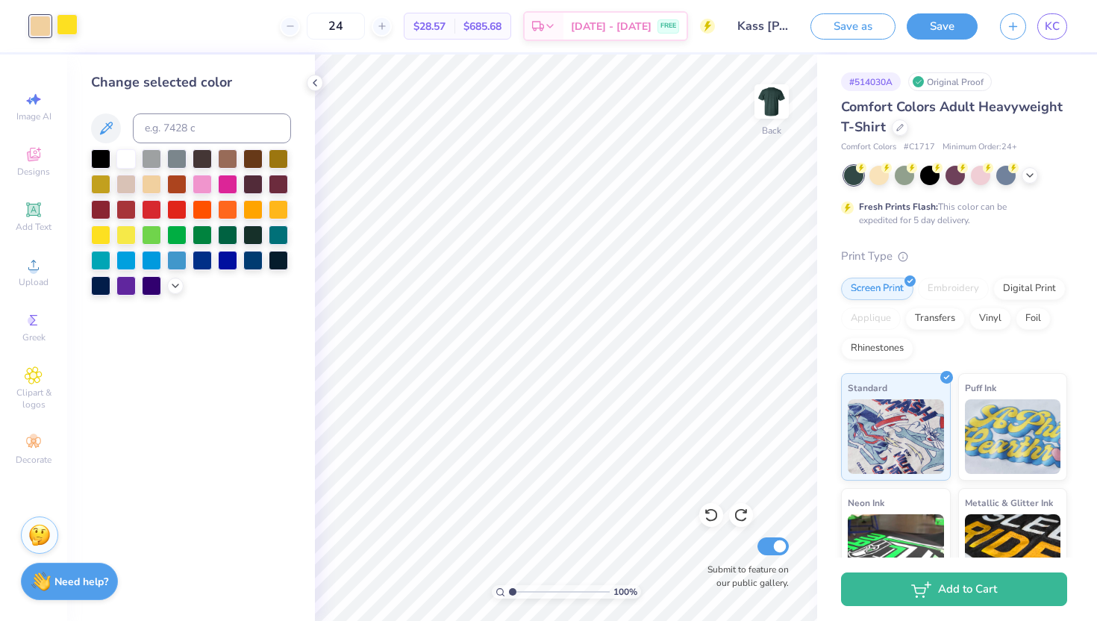
click at [66, 19] on div at bounding box center [67, 24] width 21 height 21
click at [225, 161] on div at bounding box center [227, 157] width 19 height 19
click at [313, 81] on icon at bounding box center [315, 83] width 12 height 12
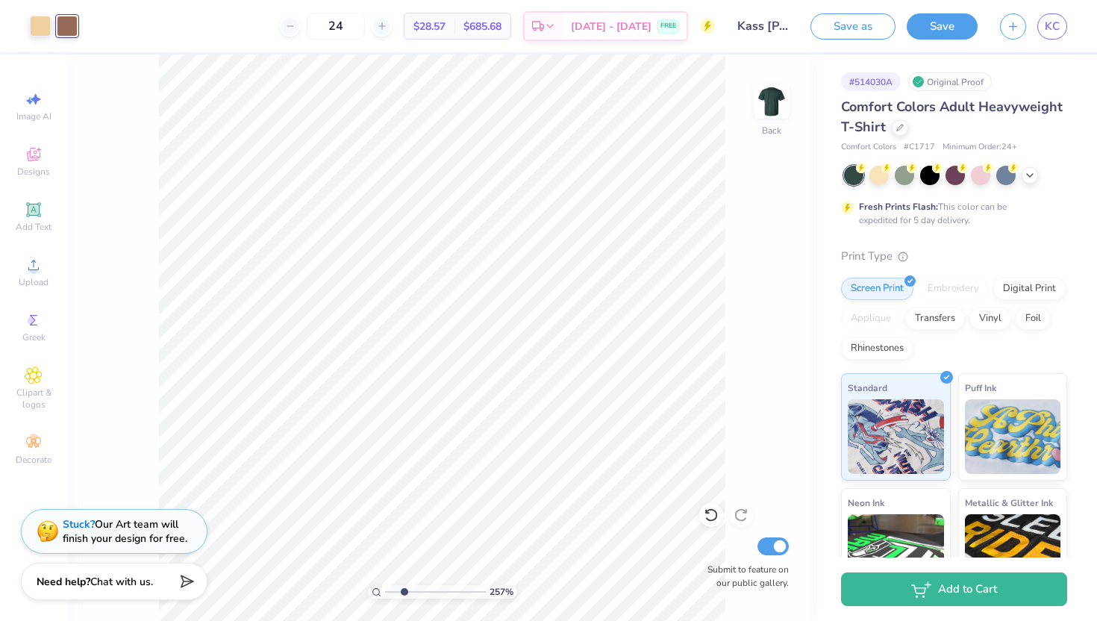
drag, startPoint x: 387, startPoint y: 588, endPoint x: 404, endPoint y: 586, distance: 17.3
click at [404, 586] on input "range" at bounding box center [435, 591] width 101 height 13
drag, startPoint x: 405, startPoint y: 591, endPoint x: 390, endPoint y: 586, distance: 15.6
type input "1.21"
click at [390, 586] on input "range" at bounding box center [435, 591] width 101 height 13
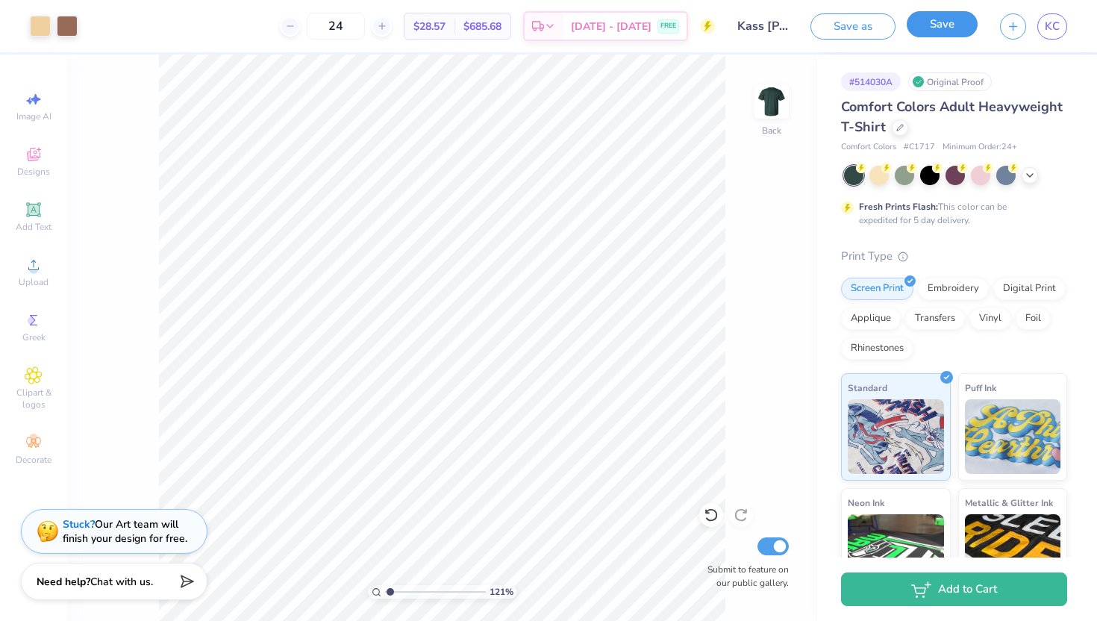
click at [937, 22] on button "Save" at bounding box center [942, 24] width 71 height 26
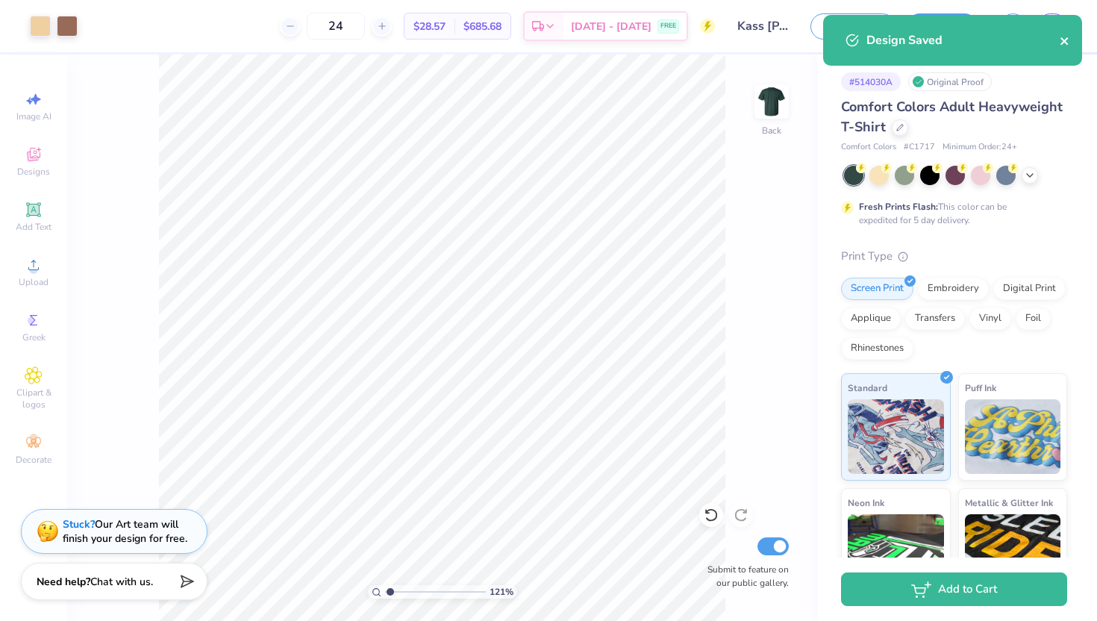
click at [1068, 37] on icon "close" at bounding box center [1065, 41] width 10 height 12
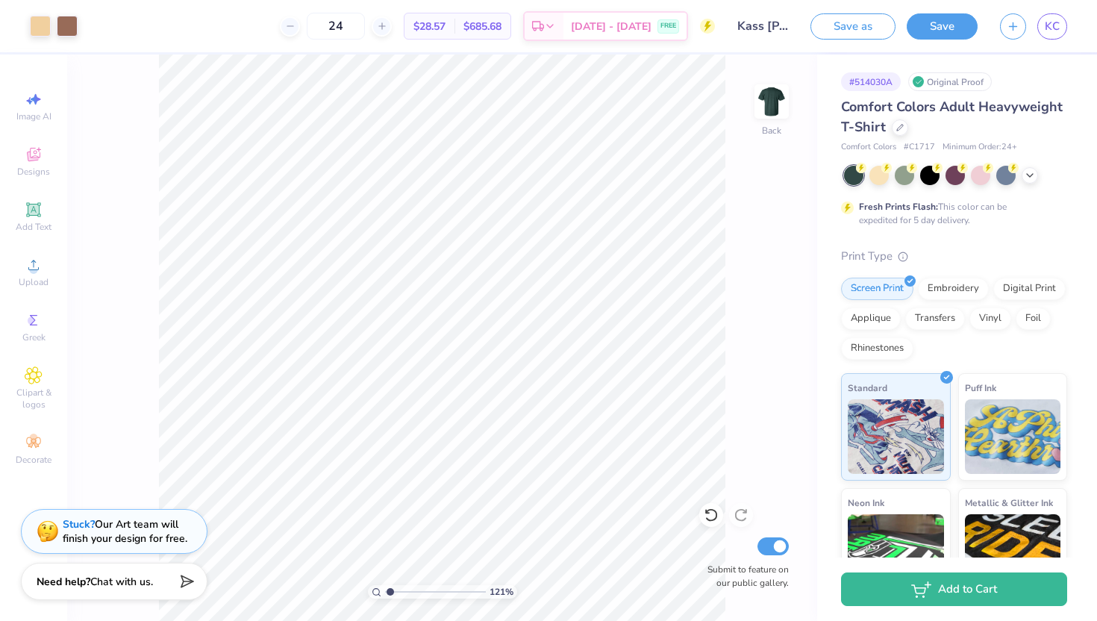
click at [1057, 23] on div "Design Saved" at bounding box center [952, 46] width 265 height 68
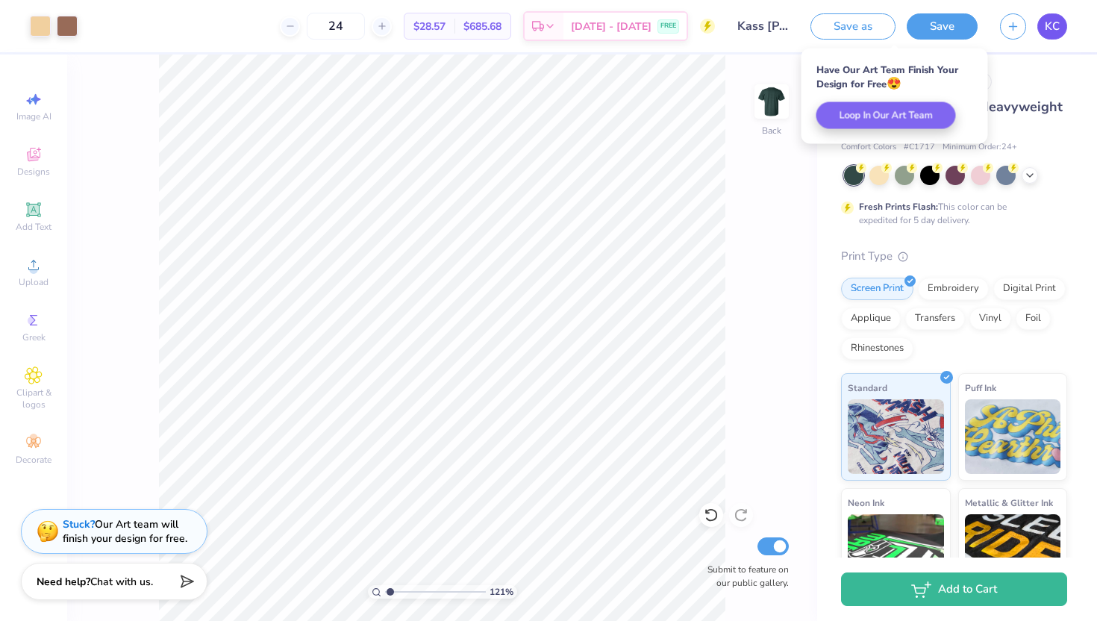
click at [1048, 32] on span "KC" at bounding box center [1052, 26] width 15 height 17
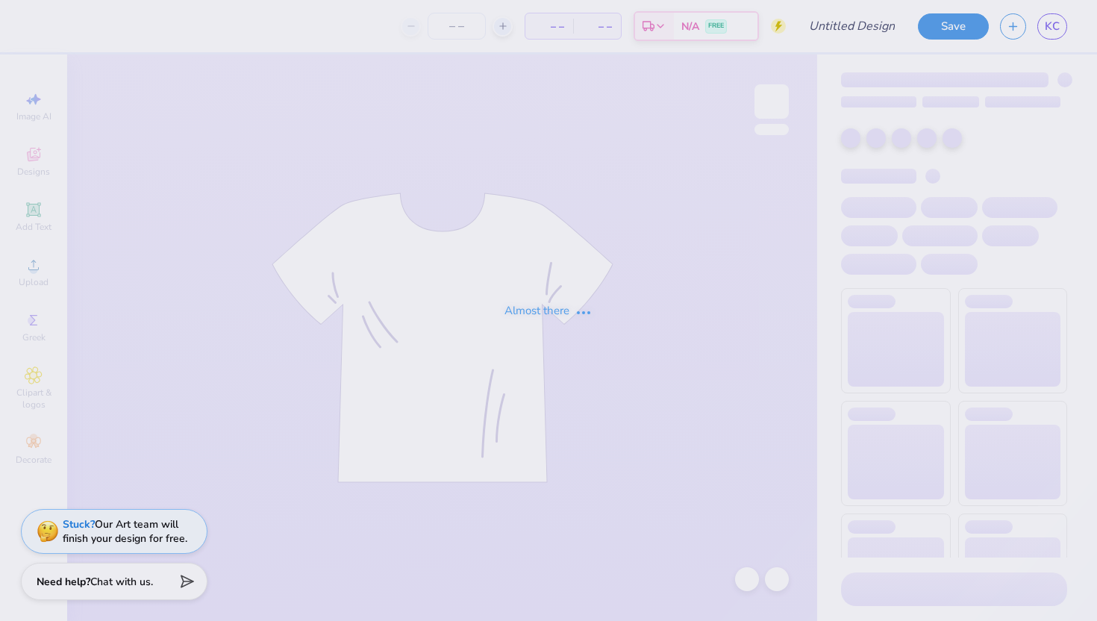
type input "Kass [PERSON_NAME] : The [GEOGRAPHIC_DATA][US_STATE]"
type input "24"
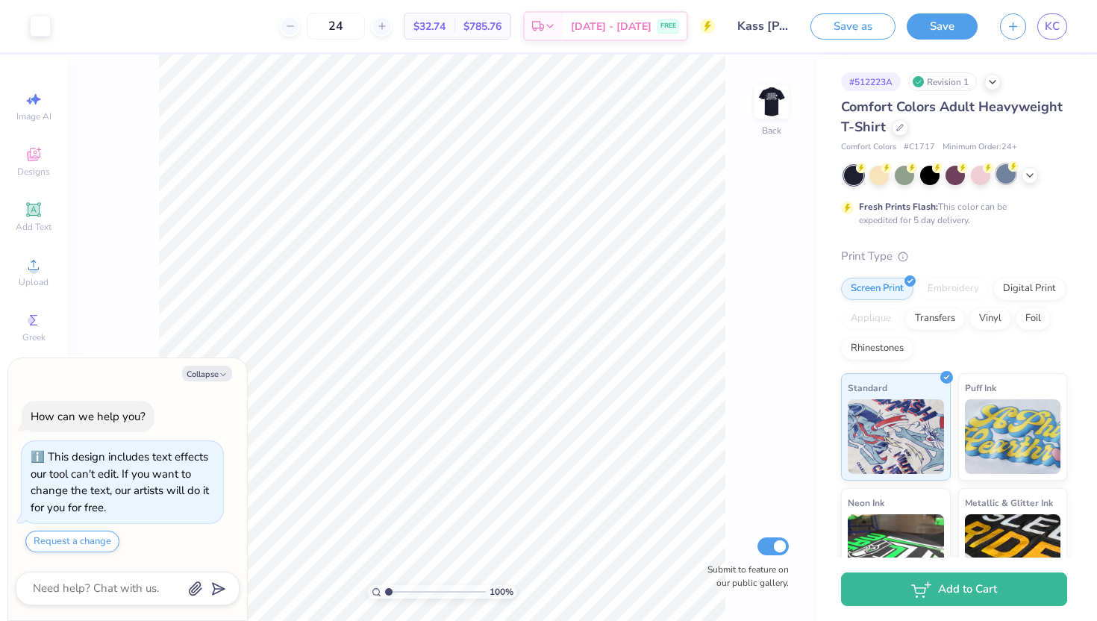
click at [1009, 174] on div at bounding box center [1005, 173] width 19 height 19
click at [769, 104] on img at bounding box center [772, 102] width 60 height 60
click at [42, 30] on div at bounding box center [40, 24] width 21 height 21
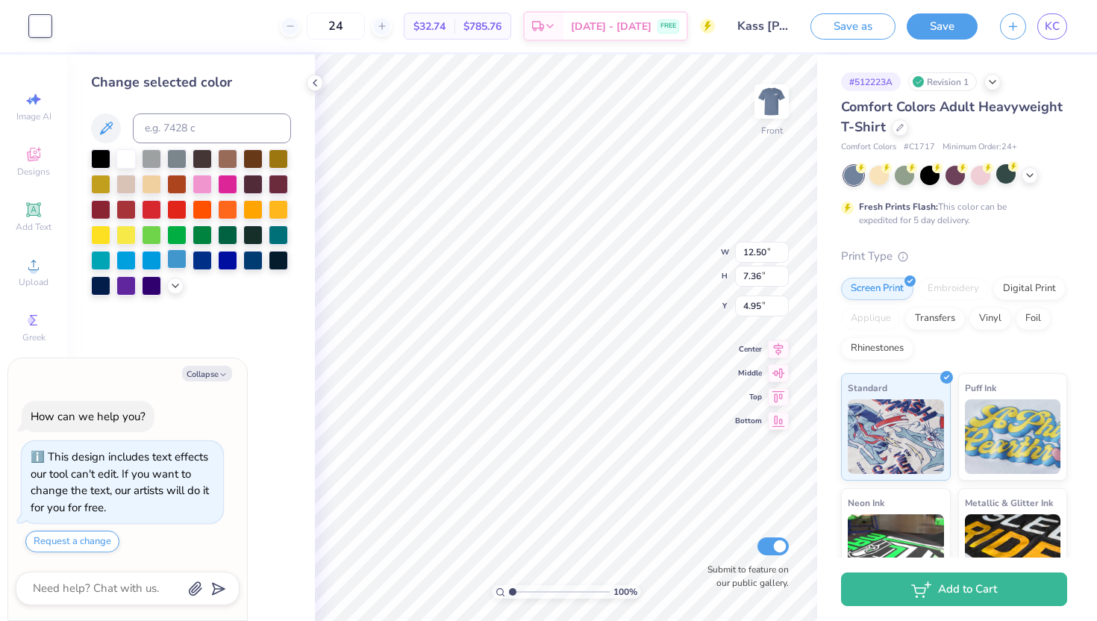
click at [178, 257] on div at bounding box center [176, 258] width 19 height 19
click at [278, 255] on div at bounding box center [278, 258] width 19 height 19
click at [248, 187] on div at bounding box center [252, 182] width 19 height 19
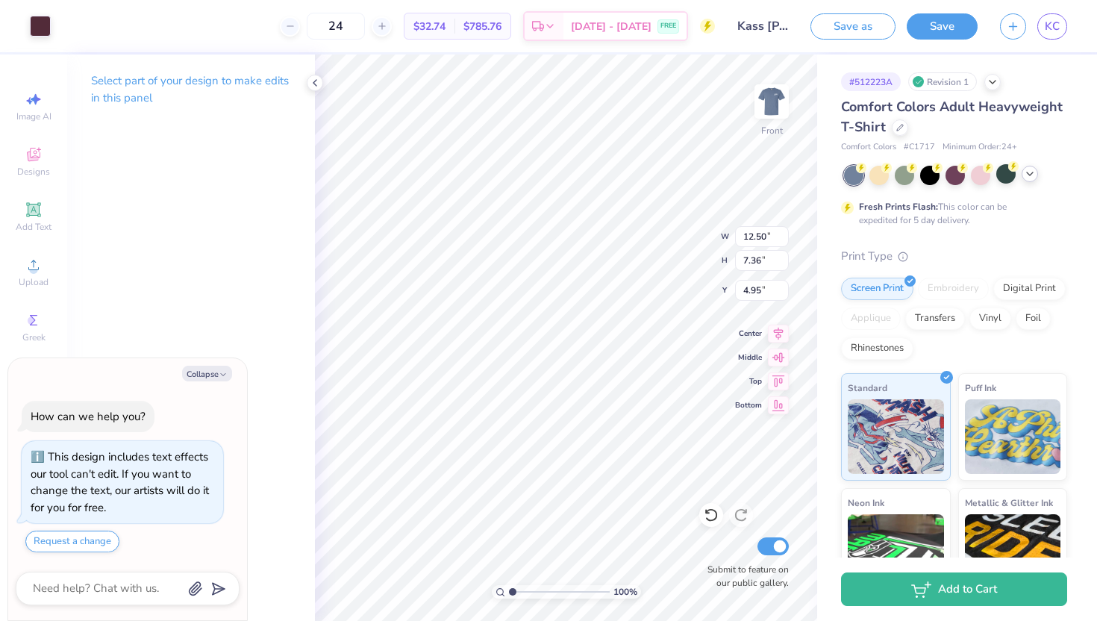
click at [1029, 175] on polyline at bounding box center [1030, 173] width 6 height 3
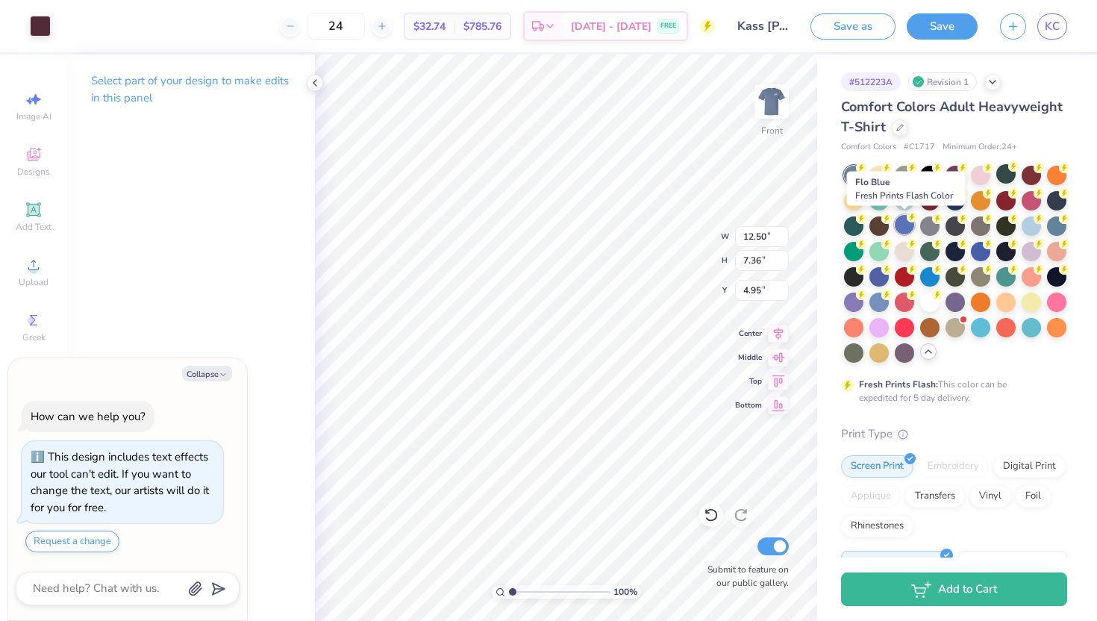
click at [907, 225] on div at bounding box center [904, 224] width 19 height 19
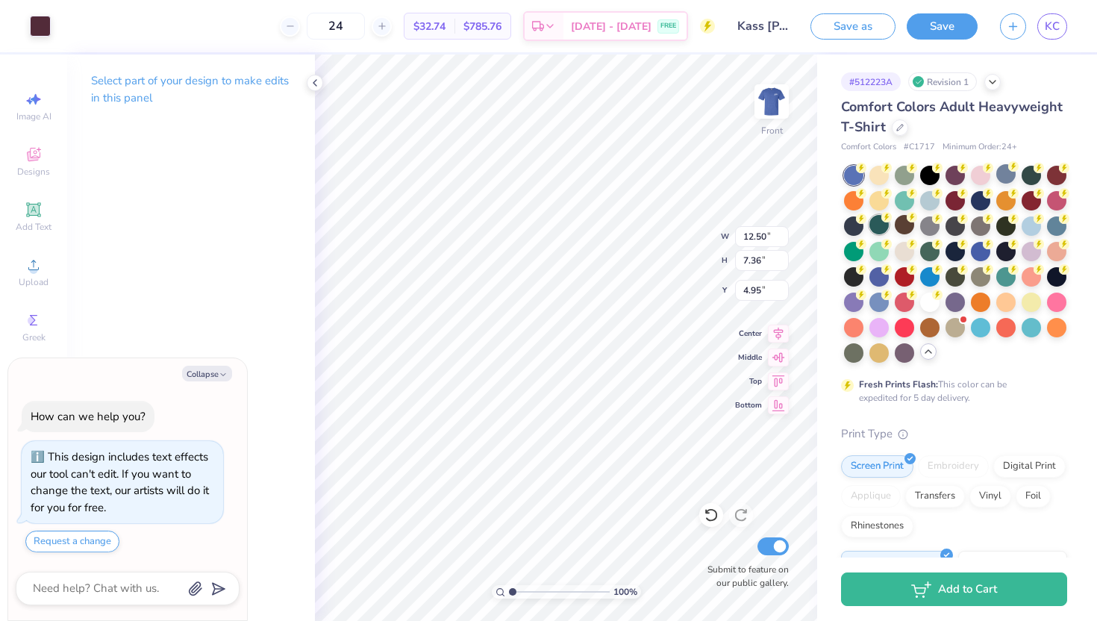
click at [883, 222] on div at bounding box center [878, 224] width 19 height 19
click at [31, 26] on div at bounding box center [40, 24] width 21 height 21
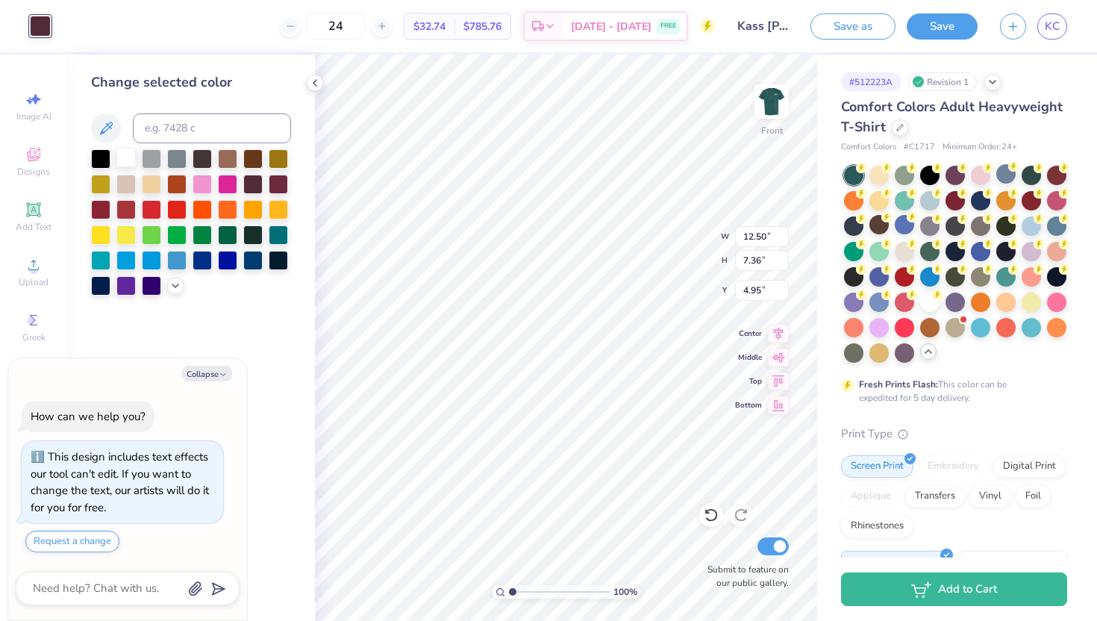
click at [120, 150] on div at bounding box center [125, 157] width 19 height 19
click at [151, 242] on div at bounding box center [151, 233] width 19 height 19
click at [169, 264] on div at bounding box center [176, 258] width 19 height 19
click at [155, 264] on div at bounding box center [151, 258] width 19 height 19
click at [128, 263] on div at bounding box center [125, 258] width 19 height 19
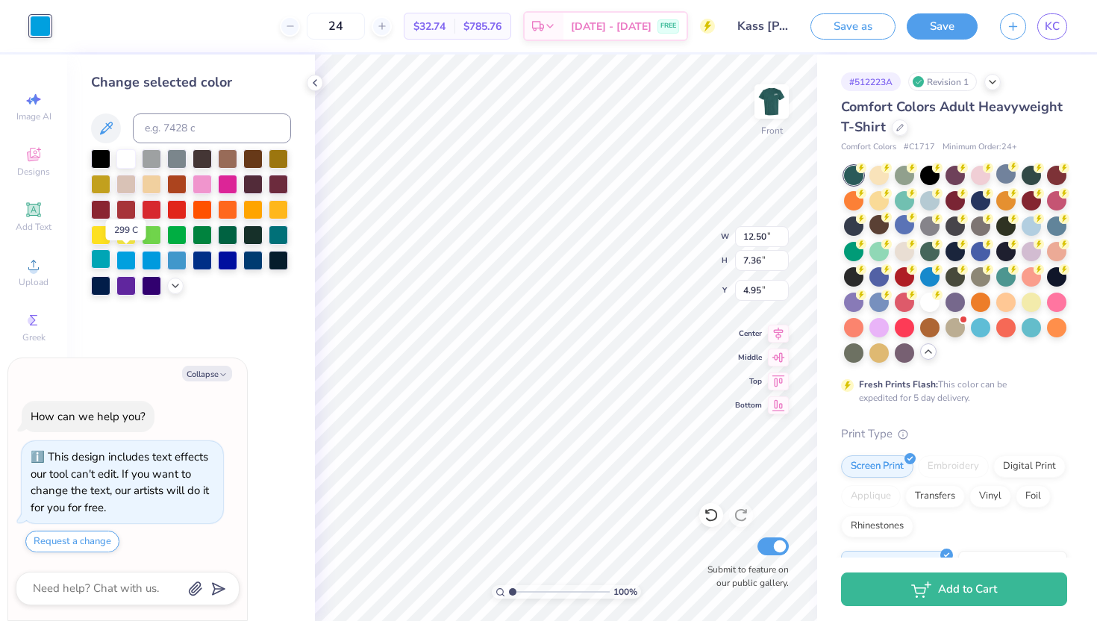
click at [106, 258] on div at bounding box center [100, 258] width 19 height 19
click at [106, 281] on div at bounding box center [100, 284] width 19 height 19
click at [136, 290] on div at bounding box center [125, 284] width 19 height 19
click at [228, 148] on div at bounding box center [227, 157] width 19 height 19
click at [255, 159] on div at bounding box center [252, 157] width 19 height 19
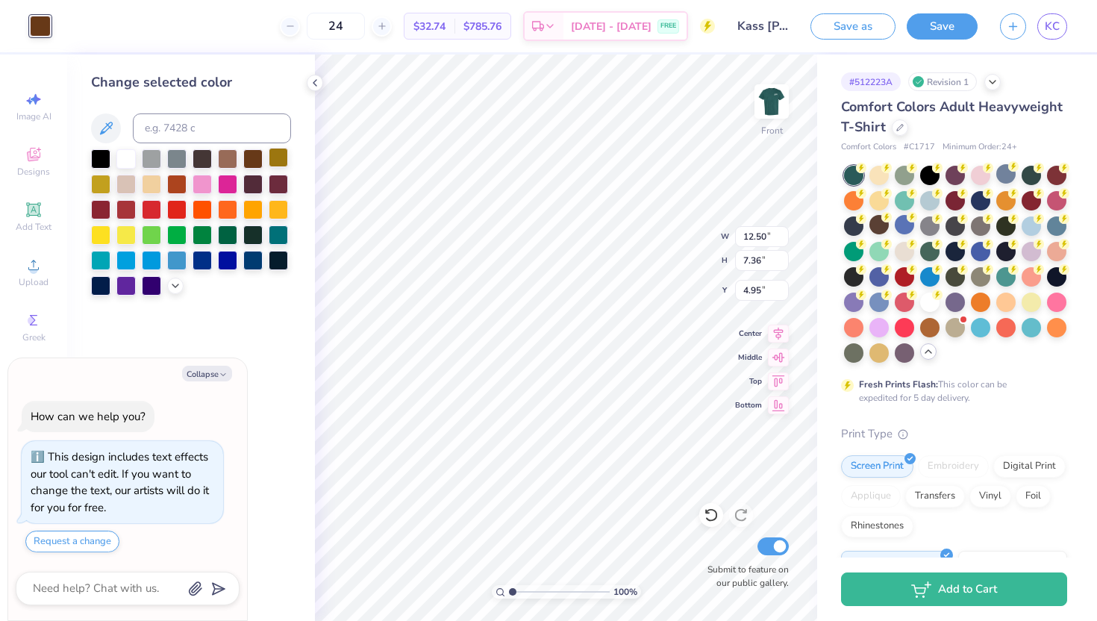
click at [275, 159] on div at bounding box center [278, 157] width 19 height 19
click at [153, 182] on div at bounding box center [151, 182] width 19 height 19
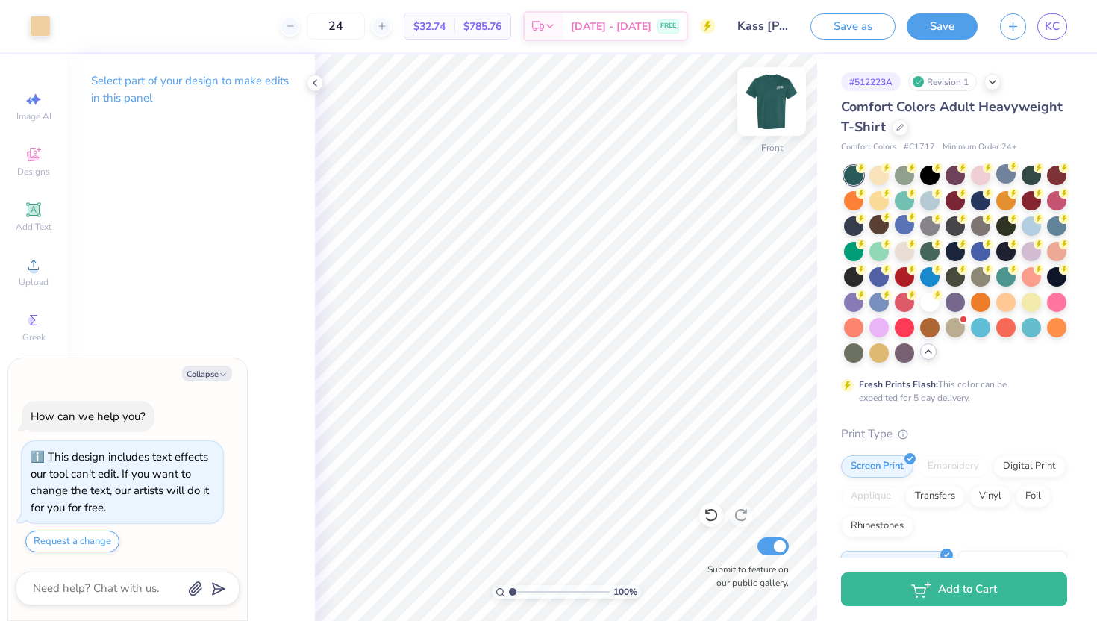
click at [772, 112] on img at bounding box center [772, 102] width 60 height 60
click at [25, 25] on div "Art colors" at bounding box center [25, 26] width 51 height 52
click at [30, 25] on div at bounding box center [40, 24] width 21 height 21
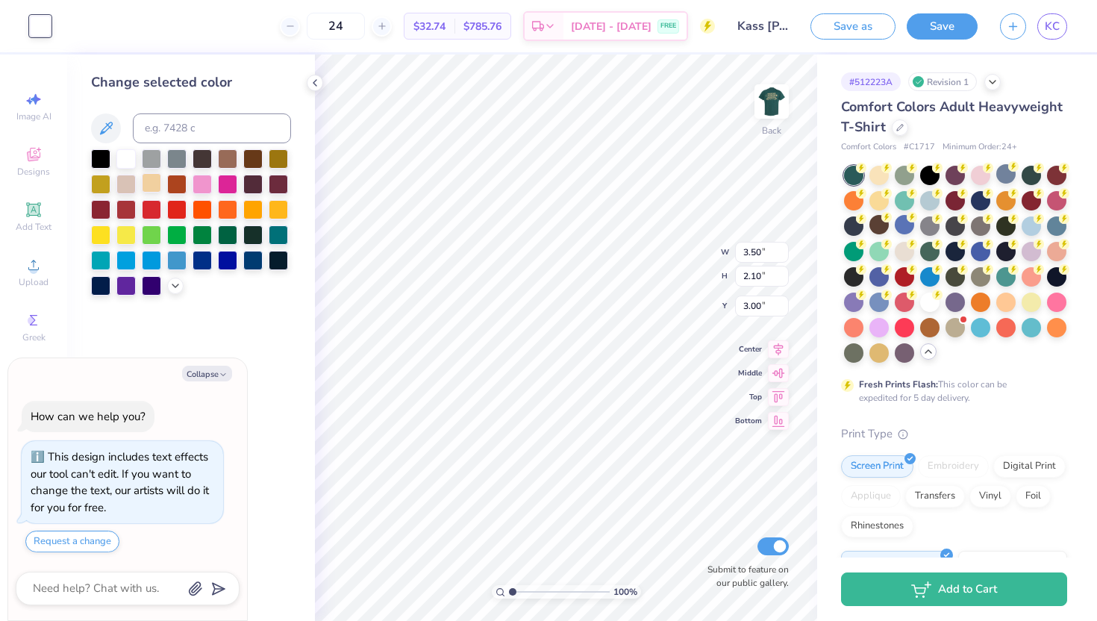
click at [151, 176] on div at bounding box center [151, 182] width 19 height 19
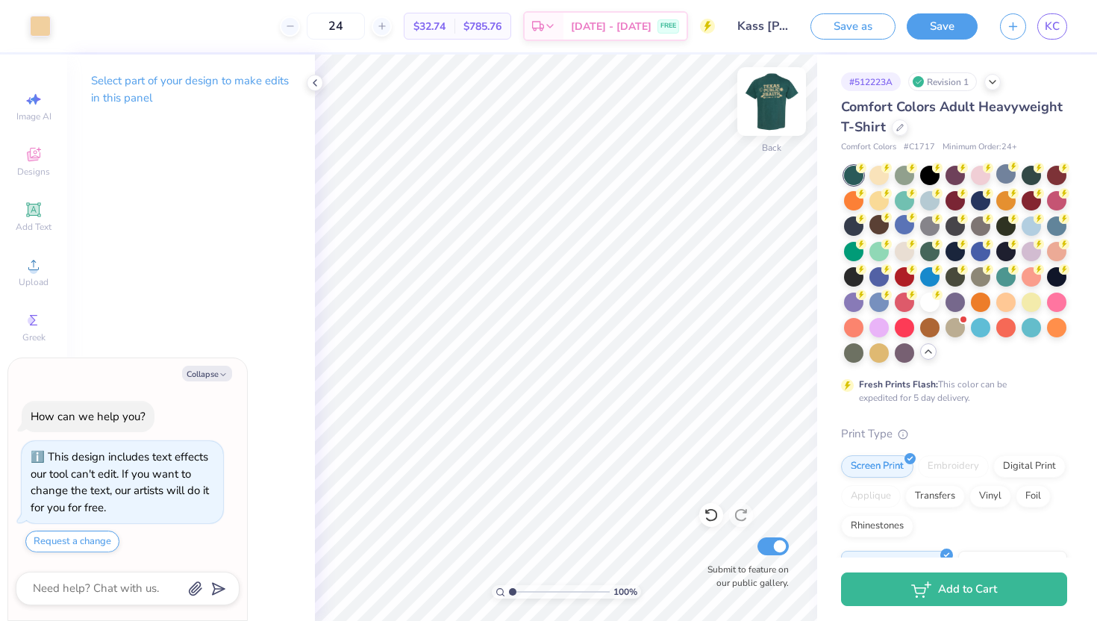
click at [777, 95] on img at bounding box center [772, 102] width 60 height 60
click at [316, 85] on icon at bounding box center [315, 83] width 12 height 12
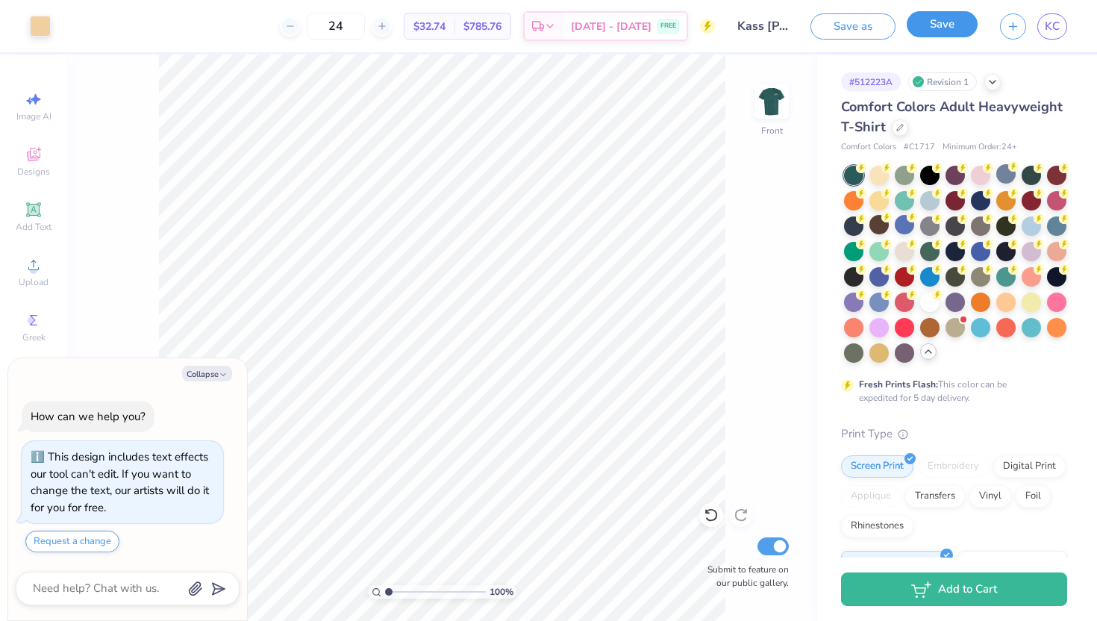
click at [960, 21] on button "Save" at bounding box center [942, 24] width 71 height 26
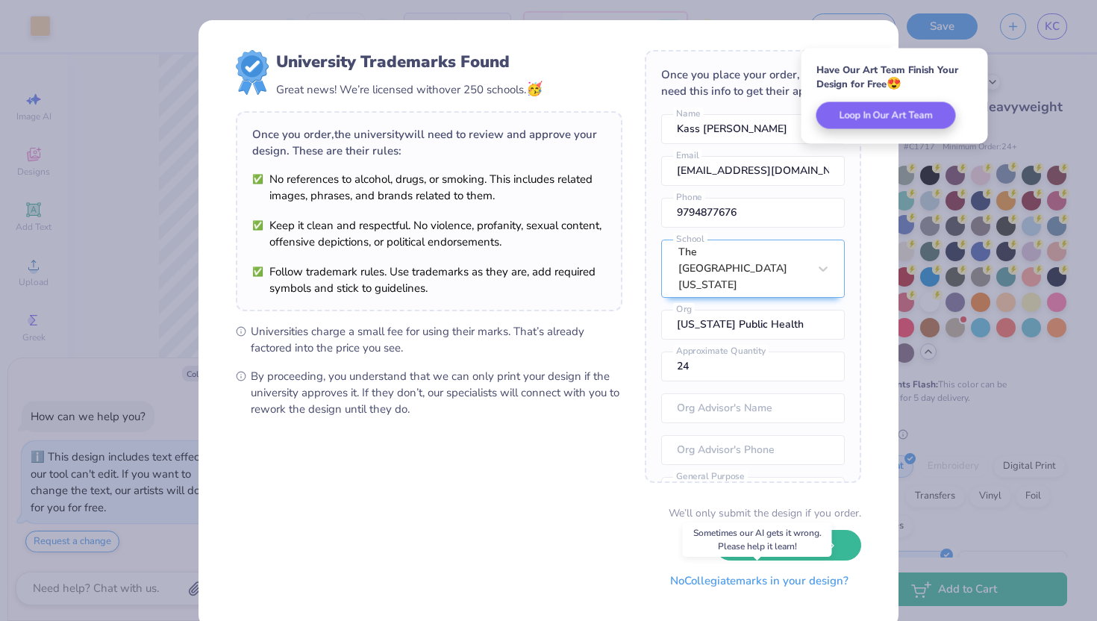
click at [795, 584] on button "No Collegiate marks in your design?" at bounding box center [759, 581] width 204 height 31
type textarea "x"
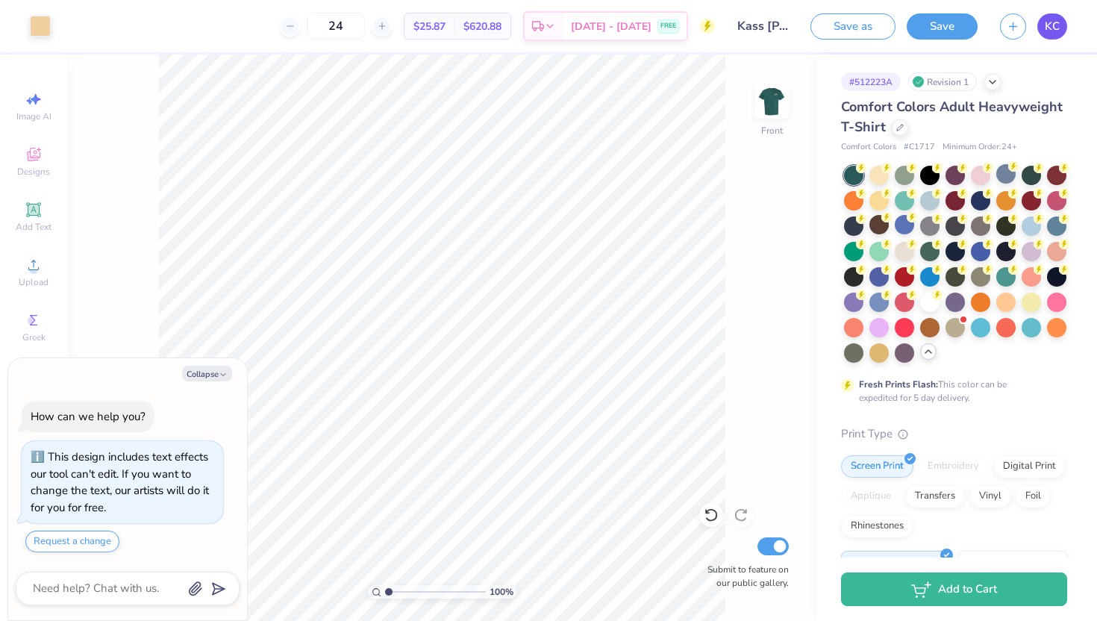
click at [1062, 20] on link "KC" at bounding box center [1052, 26] width 30 height 26
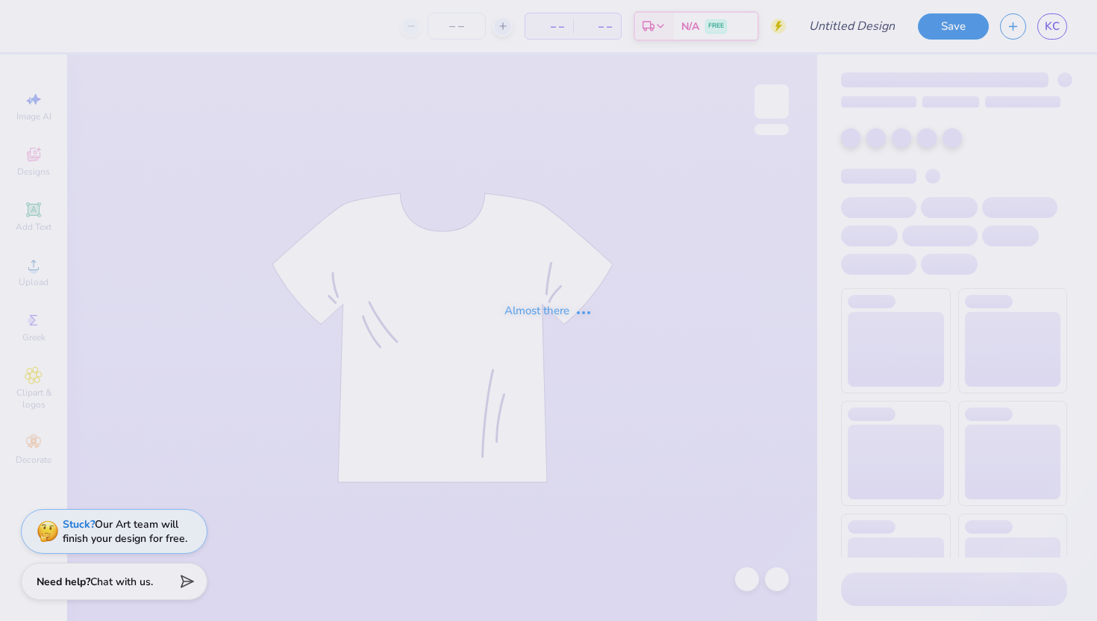
type input "Kass [PERSON_NAME] : The [GEOGRAPHIC_DATA][US_STATE]"
type input "24"
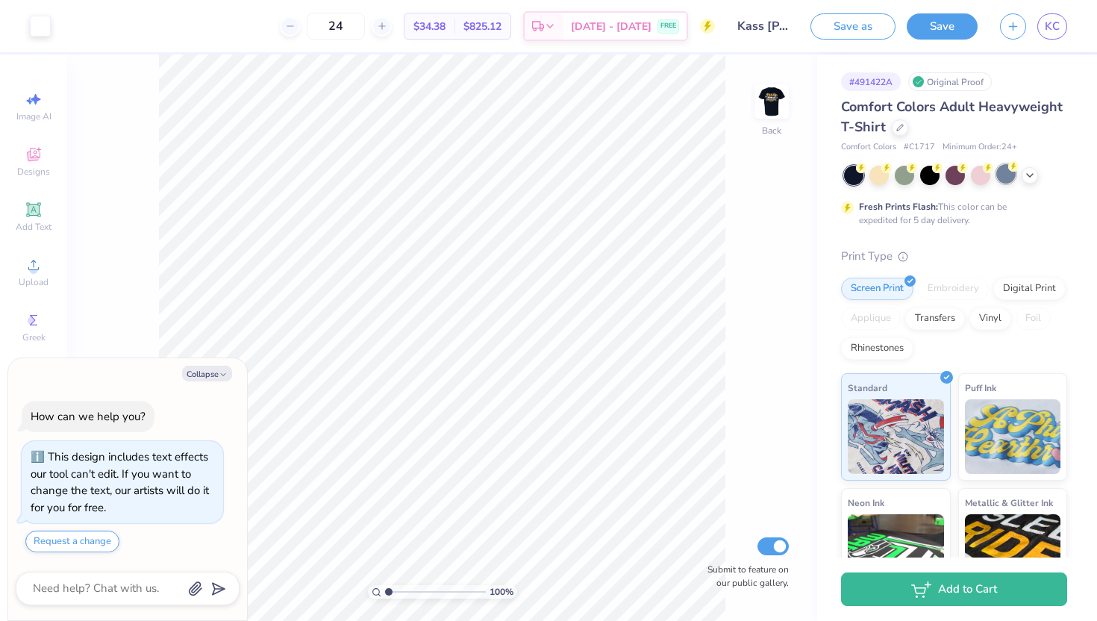
click at [1006, 175] on div at bounding box center [1005, 173] width 19 height 19
click at [763, 104] on img at bounding box center [772, 102] width 60 height 60
click at [78, 22] on div at bounding box center [67, 24] width 21 height 21
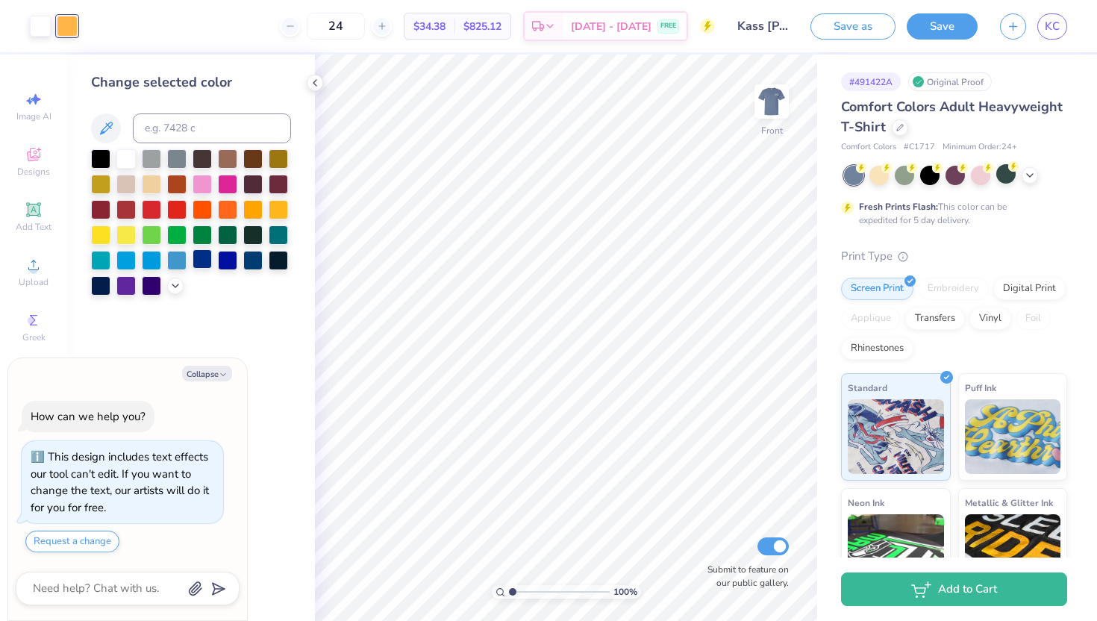
click at [200, 265] on div at bounding box center [202, 258] width 19 height 19
click at [178, 260] on div at bounding box center [176, 258] width 19 height 19
click at [148, 259] on div at bounding box center [151, 258] width 19 height 19
click at [122, 262] on div at bounding box center [125, 258] width 19 height 19
click at [101, 258] on div at bounding box center [100, 258] width 19 height 19
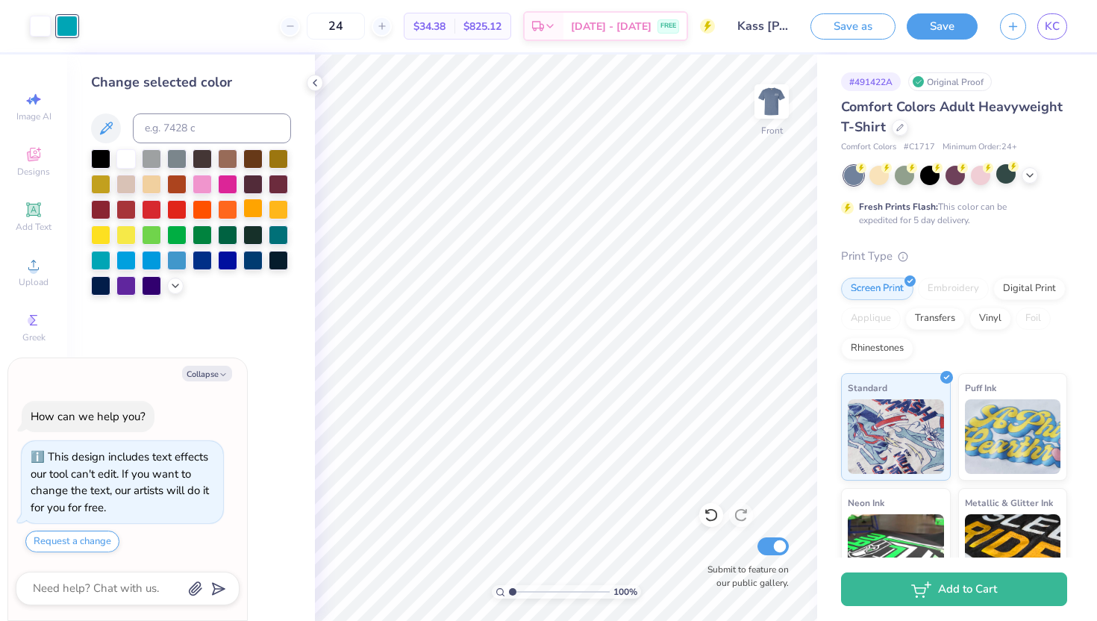
click at [256, 210] on div at bounding box center [252, 207] width 19 height 19
click at [201, 185] on div at bounding box center [202, 182] width 19 height 19
click at [178, 187] on div at bounding box center [176, 182] width 19 height 19
click at [143, 185] on div at bounding box center [151, 182] width 19 height 19
click at [126, 185] on div at bounding box center [125, 182] width 19 height 19
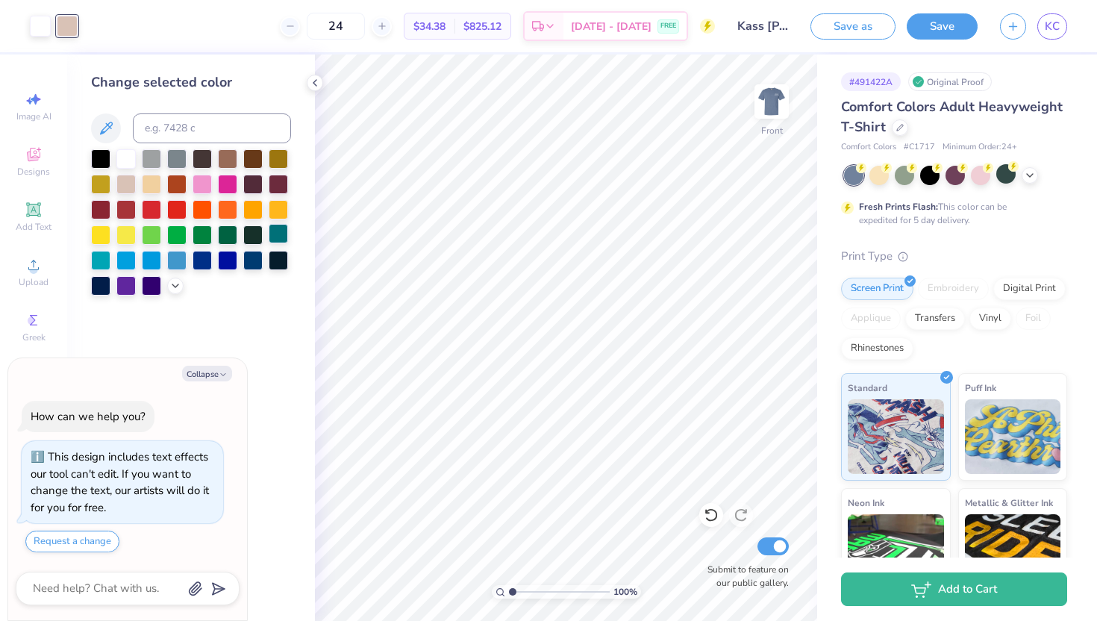
click at [275, 232] on div at bounding box center [278, 233] width 19 height 19
click at [254, 237] on div at bounding box center [252, 233] width 19 height 19
click at [310, 69] on div "Change selected color" at bounding box center [191, 337] width 248 height 566
click at [310, 85] on icon at bounding box center [315, 83] width 12 height 12
type textarea "x"
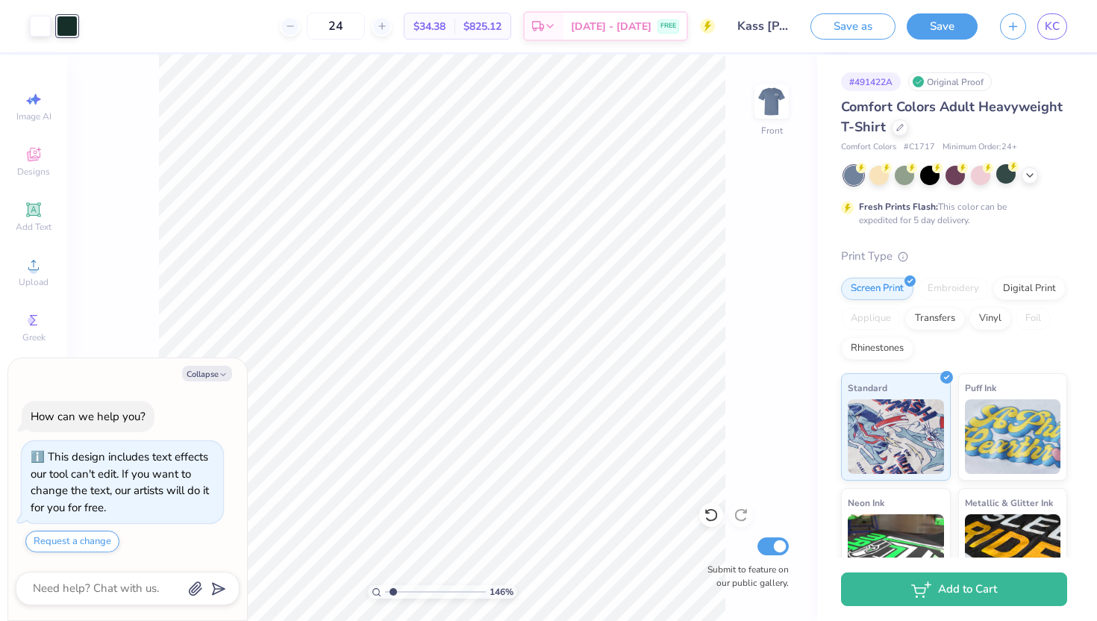
type input "1.46"
click at [392, 595] on input "range" at bounding box center [435, 591] width 101 height 13
click at [225, 375] on icon "button" at bounding box center [223, 374] width 9 height 9
type textarea "x"
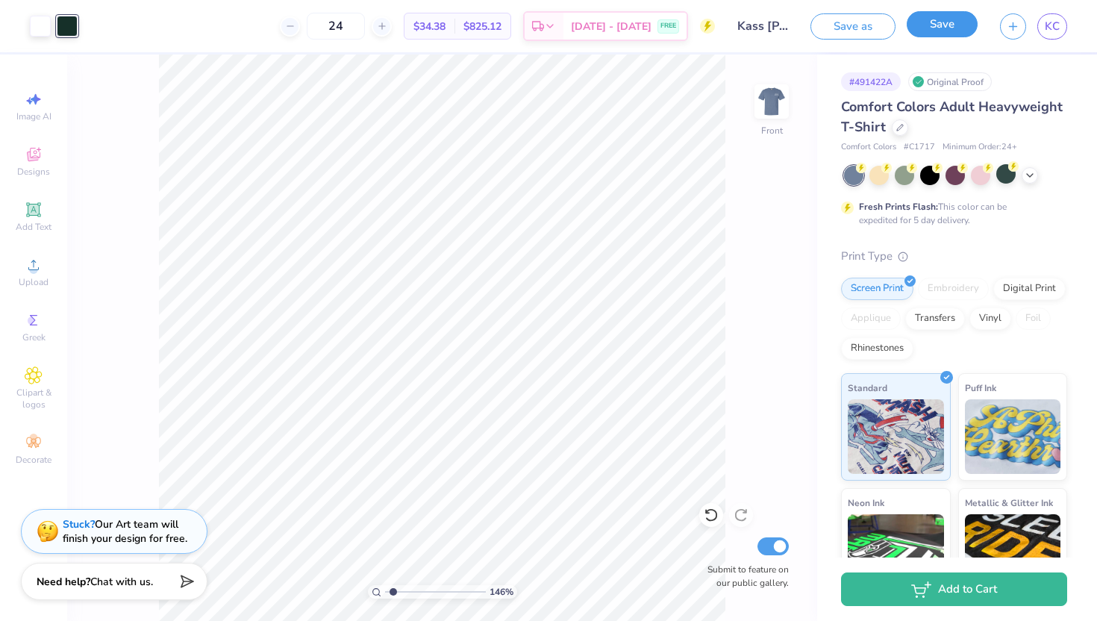
click at [951, 22] on button "Save" at bounding box center [942, 24] width 71 height 26
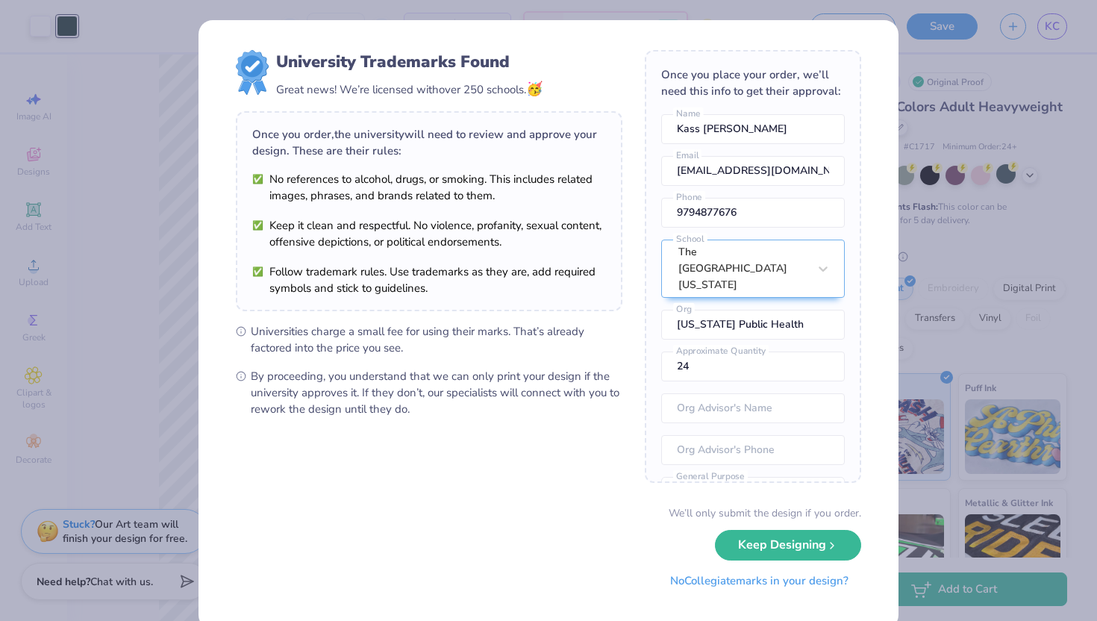
click at [729, 585] on button "No Collegiate marks in your design?" at bounding box center [759, 581] width 204 height 31
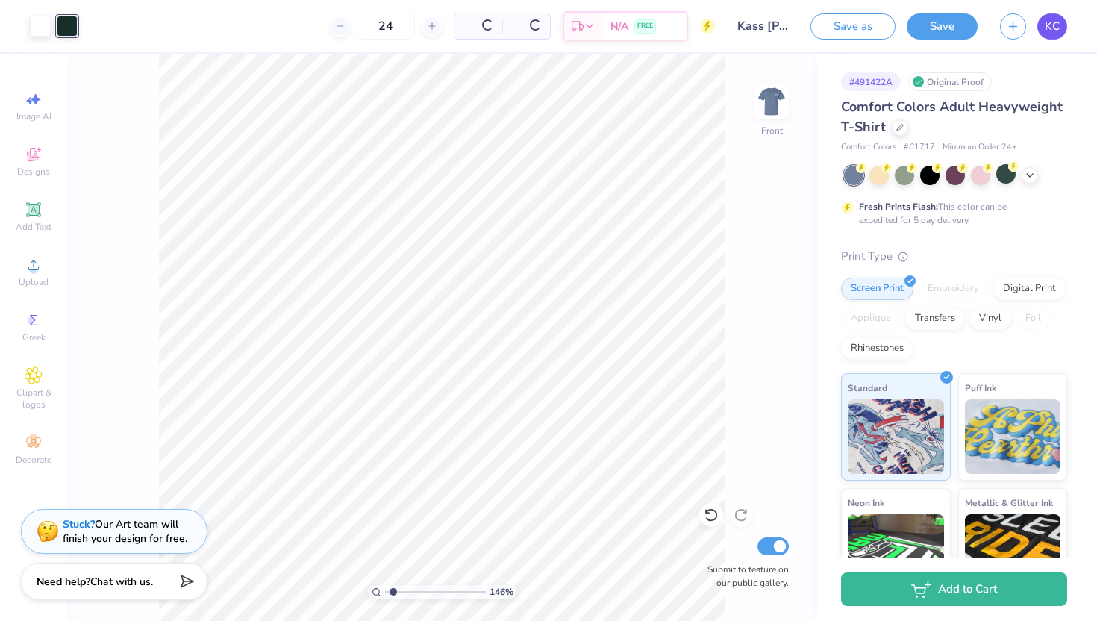
click at [1057, 30] on span "KC" at bounding box center [1052, 26] width 15 height 17
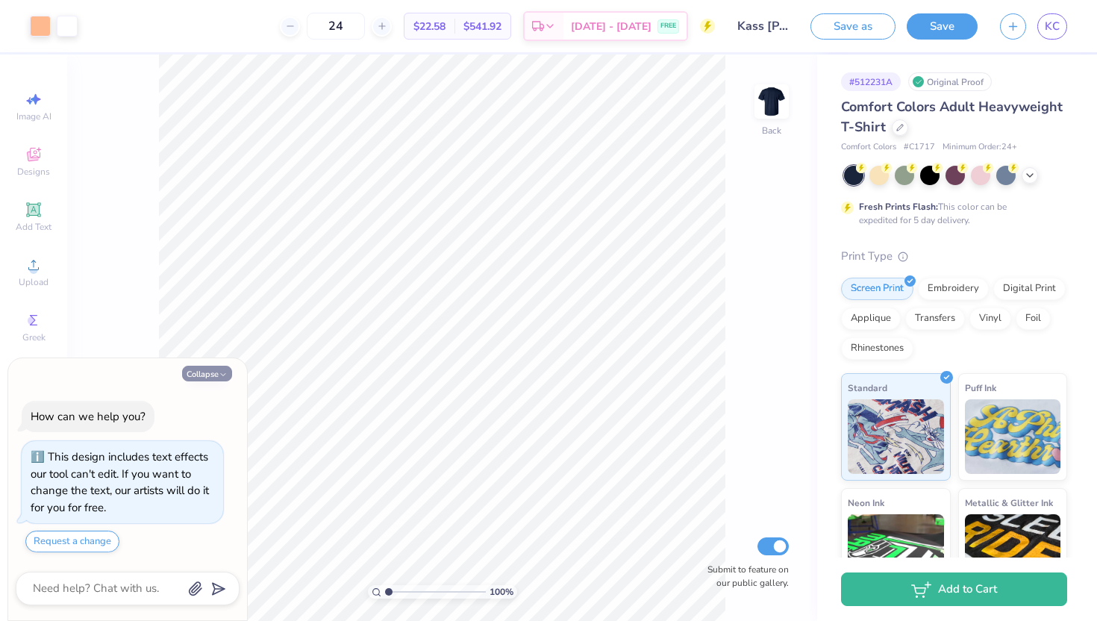
click at [221, 368] on button "Collapse" at bounding box center [207, 374] width 50 height 16
type textarea "x"
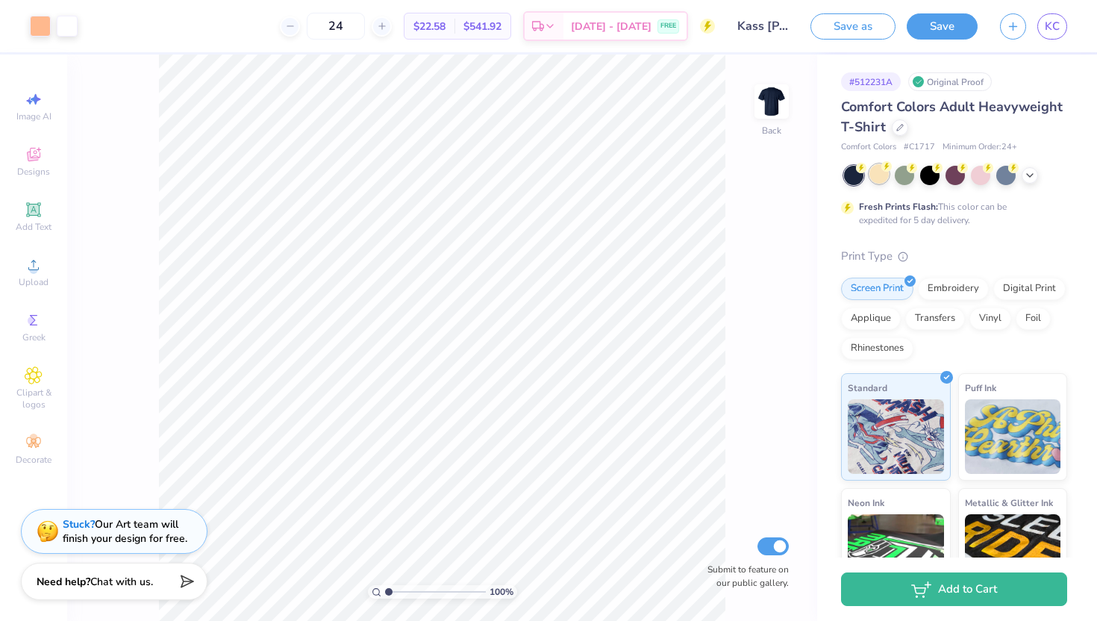
click at [876, 179] on div at bounding box center [878, 173] width 19 height 19
click at [877, 175] on div at bounding box center [878, 173] width 19 height 19
click at [46, 28] on div at bounding box center [40, 24] width 21 height 21
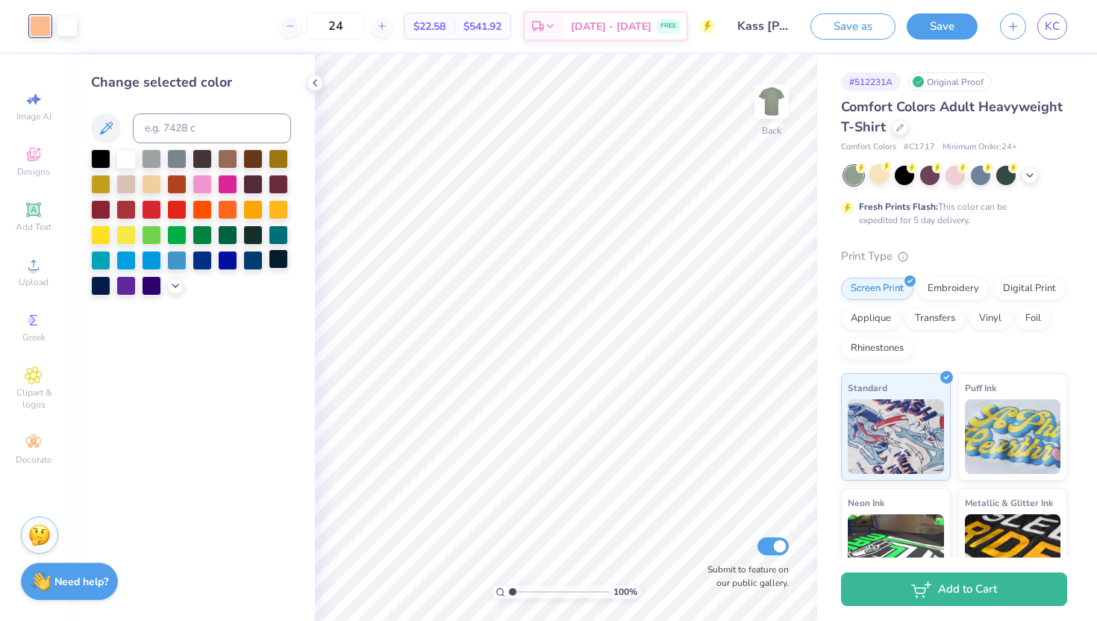
click at [281, 257] on div at bounding box center [278, 258] width 19 height 19
click at [314, 78] on icon at bounding box center [315, 83] width 12 height 12
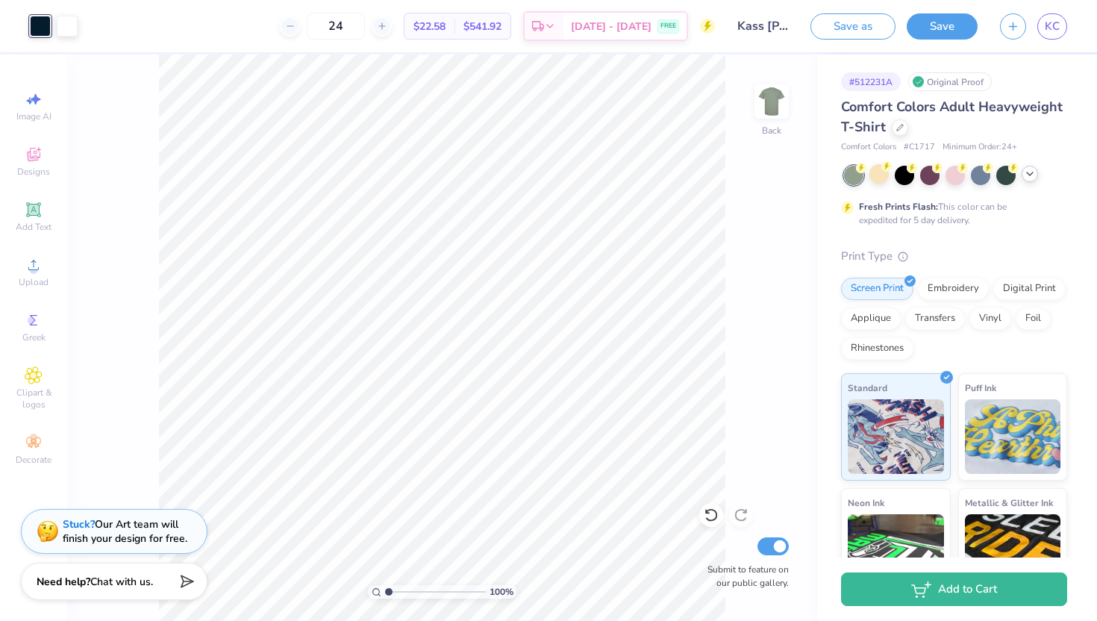
click at [1031, 173] on polyline at bounding box center [1030, 173] width 6 height 3
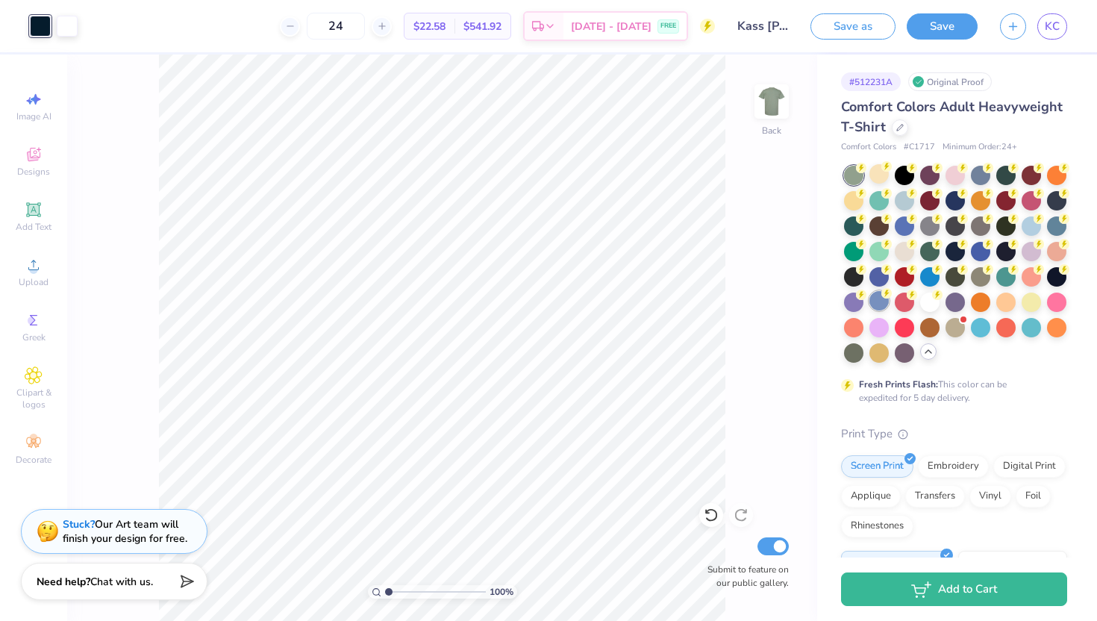
click at [881, 300] on div at bounding box center [878, 300] width 19 height 19
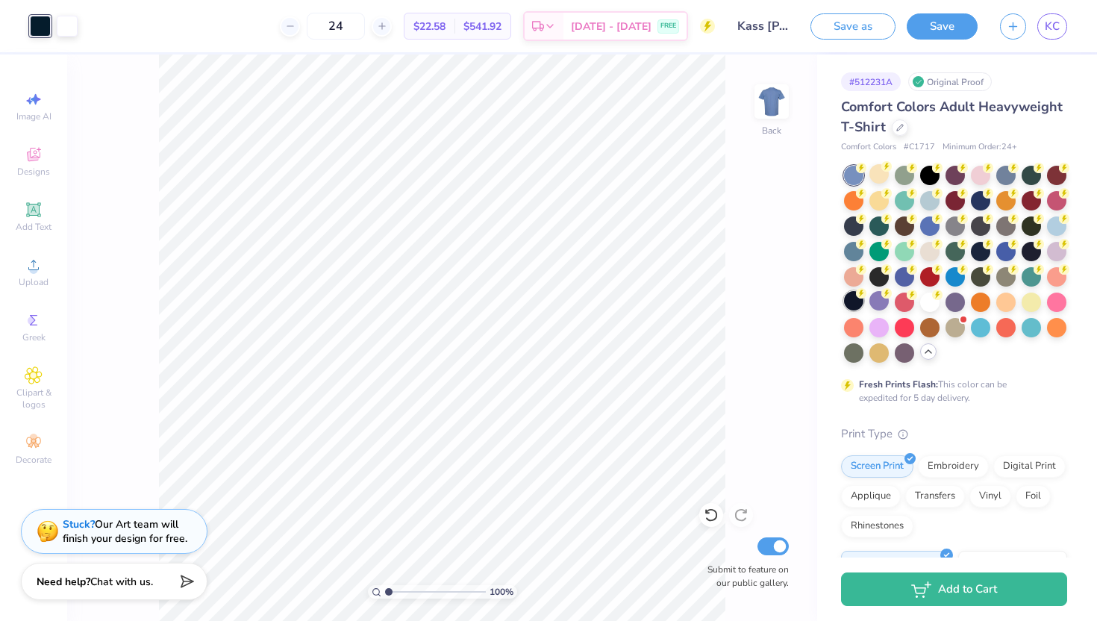
click at [851, 300] on div at bounding box center [853, 300] width 19 height 19
click at [872, 300] on div at bounding box center [878, 300] width 19 height 19
click at [874, 277] on div at bounding box center [878, 275] width 19 height 19
click at [853, 279] on div at bounding box center [853, 275] width 19 height 19
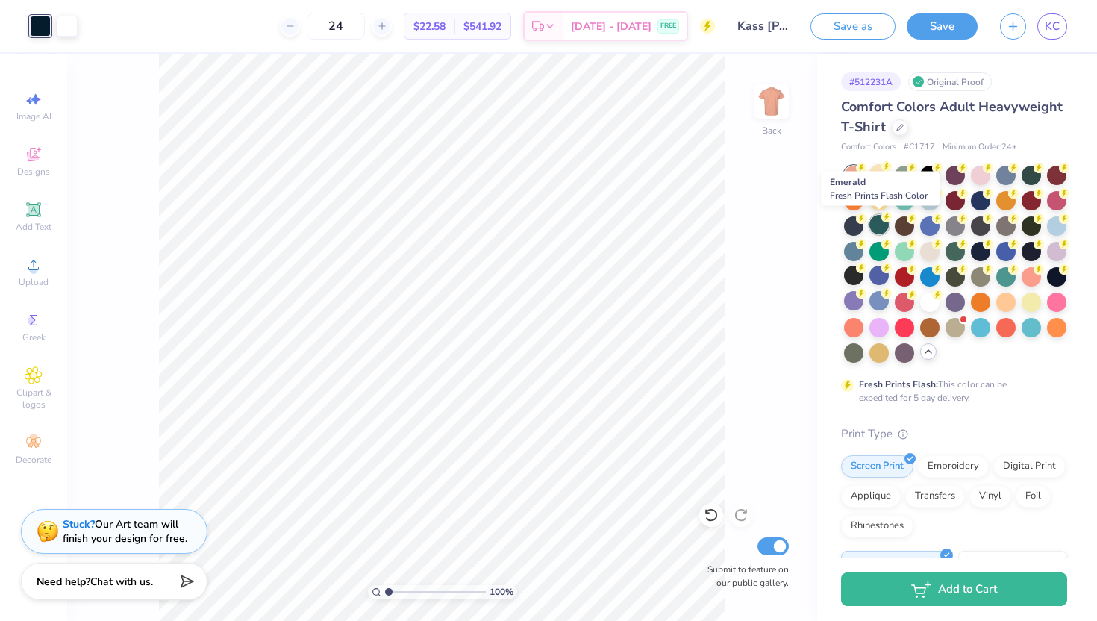
click at [878, 229] on div at bounding box center [878, 224] width 19 height 19
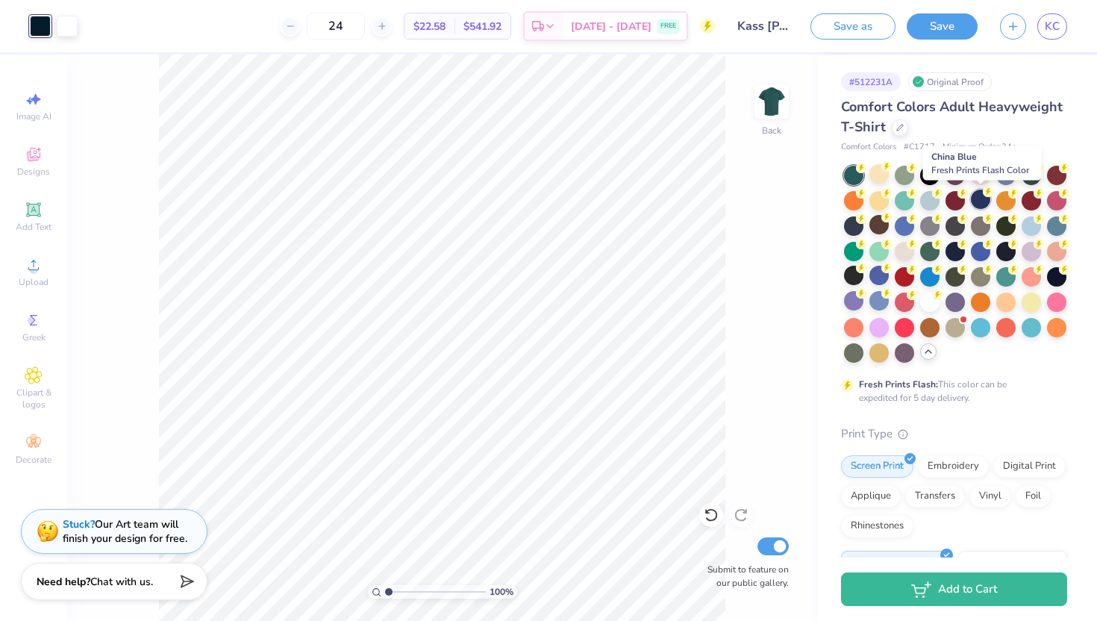
click at [975, 201] on div at bounding box center [980, 199] width 19 height 19
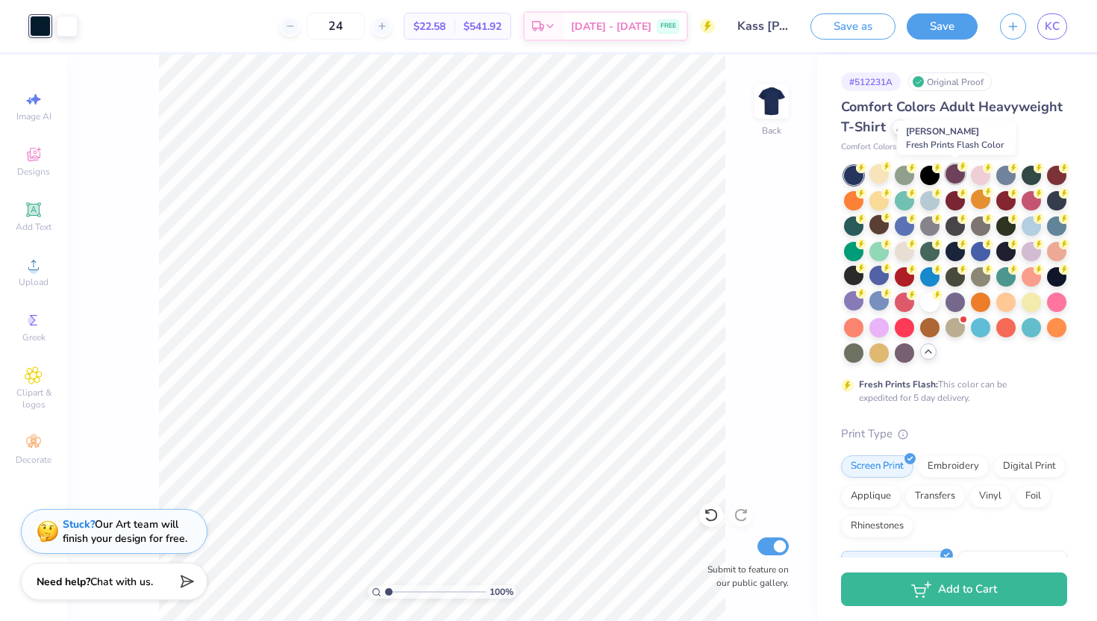
click at [960, 175] on div at bounding box center [954, 173] width 19 height 19
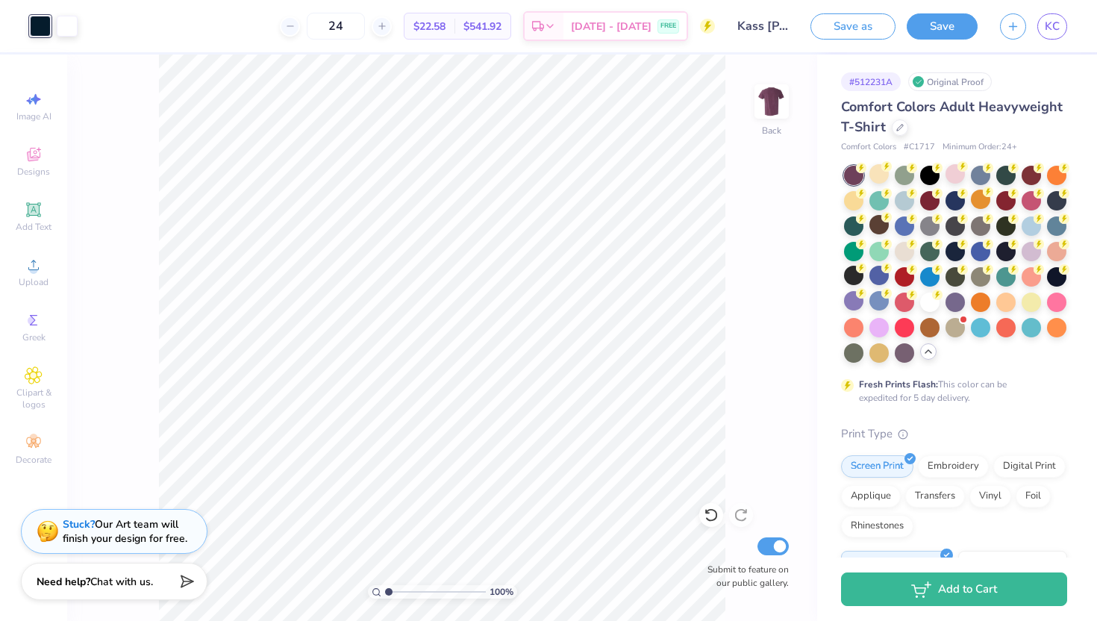
click at [43, 30] on div at bounding box center [40, 26] width 21 height 21
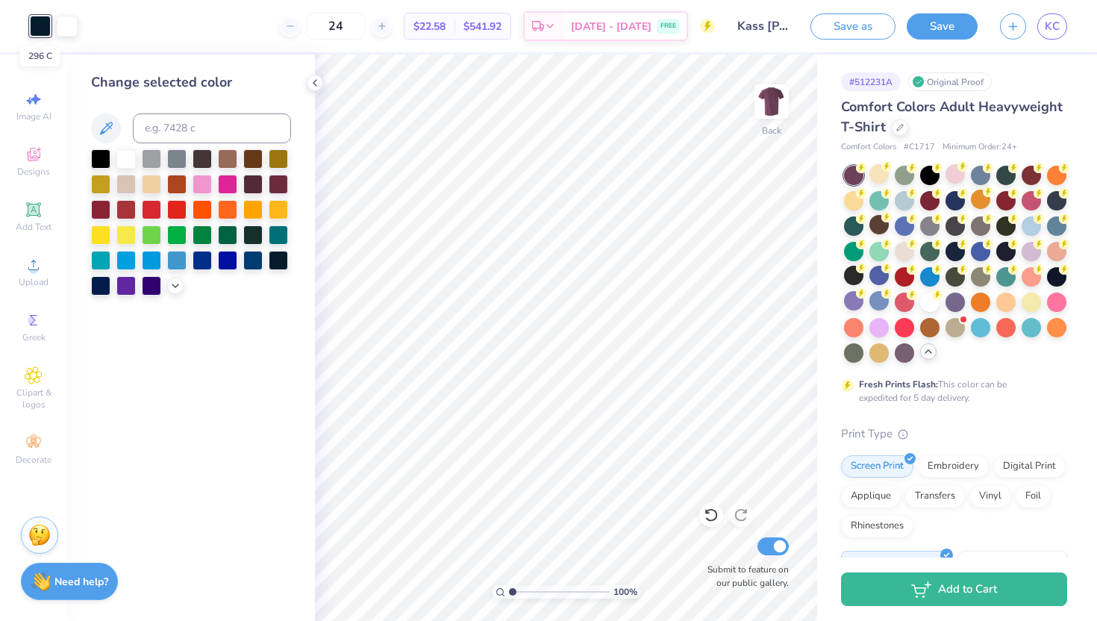
click at [40, 24] on div at bounding box center [40, 26] width 21 height 21
click at [179, 260] on div at bounding box center [176, 258] width 19 height 19
click at [232, 178] on div at bounding box center [227, 184] width 19 height 19
click at [257, 184] on div at bounding box center [252, 182] width 19 height 19
click at [284, 182] on div at bounding box center [278, 182] width 19 height 19
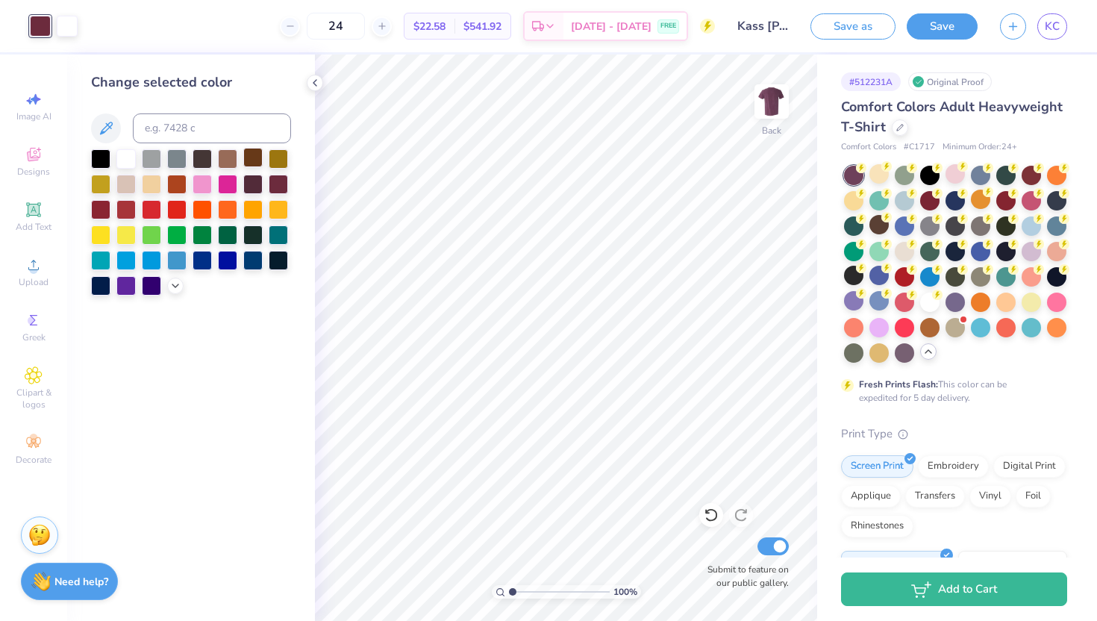
click at [256, 157] on div at bounding box center [252, 157] width 19 height 19
click at [125, 158] on div at bounding box center [125, 157] width 19 height 19
click at [149, 181] on div at bounding box center [151, 182] width 19 height 19
click at [151, 182] on div at bounding box center [151, 182] width 19 height 19
click at [65, 24] on div "24 $21.28 Per Item $510.72 Total Est. Delivery Sep 14 - 17 FREE" at bounding box center [388, 26] width 653 height 52
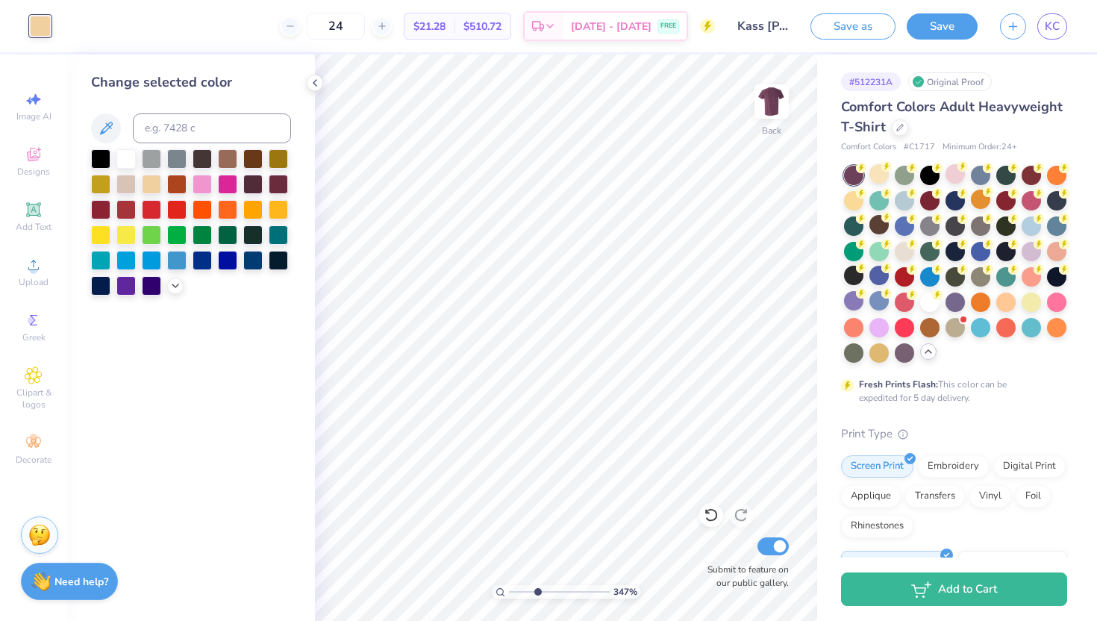
drag, startPoint x: 513, startPoint y: 594, endPoint x: 536, endPoint y: 594, distance: 23.9
type input "3.47"
click at [536, 594] on input "range" at bounding box center [559, 591] width 101 height 13
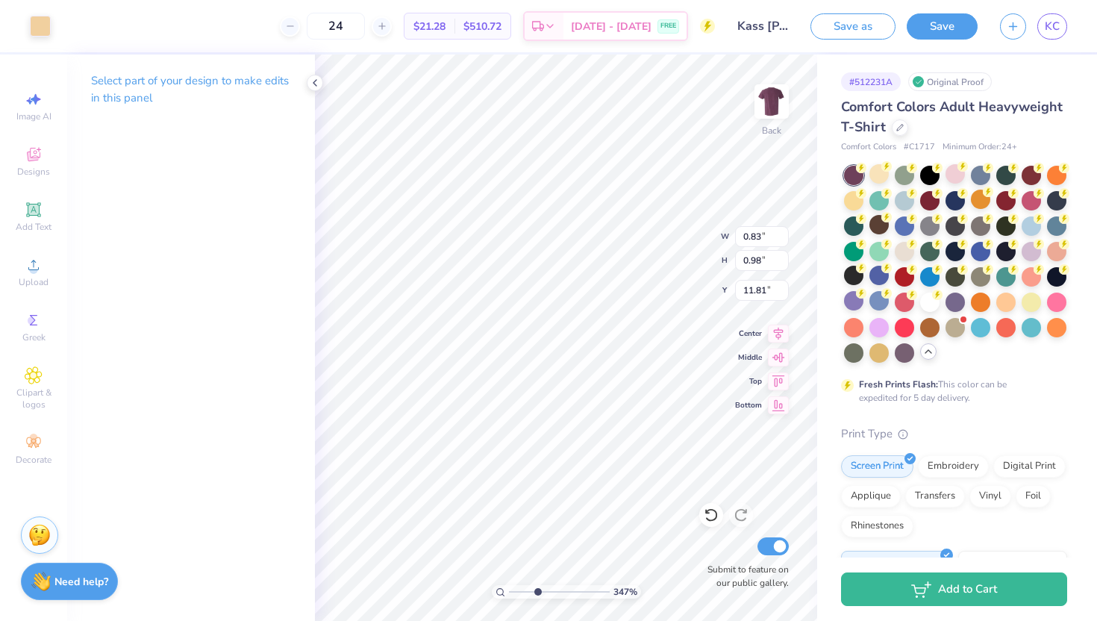
type input "0.83"
type input "0.98"
type input "11.81"
type input "2.7"
click at [529, 590] on input "range" at bounding box center [559, 591] width 101 height 13
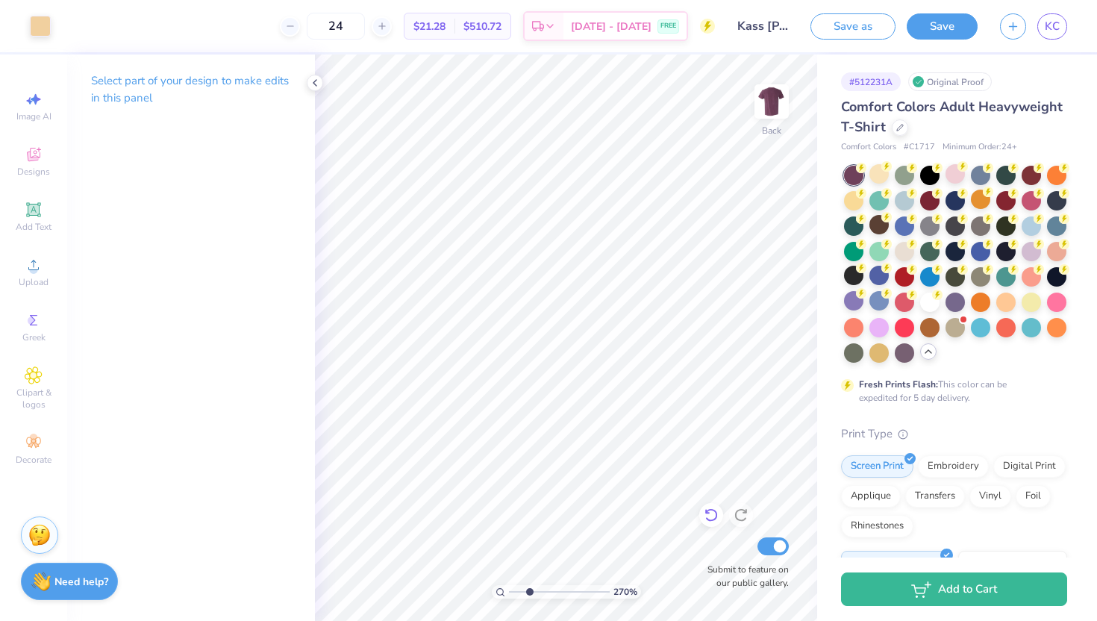
click at [713, 514] on icon at bounding box center [711, 514] width 15 height 15
type input "8.48"
type input "7.05"
type input "7.69"
click at [713, 516] on icon at bounding box center [711, 514] width 15 height 15
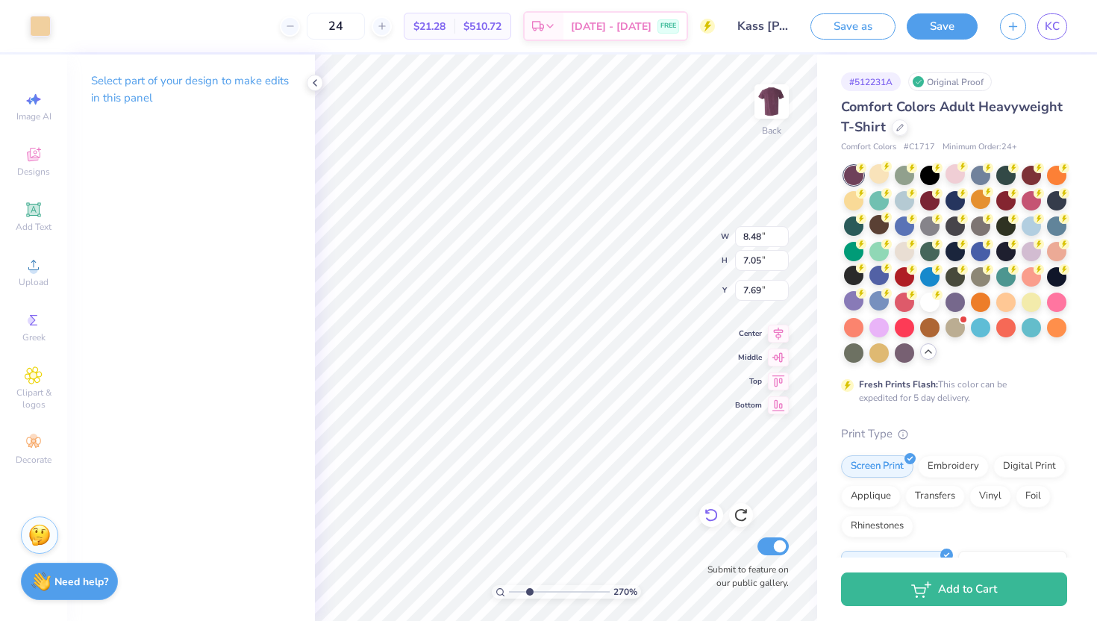
click at [713, 516] on icon at bounding box center [711, 514] width 15 height 15
click at [713, 509] on icon at bounding box center [711, 514] width 15 height 15
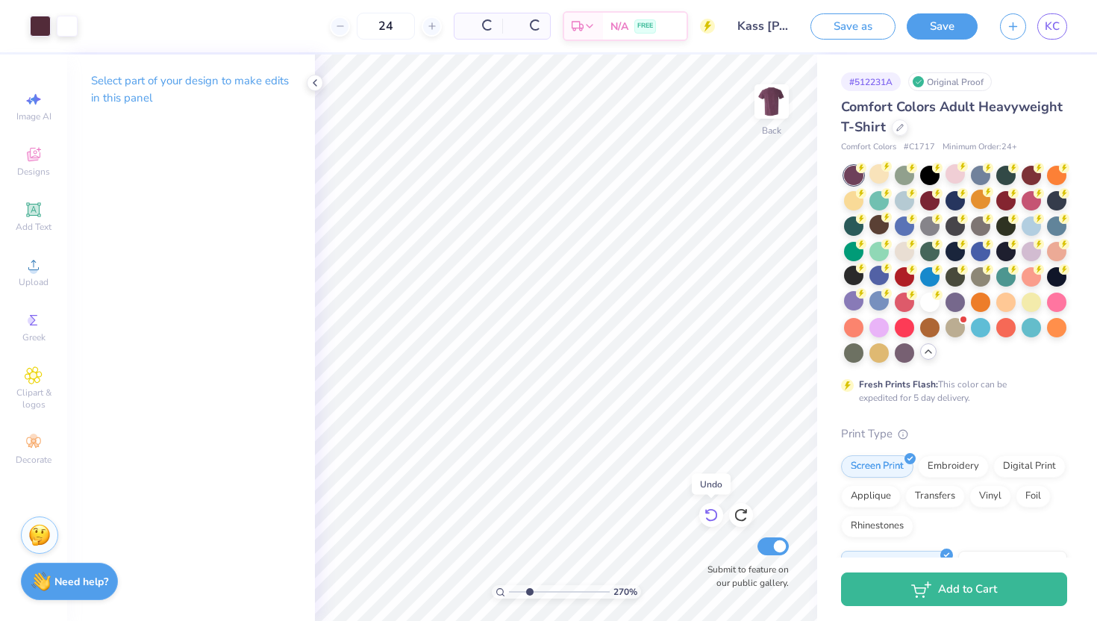
click at [713, 509] on icon at bounding box center [711, 514] width 15 height 15
click at [748, 513] on div at bounding box center [741, 515] width 24 height 24
drag, startPoint x: 531, startPoint y: 591, endPoint x: 518, endPoint y: 590, distance: 12.7
type input "1.59"
click at [518, 590] on input "range" at bounding box center [559, 591] width 101 height 13
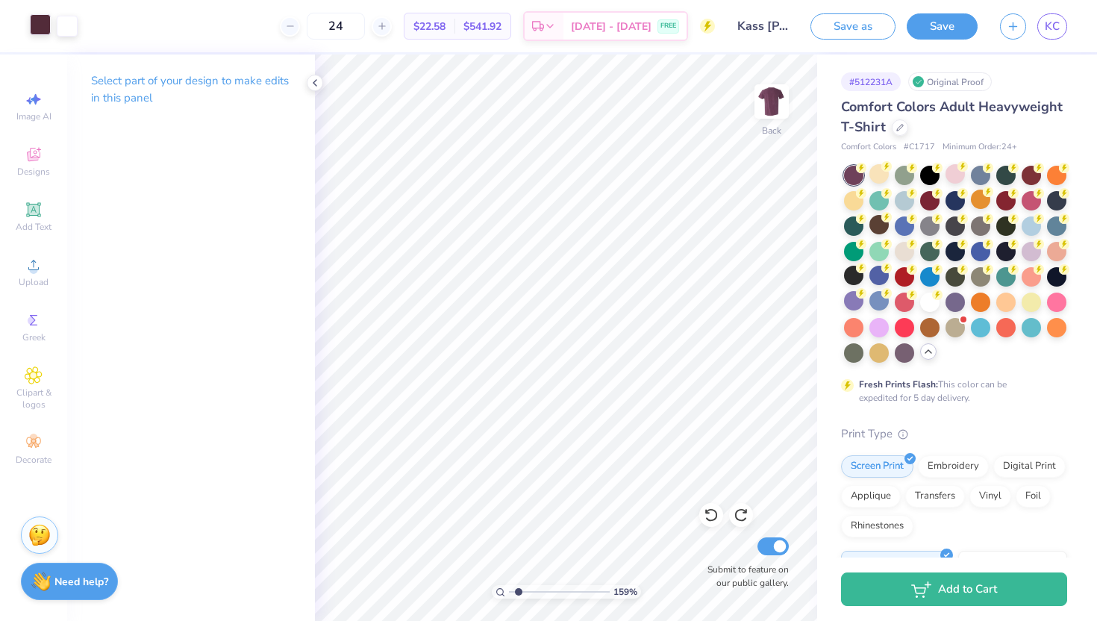
click at [35, 29] on div at bounding box center [40, 24] width 21 height 21
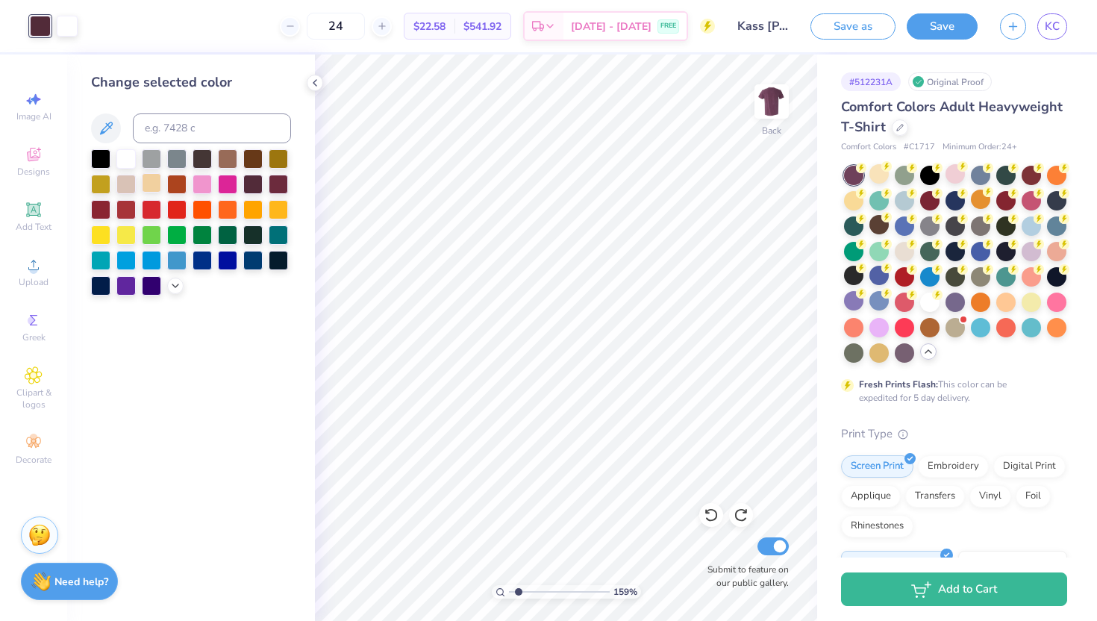
click at [151, 186] on div at bounding box center [151, 182] width 19 height 19
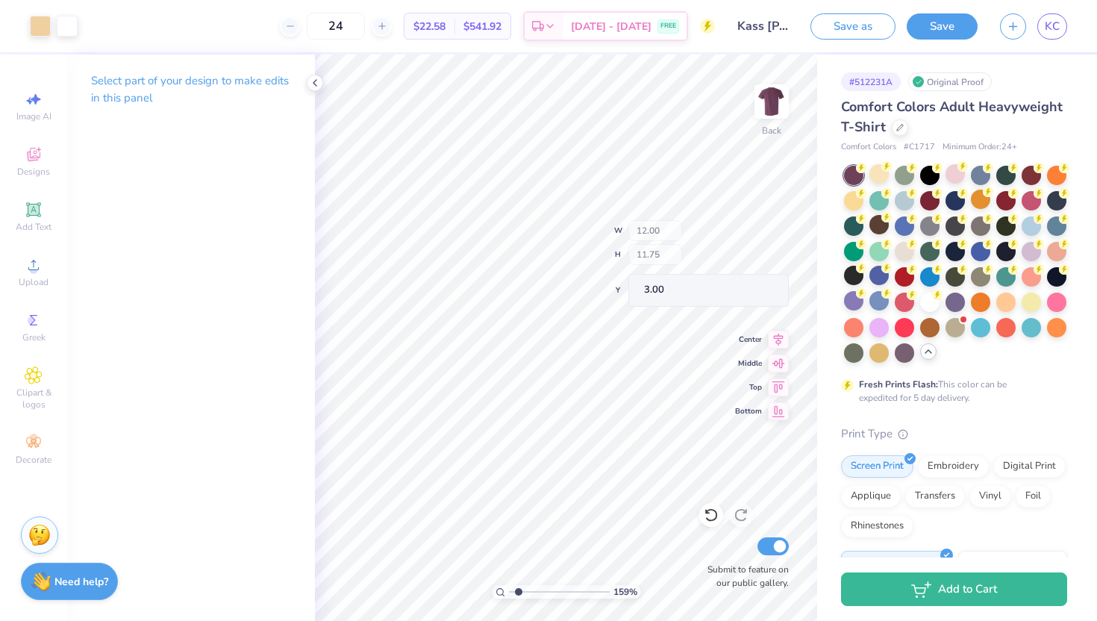
type input "0.37"
type input "13.14"
click at [316, 82] on icon at bounding box center [315, 83] width 12 height 12
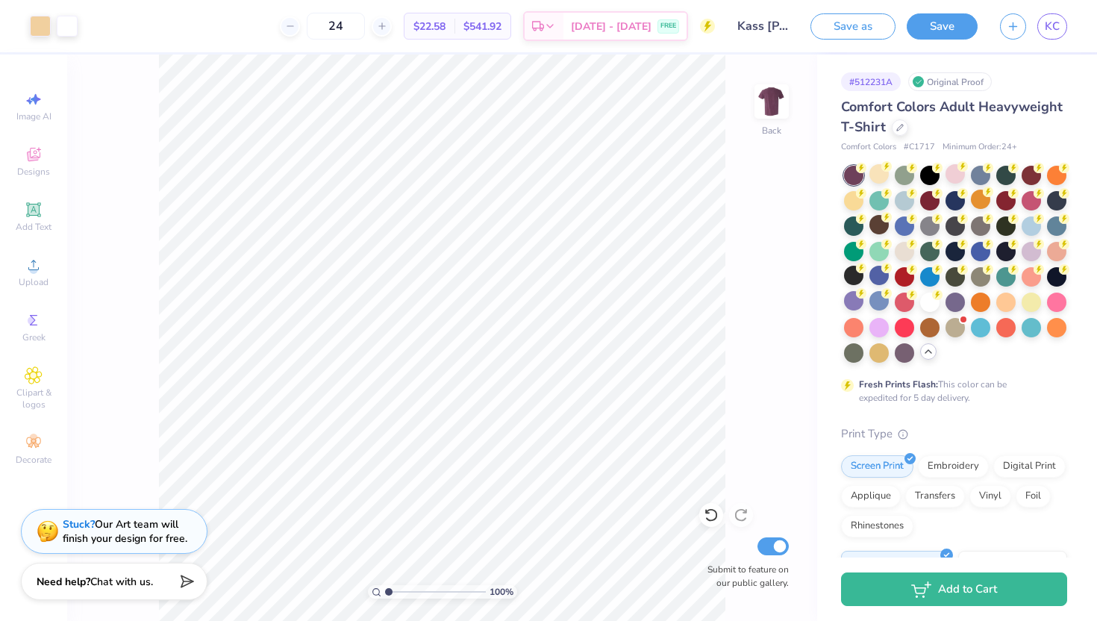
drag, startPoint x: 392, startPoint y: 592, endPoint x: 382, endPoint y: 587, distance: 11.4
type input "1"
click at [385, 587] on input "range" at bounding box center [435, 591] width 101 height 13
click at [767, 106] on img at bounding box center [772, 102] width 60 height 60
click at [758, 102] on img at bounding box center [772, 102] width 30 height 30
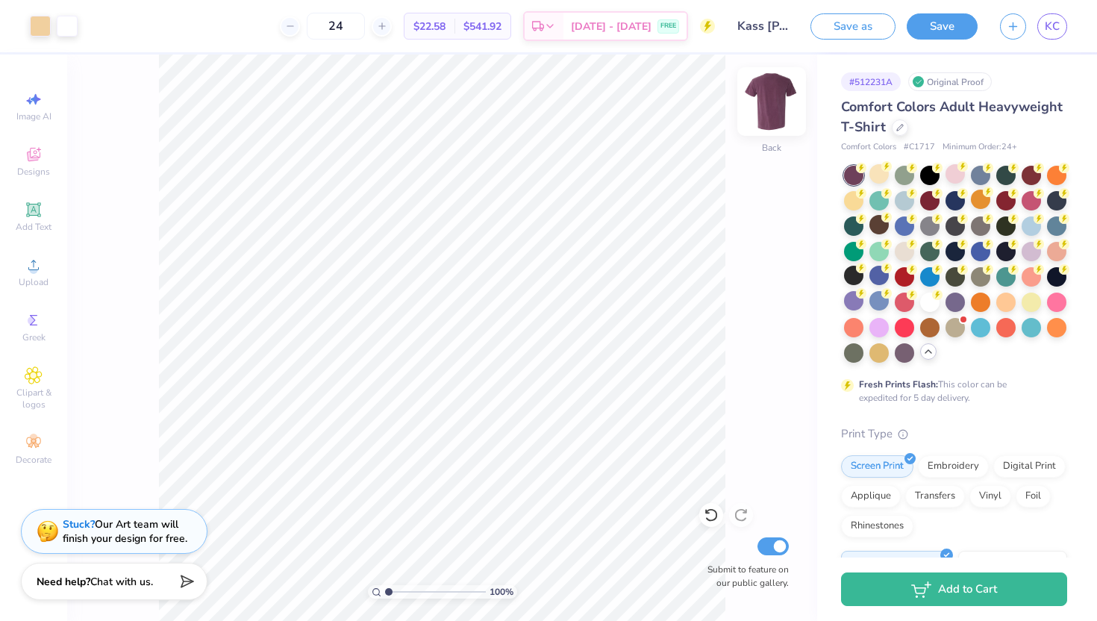
click at [764, 109] on img at bounding box center [772, 102] width 60 height 60
type input "11.01"
type input "10.78"
type input "3.40"
click at [394, 587] on input "range" at bounding box center [435, 591] width 101 height 13
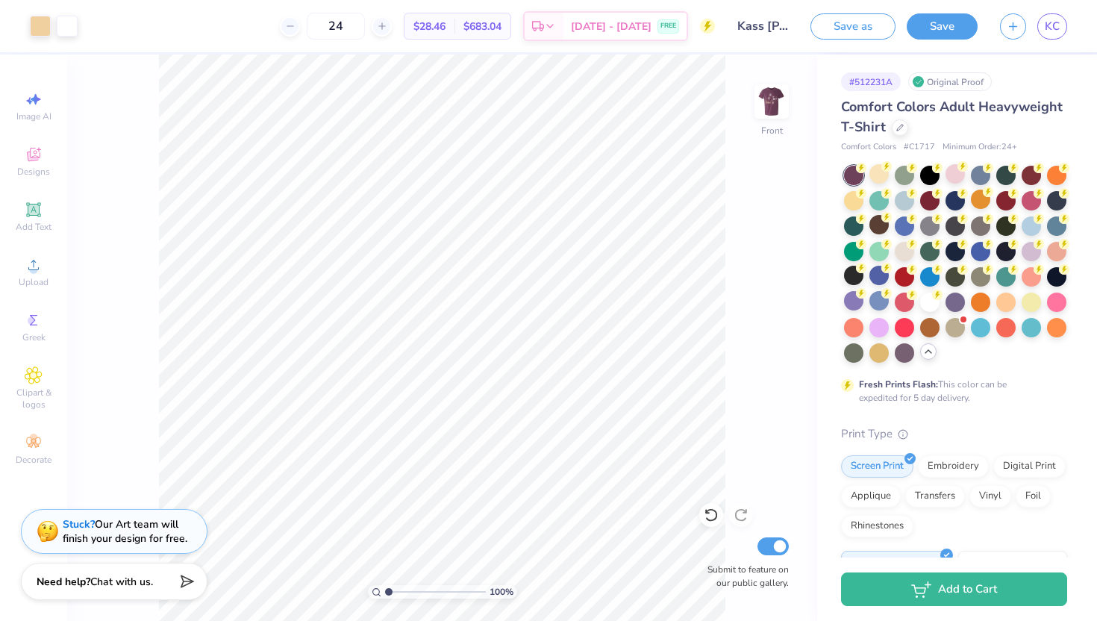
drag, startPoint x: 398, startPoint y: 592, endPoint x: 378, endPoint y: 591, distance: 19.4
click at [385, 591] on input "range" at bounding box center [435, 591] width 101 height 13
click at [389, 586] on input "range" at bounding box center [435, 591] width 101 height 13
drag, startPoint x: 389, startPoint y: 591, endPoint x: 435, endPoint y: 594, distance: 45.6
click at [435, 594] on input "range" at bounding box center [435, 591] width 101 height 13
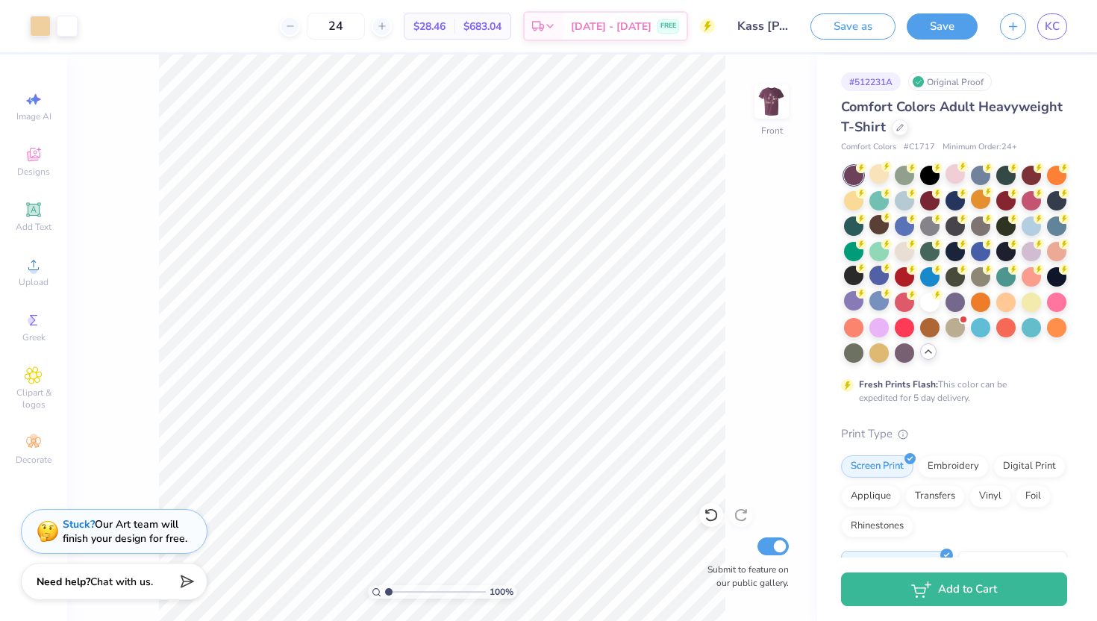
drag, startPoint x: 431, startPoint y: 591, endPoint x: 387, endPoint y: 582, distance: 45.7
type input "1"
click at [387, 585] on input "range" at bounding box center [435, 591] width 101 height 13
click at [951, 26] on button "Save" at bounding box center [942, 24] width 71 height 26
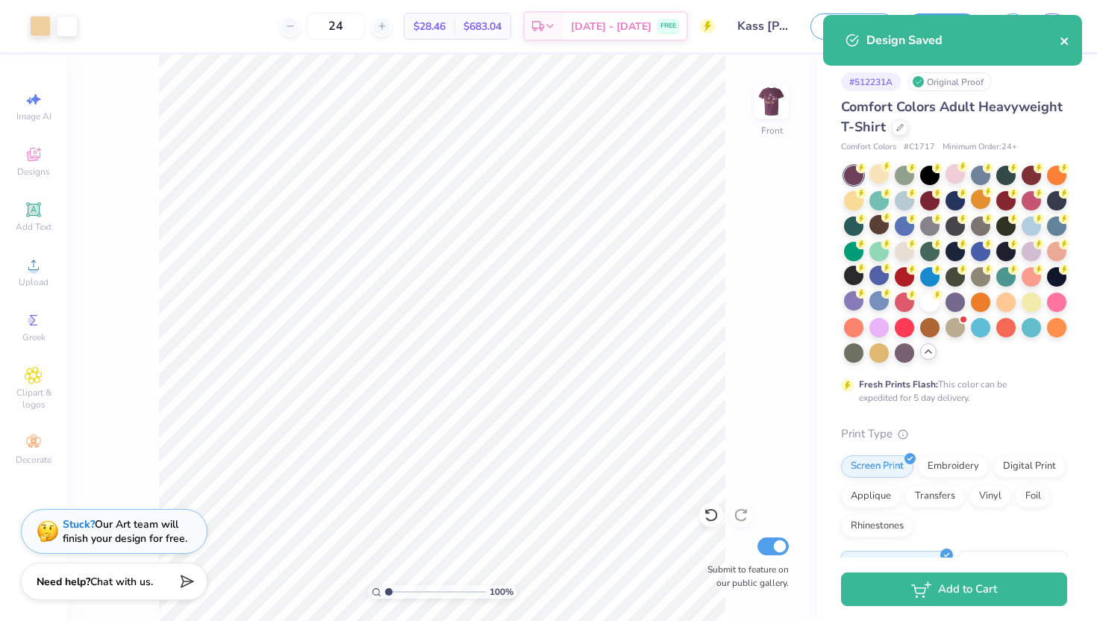
click at [1060, 43] on icon "close" at bounding box center [1065, 41] width 10 height 12
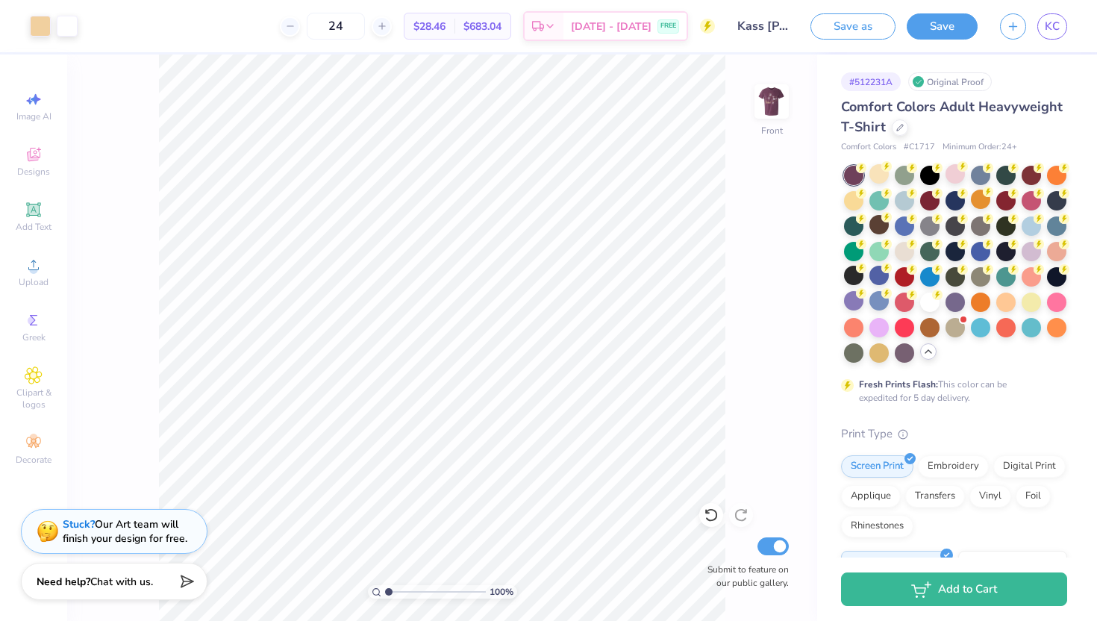
click at [1057, 23] on div "Design Saved" at bounding box center [952, 46] width 265 height 68
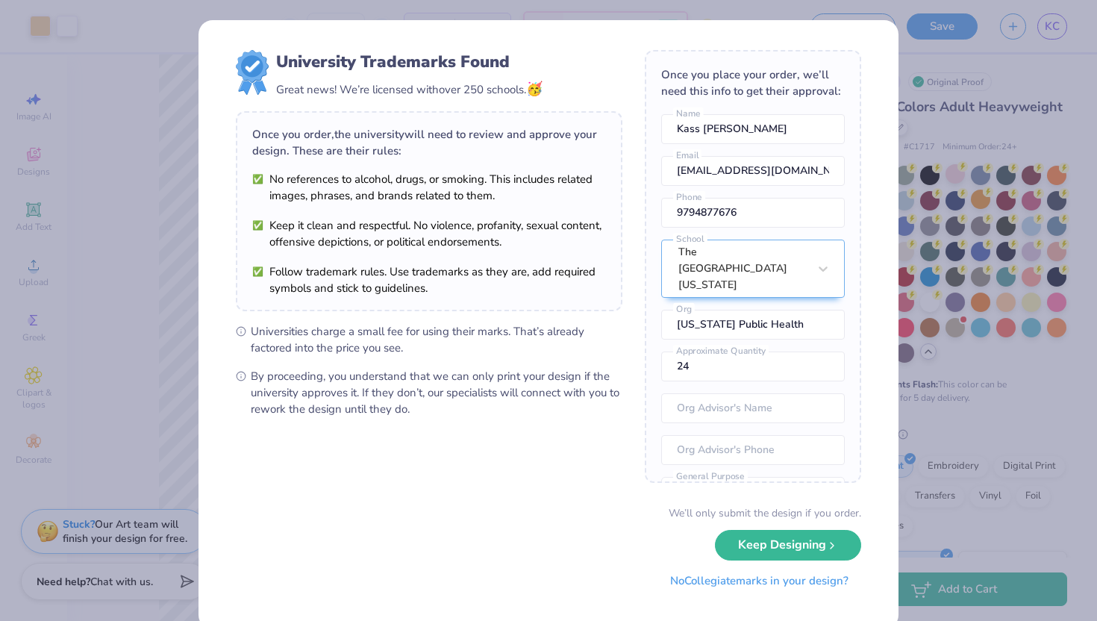
click at [761, 584] on button "No Collegiate marks in your design?" at bounding box center [759, 581] width 204 height 31
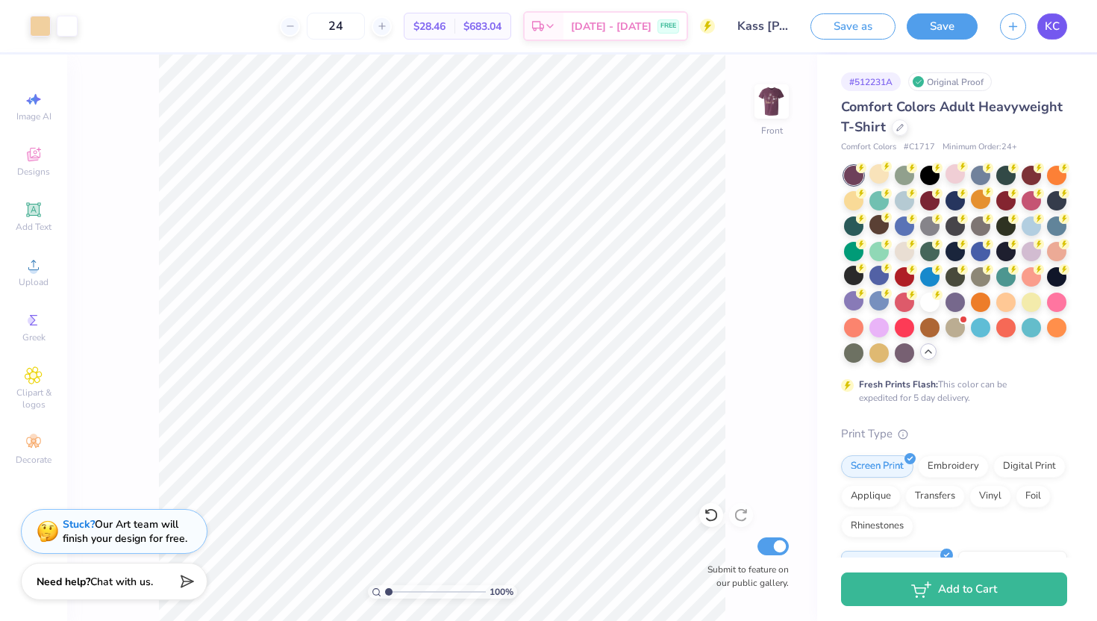
click at [1059, 16] on link "KC" at bounding box center [1052, 26] width 30 height 26
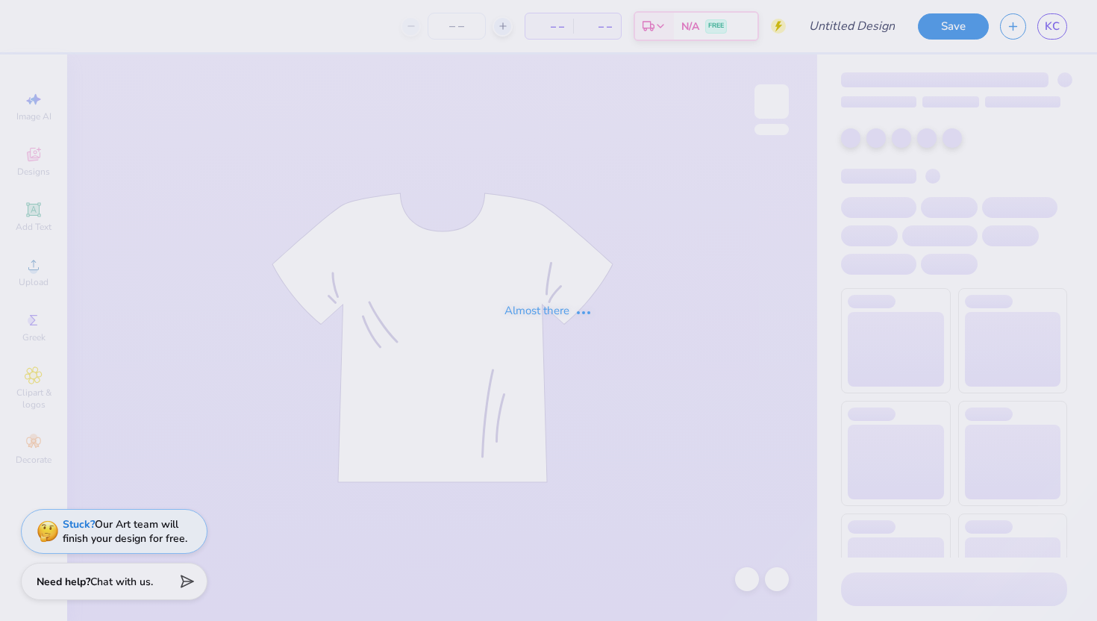
type input "Kass [PERSON_NAME] : The [GEOGRAPHIC_DATA][US_STATE]"
type input "24"
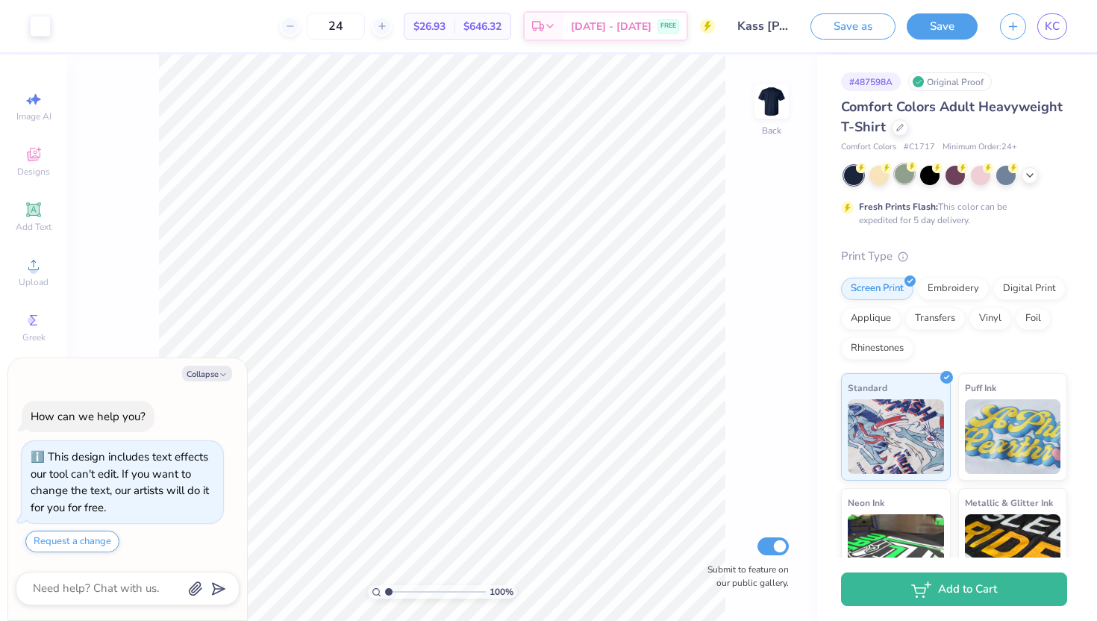
click at [907, 173] on div at bounding box center [904, 173] width 19 height 19
click at [980, 181] on div at bounding box center [980, 173] width 19 height 19
click at [50, 30] on div at bounding box center [40, 24] width 21 height 21
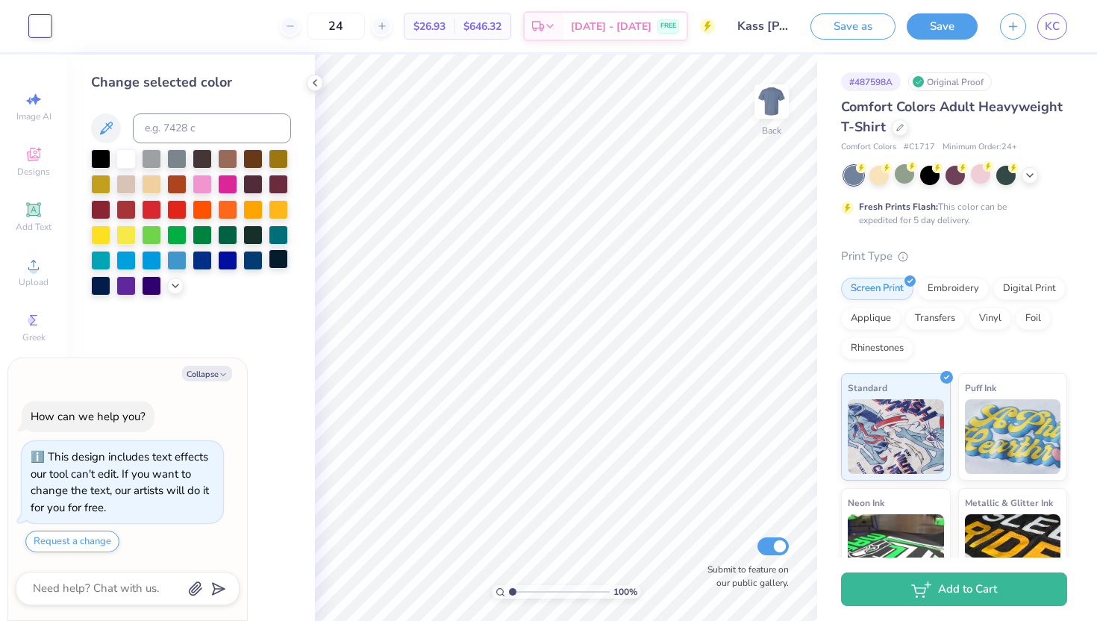
click at [277, 261] on div at bounding box center [278, 258] width 19 height 19
click at [143, 180] on div at bounding box center [151, 182] width 19 height 19
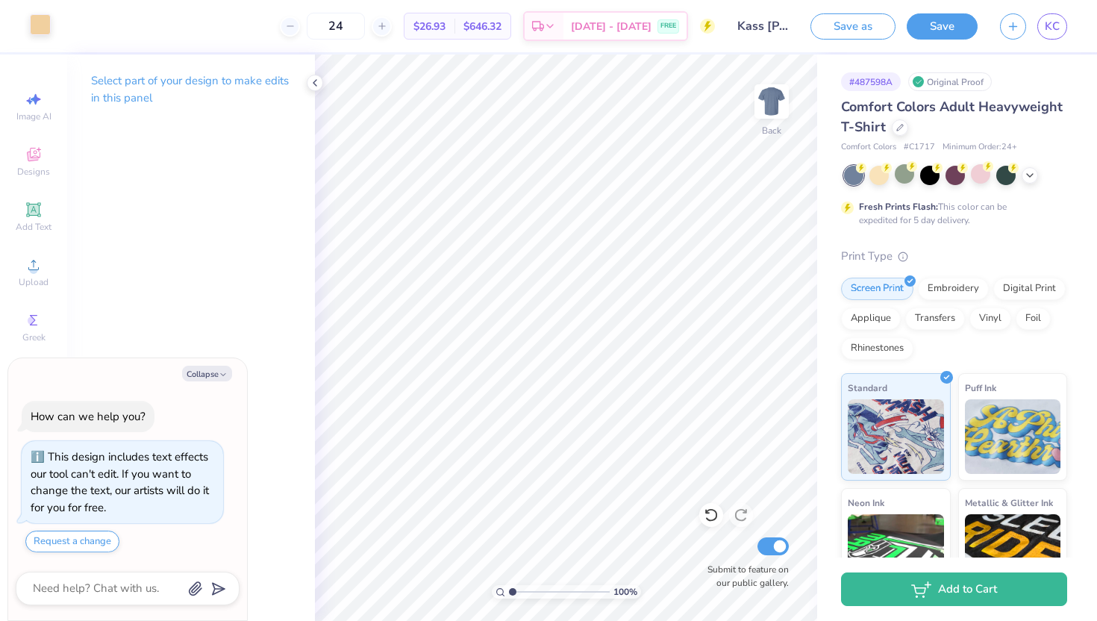
click at [39, 28] on div at bounding box center [40, 24] width 21 height 21
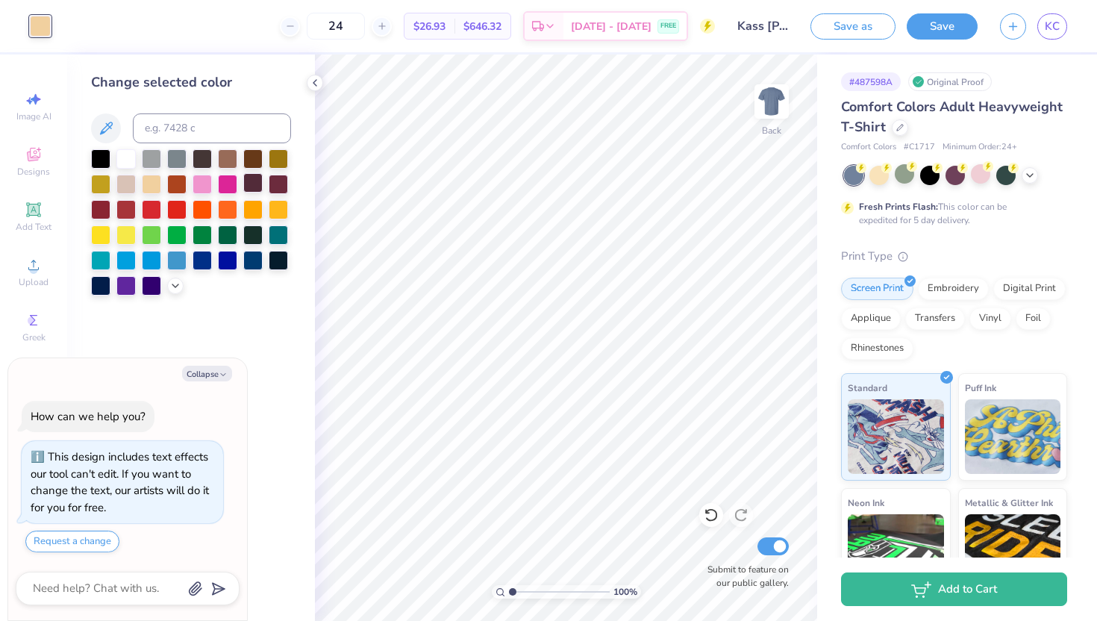
click at [255, 182] on div at bounding box center [252, 182] width 19 height 19
click at [257, 159] on div at bounding box center [252, 157] width 19 height 19
click at [223, 152] on div at bounding box center [227, 157] width 19 height 19
click at [193, 155] on div at bounding box center [202, 157] width 19 height 19
click at [172, 157] on div at bounding box center [176, 157] width 19 height 19
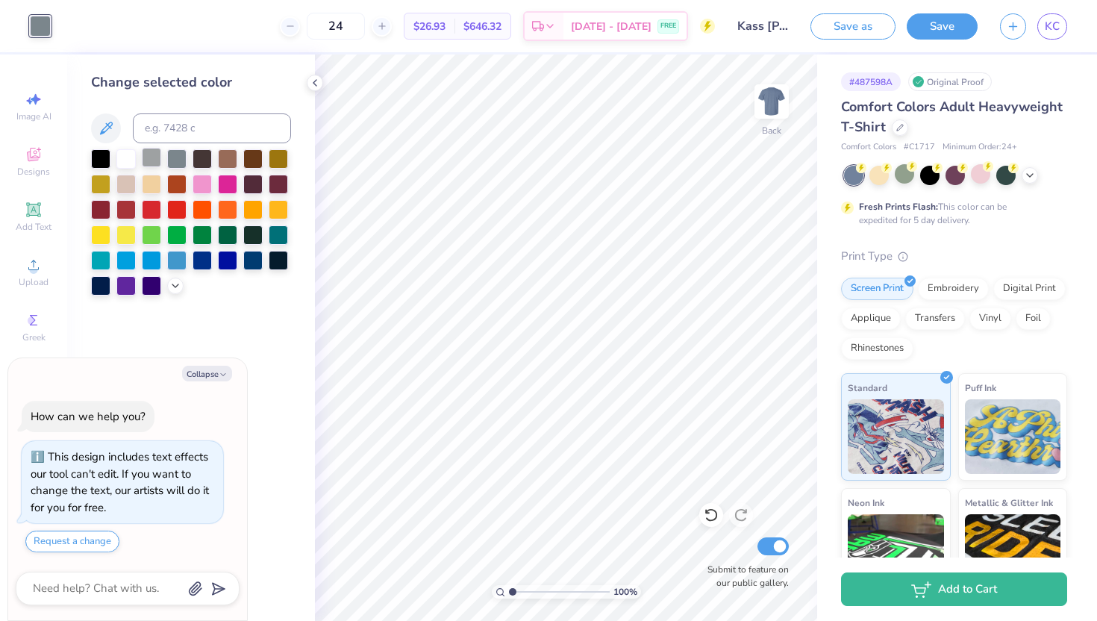
click at [151, 157] on div at bounding box center [151, 157] width 19 height 19
click at [128, 155] on div at bounding box center [125, 157] width 19 height 19
click at [96, 206] on div at bounding box center [100, 207] width 19 height 19
click at [124, 209] on div at bounding box center [125, 207] width 19 height 19
click at [103, 235] on div at bounding box center [100, 233] width 19 height 19
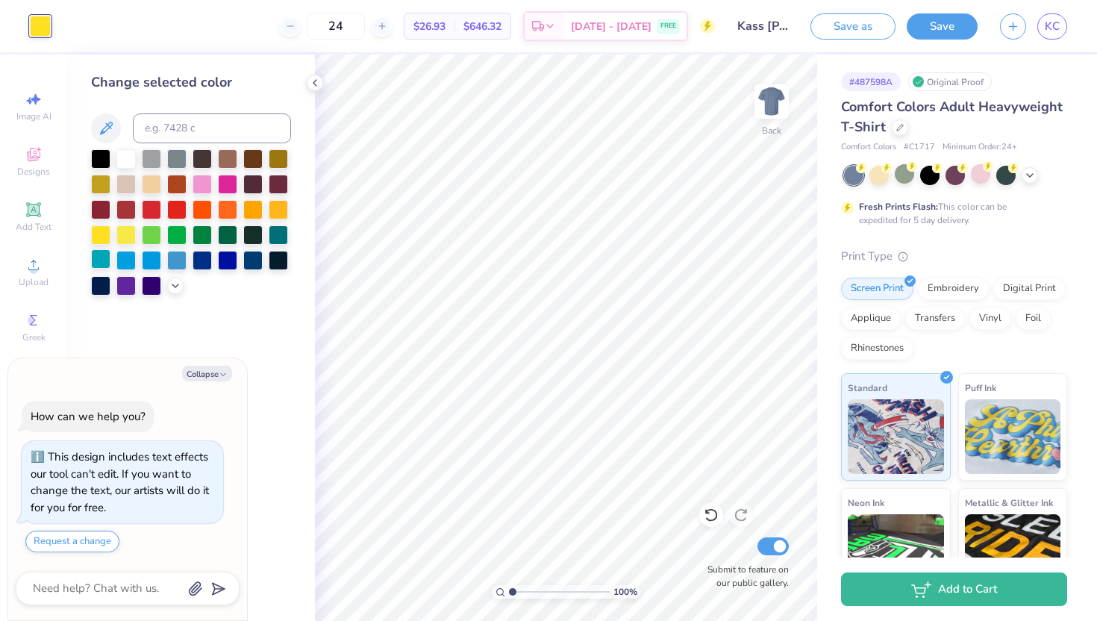
click at [103, 262] on div at bounding box center [100, 258] width 19 height 19
click at [1025, 175] on icon at bounding box center [1030, 174] width 12 height 12
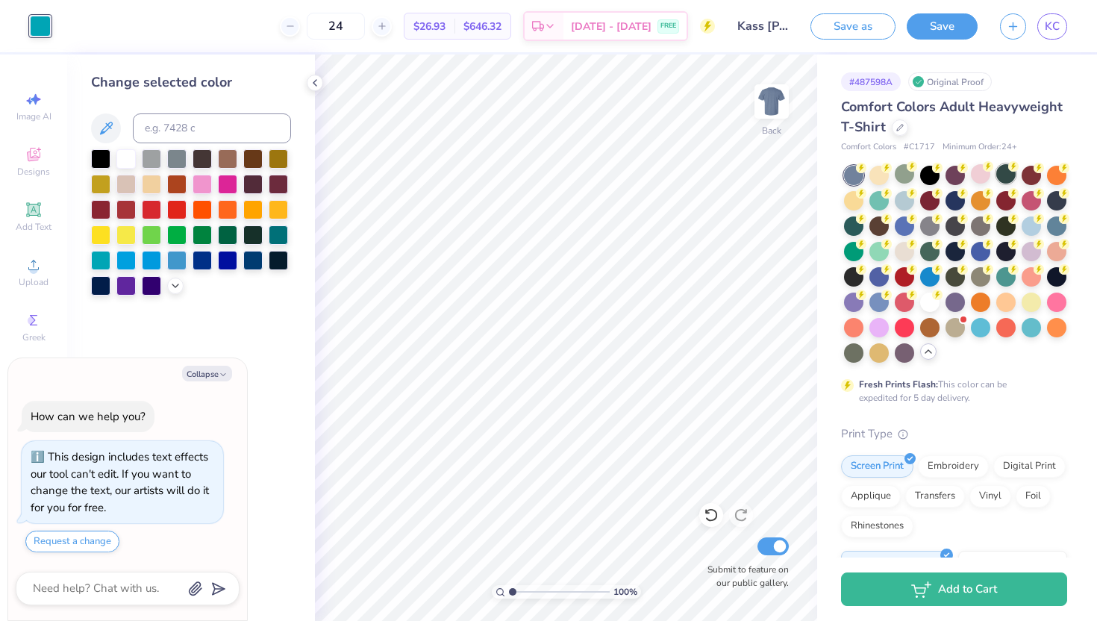
click at [1007, 177] on div at bounding box center [1005, 173] width 19 height 19
click at [229, 236] on div at bounding box center [227, 233] width 19 height 19
click at [277, 262] on div at bounding box center [278, 258] width 19 height 19
click at [249, 260] on div at bounding box center [252, 258] width 19 height 19
click at [215, 260] on div at bounding box center [191, 222] width 200 height 146
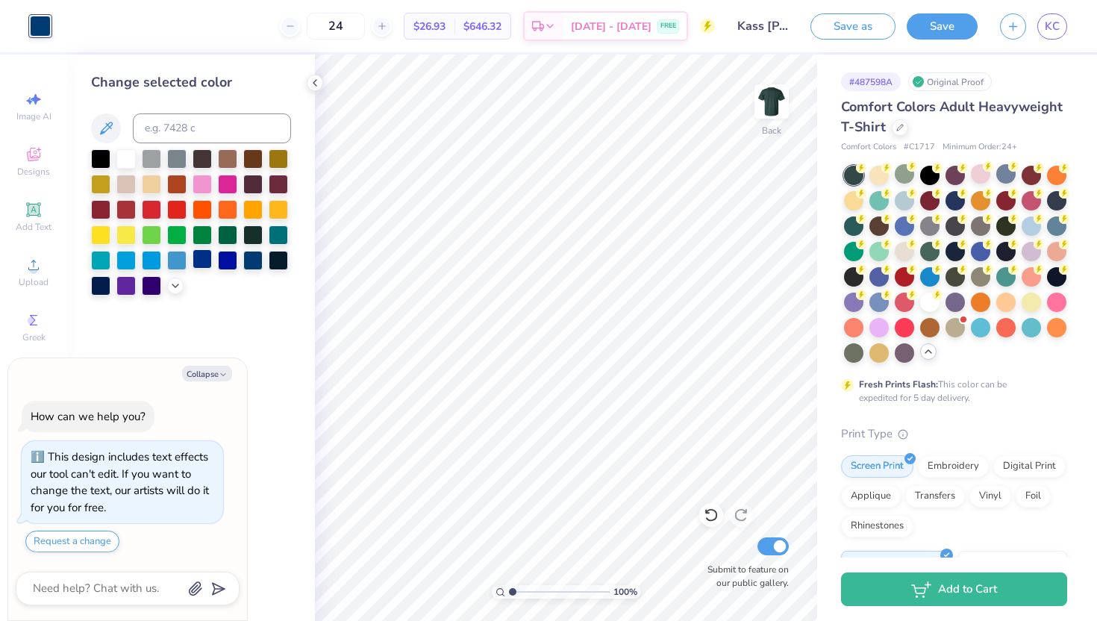
click at [201, 259] on div at bounding box center [202, 258] width 19 height 19
click at [172, 258] on div at bounding box center [176, 258] width 19 height 19
click at [128, 290] on div at bounding box center [125, 284] width 19 height 19
click at [154, 287] on div at bounding box center [151, 284] width 19 height 19
click at [228, 156] on div at bounding box center [227, 157] width 19 height 19
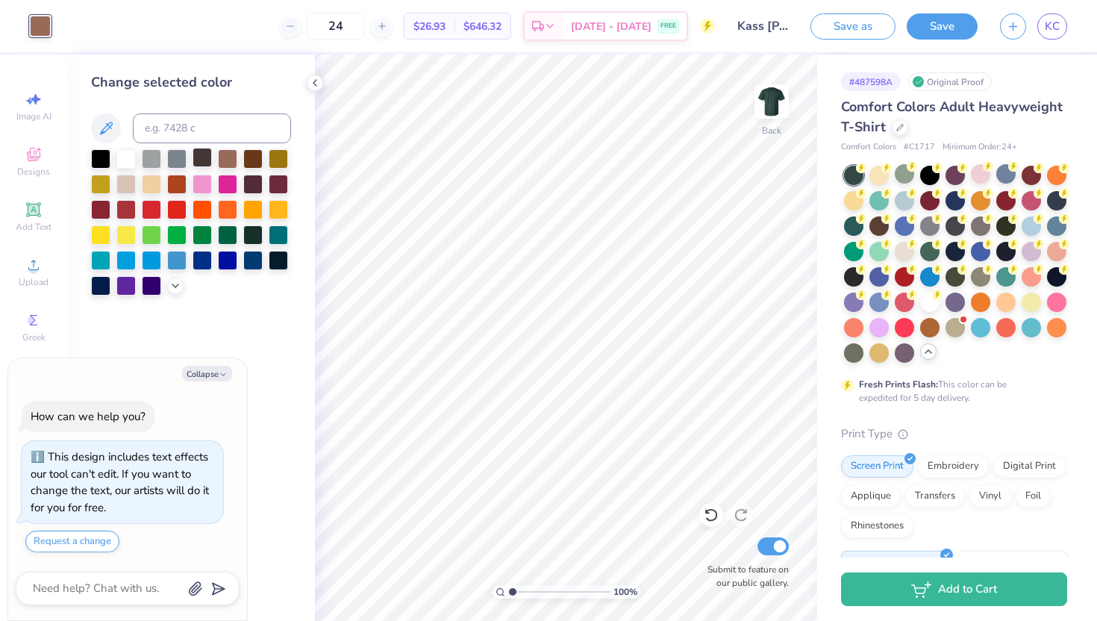
click at [203, 156] on div at bounding box center [202, 157] width 19 height 19
click at [153, 187] on div at bounding box center [151, 182] width 19 height 19
click at [312, 82] on icon at bounding box center [315, 83] width 12 height 12
type textarea "x"
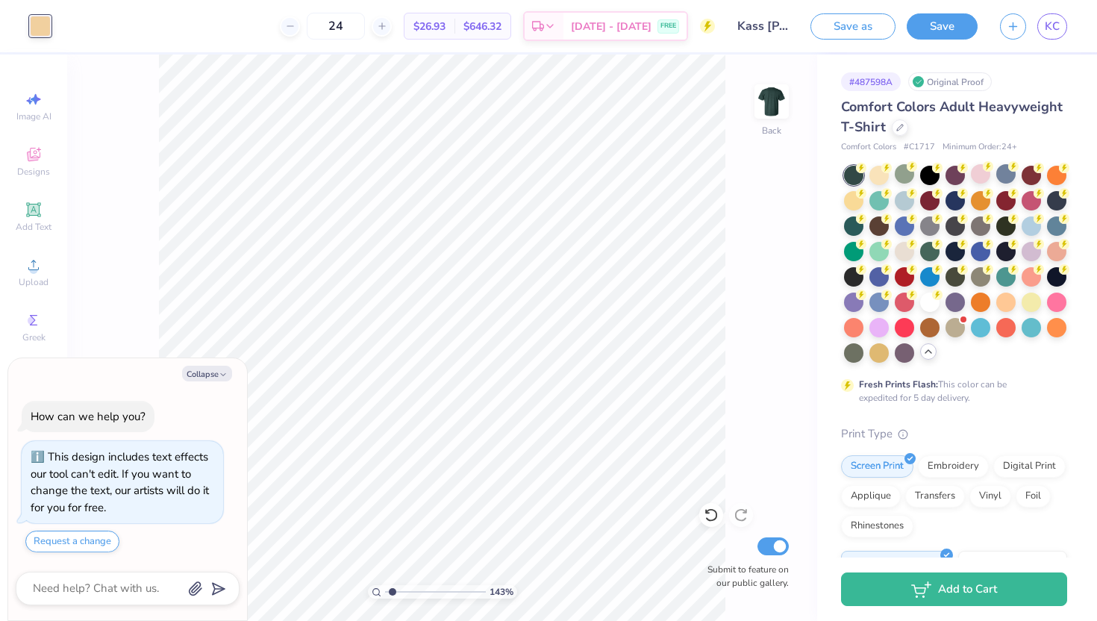
type input "1.43"
click at [392, 592] on input "range" at bounding box center [435, 591] width 101 height 13
click at [219, 372] on icon "button" at bounding box center [223, 374] width 9 height 9
type textarea "x"
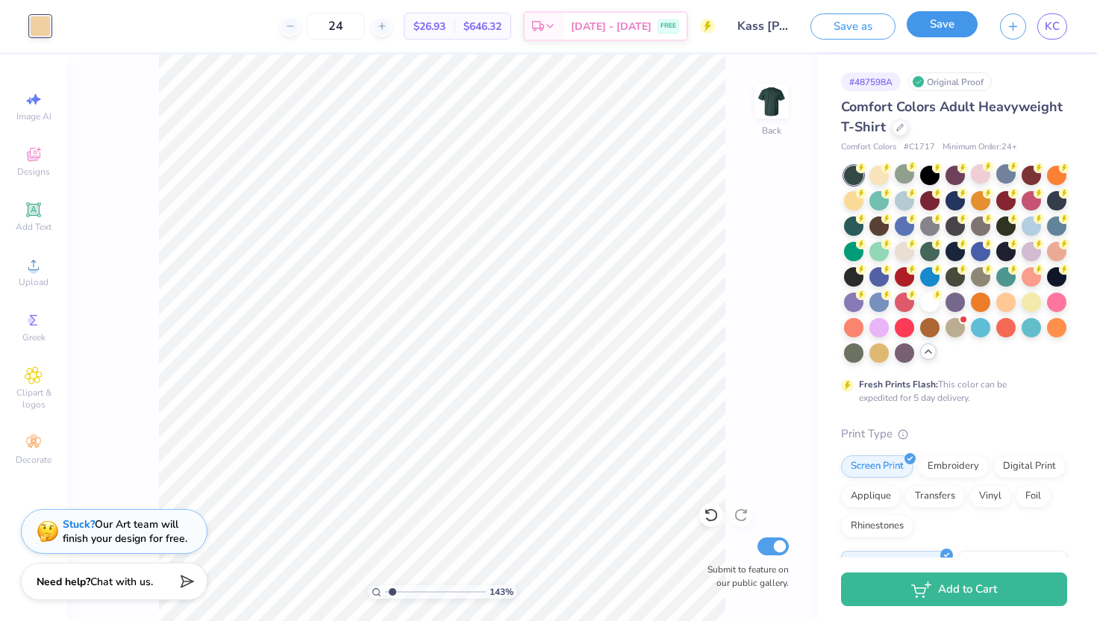
click at [945, 20] on button "Save" at bounding box center [942, 24] width 71 height 26
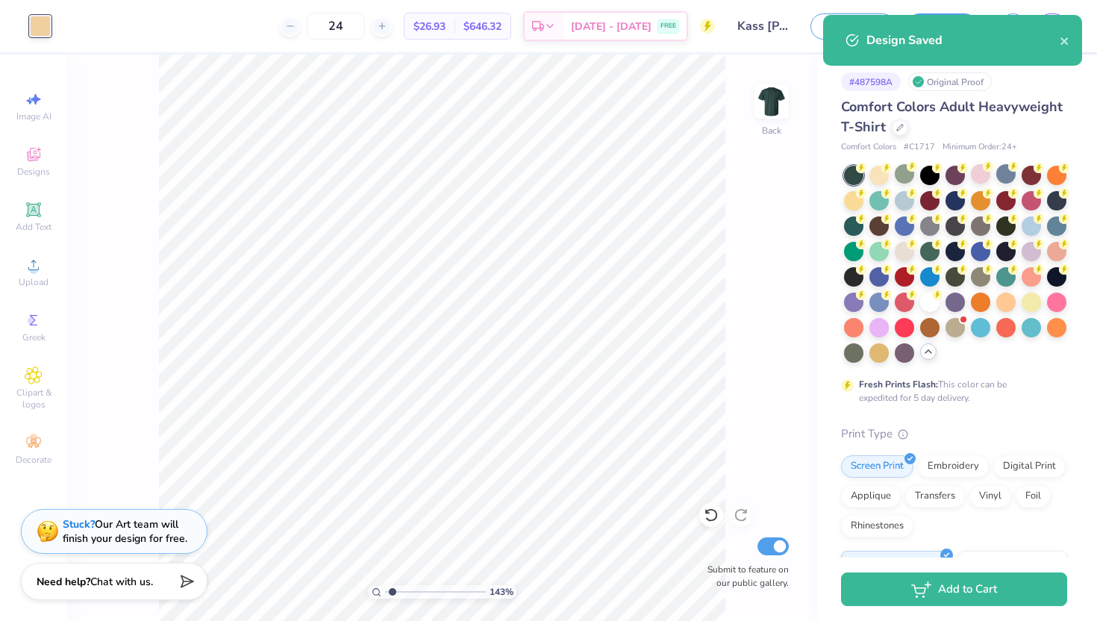
click at [1056, 34] on div "Design Saved" at bounding box center [962, 40] width 193 height 18
click at [1063, 37] on icon "close" at bounding box center [1065, 41] width 10 height 12
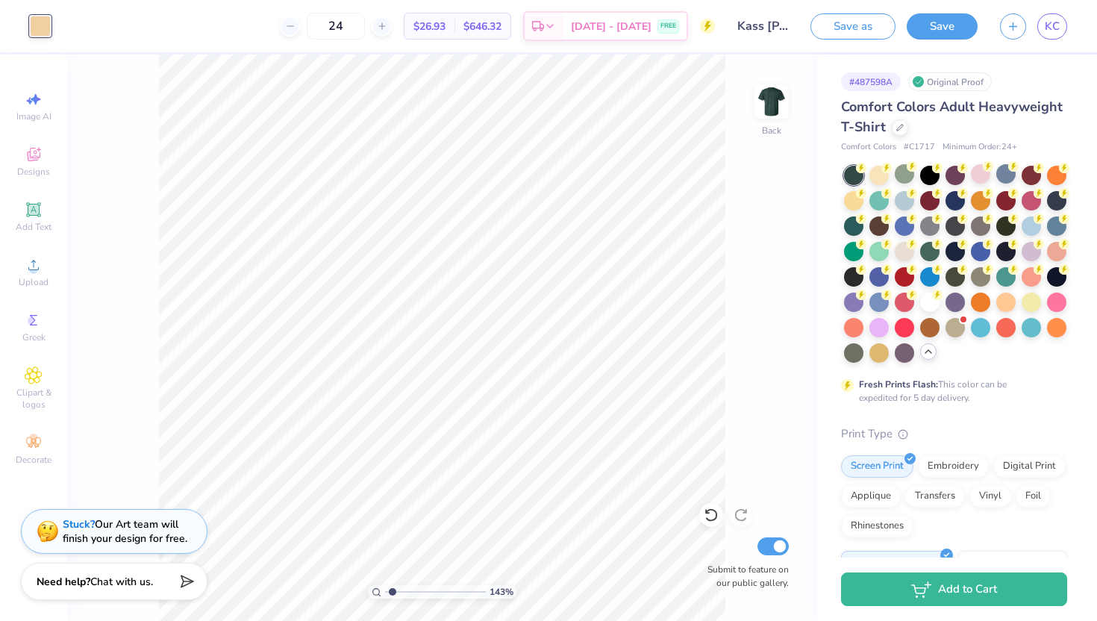
click at [1054, 21] on div "Design Saved" at bounding box center [952, 46] width 265 height 68
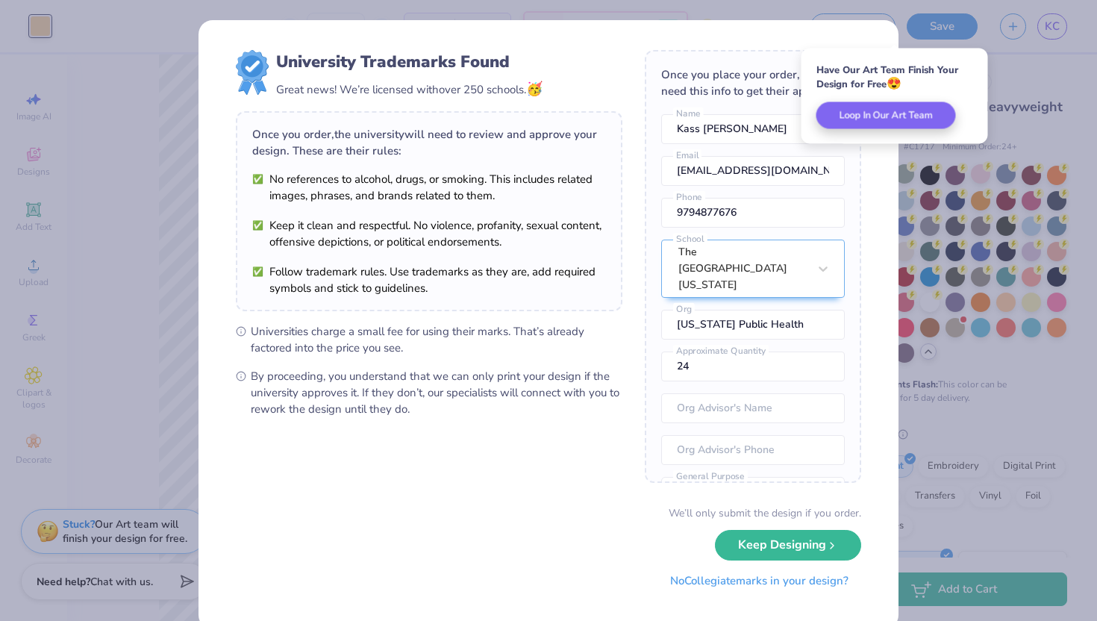
click at [735, 587] on button "No Collegiate marks in your design?" at bounding box center [759, 581] width 204 height 31
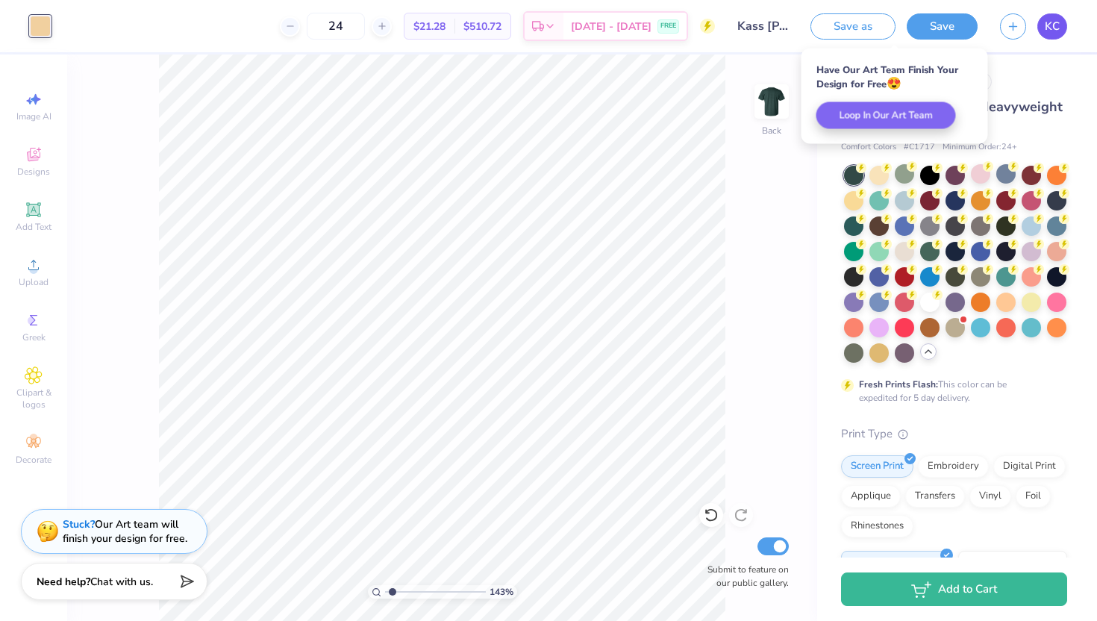
click at [1054, 28] on span "KC" at bounding box center [1052, 26] width 15 height 17
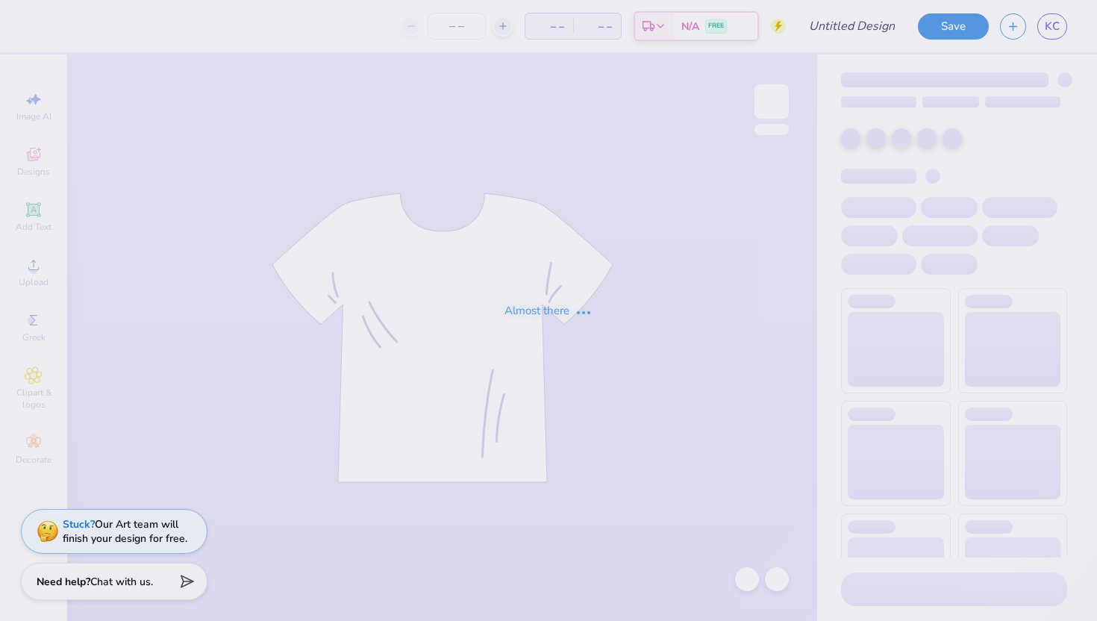
type input "Kass [PERSON_NAME] : The [GEOGRAPHIC_DATA][US_STATE]"
type input "24"
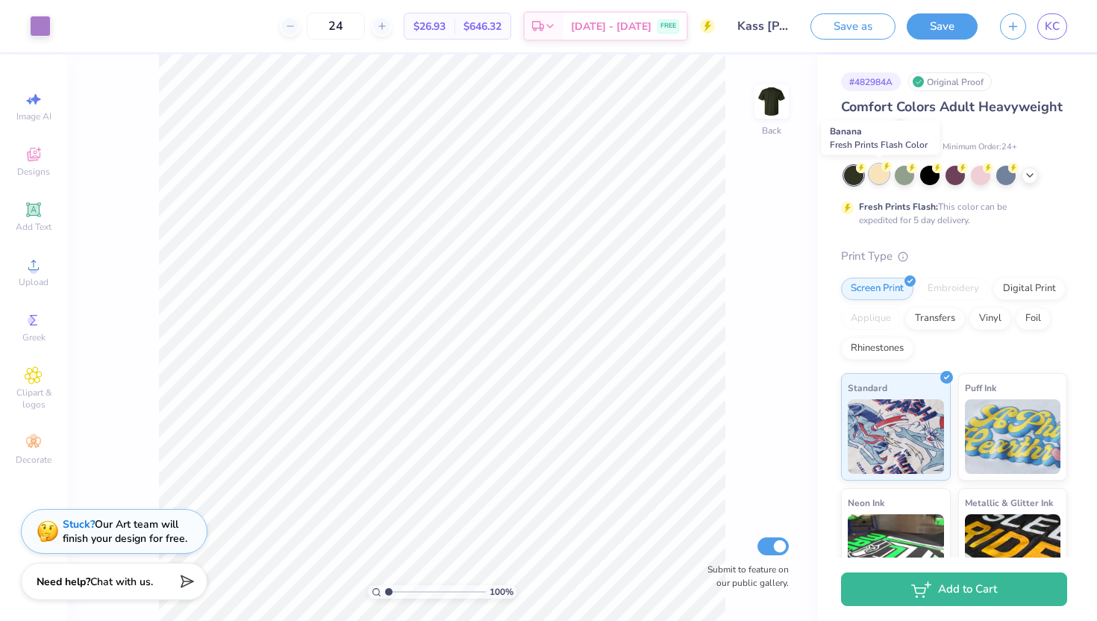
click at [880, 178] on div at bounding box center [878, 173] width 19 height 19
click at [1030, 175] on icon at bounding box center [1030, 174] width 12 height 12
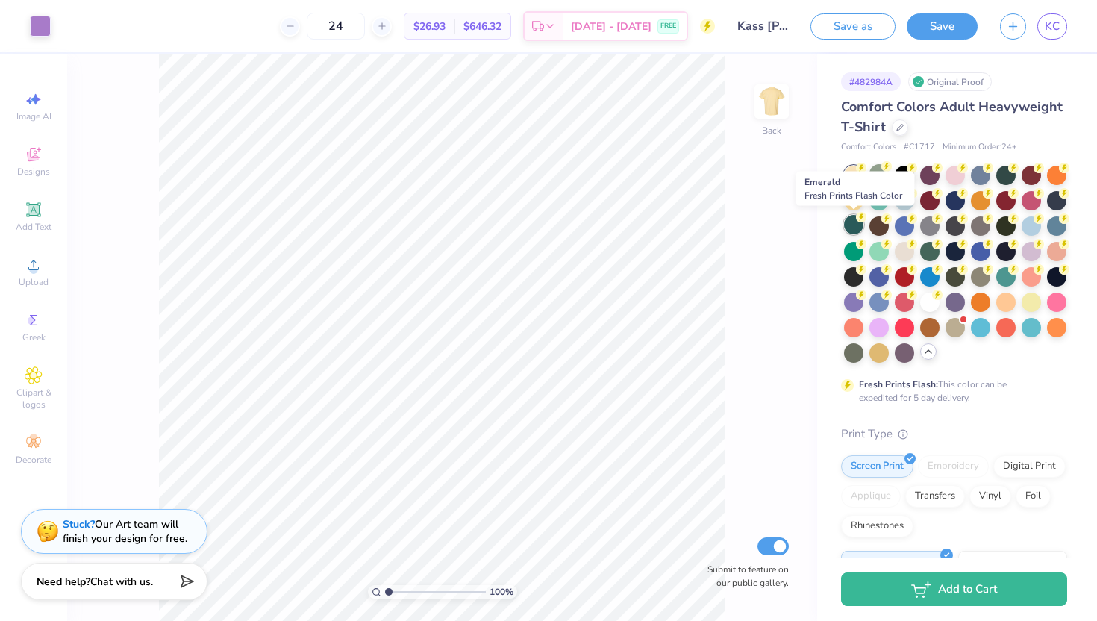
click at [851, 224] on div at bounding box center [853, 224] width 19 height 19
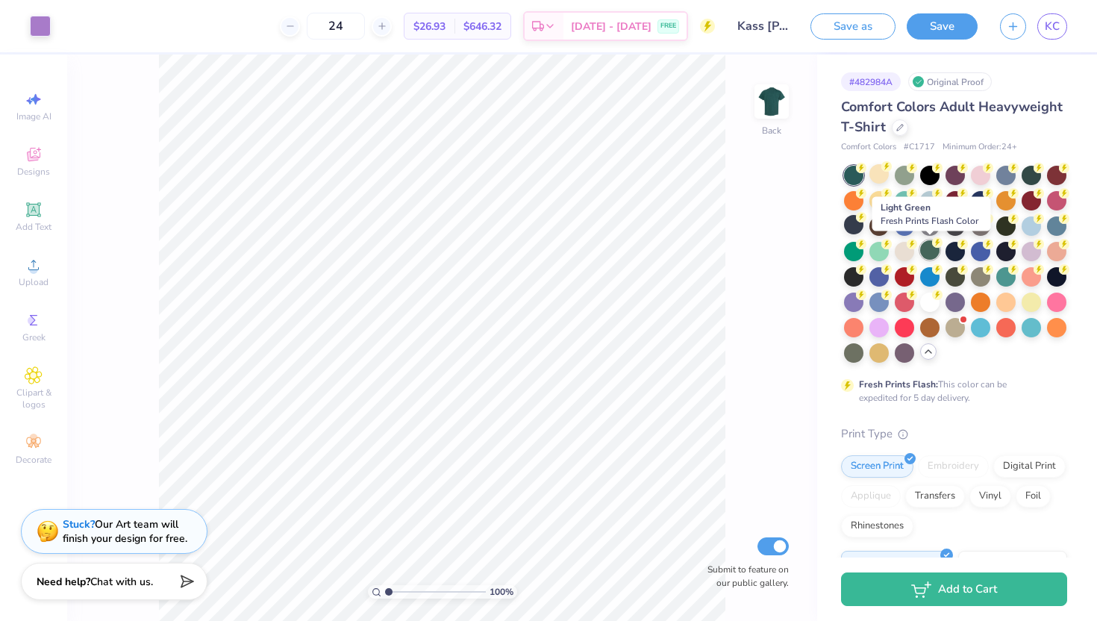
click at [924, 254] on div at bounding box center [929, 249] width 19 height 19
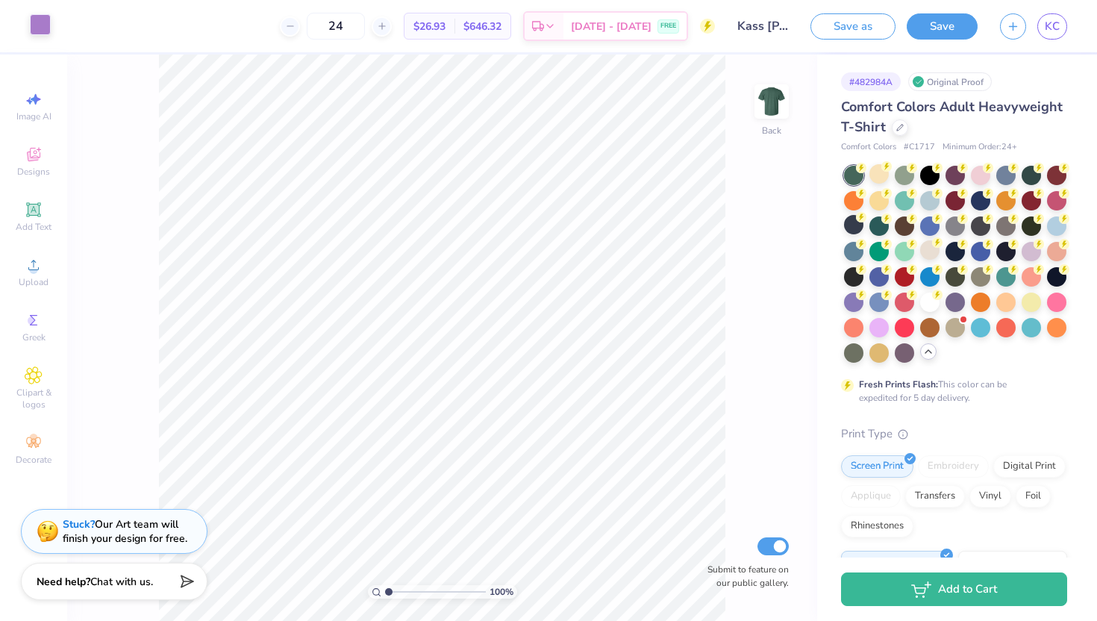
click at [46, 28] on div at bounding box center [40, 24] width 21 height 21
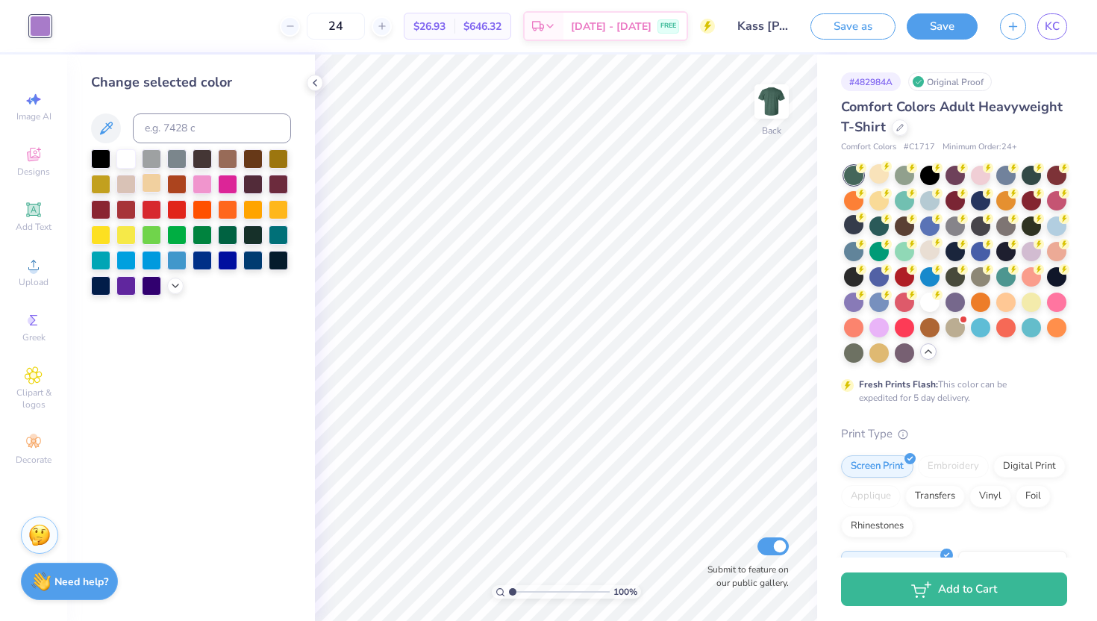
click at [148, 185] on div at bounding box center [151, 182] width 19 height 19
click at [229, 162] on div at bounding box center [227, 157] width 19 height 19
click at [175, 160] on div at bounding box center [176, 157] width 19 height 19
click at [150, 157] on div at bounding box center [151, 157] width 19 height 19
click at [275, 207] on div at bounding box center [278, 207] width 19 height 19
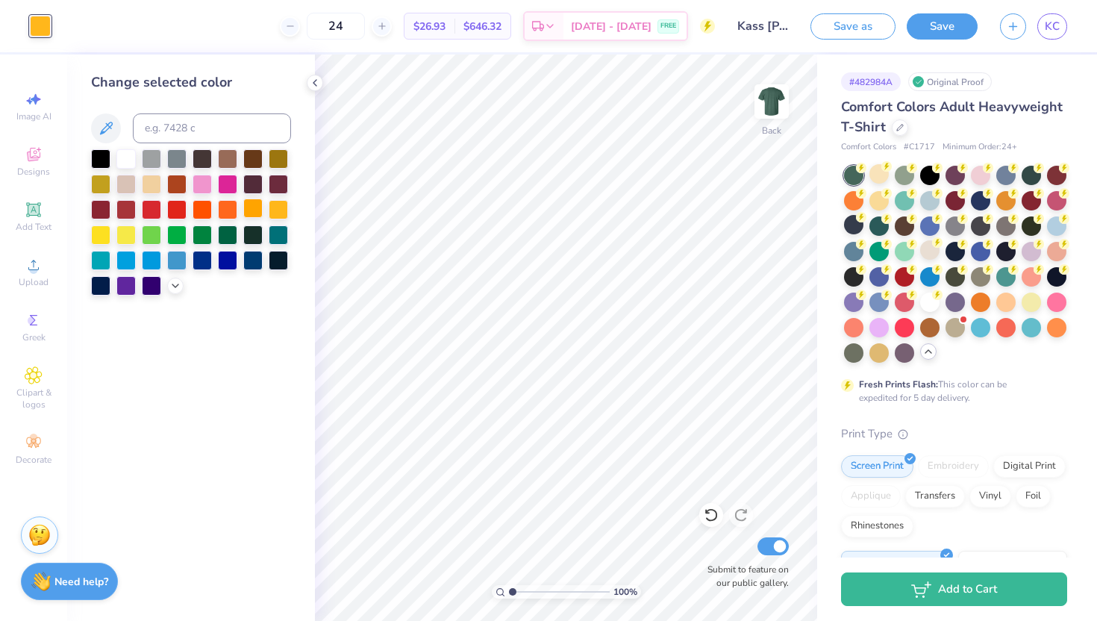
click at [254, 208] on div at bounding box center [252, 207] width 19 height 19
click at [252, 256] on div at bounding box center [252, 258] width 19 height 19
click at [278, 263] on div at bounding box center [278, 258] width 19 height 19
click at [154, 260] on div at bounding box center [151, 258] width 19 height 19
click at [125, 258] on div at bounding box center [125, 258] width 19 height 19
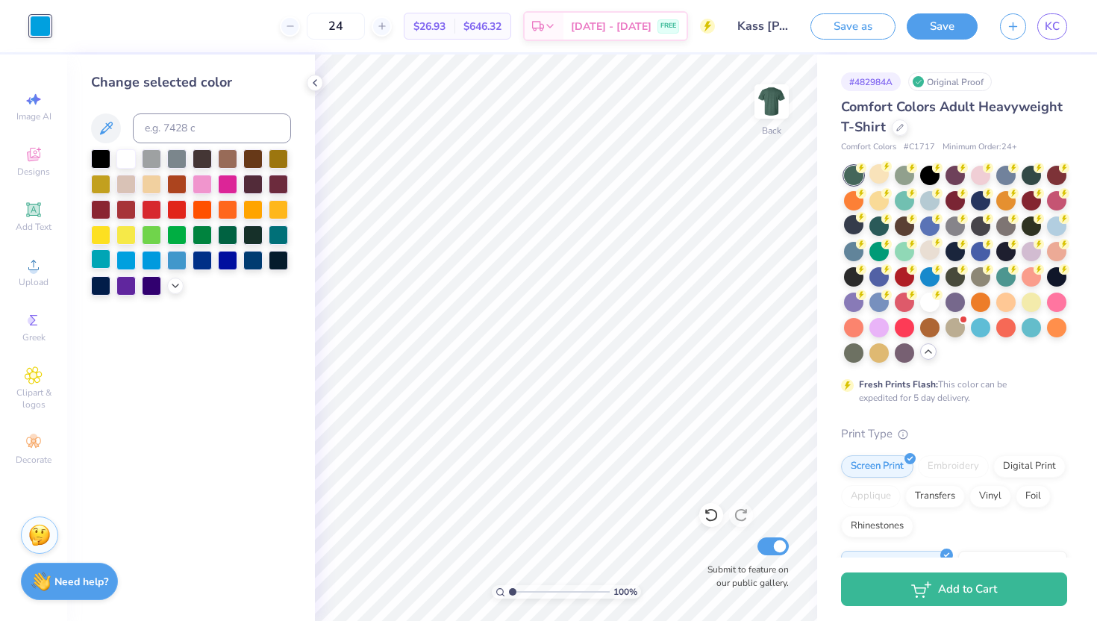
click at [101, 252] on div at bounding box center [100, 258] width 19 height 19
click at [167, 257] on div at bounding box center [176, 258] width 19 height 19
click at [178, 258] on div at bounding box center [176, 258] width 19 height 19
click at [248, 237] on div at bounding box center [252, 233] width 19 height 19
click at [256, 209] on div at bounding box center [252, 207] width 19 height 19
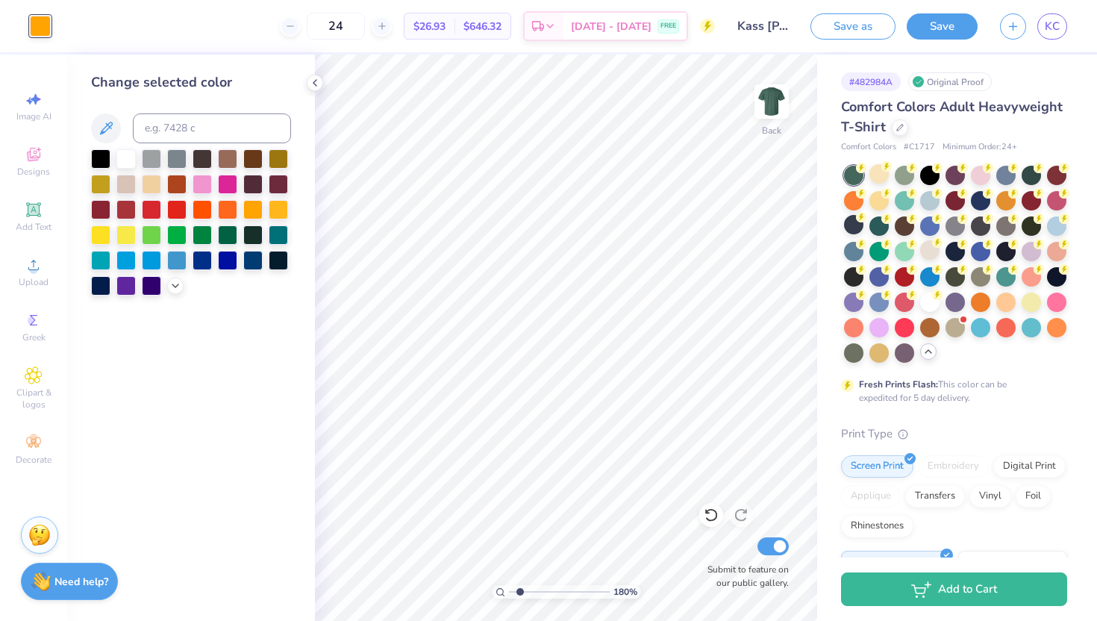
click at [520, 589] on input "range" at bounding box center [559, 591] width 101 height 13
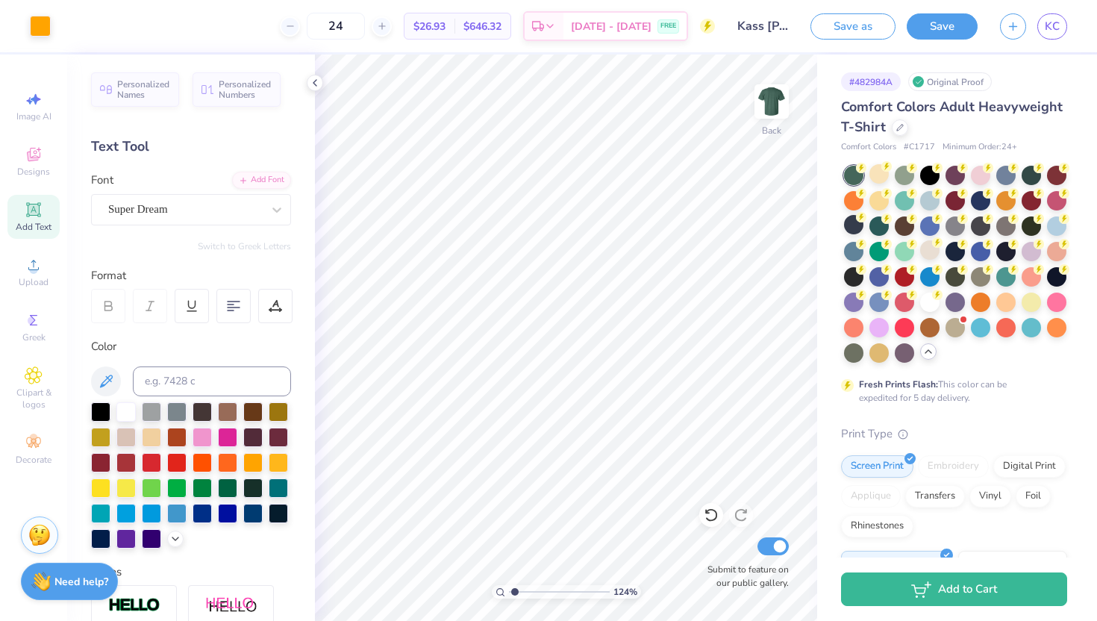
type input "1.24"
click at [514, 589] on input "range" at bounding box center [559, 591] width 101 height 13
click at [40, 31] on div at bounding box center [40, 24] width 21 height 21
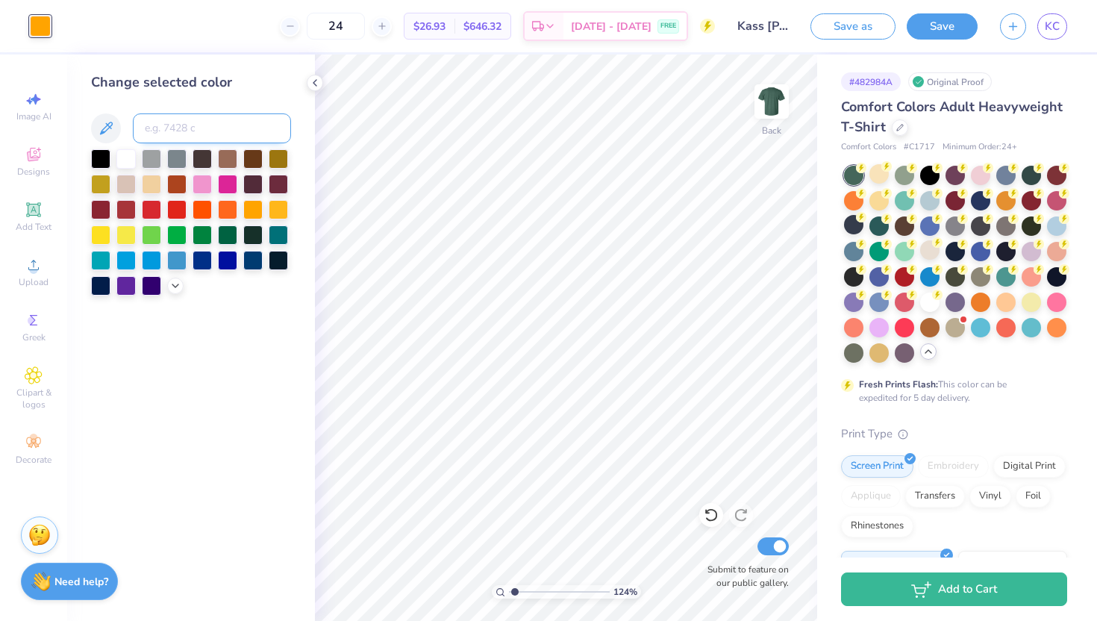
click at [163, 127] on input at bounding box center [212, 128] width 158 height 30
click at [178, 127] on input at bounding box center [212, 128] width 158 height 30
click at [98, 186] on div at bounding box center [100, 182] width 19 height 19
click at [126, 187] on div at bounding box center [125, 182] width 19 height 19
click at [158, 184] on div at bounding box center [151, 182] width 19 height 19
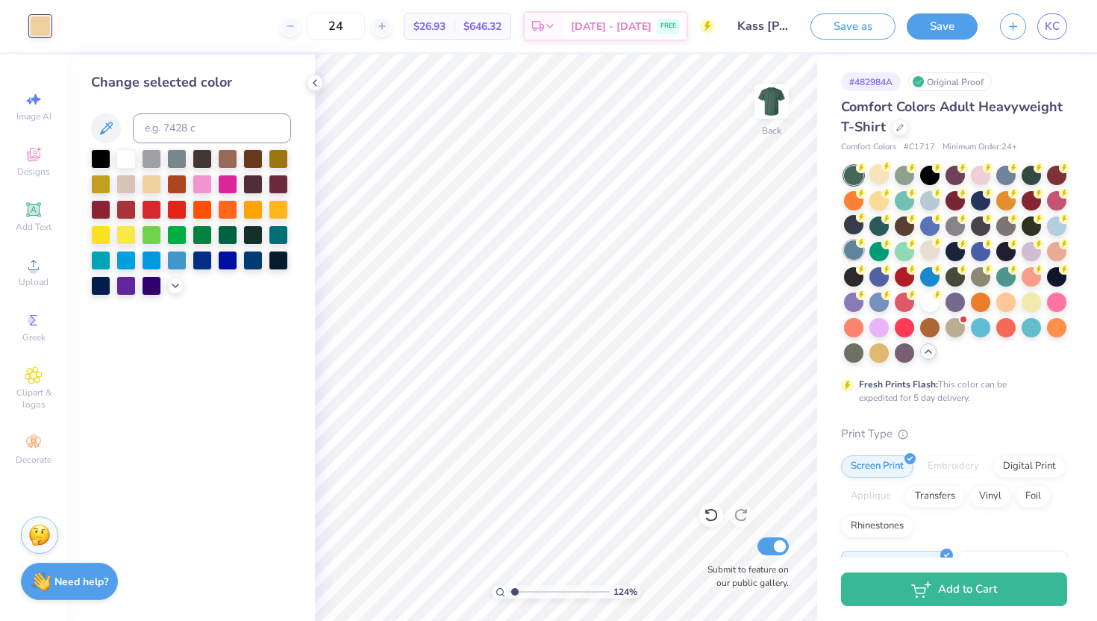
click at [855, 254] on div at bounding box center [853, 249] width 19 height 19
click at [125, 186] on div at bounding box center [125, 182] width 19 height 19
click at [277, 237] on div at bounding box center [278, 233] width 19 height 19
click at [278, 269] on div at bounding box center [278, 258] width 19 height 19
click at [254, 261] on div at bounding box center [252, 258] width 19 height 19
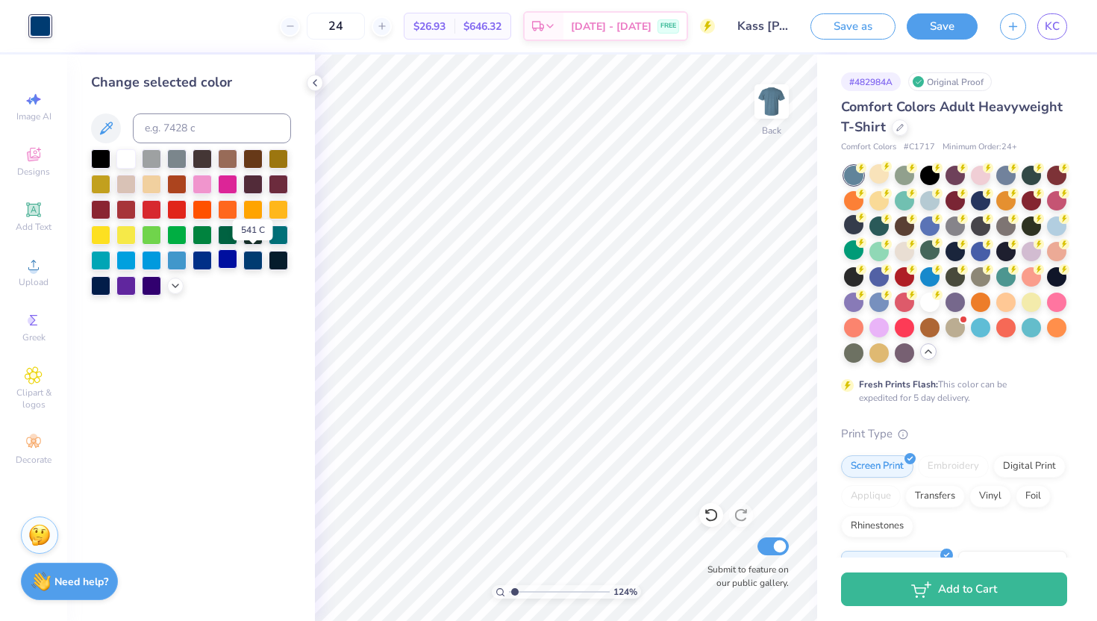
click at [225, 260] on div at bounding box center [227, 258] width 19 height 19
click at [201, 260] on div at bounding box center [202, 258] width 19 height 19
click at [175, 260] on div at bounding box center [176, 258] width 19 height 19
click at [145, 258] on div at bounding box center [151, 258] width 19 height 19
click at [117, 259] on div at bounding box center [125, 258] width 19 height 19
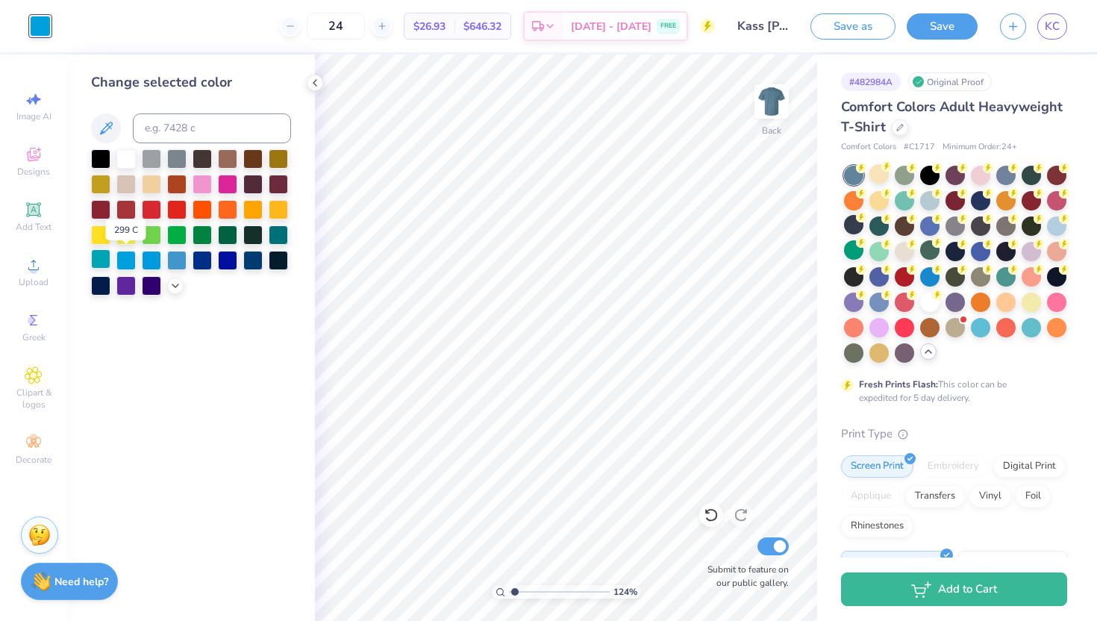
click at [104, 257] on div at bounding box center [100, 258] width 19 height 19
click at [125, 287] on div at bounding box center [125, 284] width 19 height 19
click at [100, 287] on div at bounding box center [100, 284] width 19 height 19
click at [151, 288] on div at bounding box center [151, 284] width 19 height 19
click at [253, 160] on div at bounding box center [252, 157] width 19 height 19
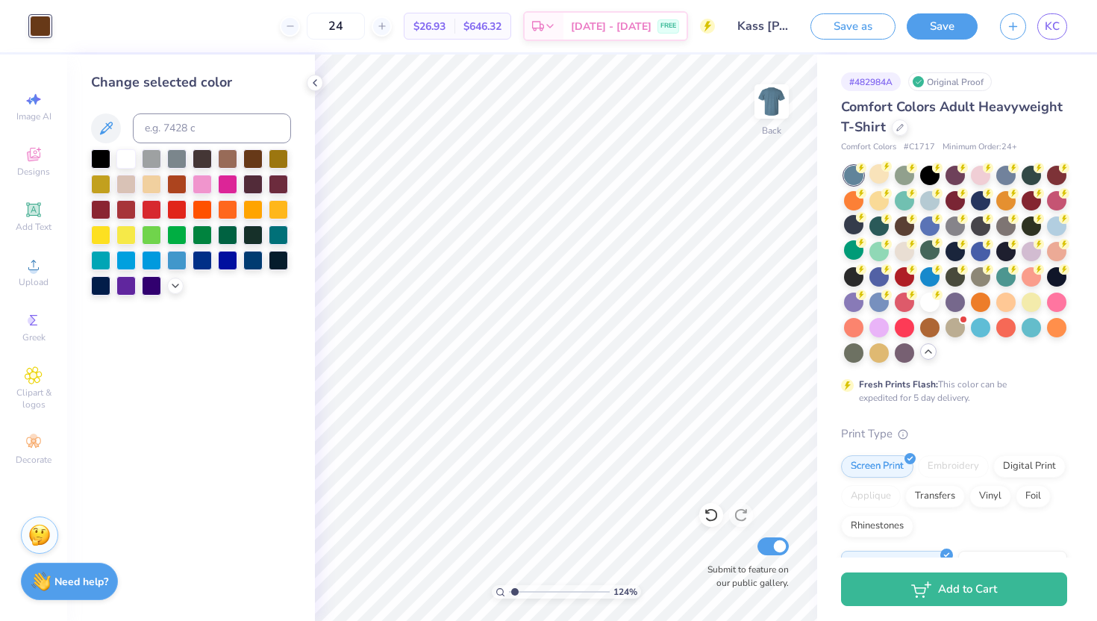
click at [288, 172] on div at bounding box center [191, 222] width 200 height 146
click at [284, 187] on div at bounding box center [278, 182] width 19 height 19
click at [200, 162] on div at bounding box center [202, 157] width 19 height 19
click at [851, 355] on div at bounding box center [853, 351] width 19 height 19
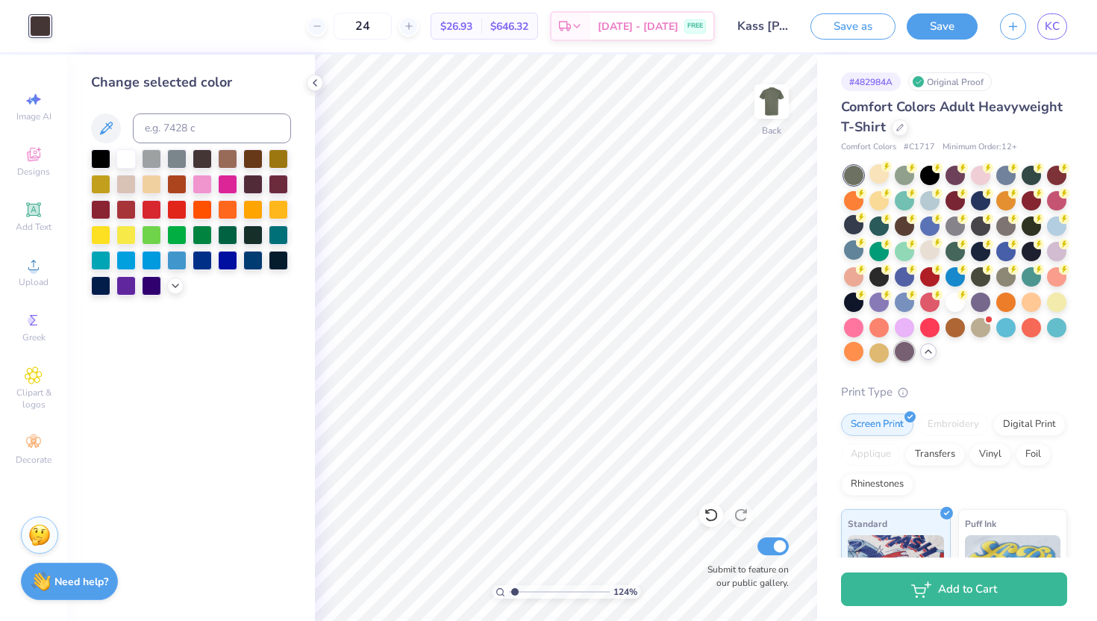
click at [907, 354] on div at bounding box center [904, 351] width 19 height 19
click at [123, 157] on div at bounding box center [125, 157] width 19 height 19
click at [150, 184] on div at bounding box center [151, 182] width 19 height 19
click at [204, 187] on div at bounding box center [202, 182] width 19 height 19
click at [219, 187] on div at bounding box center [227, 182] width 19 height 19
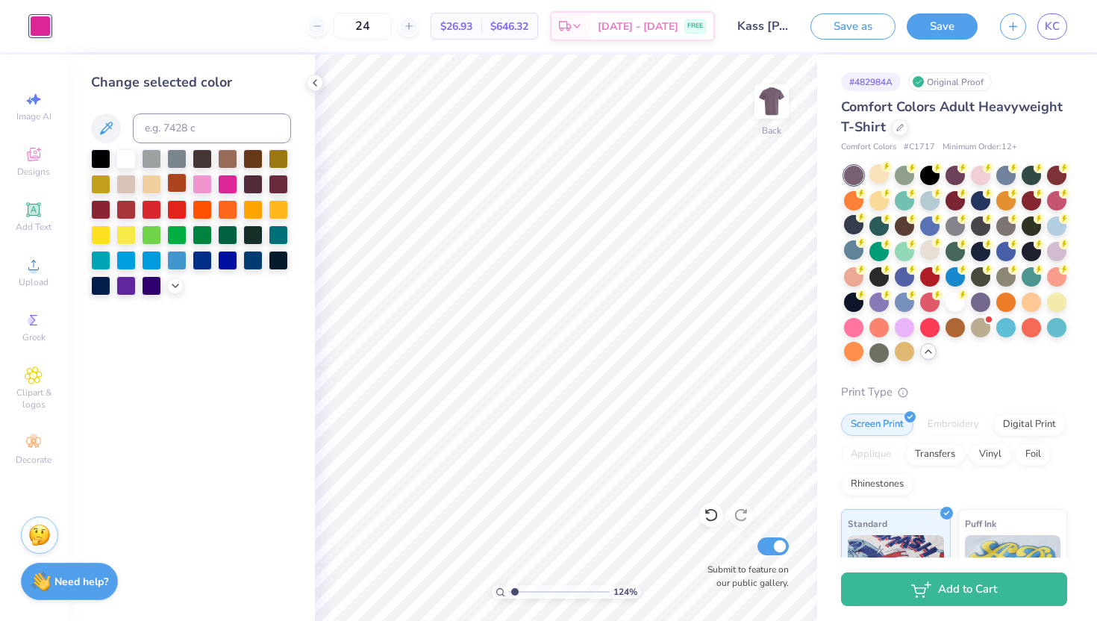
click at [178, 186] on div at bounding box center [176, 182] width 19 height 19
click at [147, 186] on div at bounding box center [151, 182] width 19 height 19
click at [264, 257] on div at bounding box center [191, 222] width 200 height 146
click at [269, 263] on div at bounding box center [278, 258] width 19 height 19
click at [255, 260] on div at bounding box center [252, 258] width 19 height 19
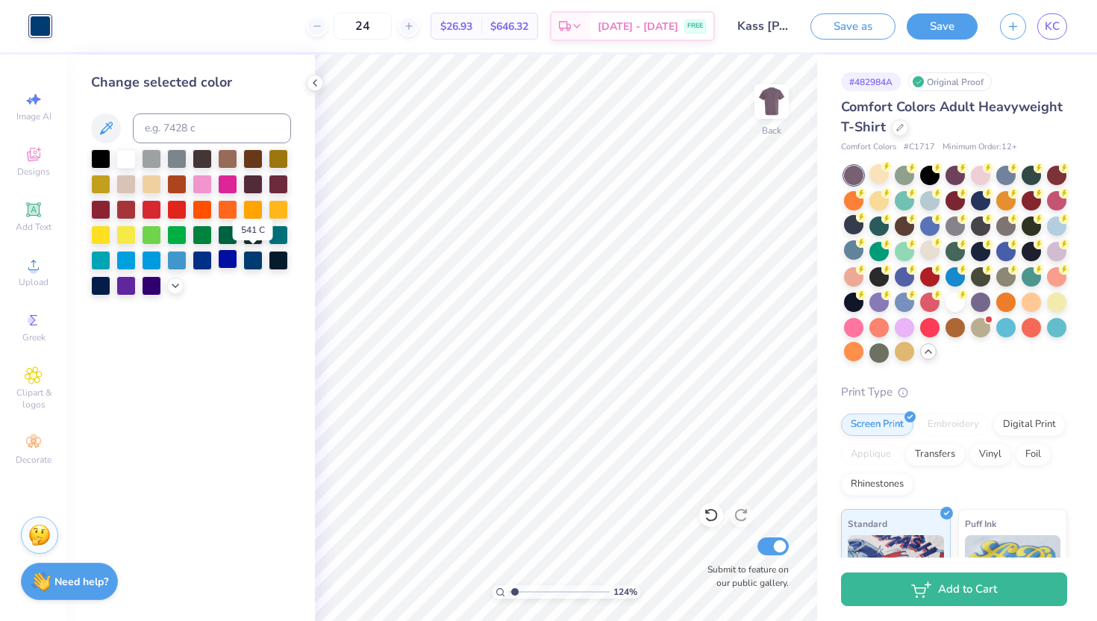
click at [225, 262] on div at bounding box center [227, 258] width 19 height 19
click at [145, 187] on div at bounding box center [151, 182] width 19 height 19
click at [316, 83] on icon at bounding box center [315, 83] width 12 height 12
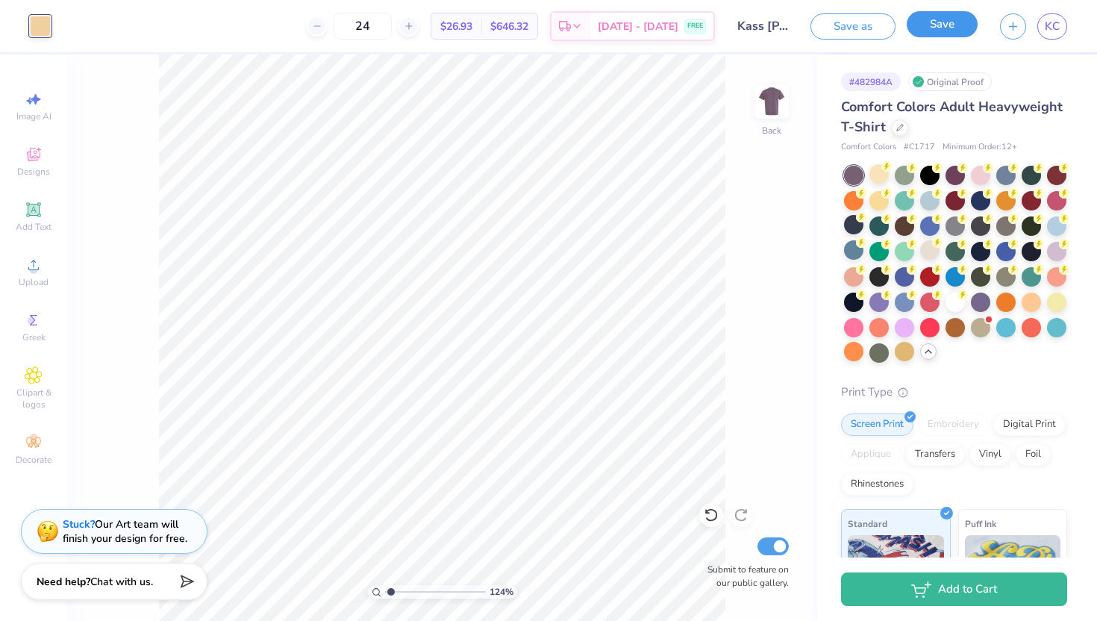
click at [951, 19] on button "Save" at bounding box center [942, 24] width 71 height 26
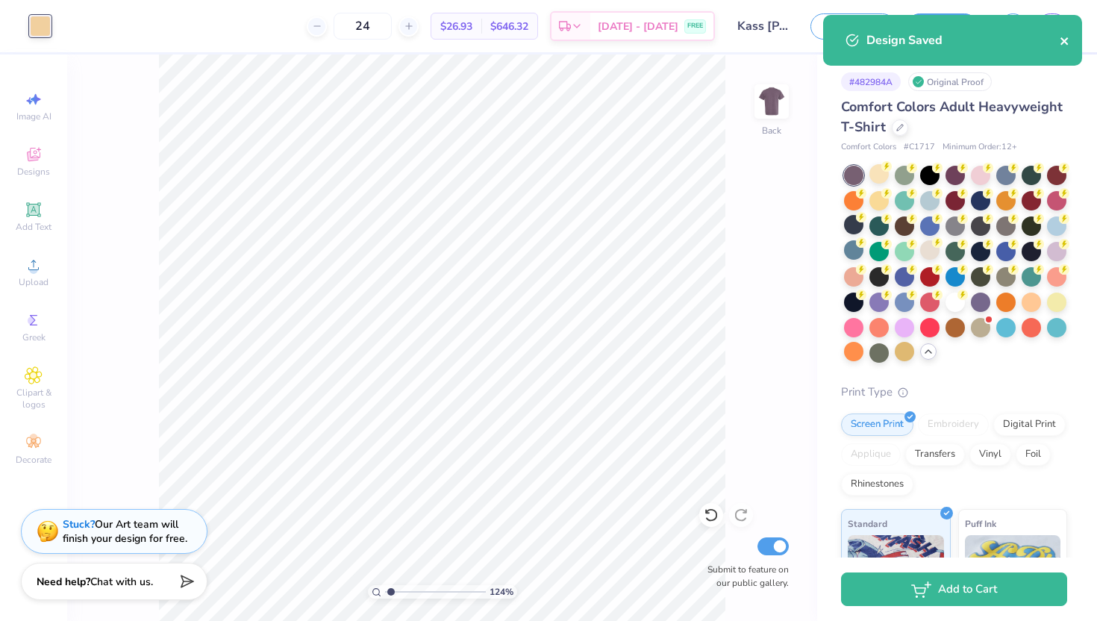
click at [1068, 44] on icon "close" at bounding box center [1065, 41] width 10 height 12
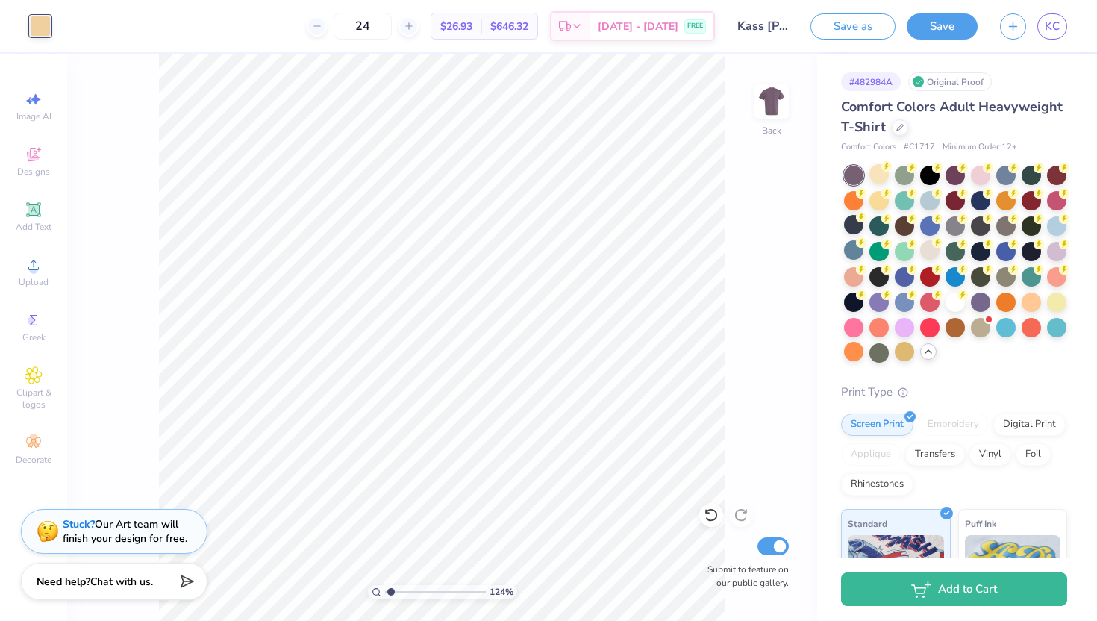
click at [1055, 28] on div "Design Saved" at bounding box center [952, 46] width 265 height 68
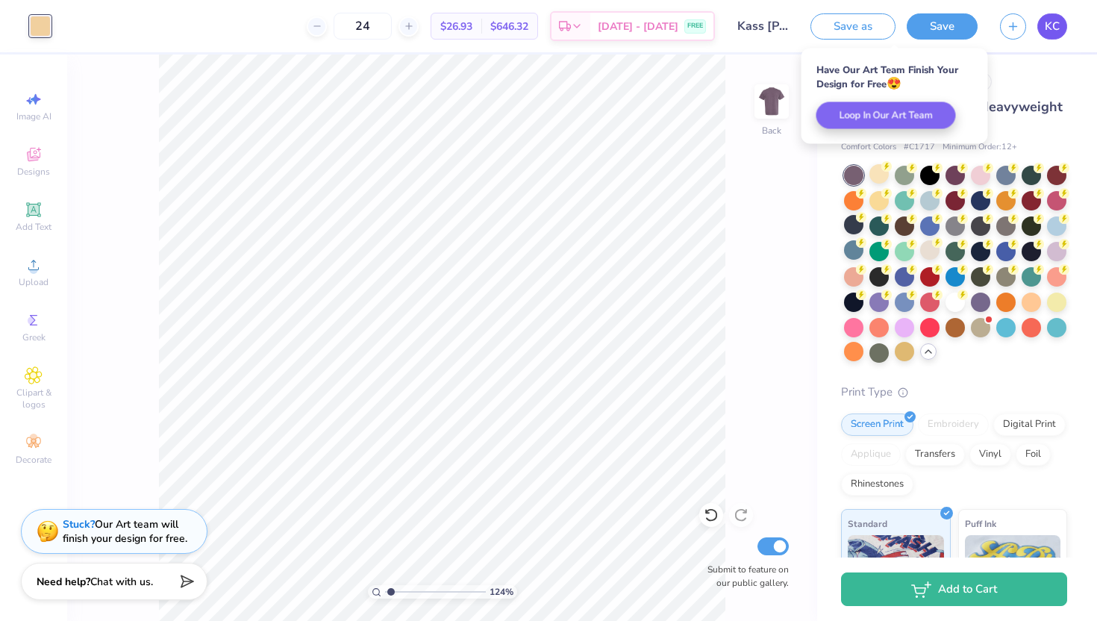
click at [1051, 28] on span "KC" at bounding box center [1052, 26] width 15 height 17
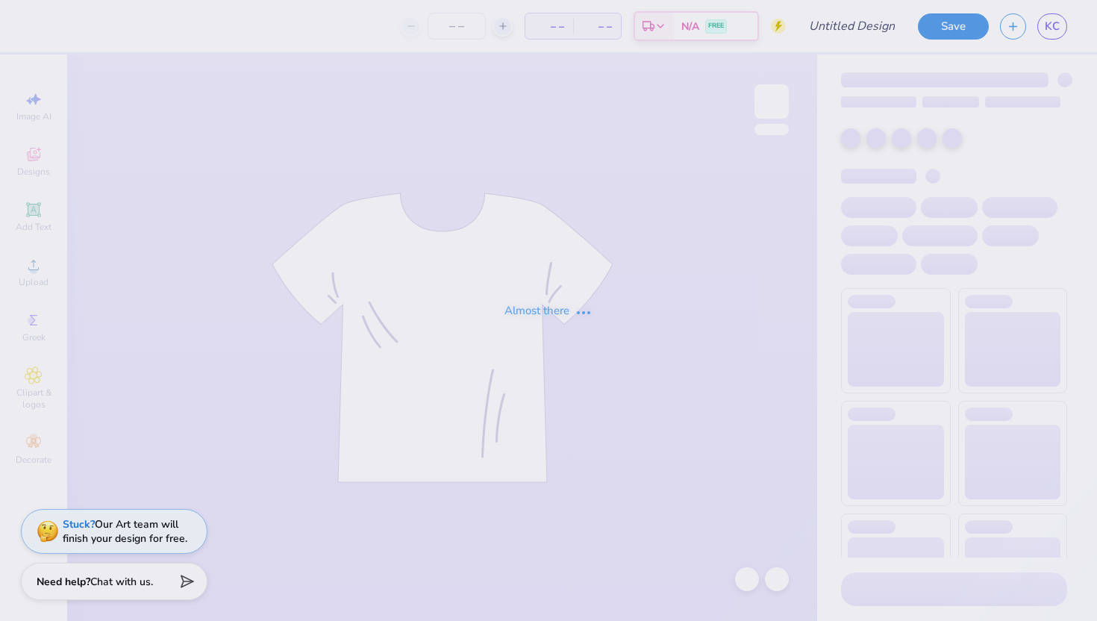
type input "Kass [PERSON_NAME] : The [GEOGRAPHIC_DATA][US_STATE]"
type input "24"
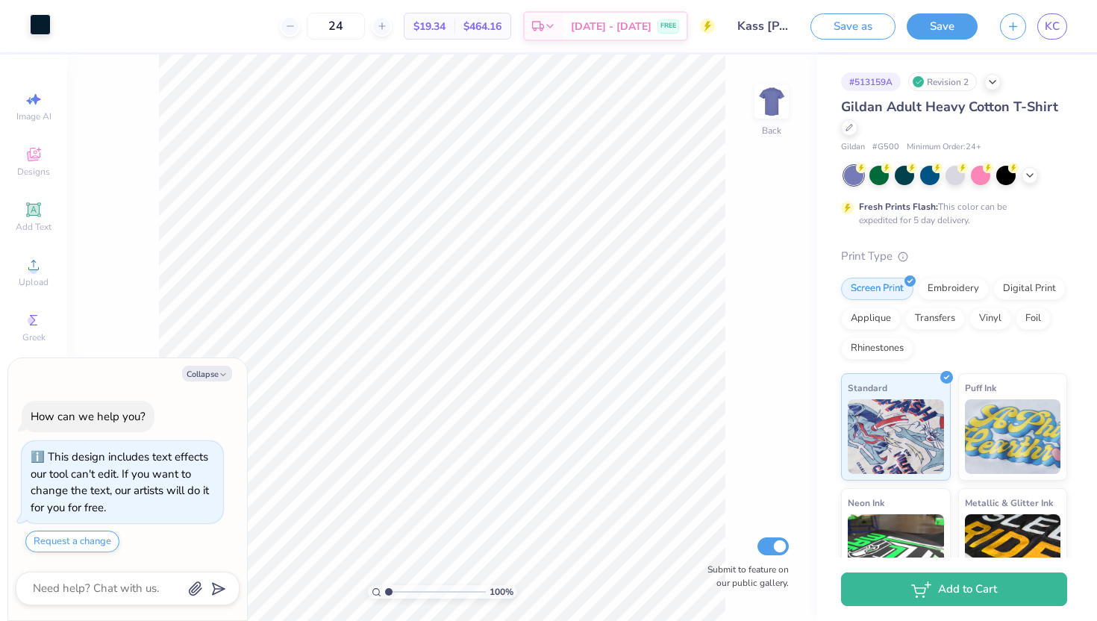
click at [33, 21] on div at bounding box center [40, 24] width 21 height 21
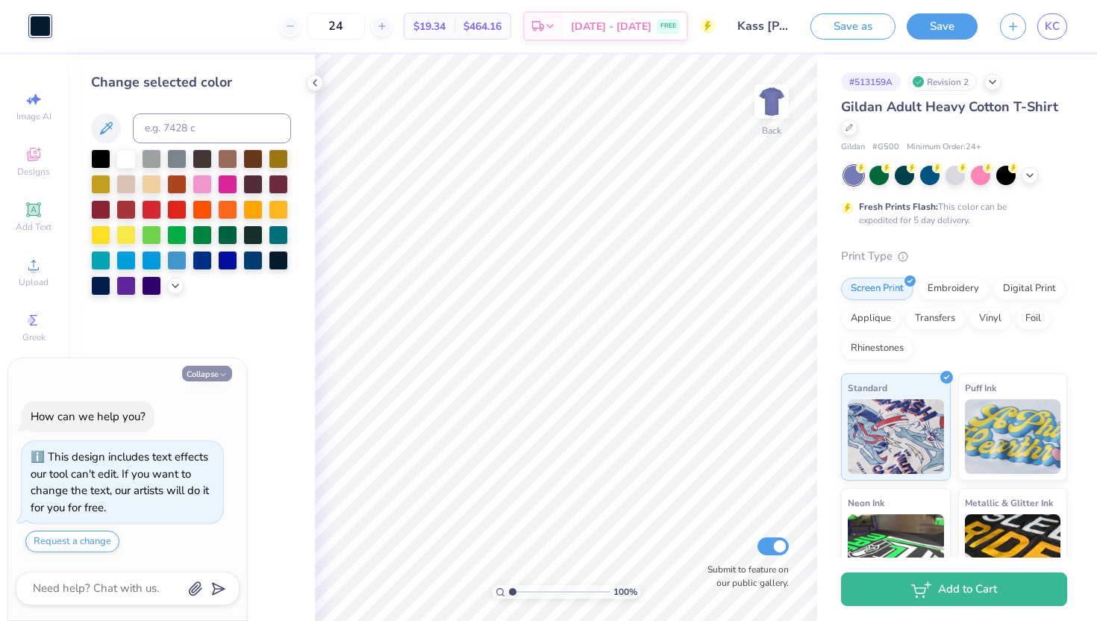
click at [201, 371] on button "Collapse" at bounding box center [207, 374] width 50 height 16
type textarea "x"
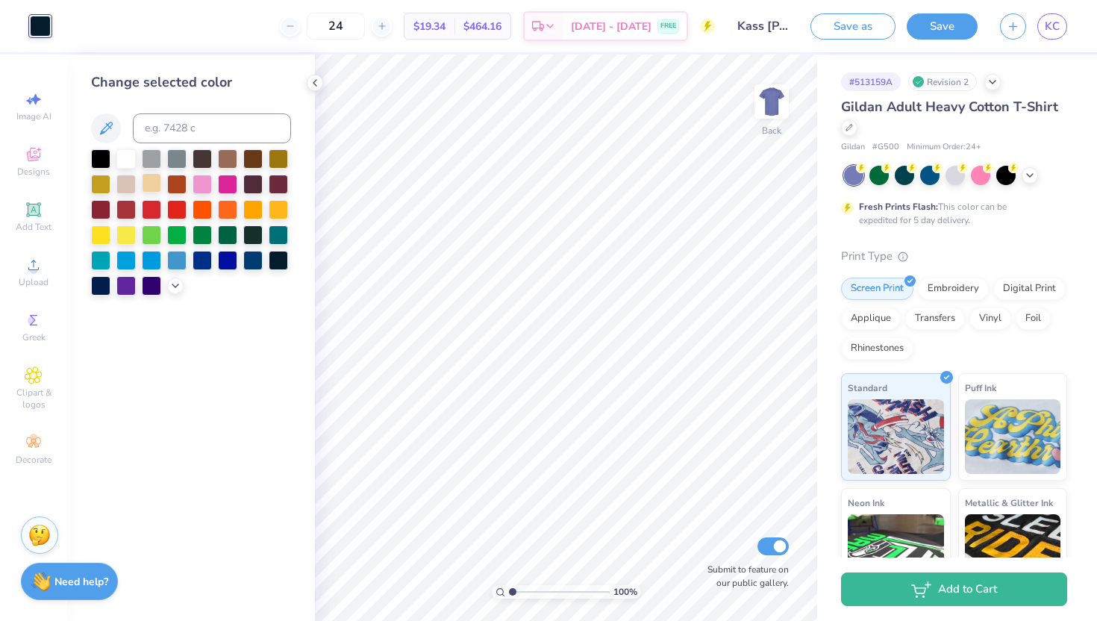
click at [151, 190] on div at bounding box center [151, 182] width 19 height 19
click at [206, 184] on div at bounding box center [202, 182] width 19 height 19
click at [250, 184] on div at bounding box center [252, 182] width 19 height 19
click at [280, 186] on div at bounding box center [278, 182] width 19 height 19
click at [283, 210] on div at bounding box center [278, 207] width 19 height 19
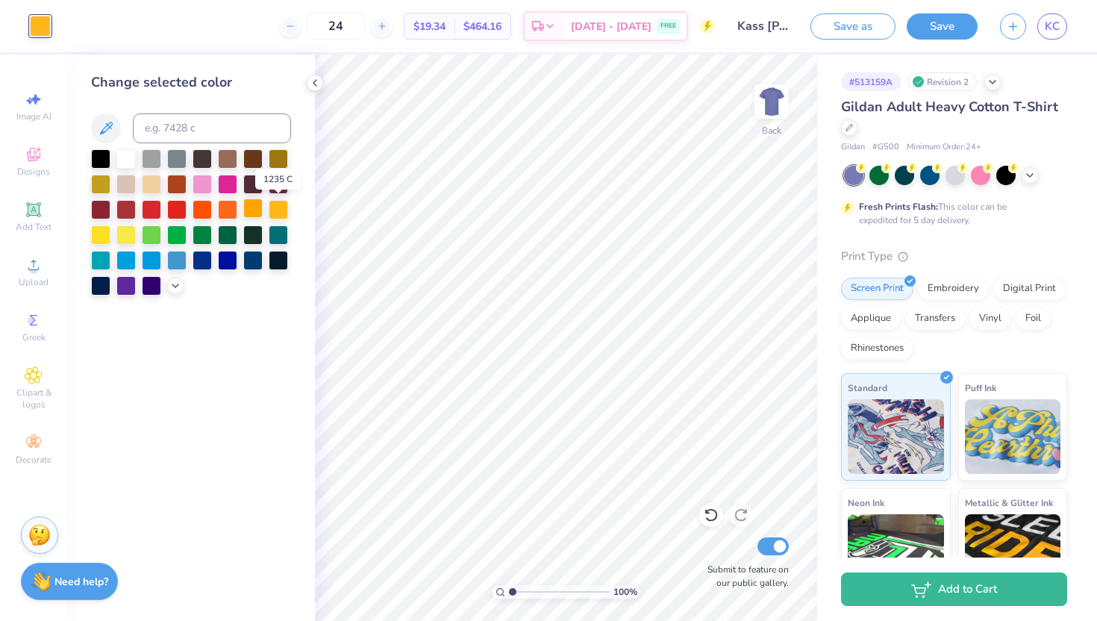
click at [253, 210] on div at bounding box center [252, 207] width 19 height 19
click at [228, 209] on div at bounding box center [227, 207] width 19 height 19
click at [193, 211] on div at bounding box center [202, 207] width 19 height 19
click at [167, 209] on div at bounding box center [176, 207] width 19 height 19
click at [146, 211] on div at bounding box center [151, 207] width 19 height 19
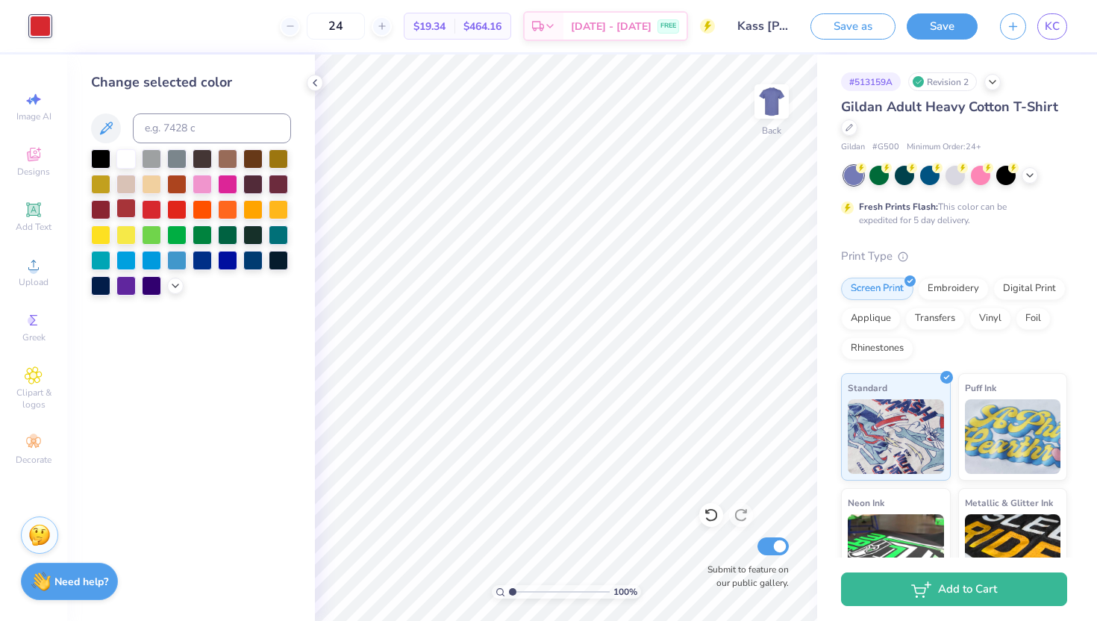
click at [116, 212] on div at bounding box center [125, 207] width 19 height 19
click at [101, 211] on div at bounding box center [100, 207] width 19 height 19
click at [97, 239] on div at bounding box center [100, 233] width 19 height 19
click at [100, 260] on div at bounding box center [100, 258] width 19 height 19
click at [97, 280] on div at bounding box center [100, 284] width 19 height 19
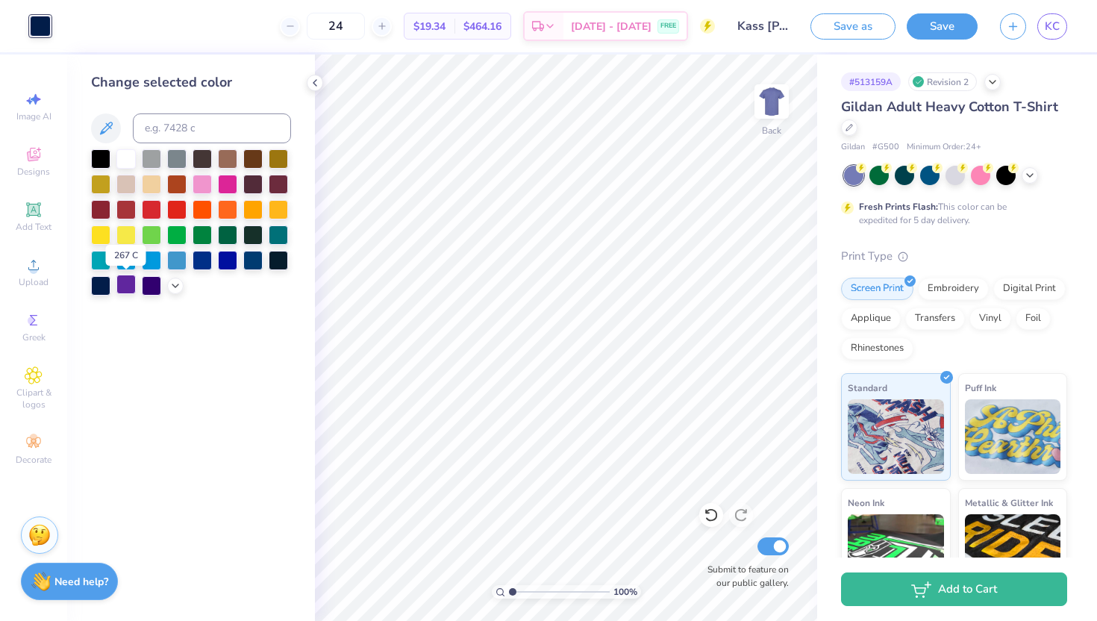
click at [129, 286] on div at bounding box center [125, 284] width 19 height 19
click at [151, 284] on div at bounding box center [151, 284] width 19 height 19
click at [224, 259] on div at bounding box center [227, 258] width 19 height 19
click at [201, 259] on div at bounding box center [202, 258] width 19 height 19
click at [248, 261] on div at bounding box center [252, 258] width 19 height 19
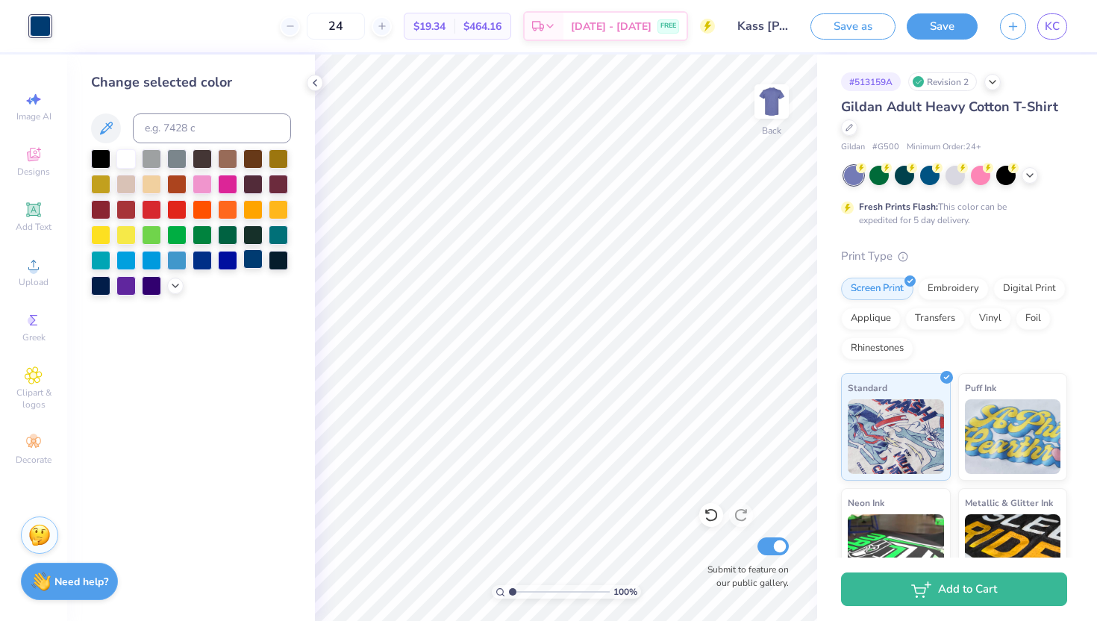
click at [263, 263] on div at bounding box center [252, 258] width 19 height 19
click at [279, 263] on div at bounding box center [278, 258] width 19 height 19
